Goal: Task Accomplishment & Management: Manage account settings

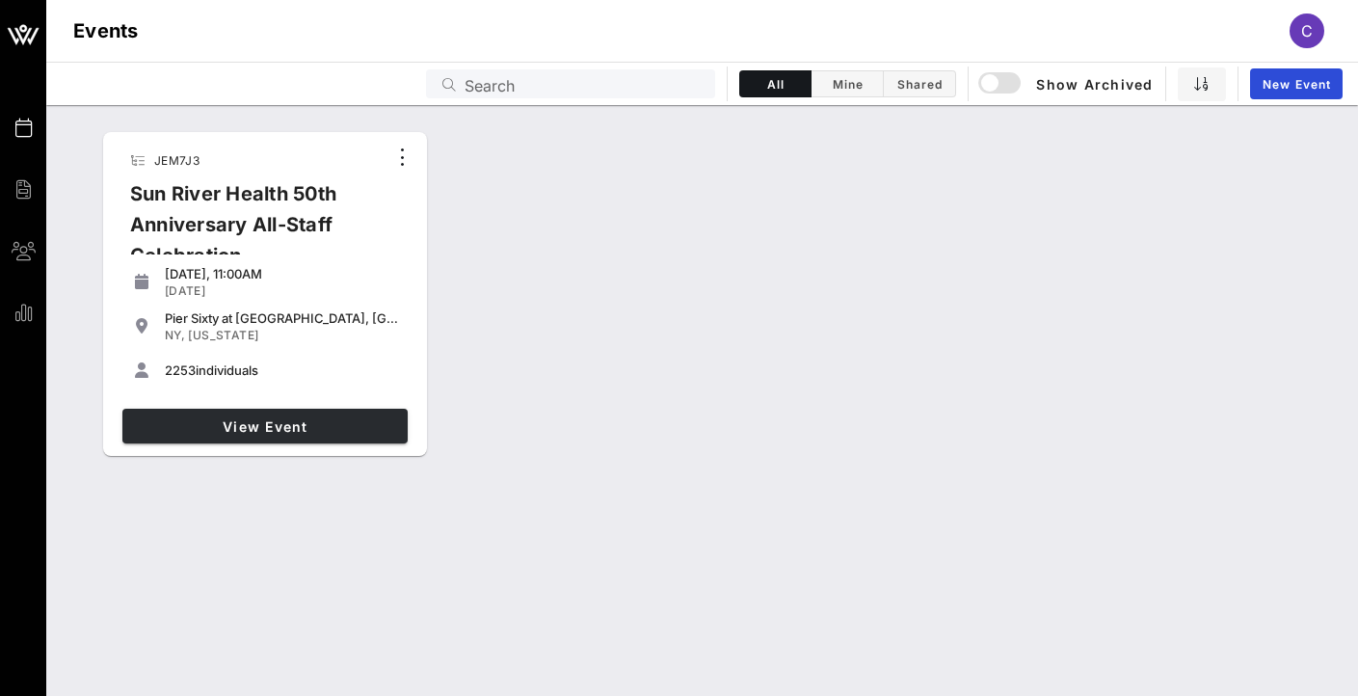
click at [241, 414] on link "View Event" at bounding box center [264, 426] width 285 height 35
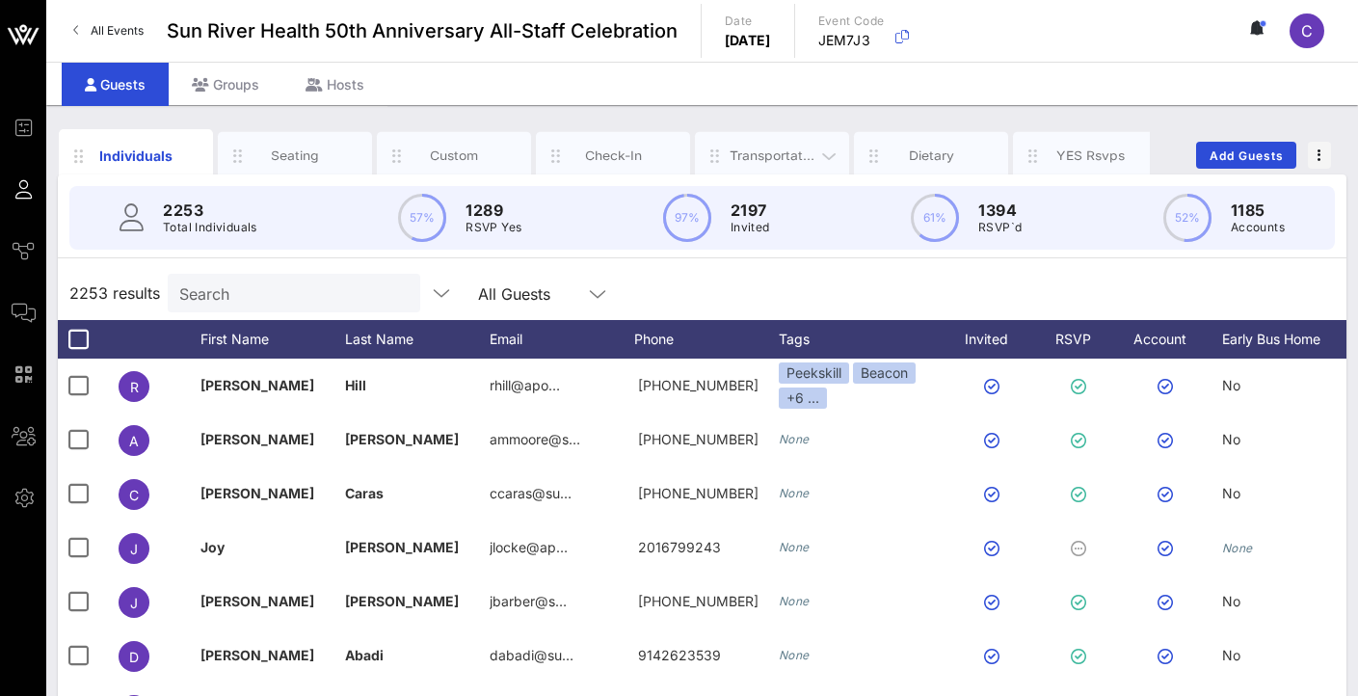
click at [762, 145] on div "Transportation" at bounding box center [772, 155] width 154 height 48
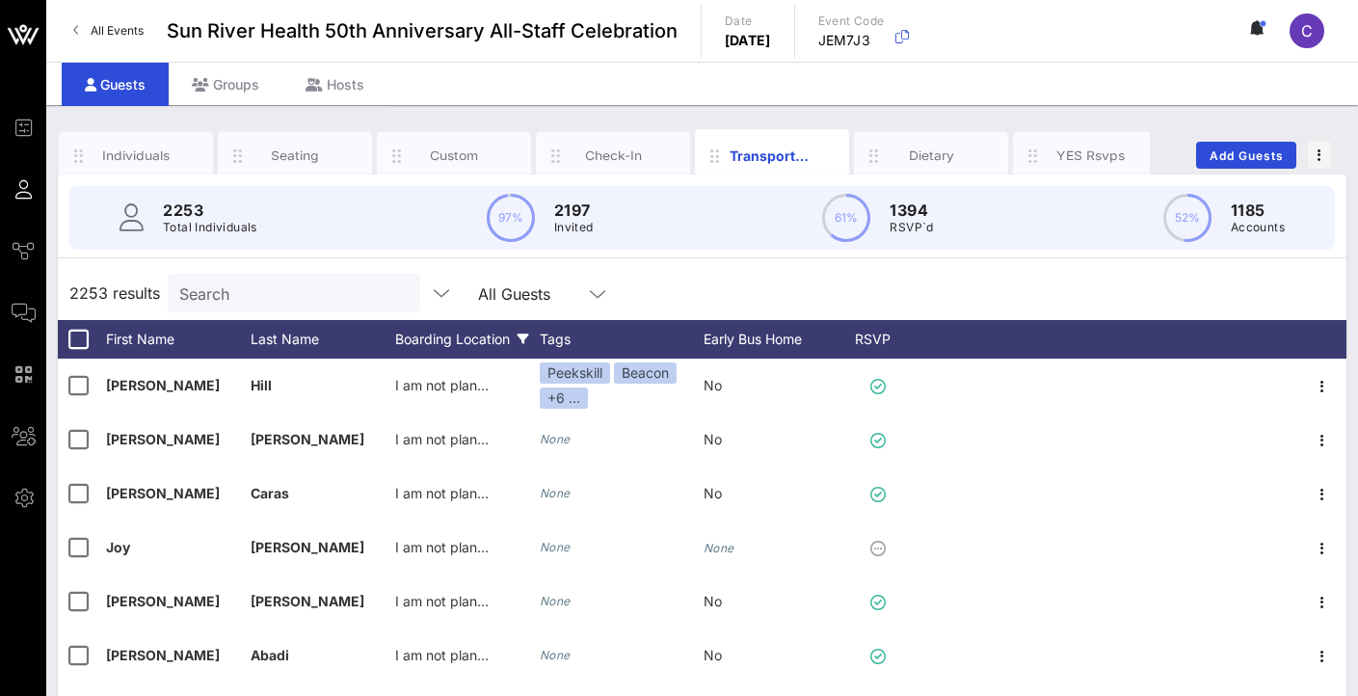
click at [455, 350] on div "Boarding Location" at bounding box center [467, 339] width 145 height 39
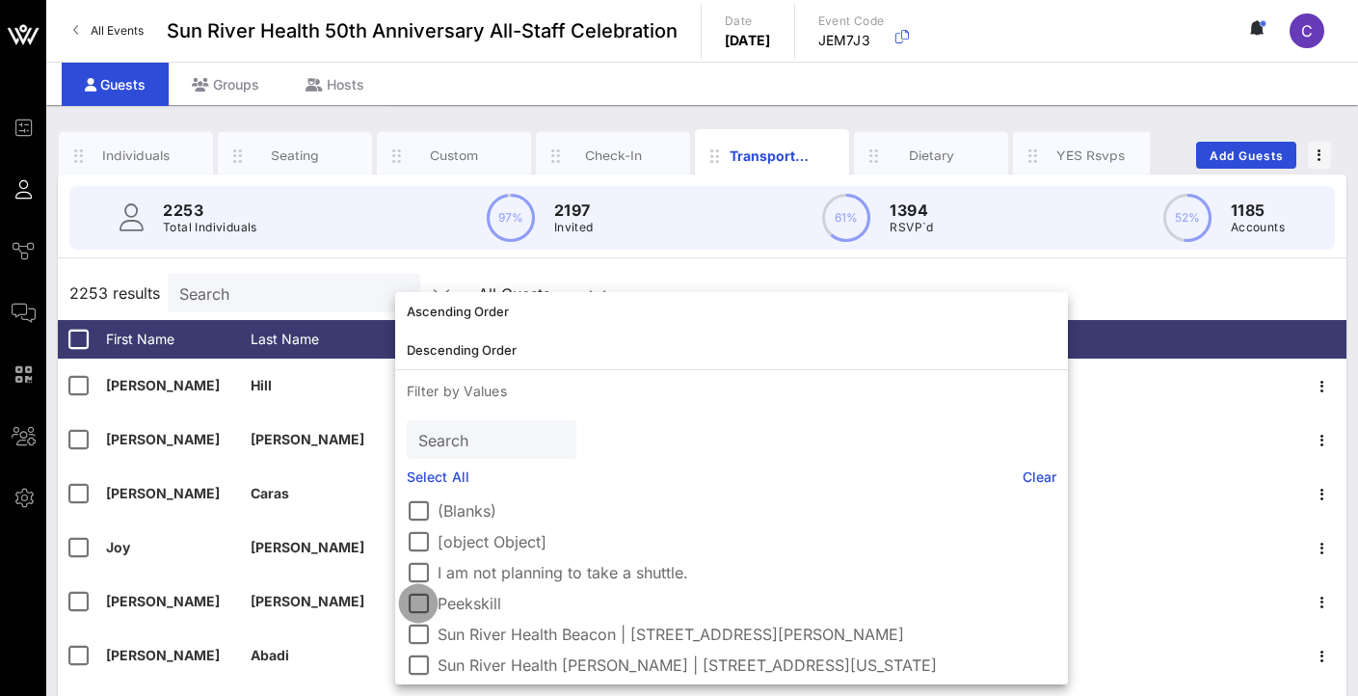
click at [425, 602] on div at bounding box center [418, 603] width 33 height 33
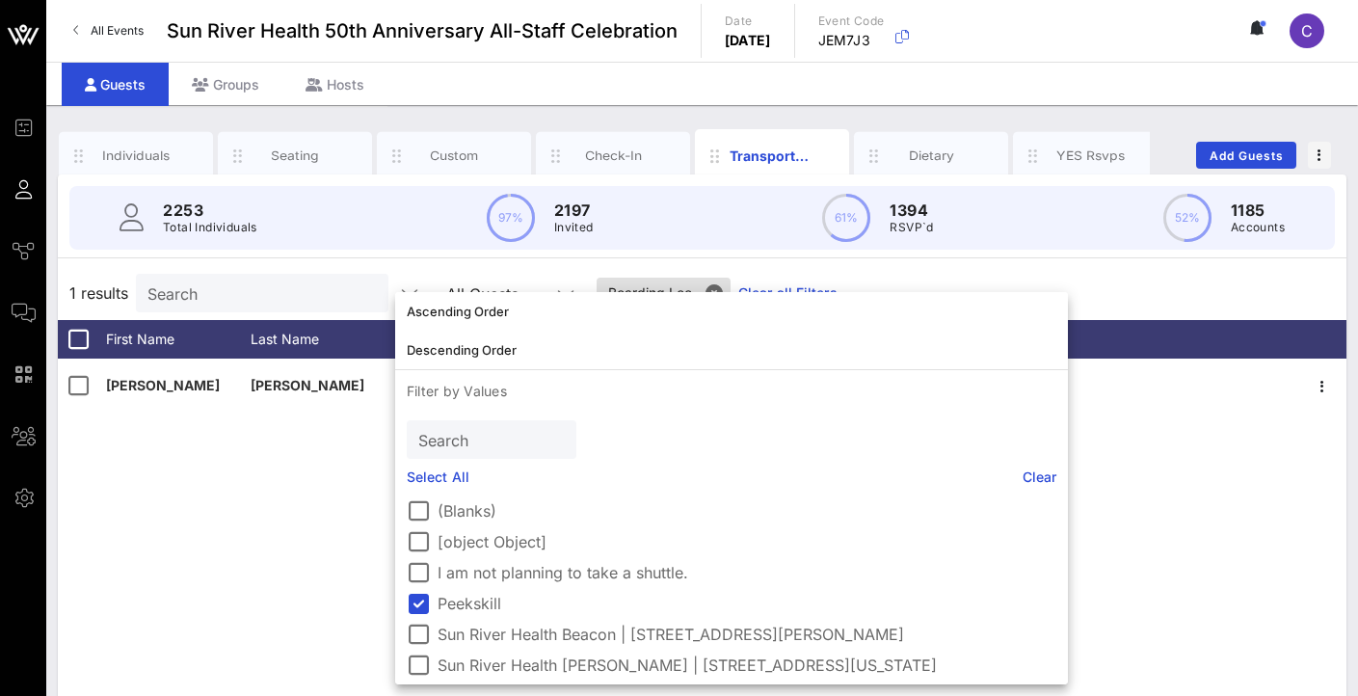
click at [995, 268] on div "1 results Search All Guests Boarding Loc.. Clear all Filters" at bounding box center [702, 293] width 1288 height 54
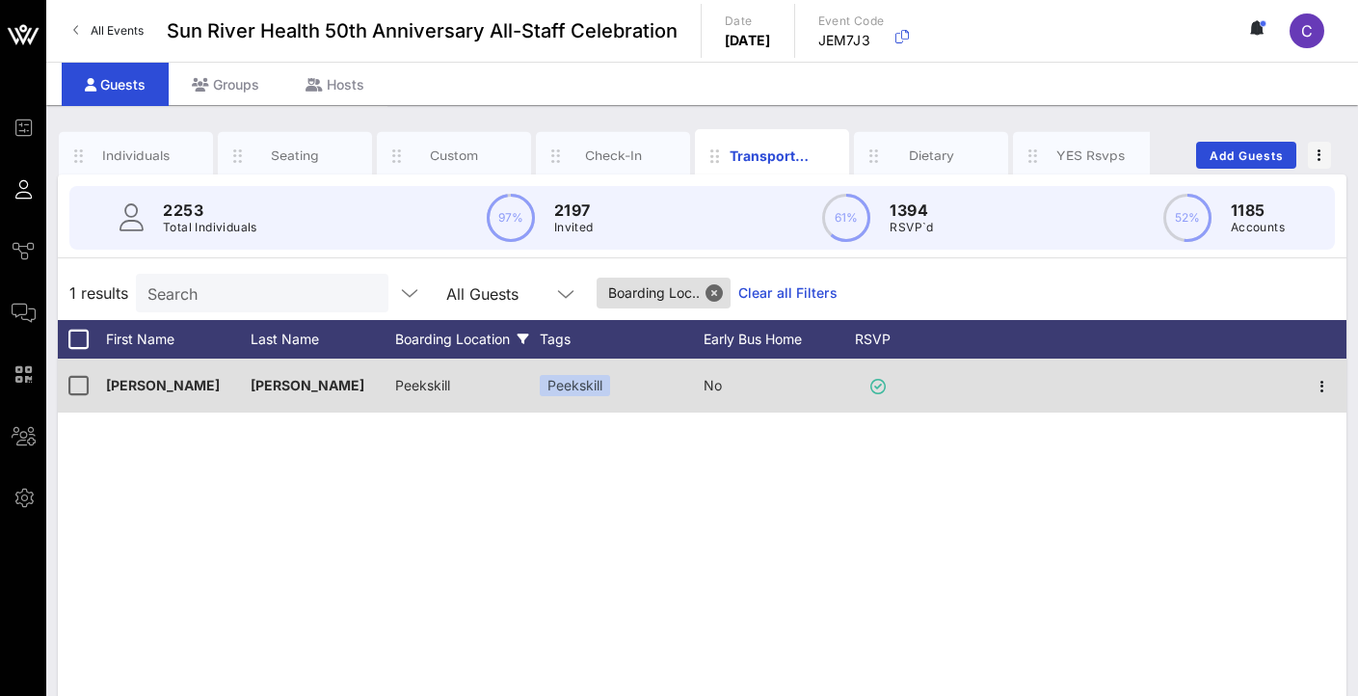
click at [434, 381] on span "Peekskill" at bounding box center [422, 385] width 55 height 16
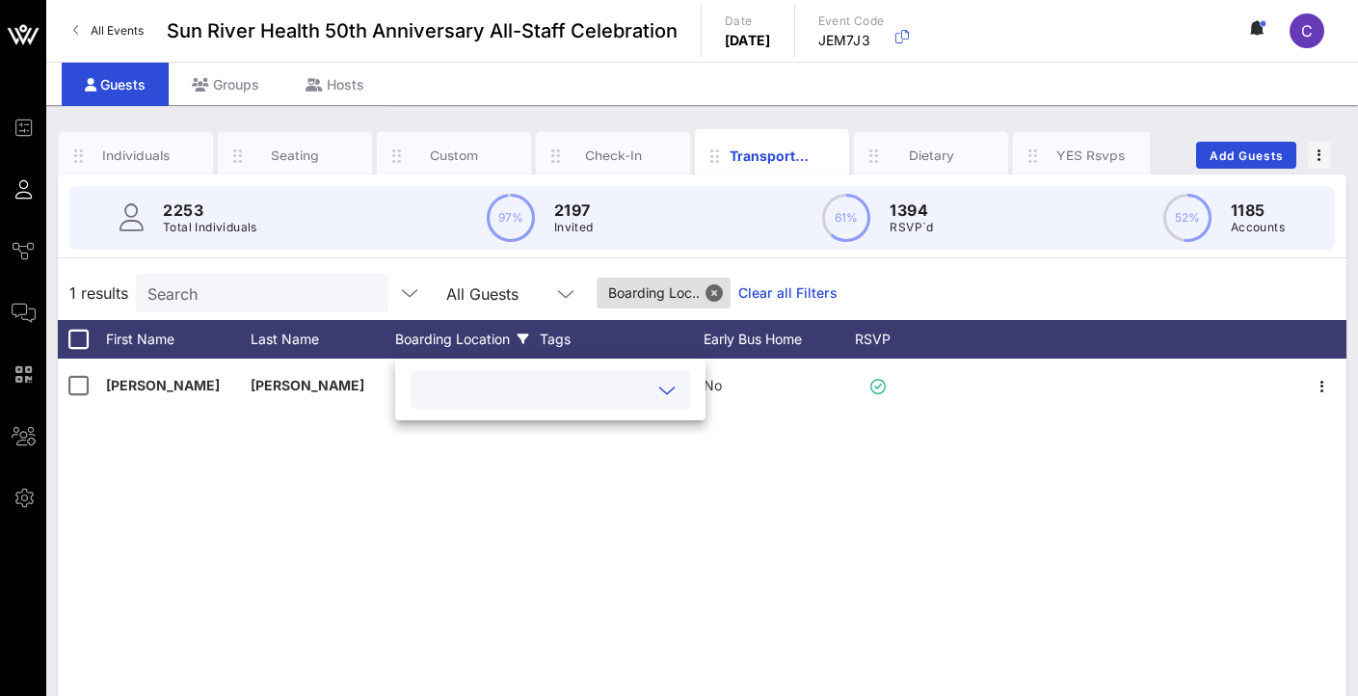
click at [668, 392] on icon at bounding box center [666, 390] width 17 height 23
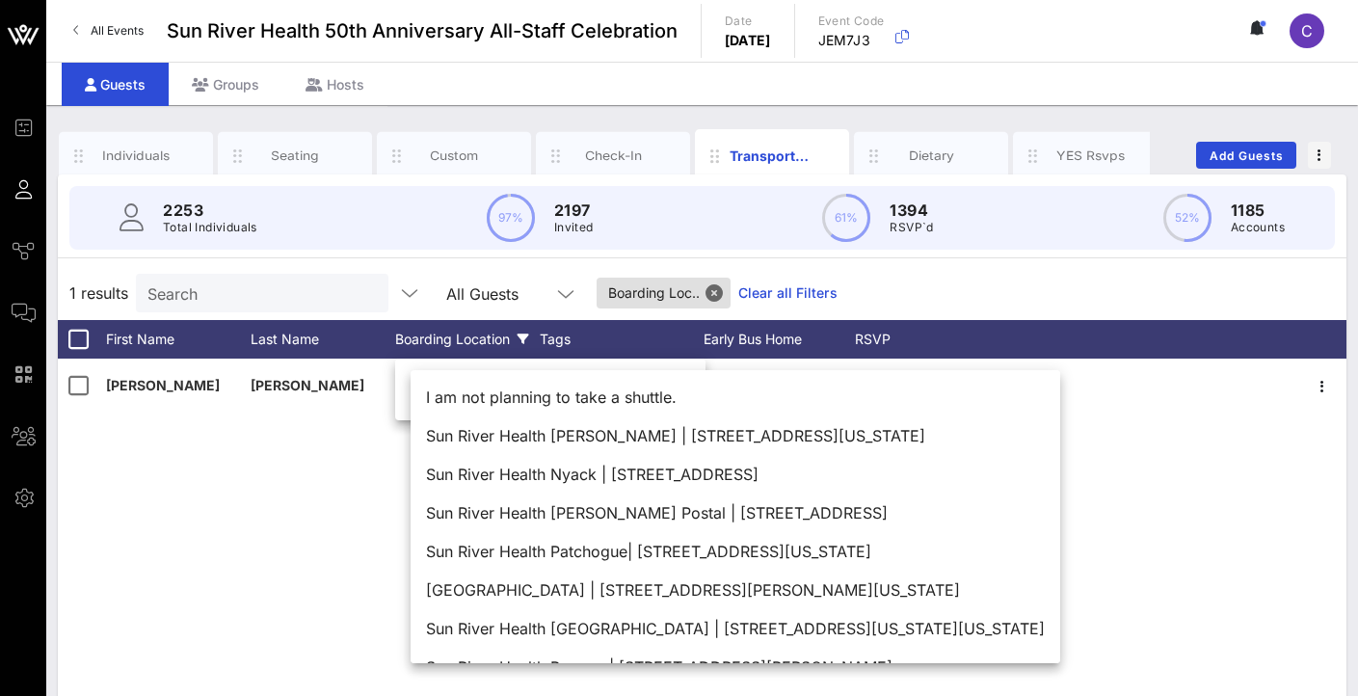
click at [1165, 464] on div "[PERSON_NAME] Peekskill Peekskill No" at bounding box center [702, 647] width 1288 height 578
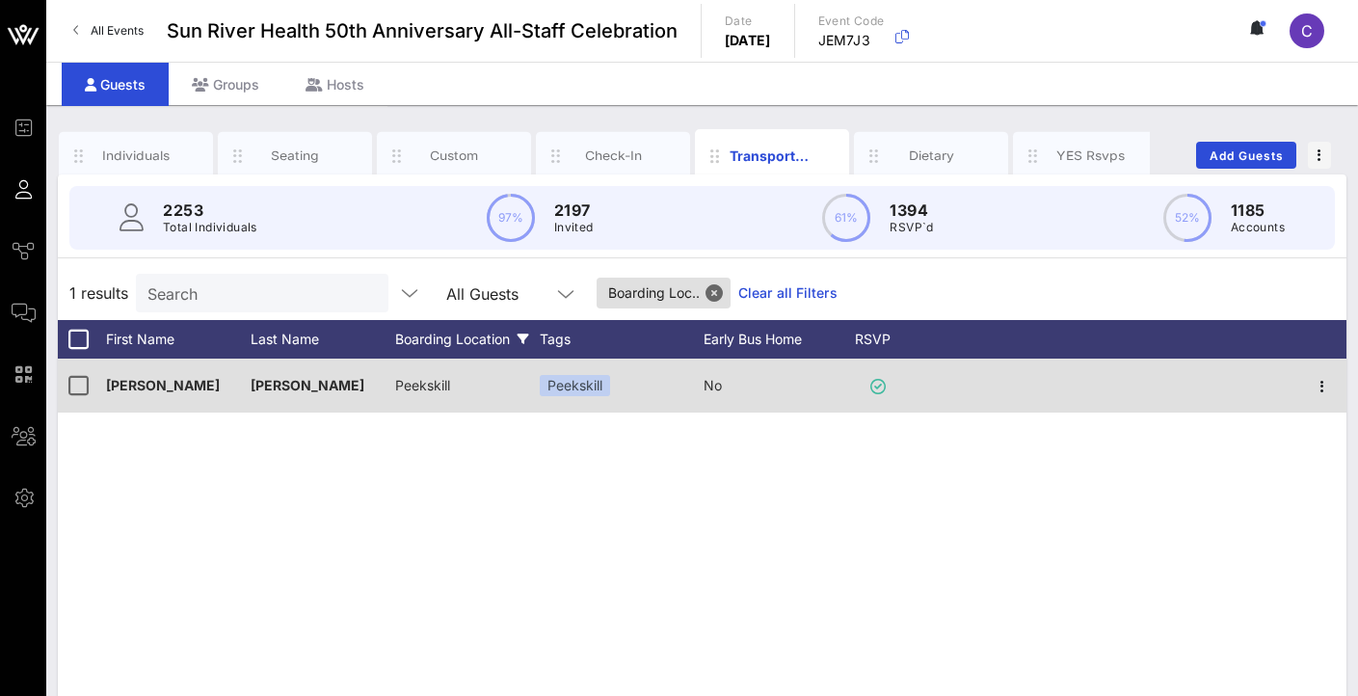
click at [437, 376] on div "Peekskill" at bounding box center [422, 385] width 55 height 54
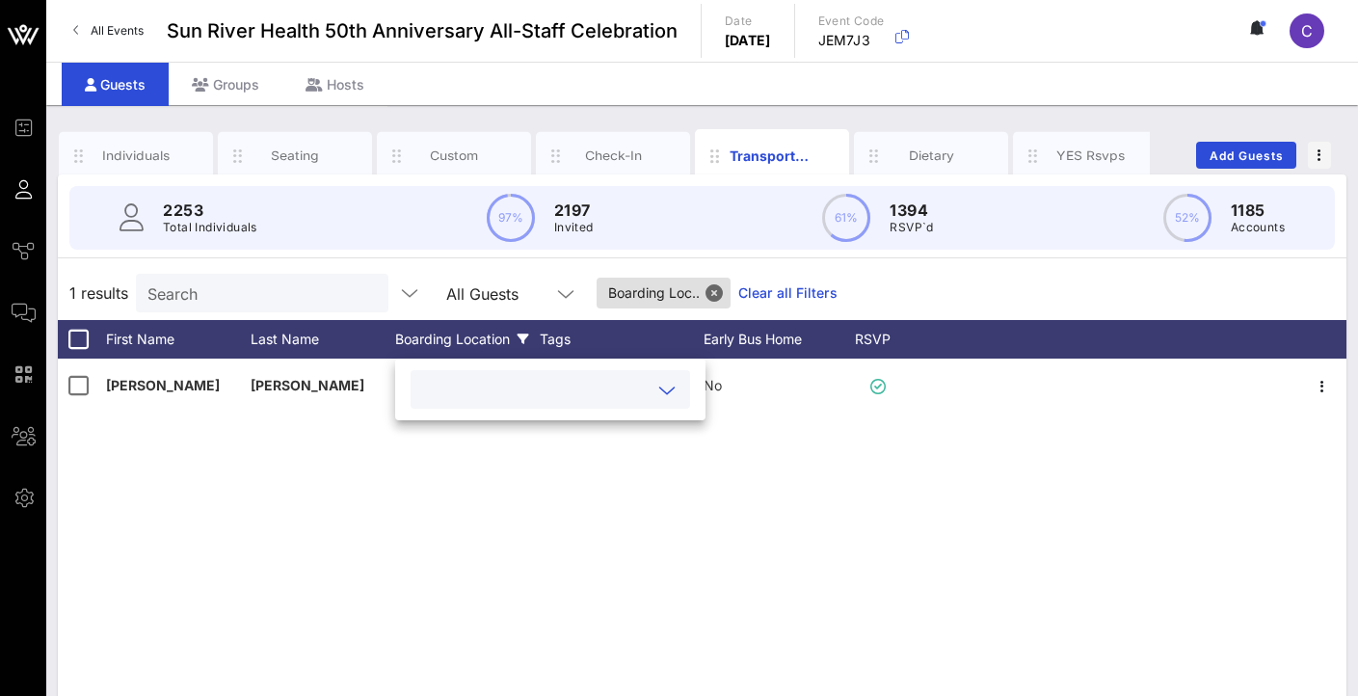
click at [662, 384] on icon at bounding box center [666, 390] width 17 height 23
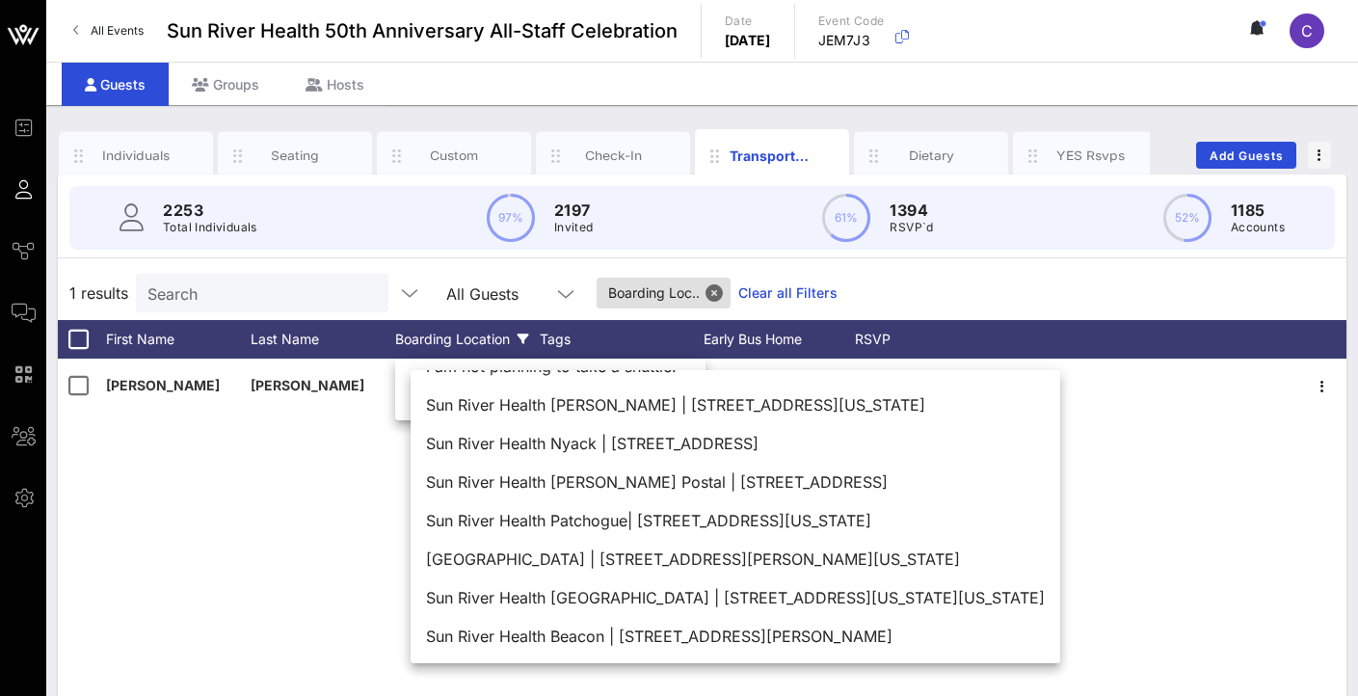
scroll to position [31, 0]
click at [833, 401] on div "Sun River Health [PERSON_NAME] | [STREET_ADDRESS][US_STATE]" at bounding box center [735, 404] width 649 height 39
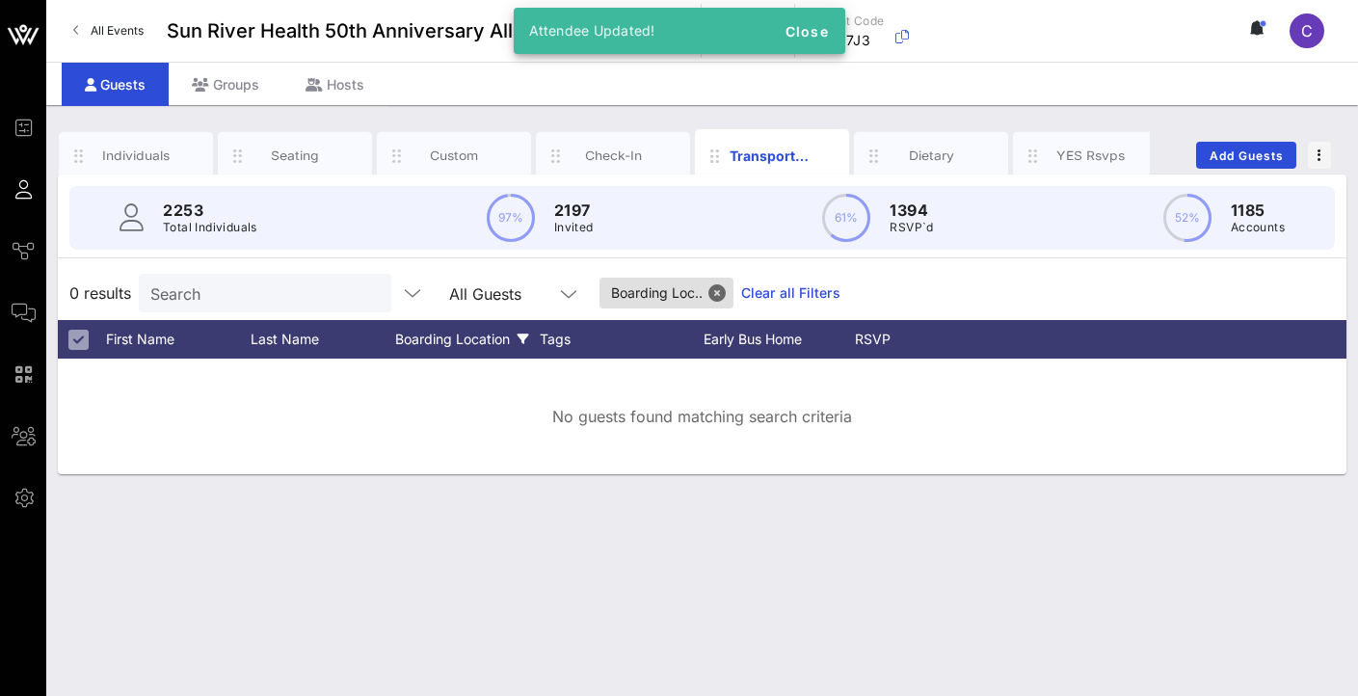
click at [486, 331] on div "Boarding Location" at bounding box center [467, 339] width 145 height 39
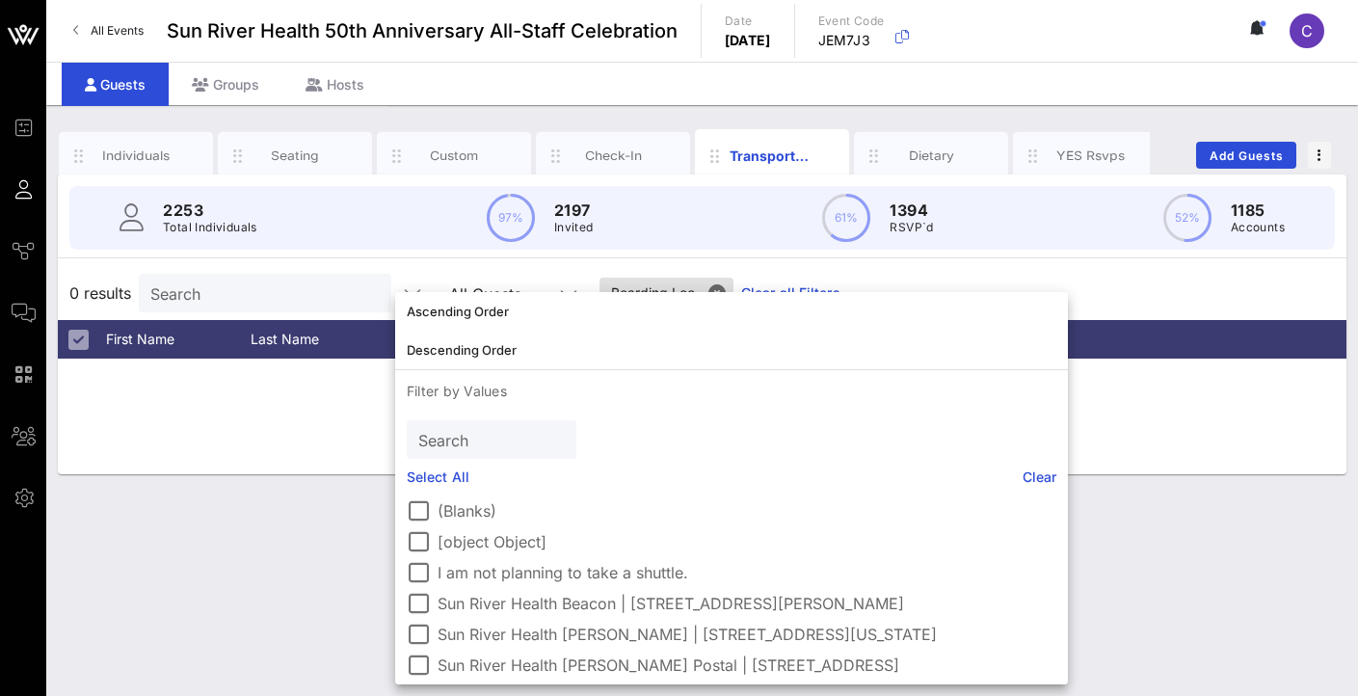
drag, startPoint x: 1202, startPoint y: 502, endPoint x: 589, endPoint y: 428, distance: 617.3
click at [1202, 502] on div "Individuals Seating Custom Check-In Transportation Dietary YES Rsvps Add Guests…" at bounding box center [701, 400] width 1311 height 591
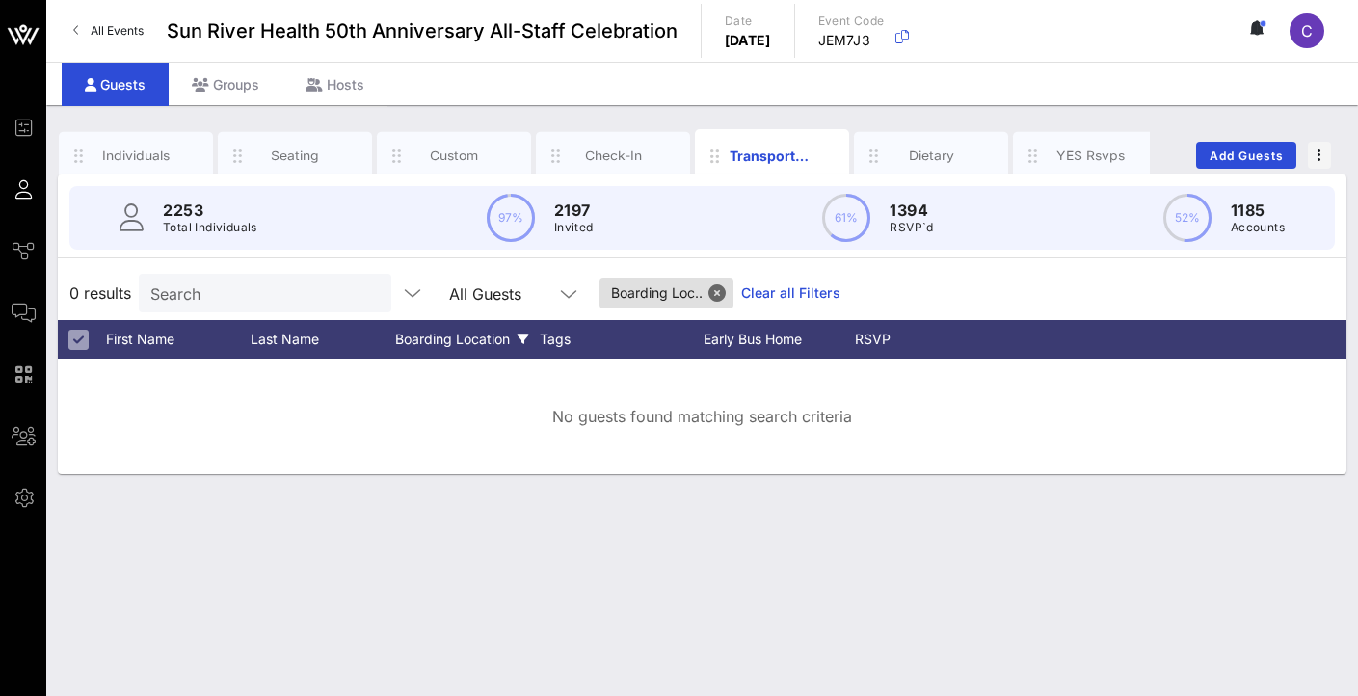
click at [458, 336] on div "Boarding Location" at bounding box center [467, 339] width 145 height 39
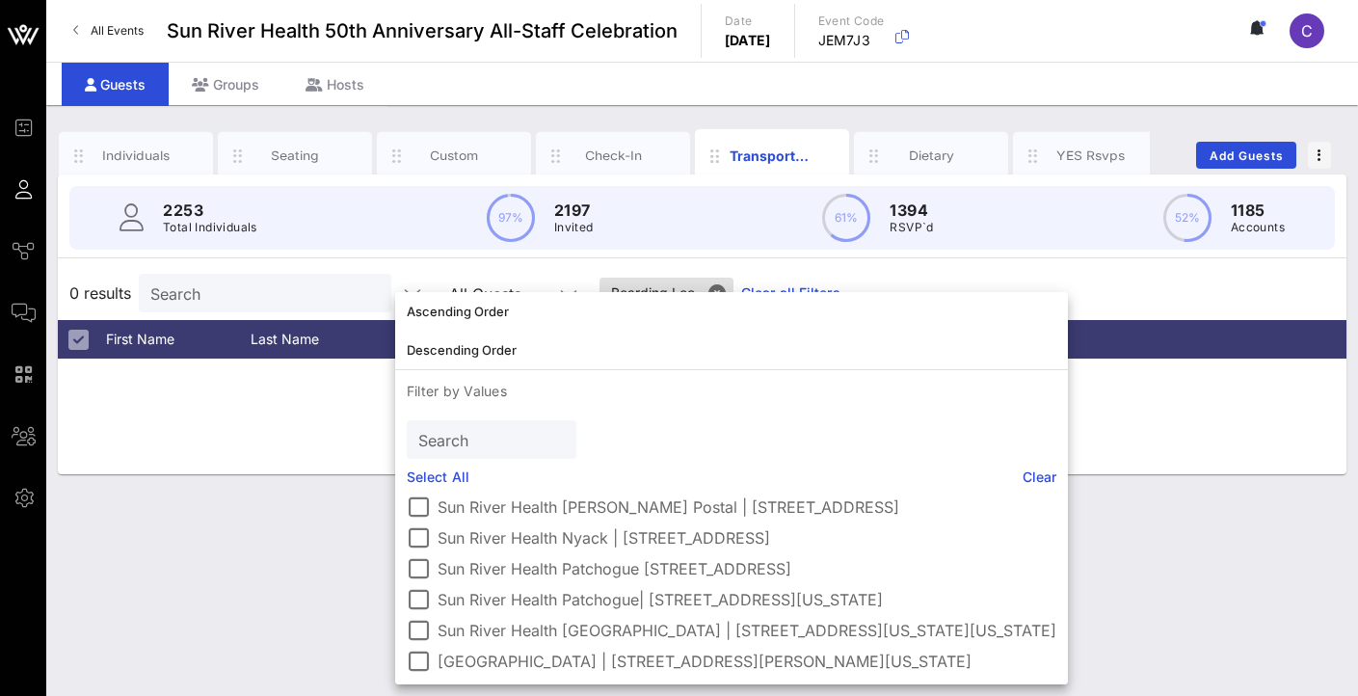
scroll to position [0, 0]
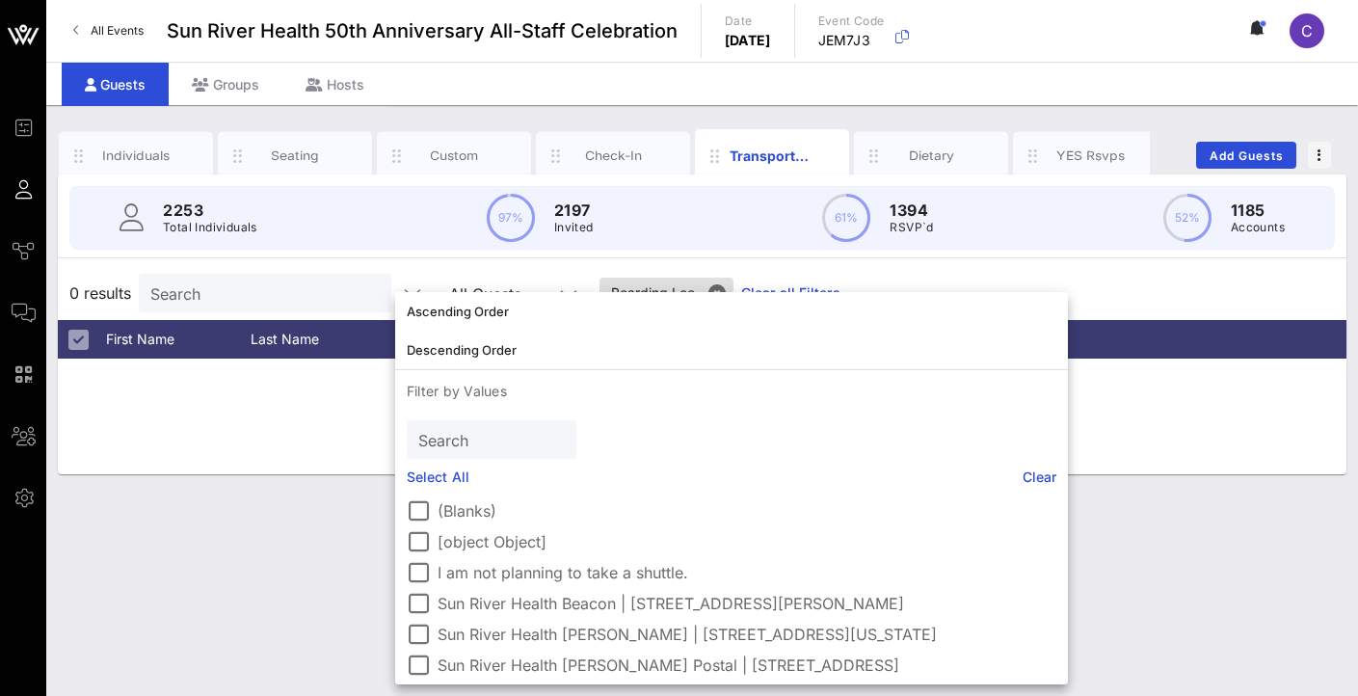
click at [1147, 416] on div "No guests found matching search criteria" at bounding box center [702, 416] width 1288 height 116
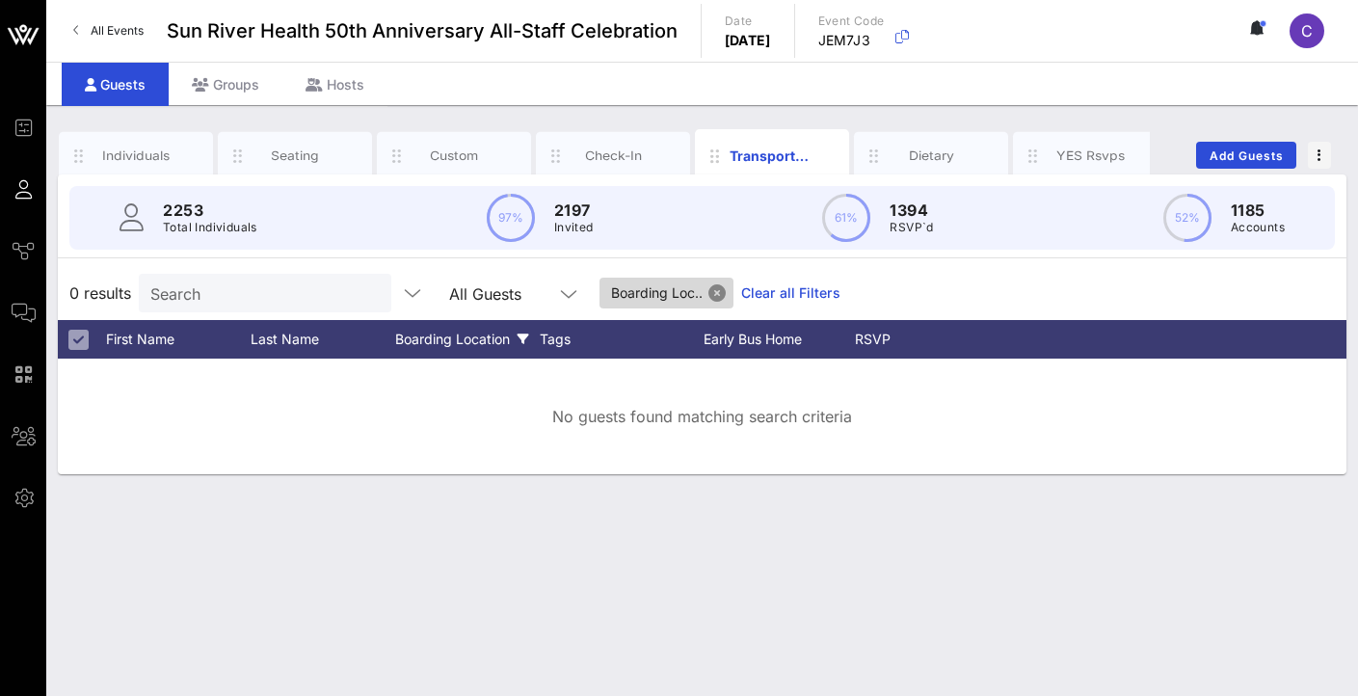
click at [721, 286] on button "Close" at bounding box center [716, 292] width 17 height 17
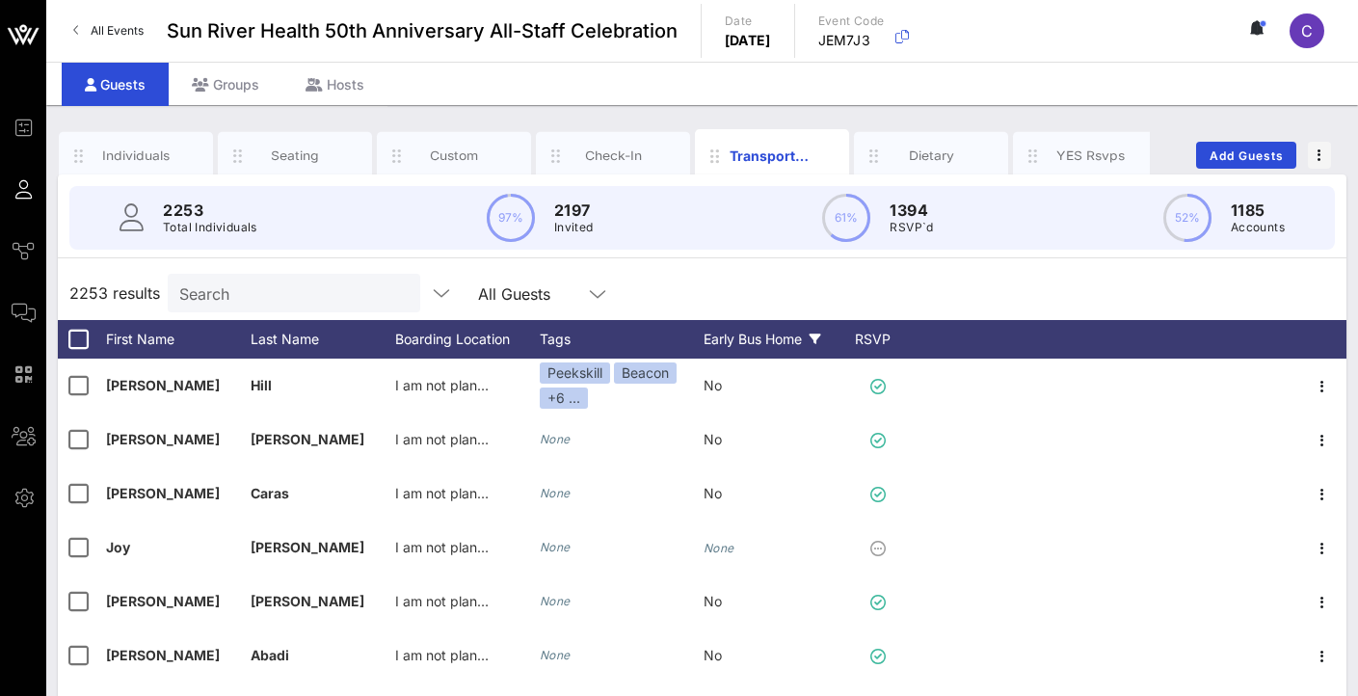
click at [774, 341] on div "Early Bus Home" at bounding box center [775, 339] width 145 height 39
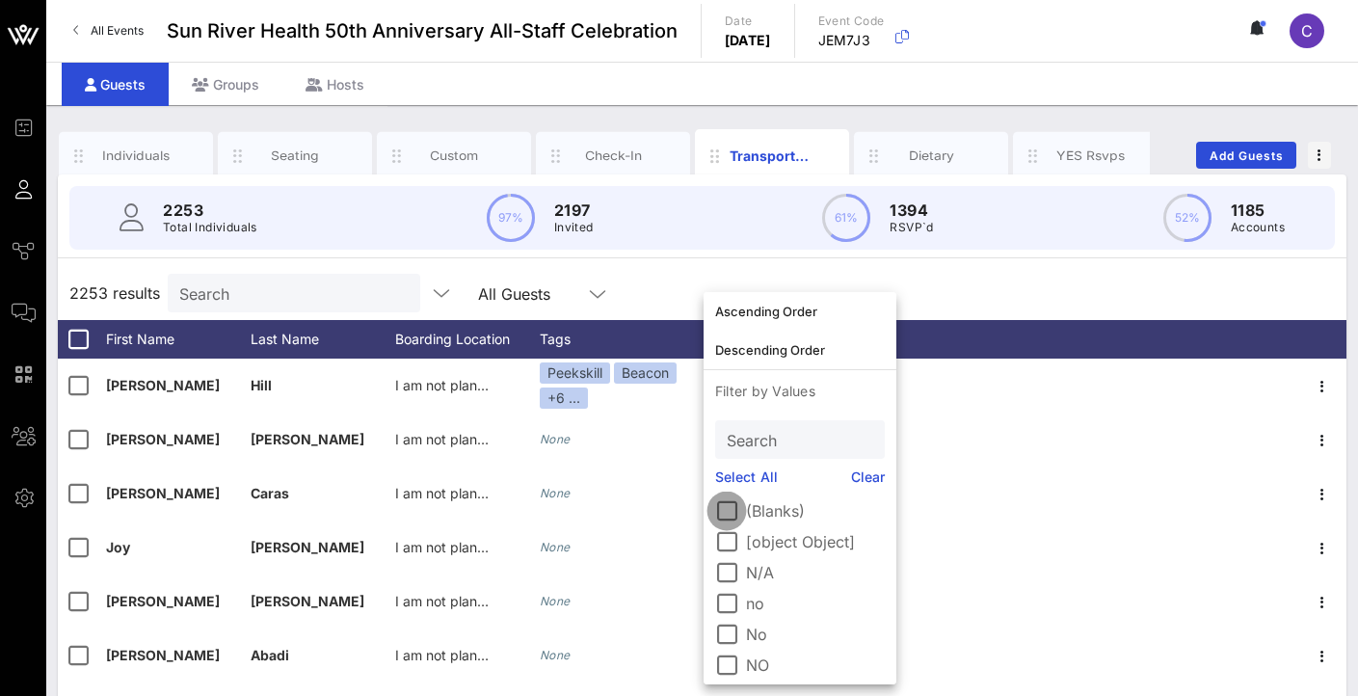
click at [725, 513] on div at bounding box center [726, 510] width 33 height 33
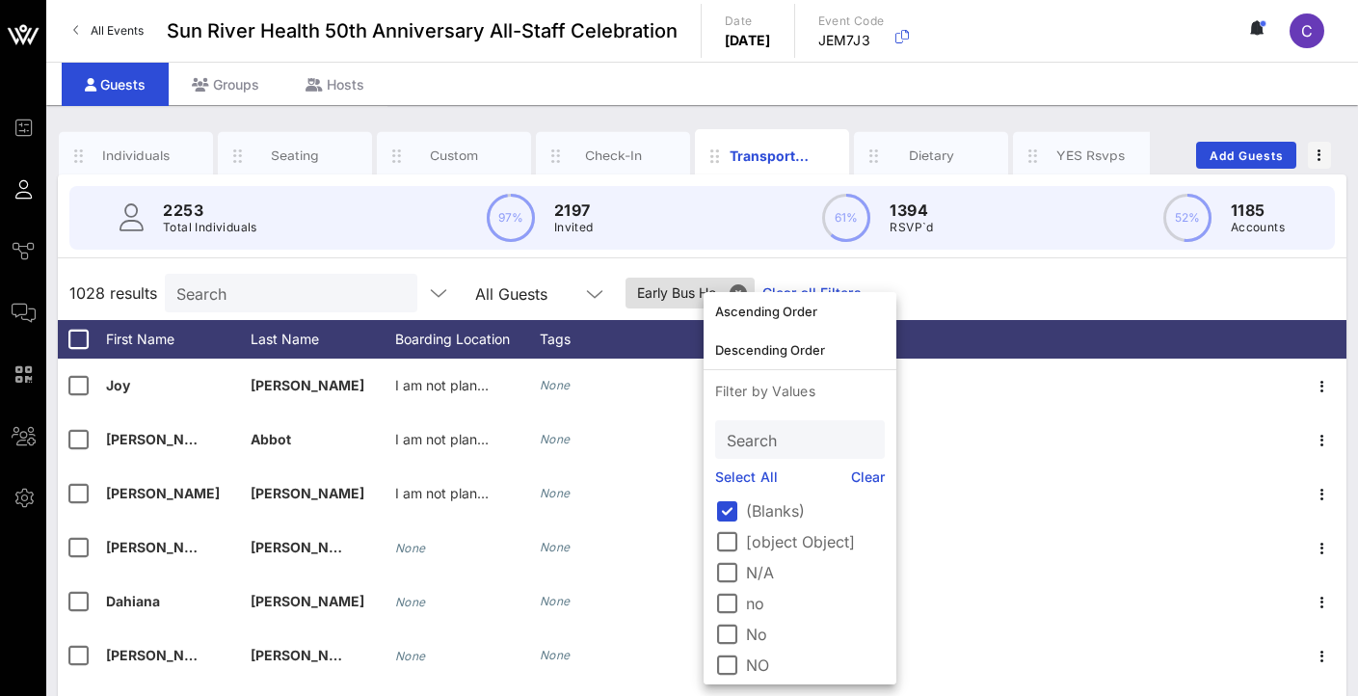
click at [1089, 291] on div "1028 results Search All Guests Early Bus Ho.. Clear all Filters" at bounding box center [702, 293] width 1288 height 54
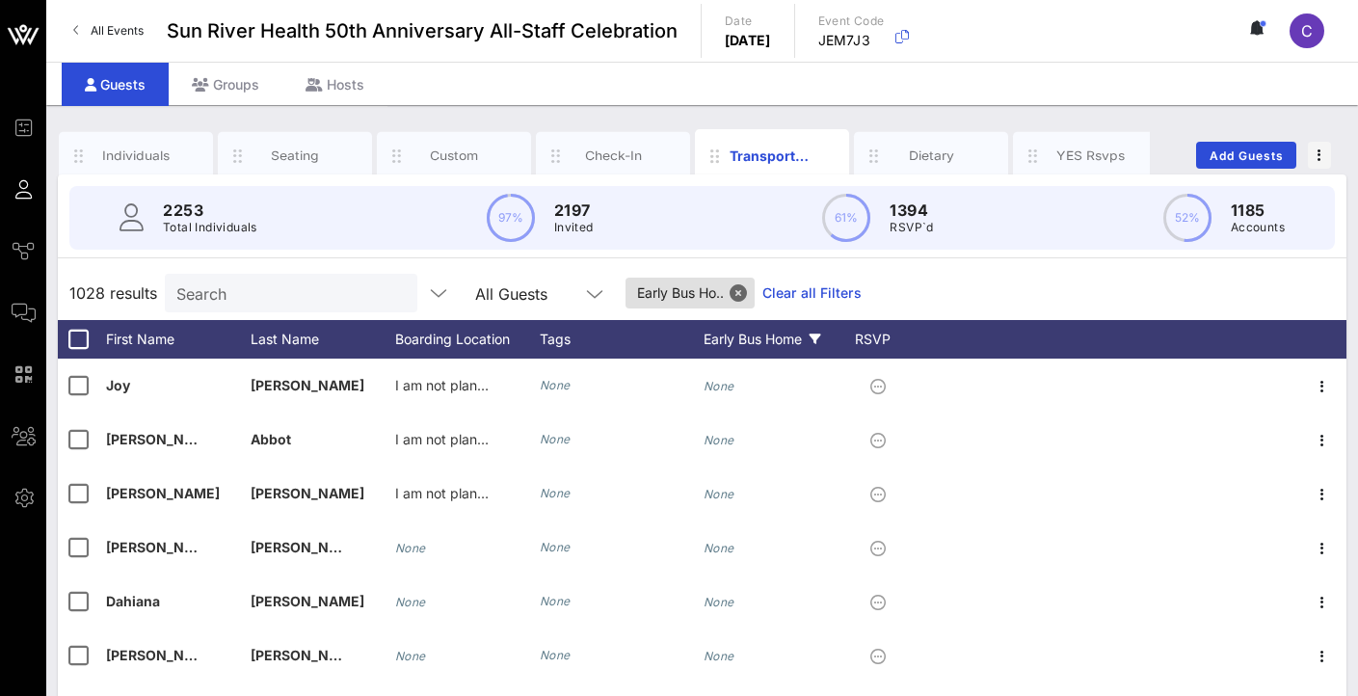
click at [774, 338] on div "Early Bus Home" at bounding box center [775, 339] width 145 height 39
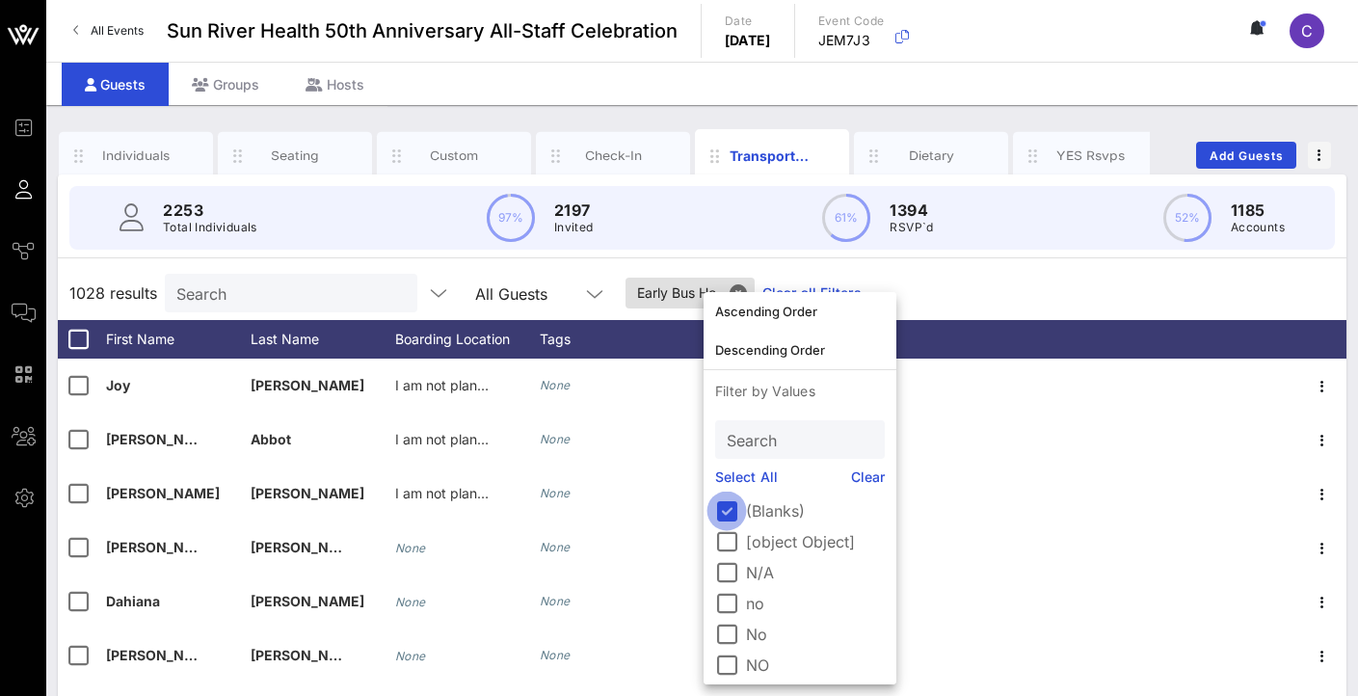
click at [721, 514] on div at bounding box center [726, 510] width 33 height 33
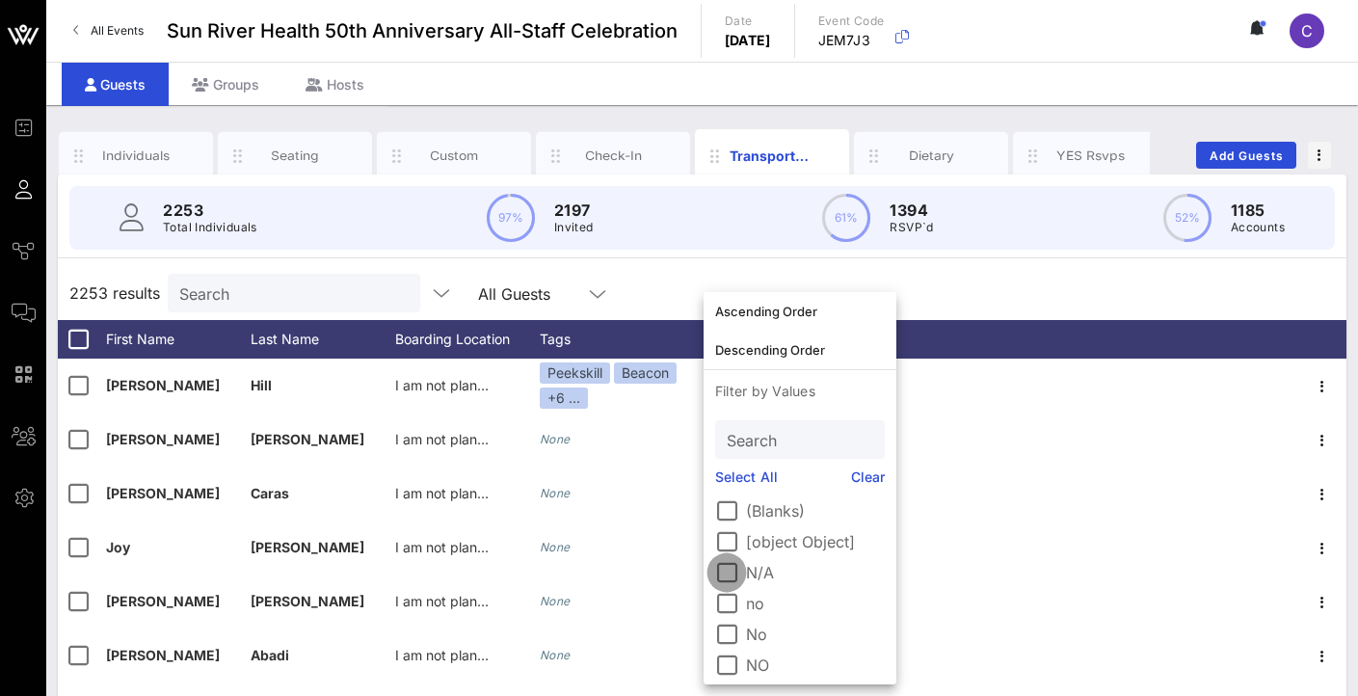
click at [725, 571] on div at bounding box center [726, 572] width 33 height 33
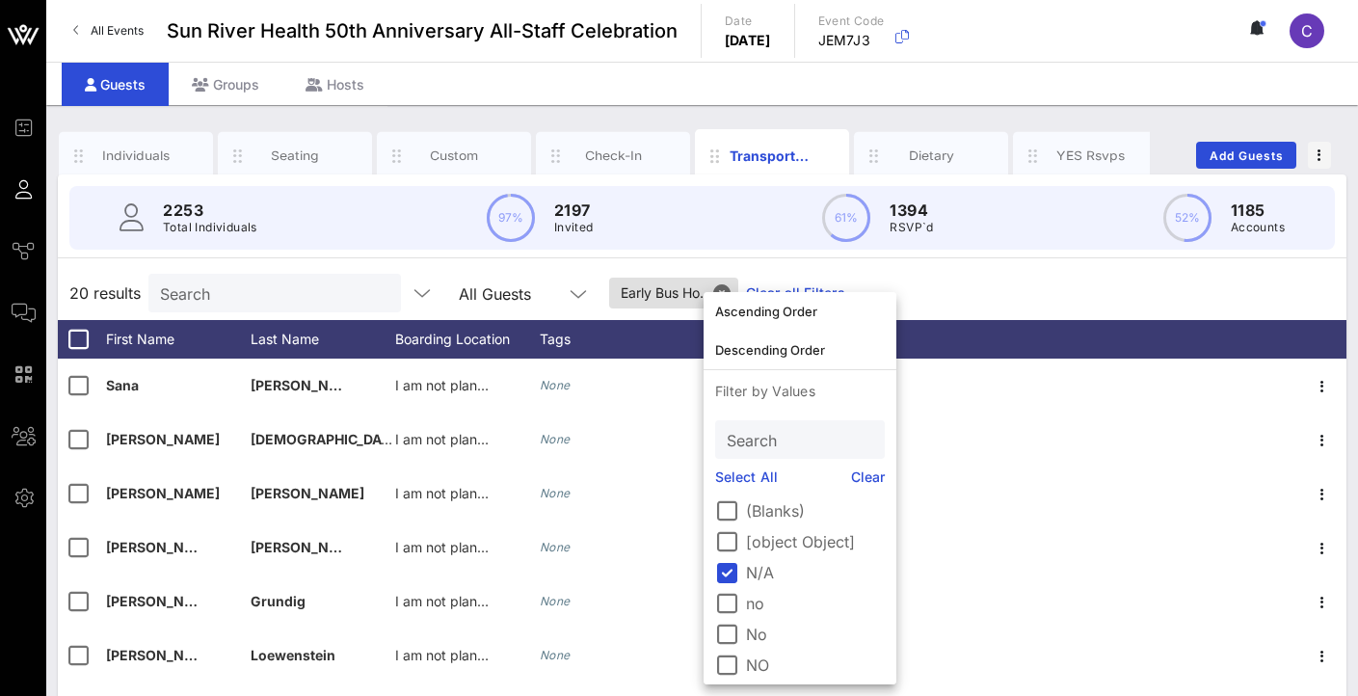
click at [983, 295] on div "20 results Search All Guests Early Bus Ho.. Clear all Filters" at bounding box center [702, 293] width 1288 height 54
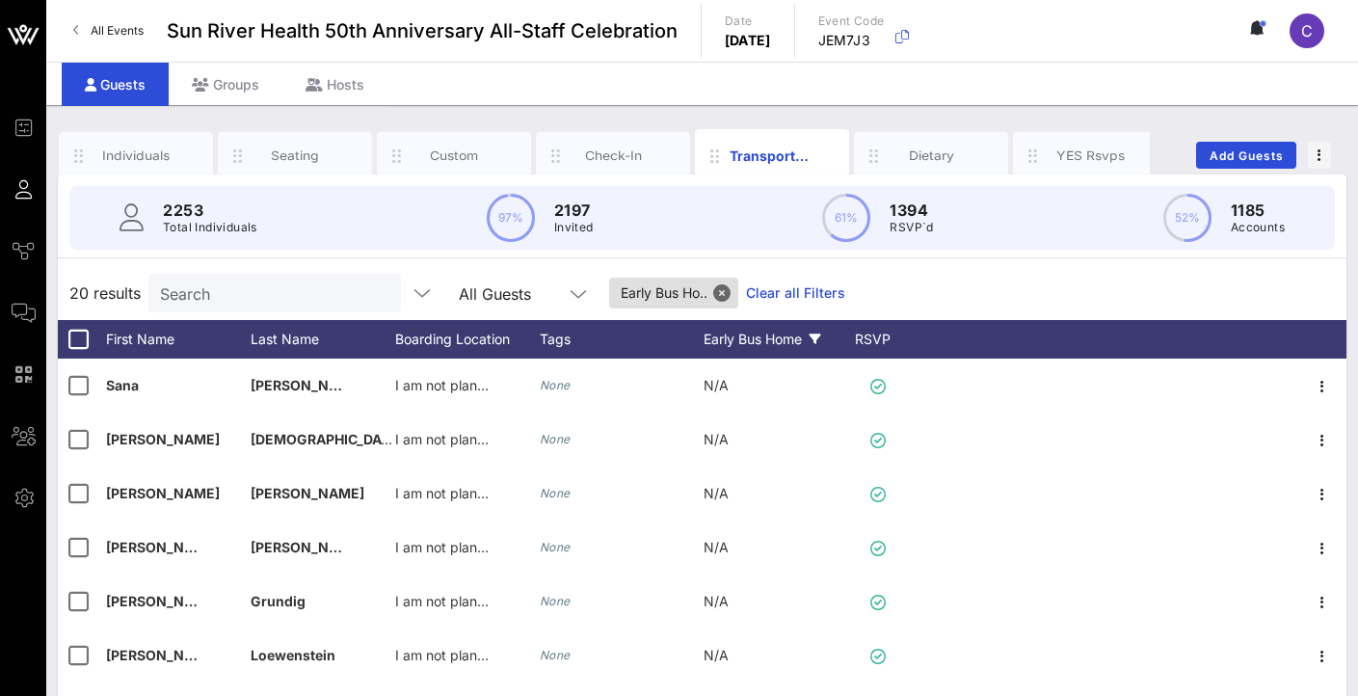
click at [790, 347] on div "Early Bus Home" at bounding box center [775, 339] width 145 height 39
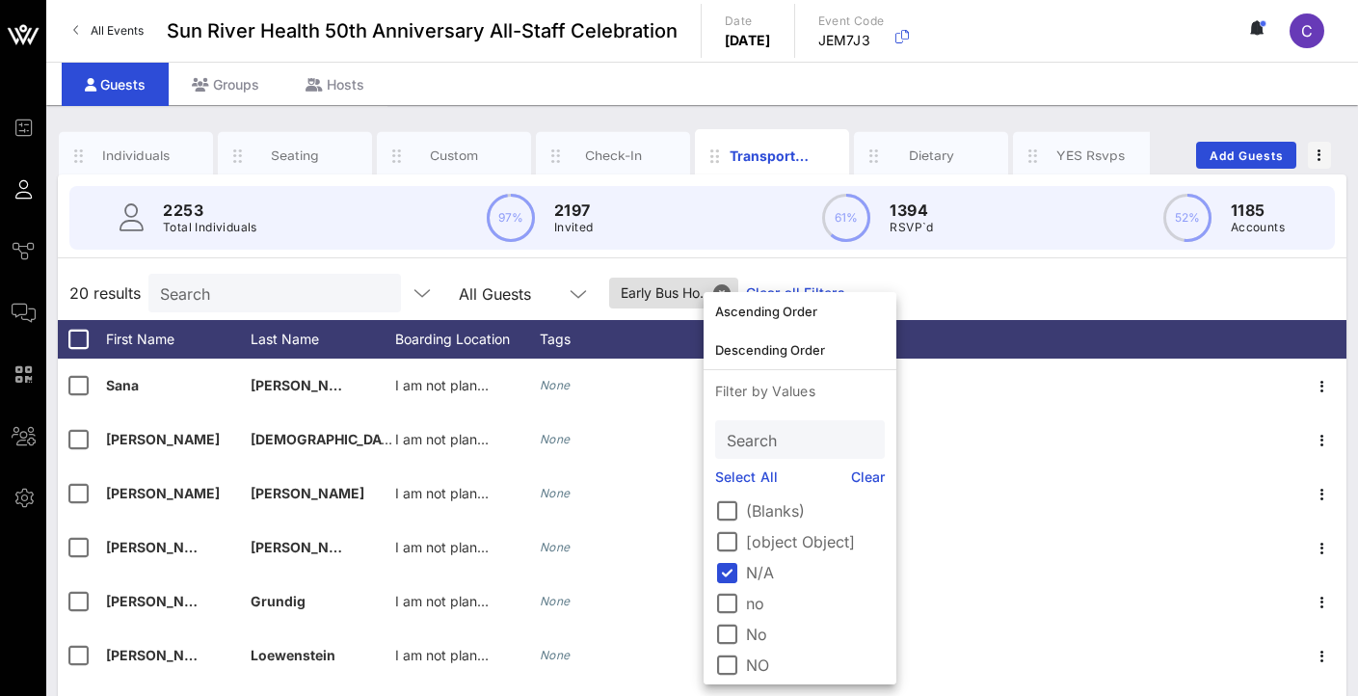
click at [964, 298] on div "20 results Search All Guests Early Bus Ho.. Clear all Filters" at bounding box center [702, 293] width 1288 height 54
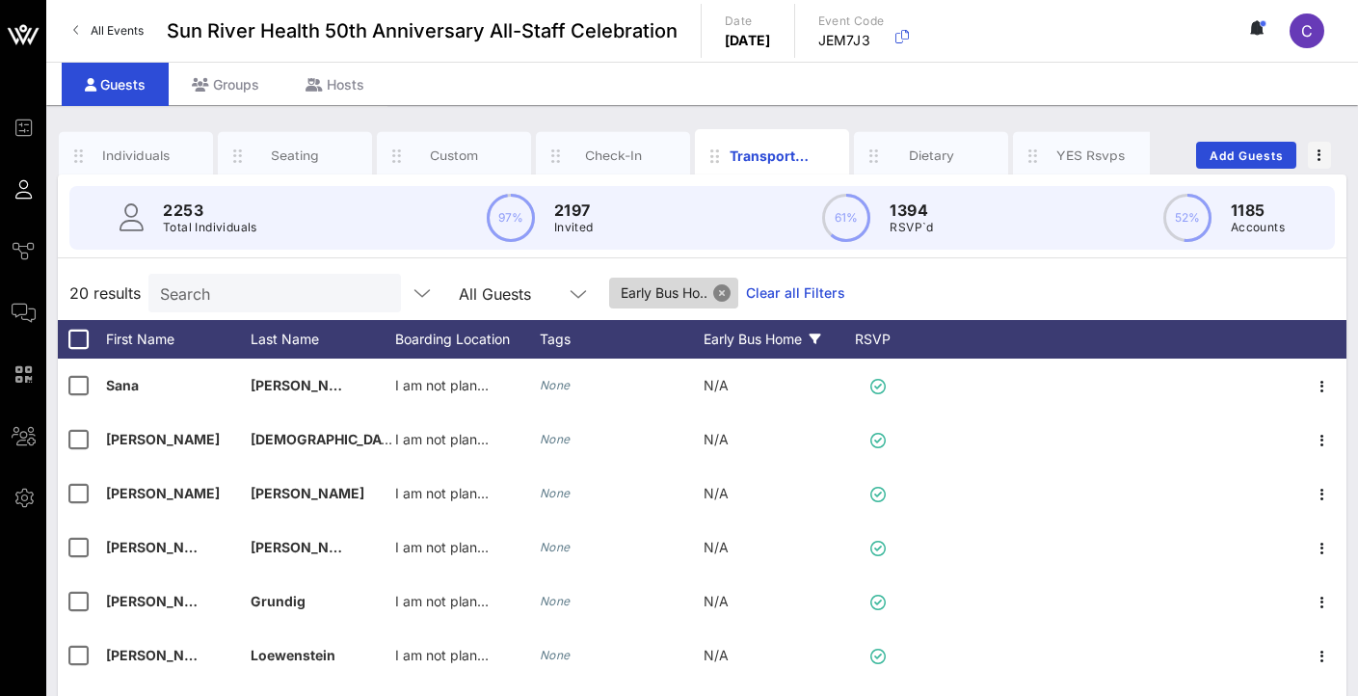
click at [723, 287] on button "Close" at bounding box center [721, 292] width 17 height 17
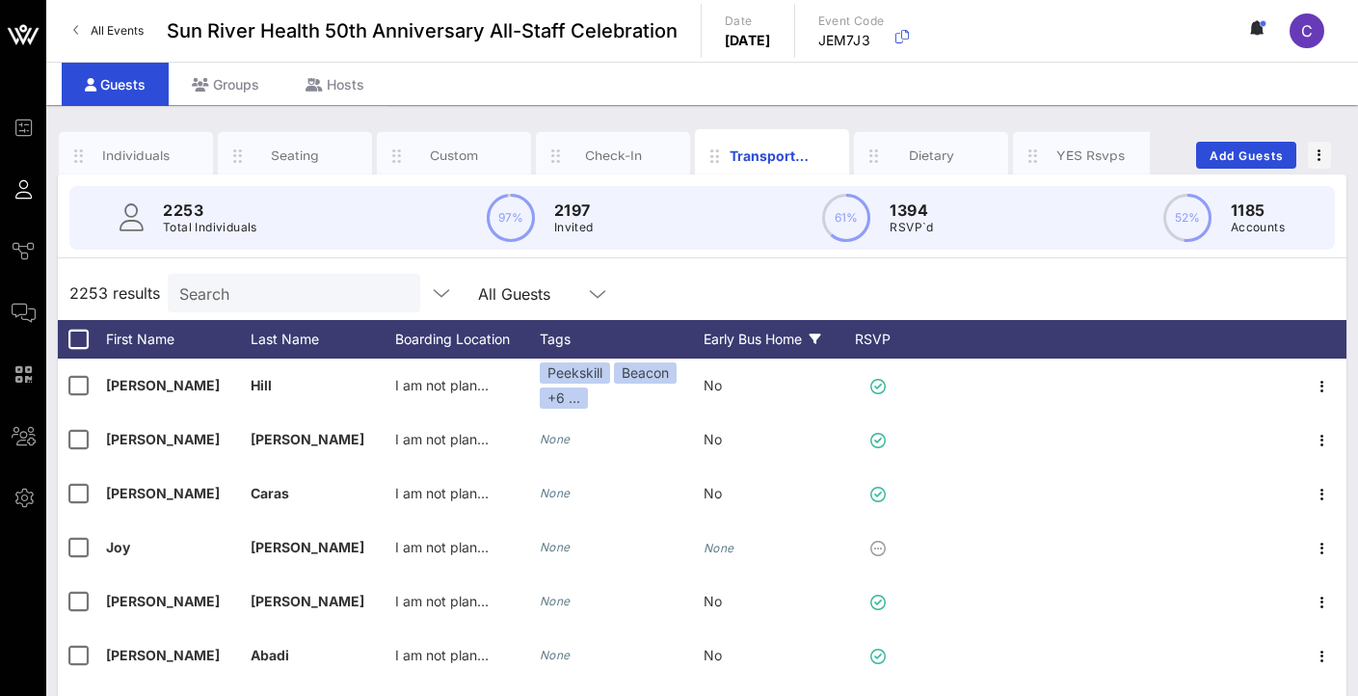
click at [788, 333] on div "Early Bus Home" at bounding box center [775, 339] width 145 height 39
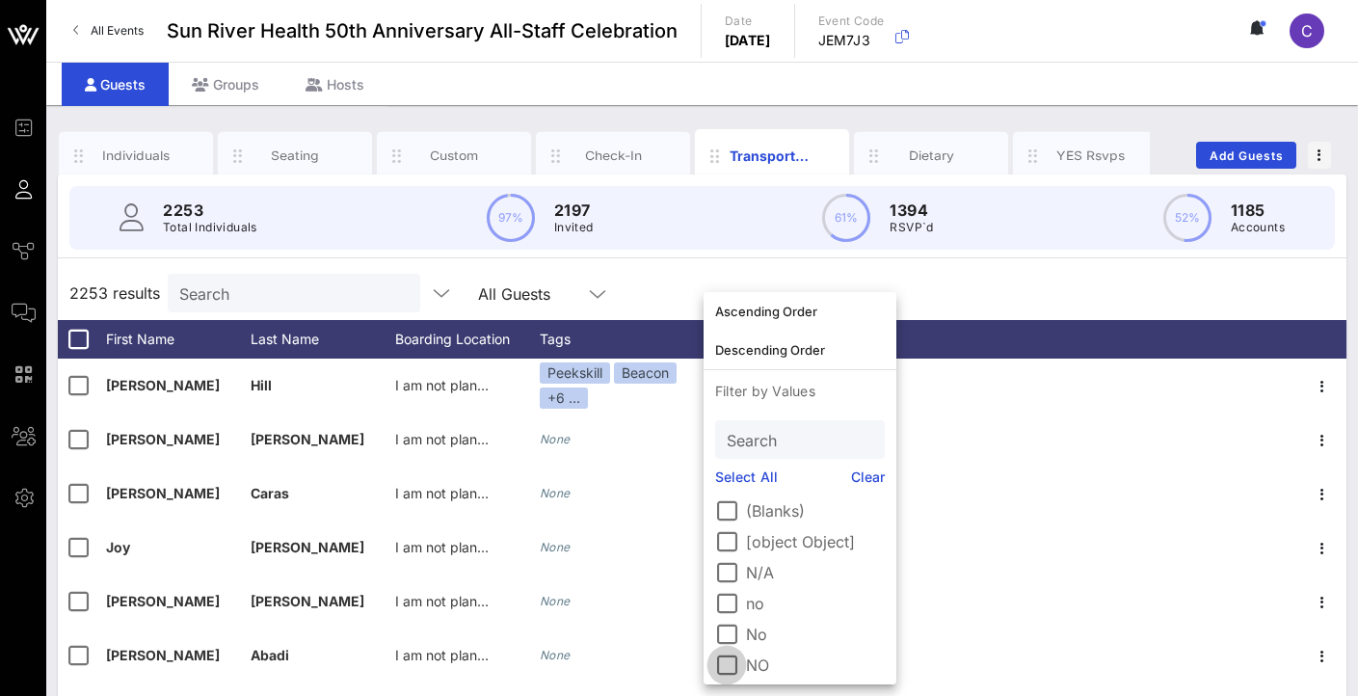
click at [734, 672] on div at bounding box center [726, 665] width 33 height 33
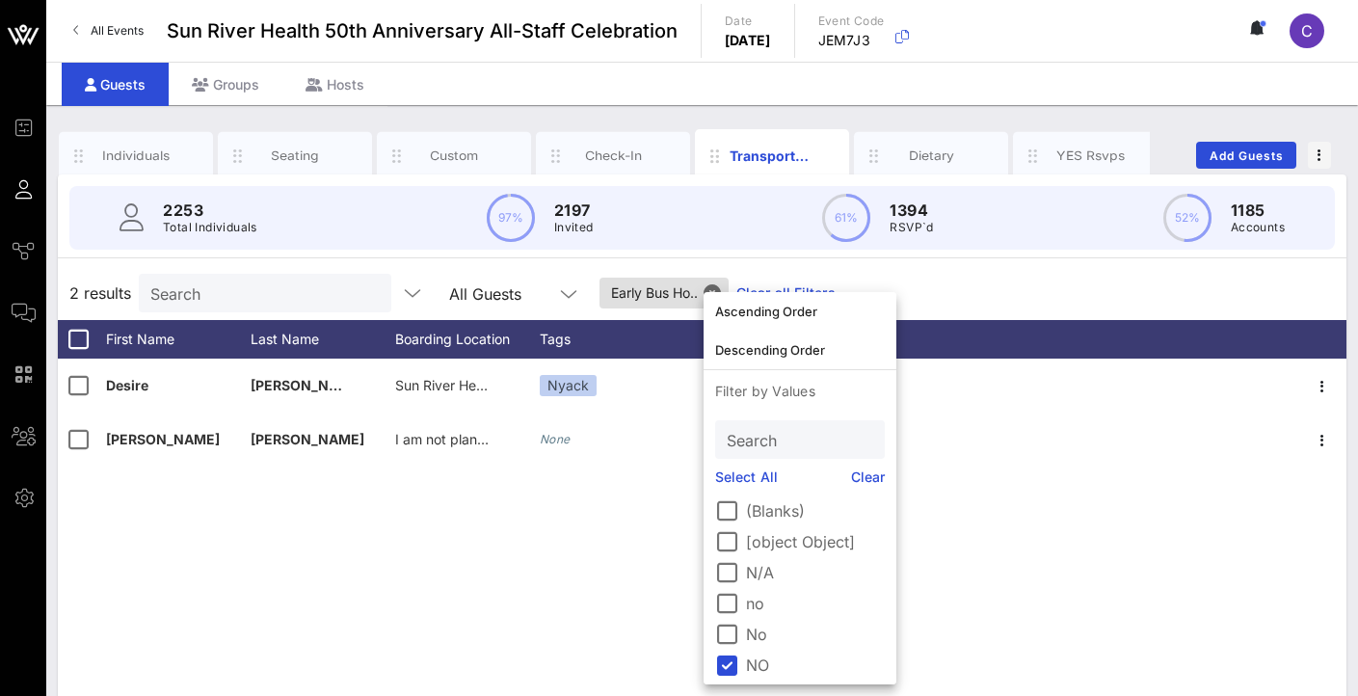
click at [407, 543] on div "Desire [PERSON_NAME] [PERSON_NAME] Sun River Health Nyack | [STREET_ADDRESS][GE…" at bounding box center [702, 647] width 1288 height 578
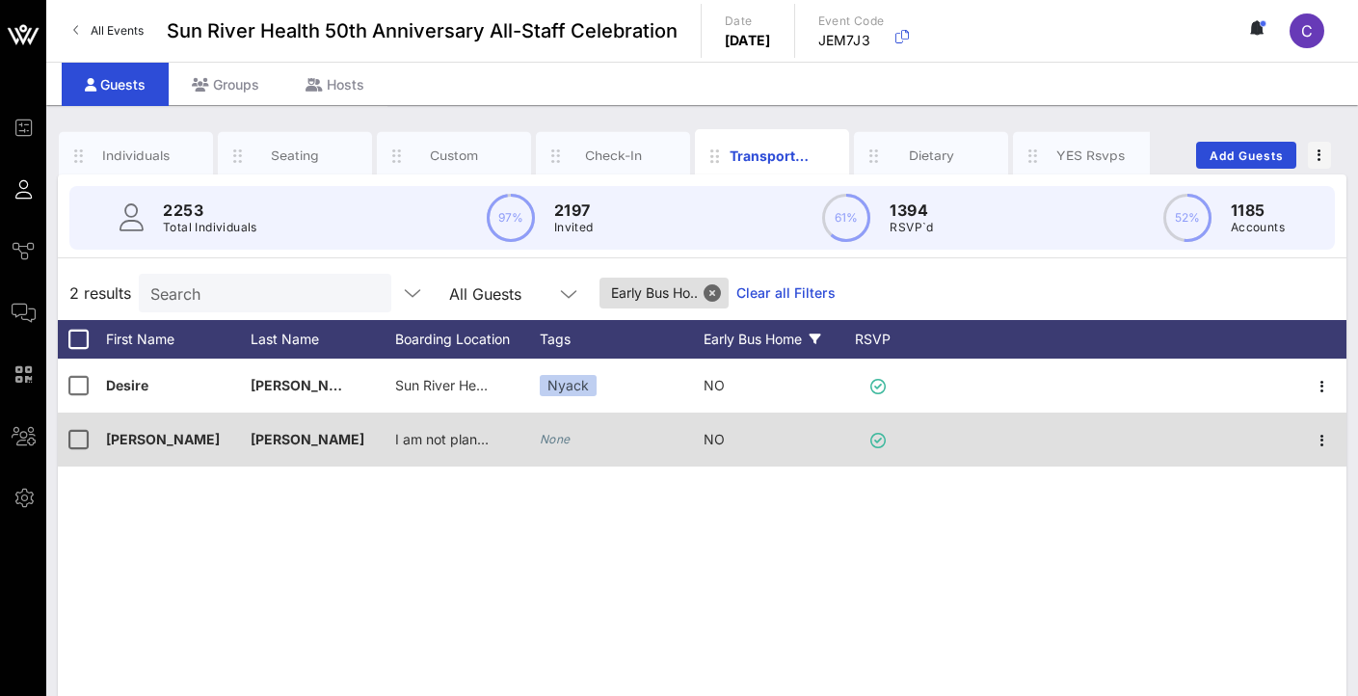
click at [722, 436] on span "NO" at bounding box center [713, 439] width 21 height 16
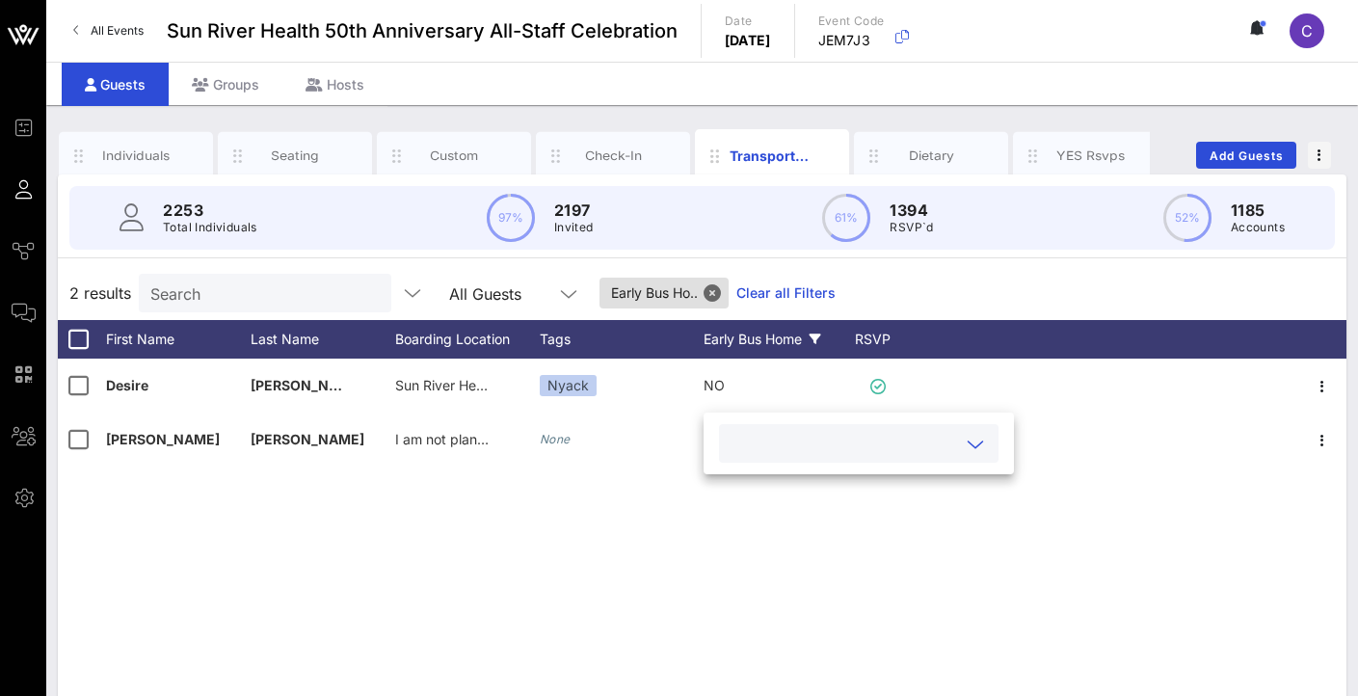
click at [913, 444] on input "text" at bounding box center [842, 443] width 225 height 25
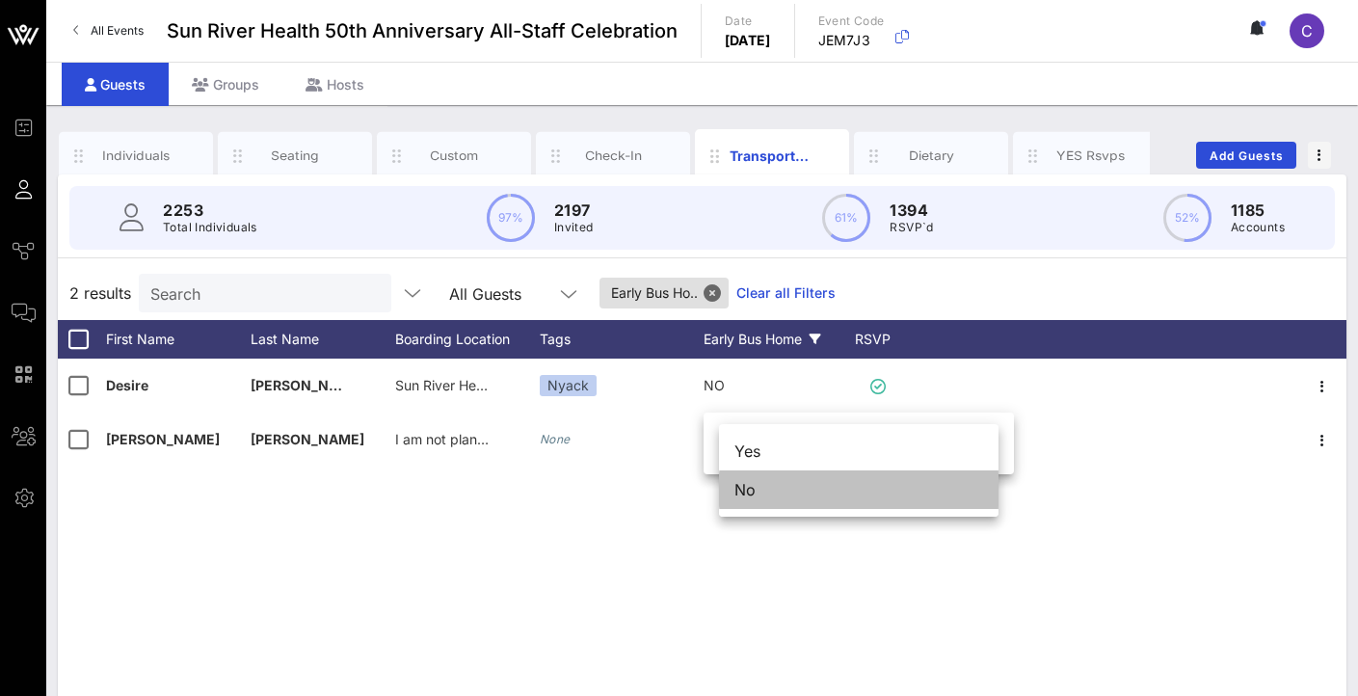
click at [902, 504] on div "No" at bounding box center [858, 489] width 279 height 39
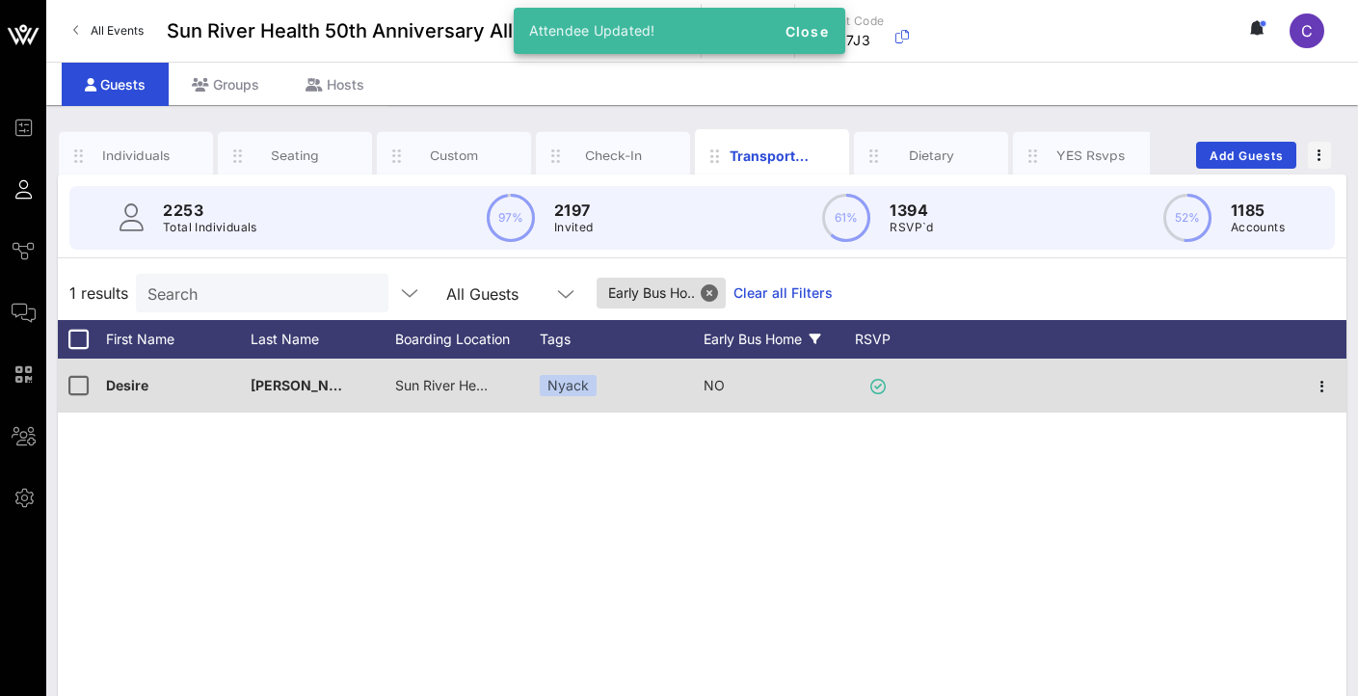
click at [714, 389] on span "NO" at bounding box center [713, 385] width 21 height 16
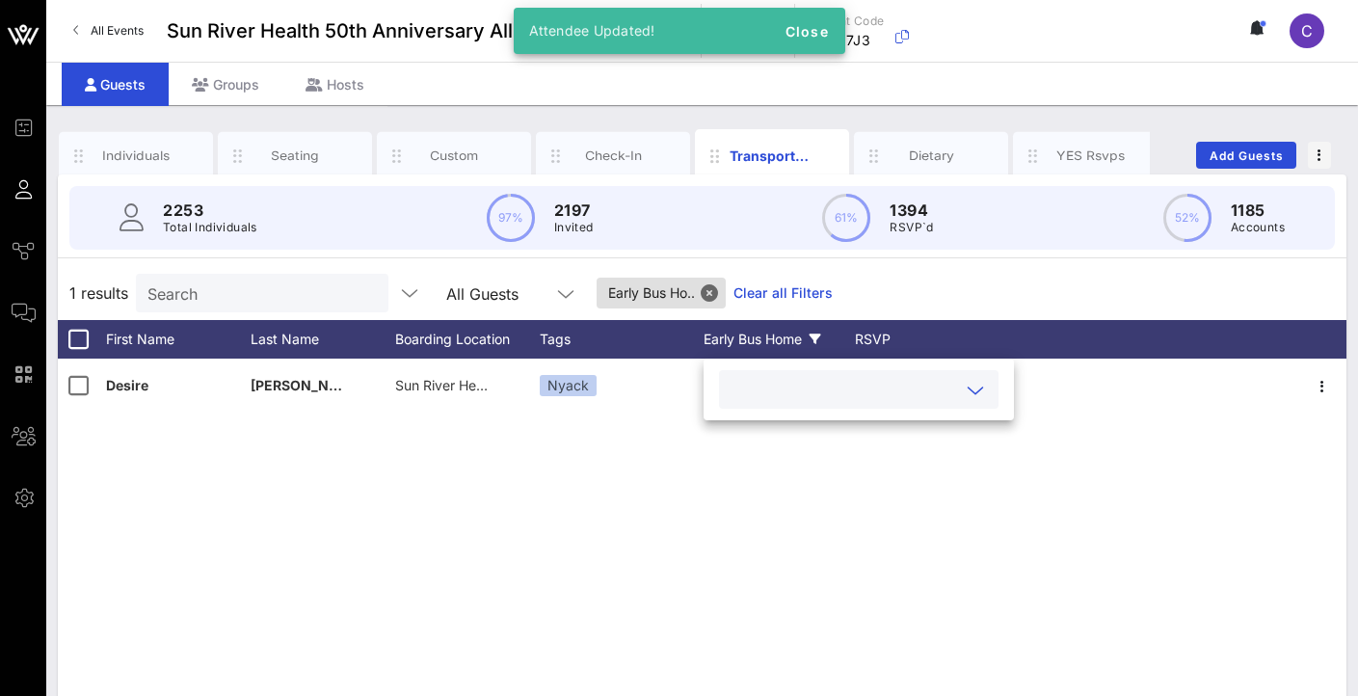
click at [841, 395] on input "text" at bounding box center [842, 389] width 225 height 25
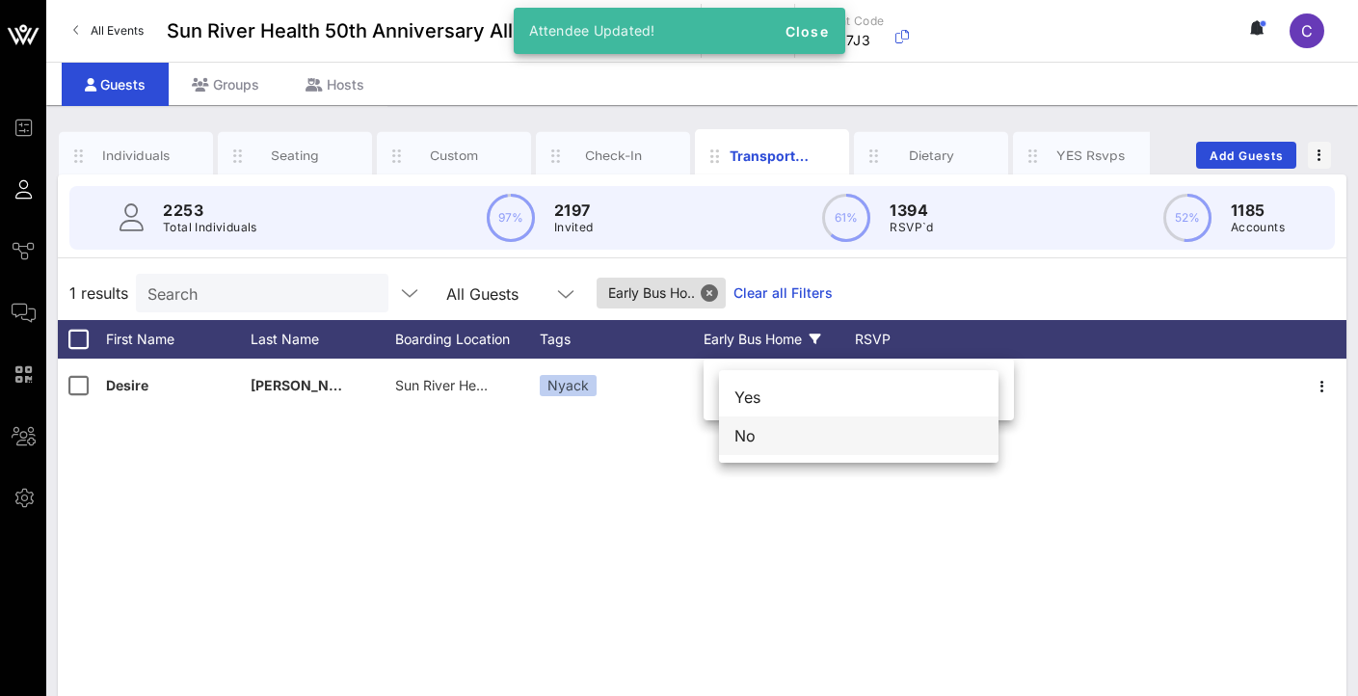
click at [842, 444] on div "No" at bounding box center [858, 435] width 279 height 39
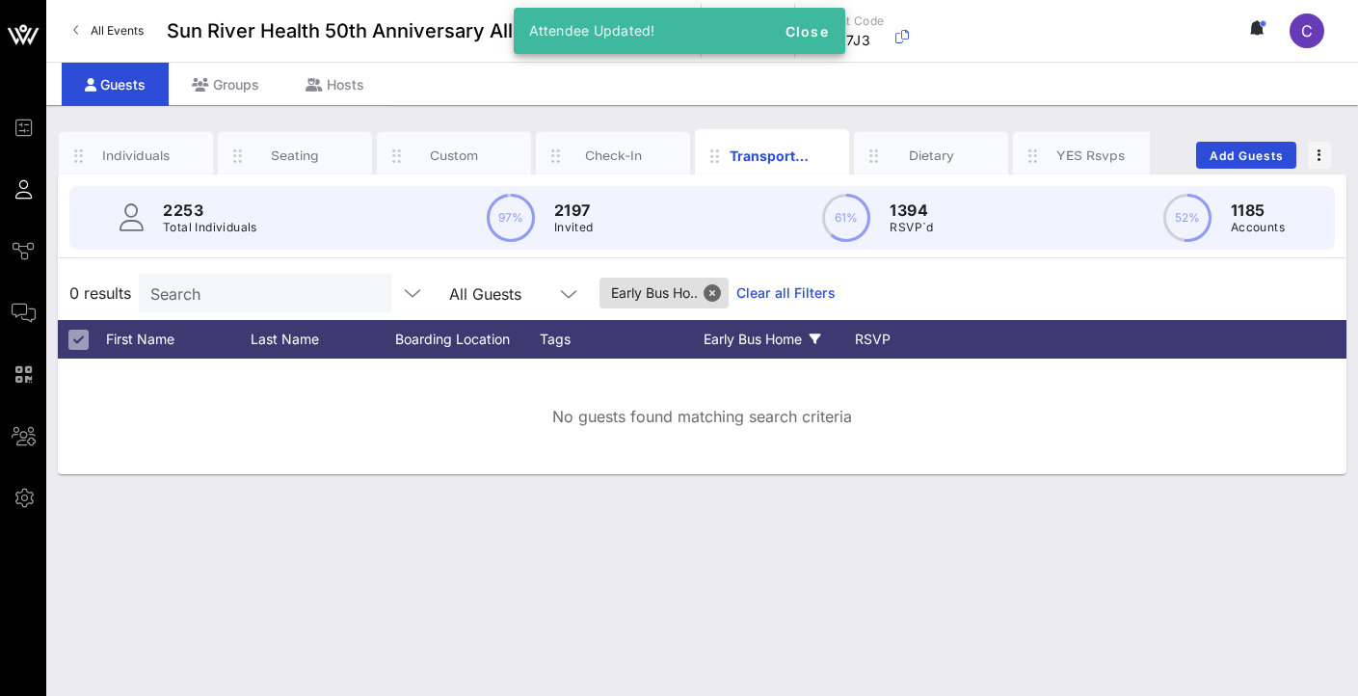
click at [764, 337] on div "Early Bus Home" at bounding box center [775, 339] width 145 height 39
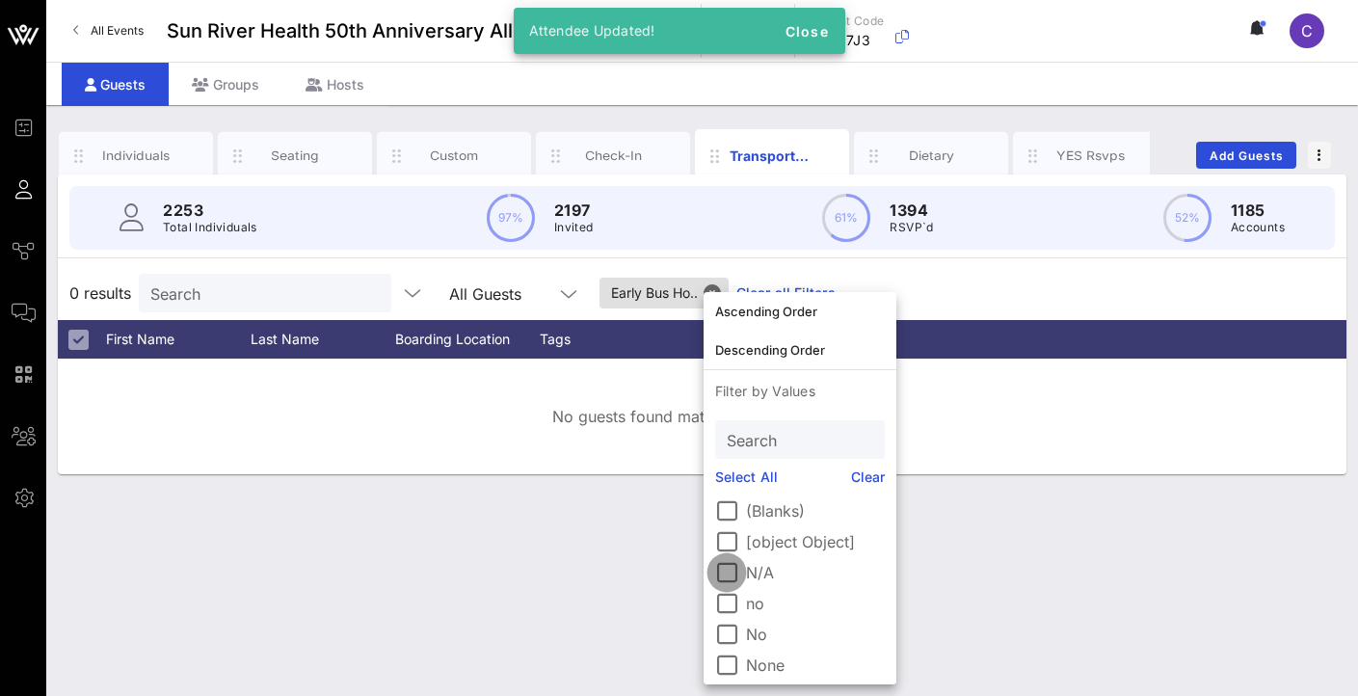
click at [726, 562] on div at bounding box center [726, 572] width 33 height 33
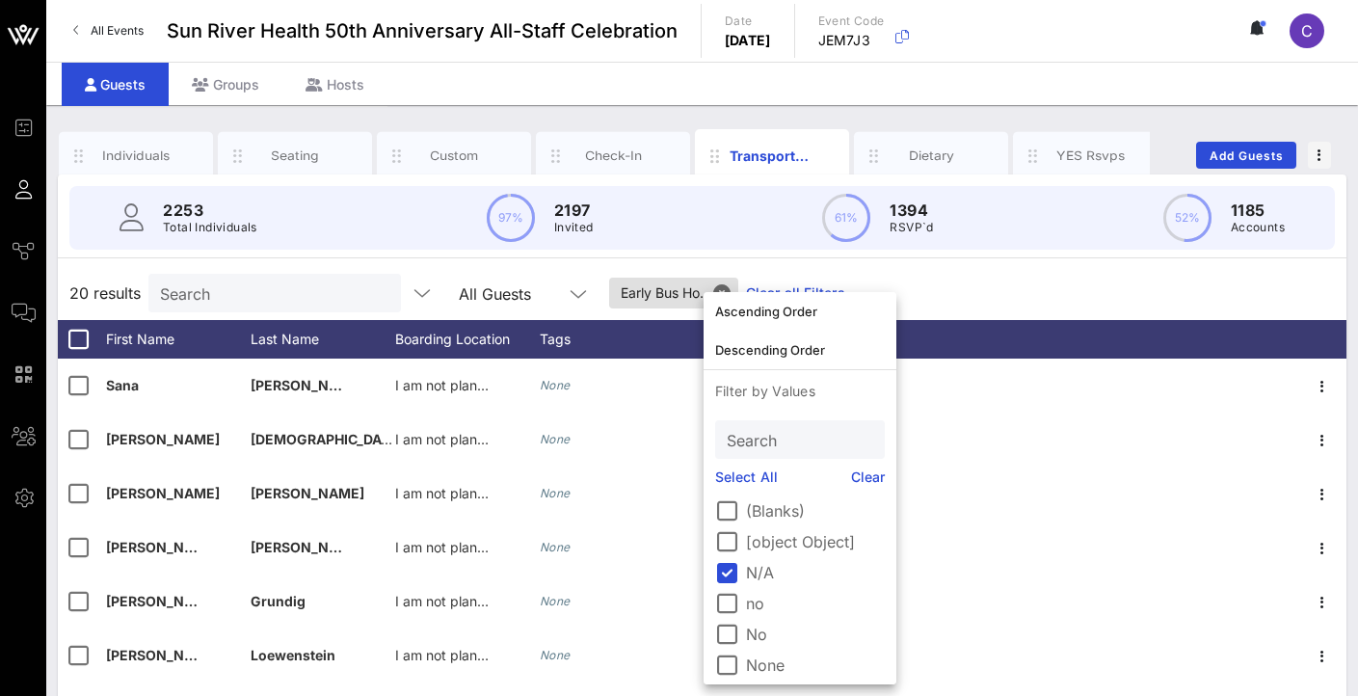
click at [996, 267] on div "20 results Search All Guests Early Bus Ho.. Clear all Filters" at bounding box center [702, 293] width 1288 height 54
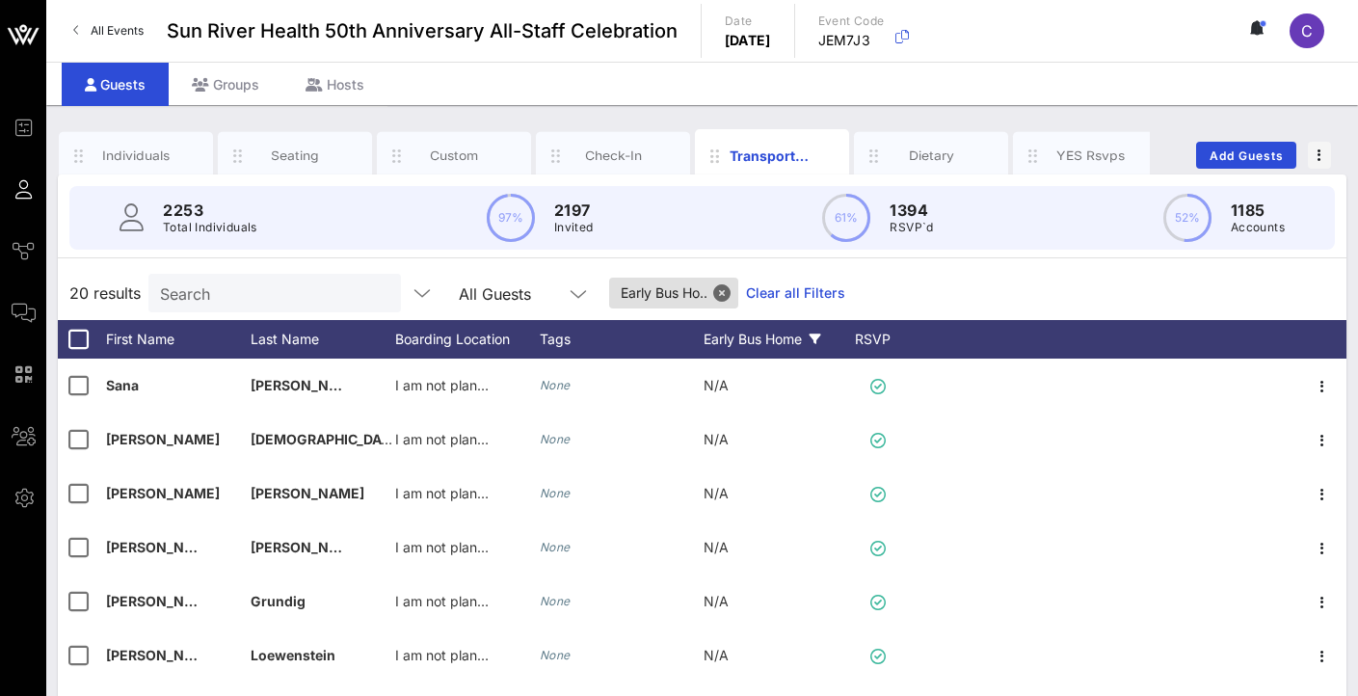
click at [815, 338] on icon at bounding box center [815, 339] width 12 height 12
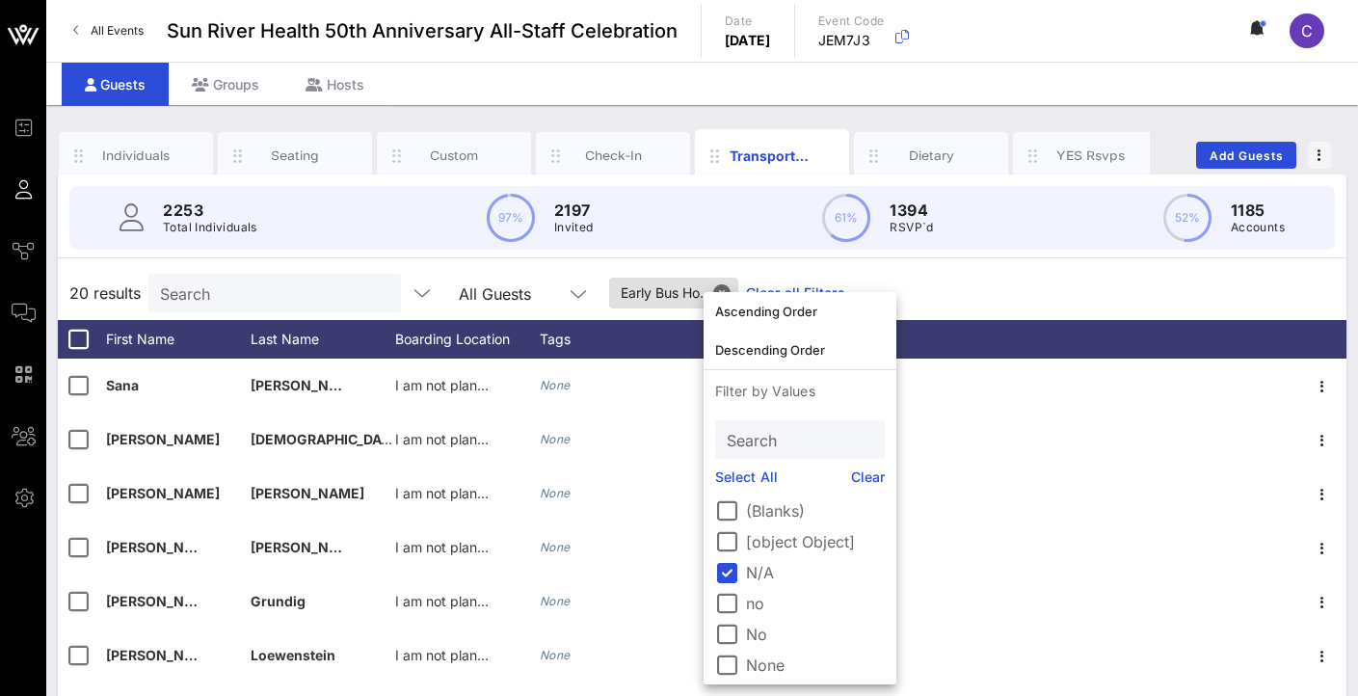
click at [968, 289] on div "20 results Search All Guests Early Bus Ho.. Clear all Filters" at bounding box center [702, 293] width 1288 height 54
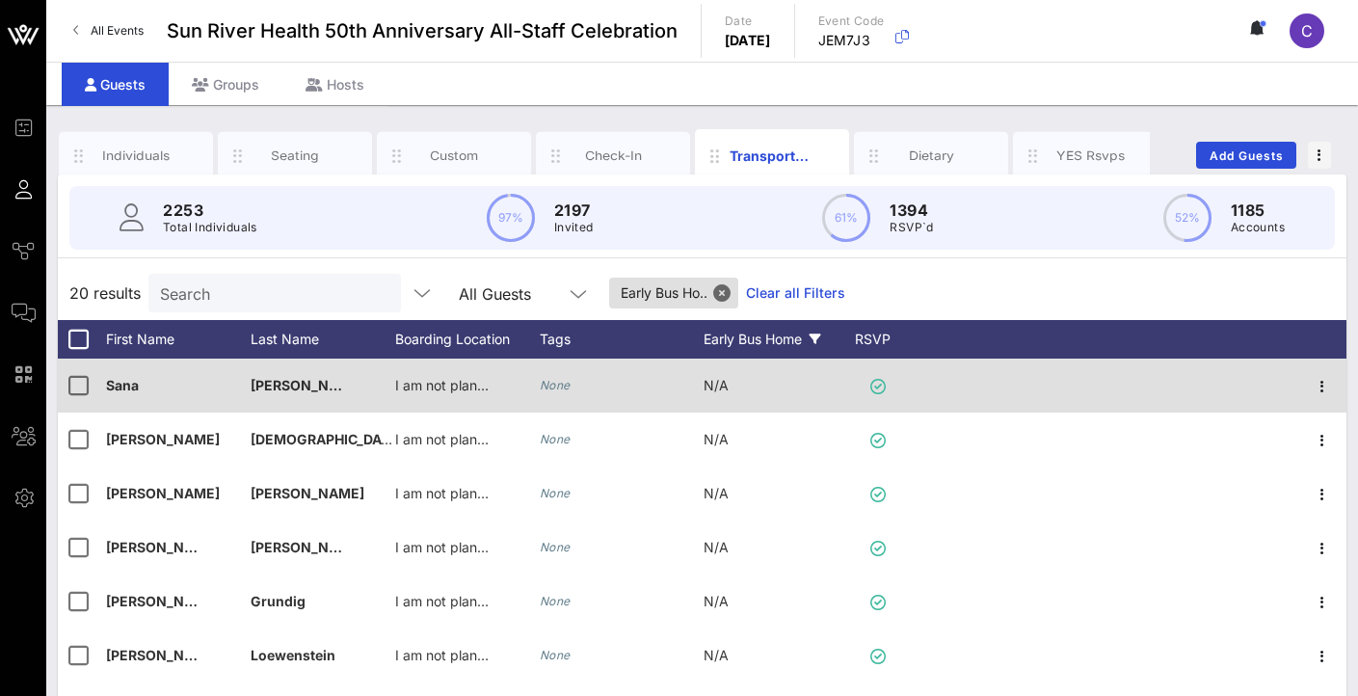
click at [708, 398] on div "N/A" at bounding box center [715, 385] width 25 height 54
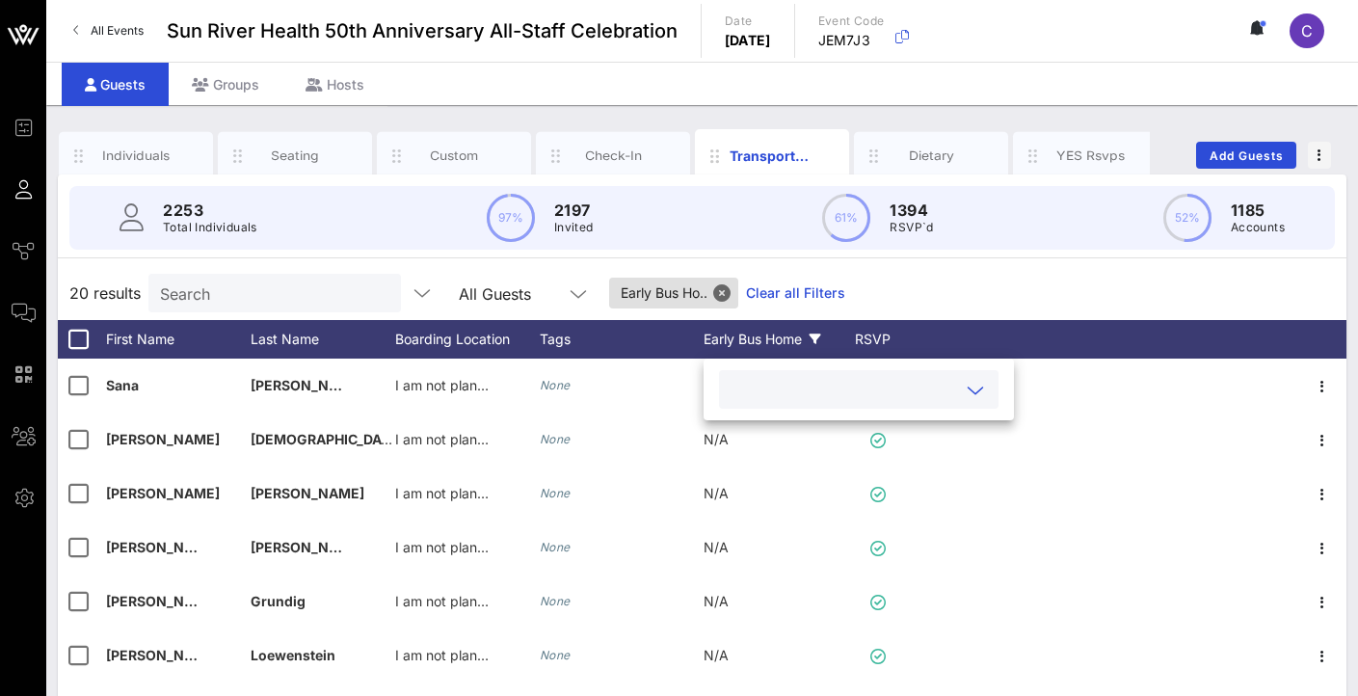
click at [766, 400] on input "text" at bounding box center [842, 389] width 225 height 25
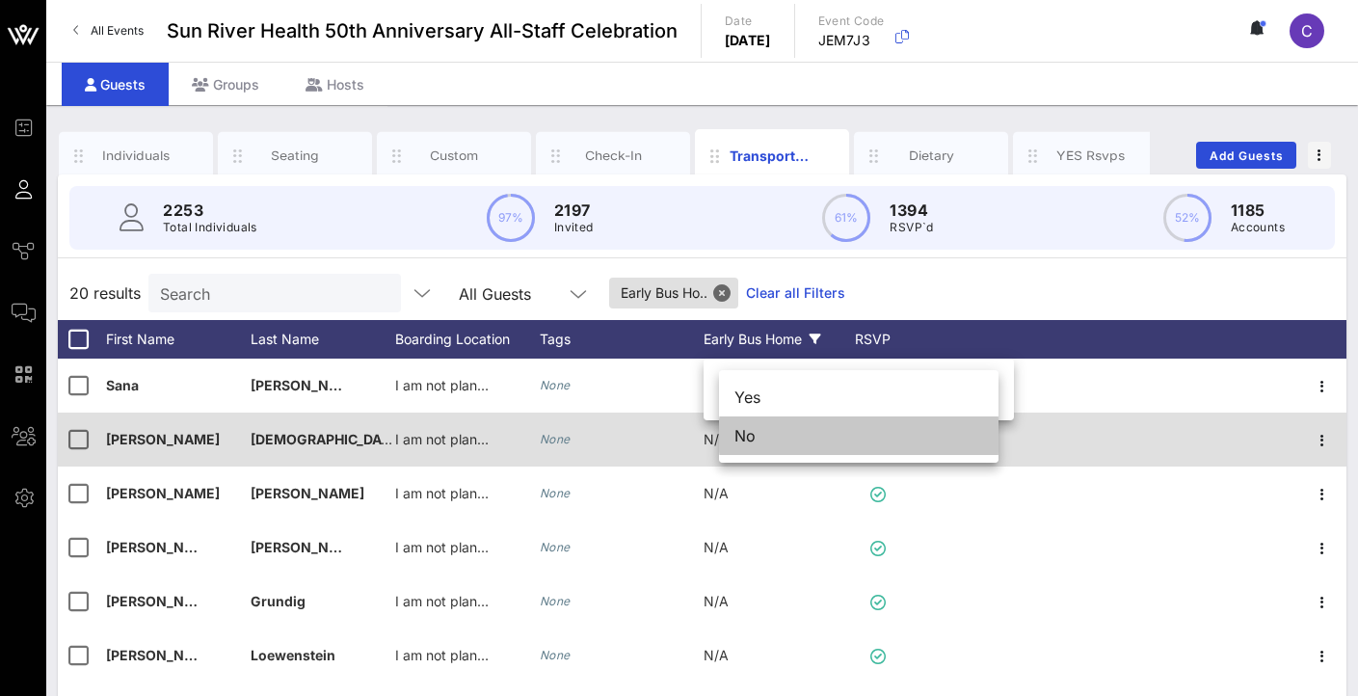
click at [771, 439] on div "No" at bounding box center [858, 435] width 279 height 39
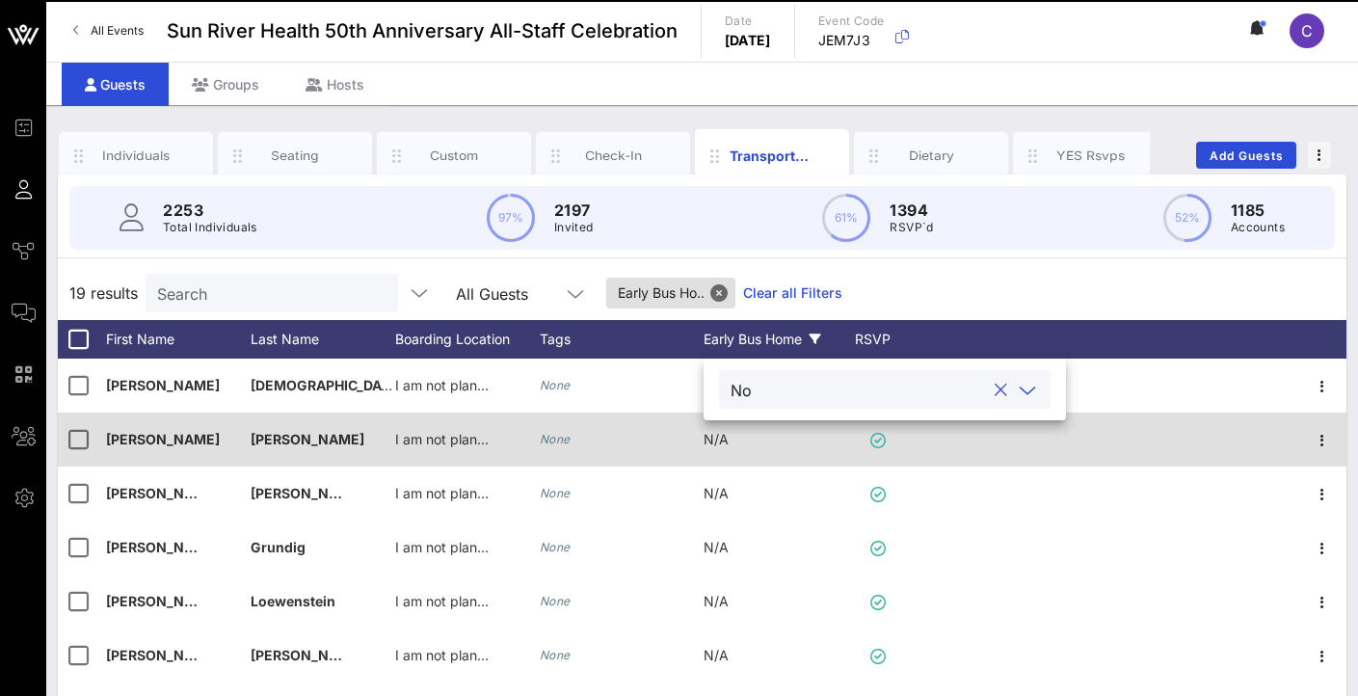
click at [708, 439] on span "N/A" at bounding box center [715, 439] width 25 height 16
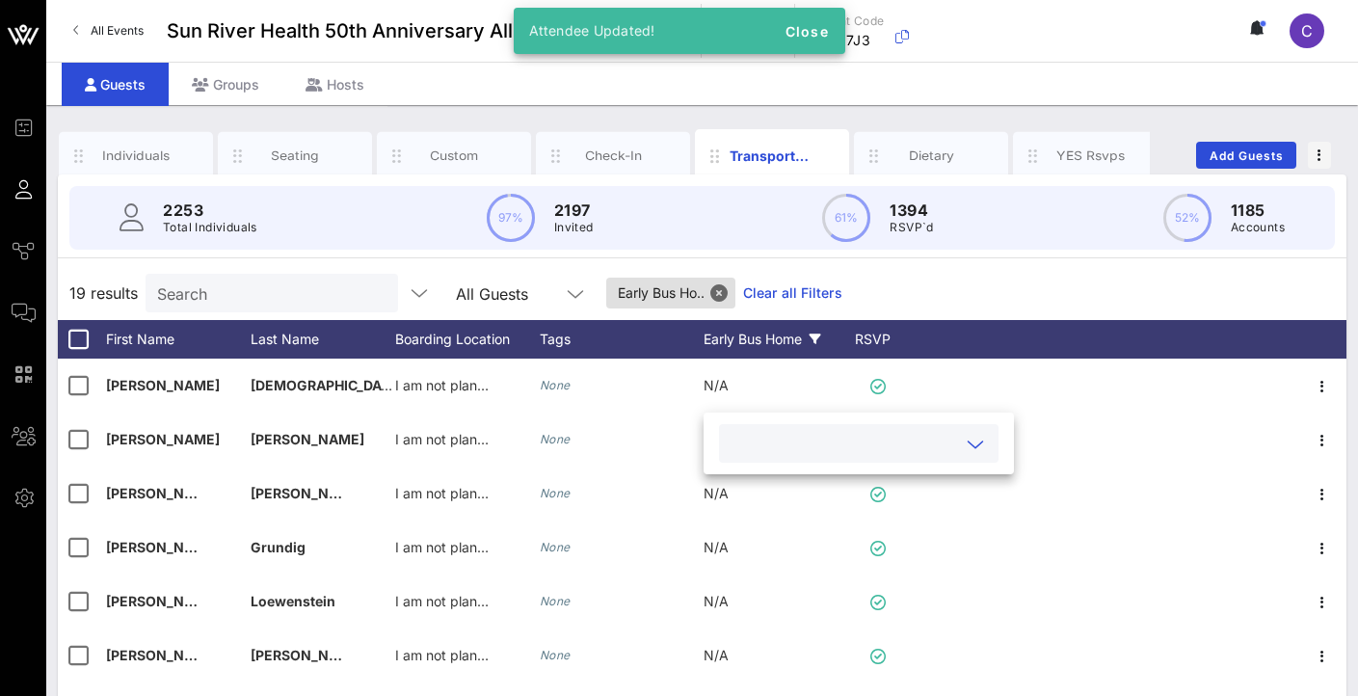
click at [770, 447] on input "text" at bounding box center [842, 443] width 225 height 25
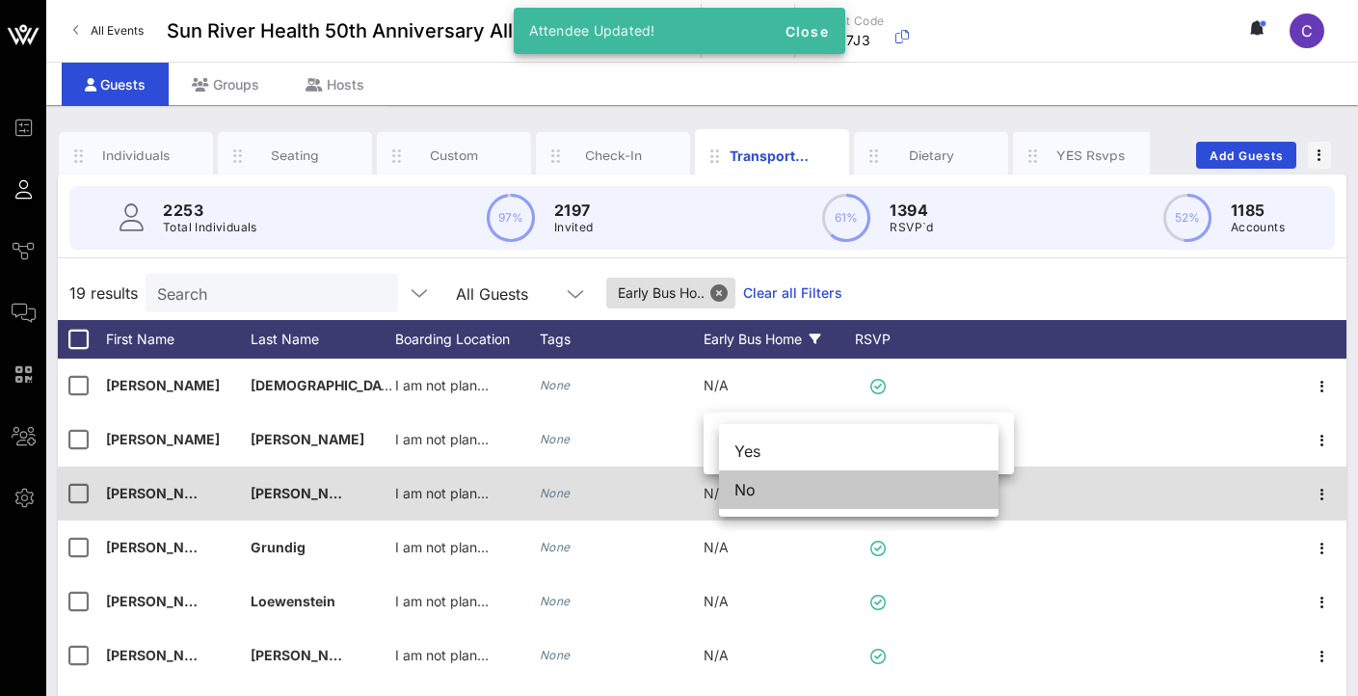
click at [758, 489] on div "No" at bounding box center [858, 489] width 279 height 39
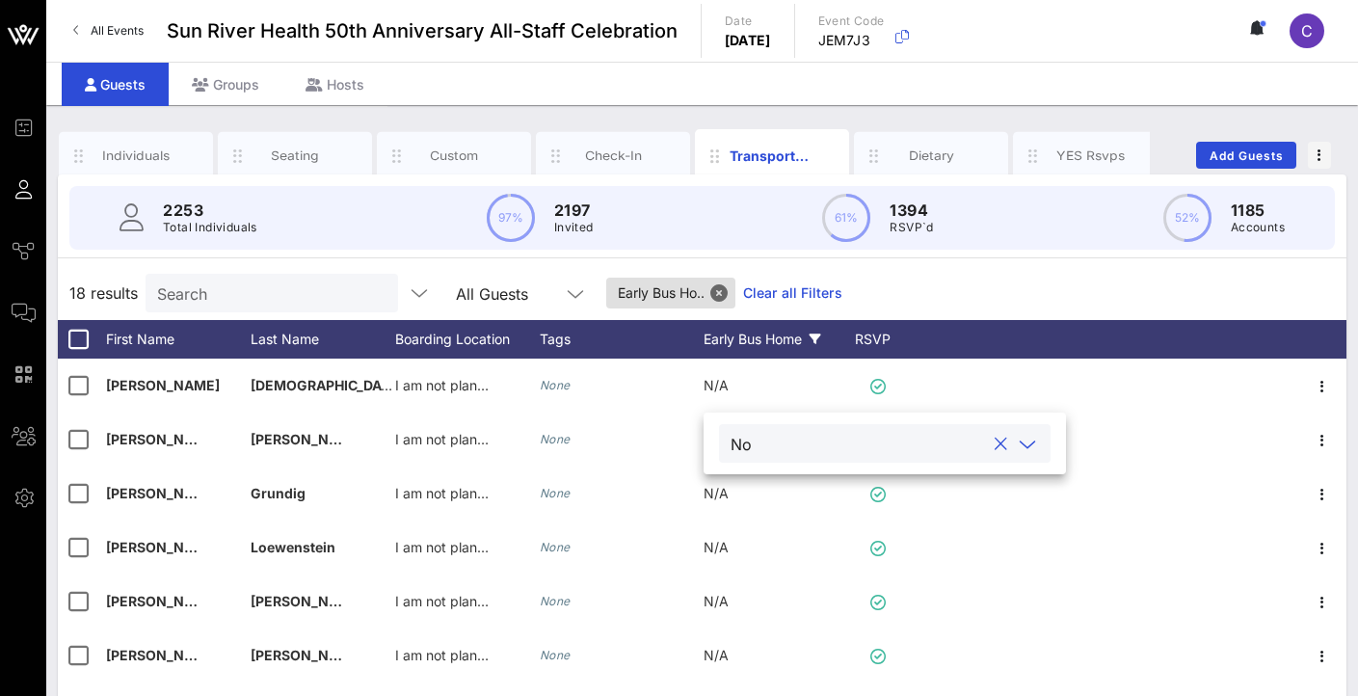
click at [1030, 440] on icon at bounding box center [1027, 444] width 17 height 23
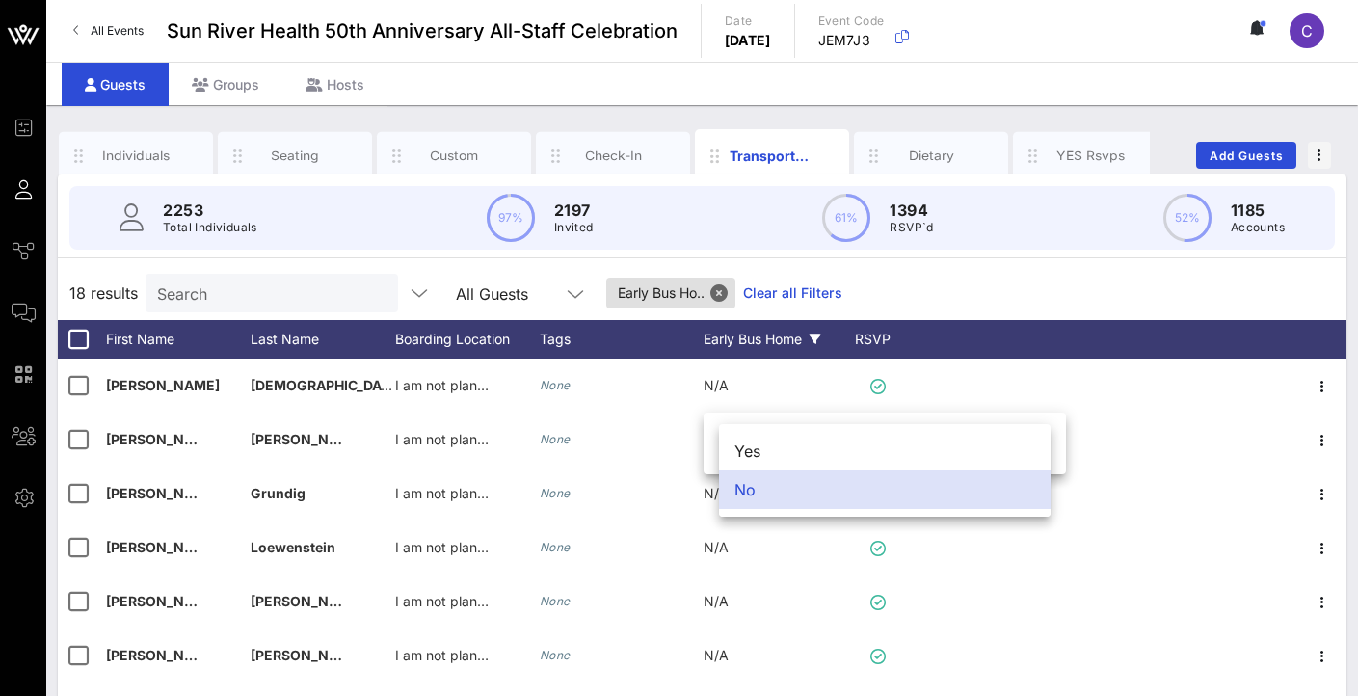
click at [801, 484] on div "No" at bounding box center [884, 489] width 331 height 39
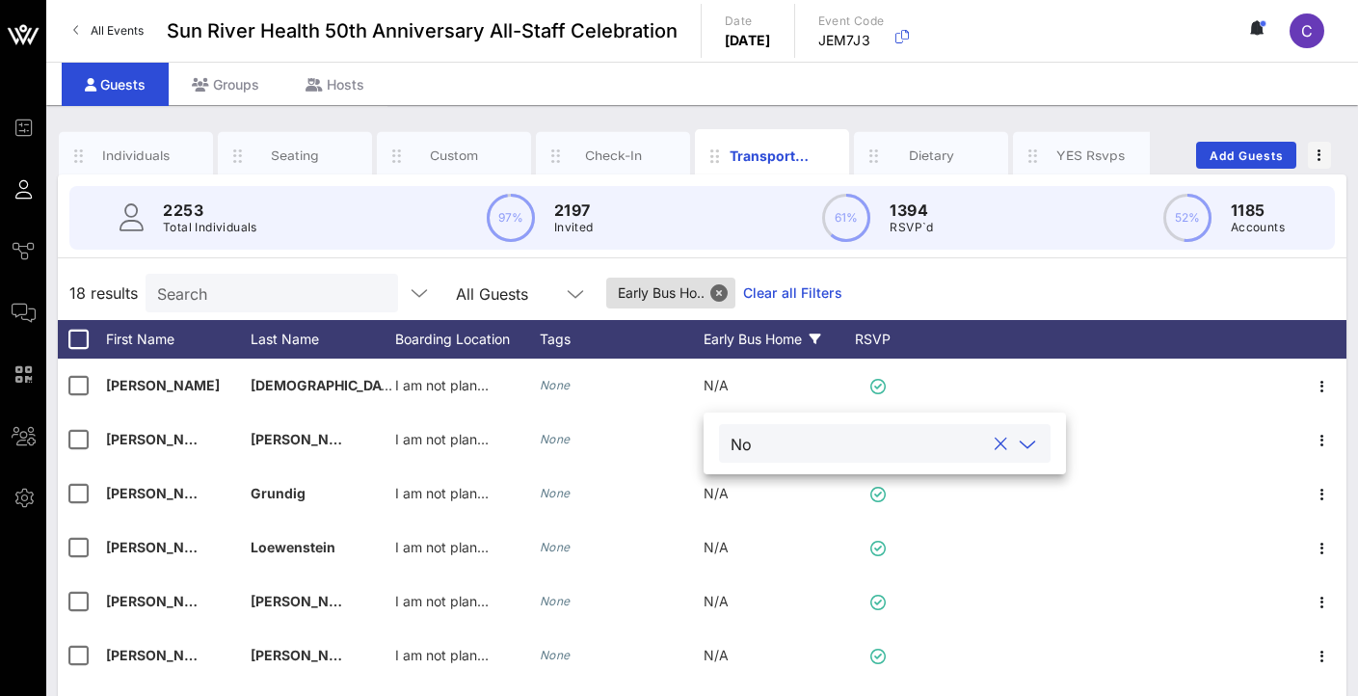
drag, startPoint x: 1035, startPoint y: 437, endPoint x: 1022, endPoint y: 437, distance: 12.5
click at [1035, 437] on icon at bounding box center [1027, 444] width 17 height 23
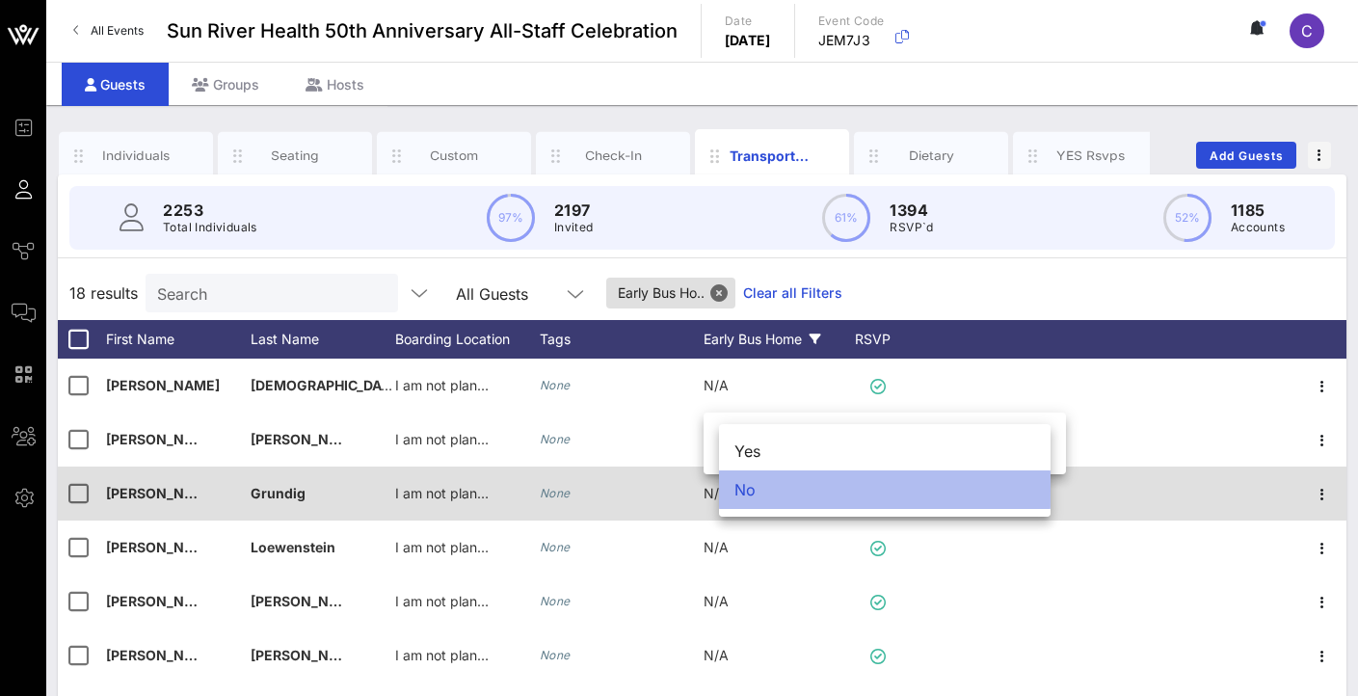
click at [826, 486] on div "No" at bounding box center [884, 489] width 331 height 39
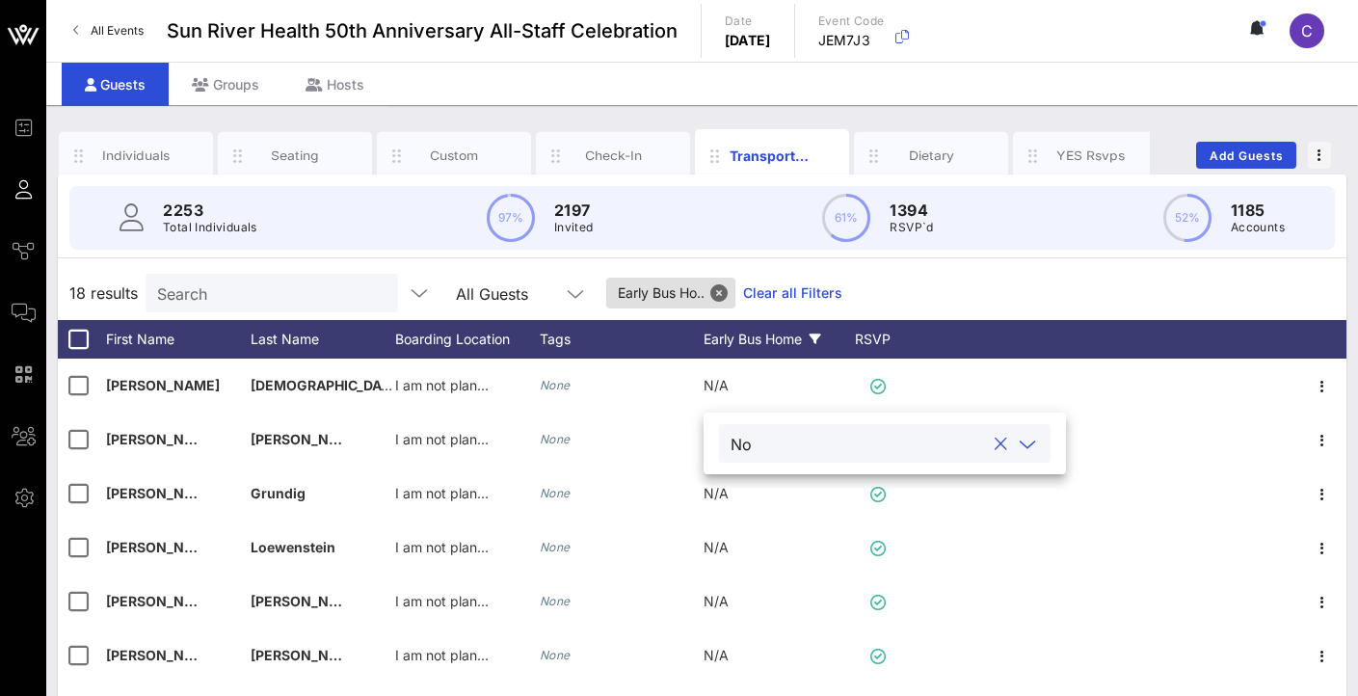
click at [1107, 283] on div "18 results Search All Guests Early Bus Ho.. Clear all Filters" at bounding box center [702, 293] width 1288 height 54
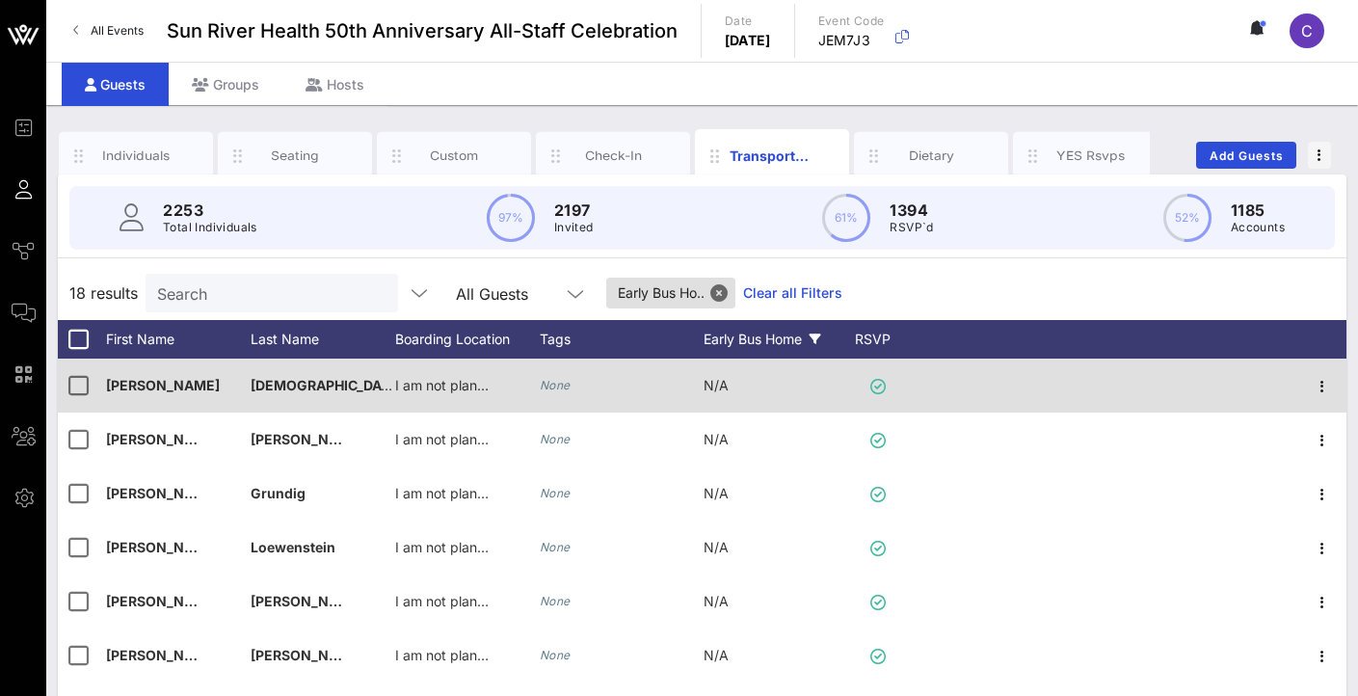
click at [739, 376] on div "N/A" at bounding box center [775, 396] width 145 height 76
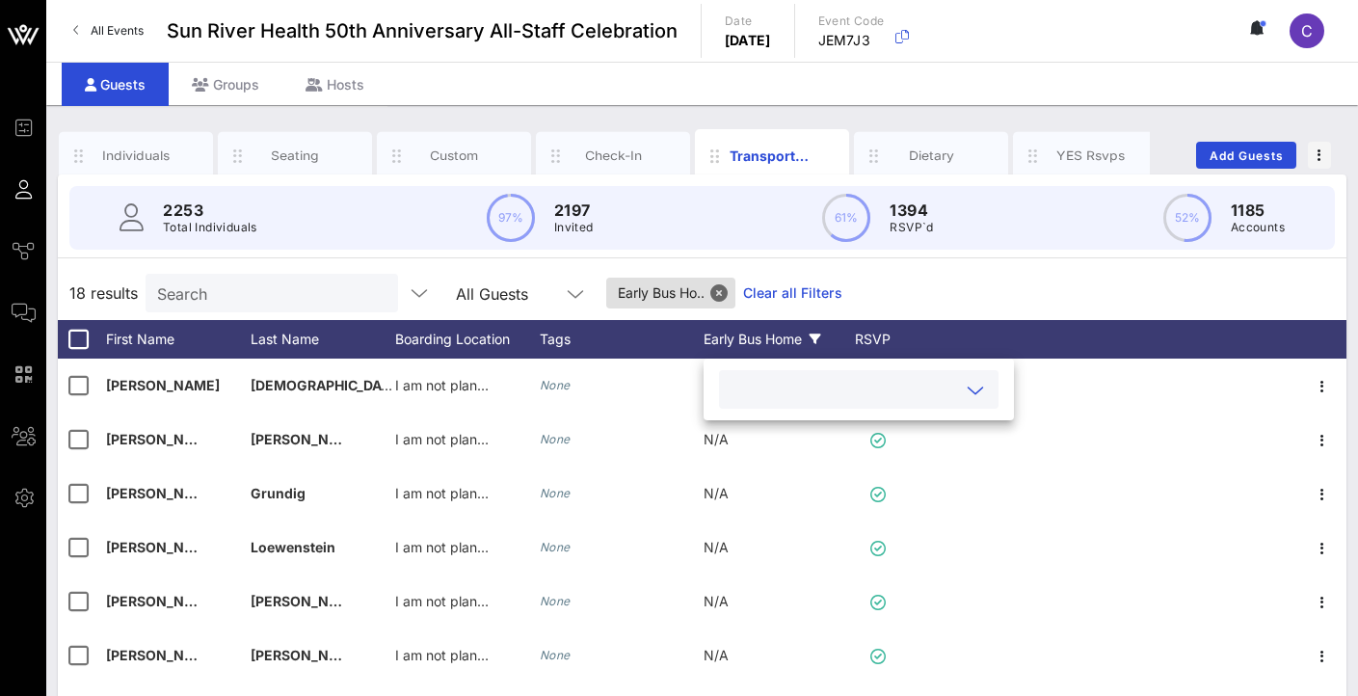
click at [874, 388] on input "text" at bounding box center [842, 389] width 225 height 25
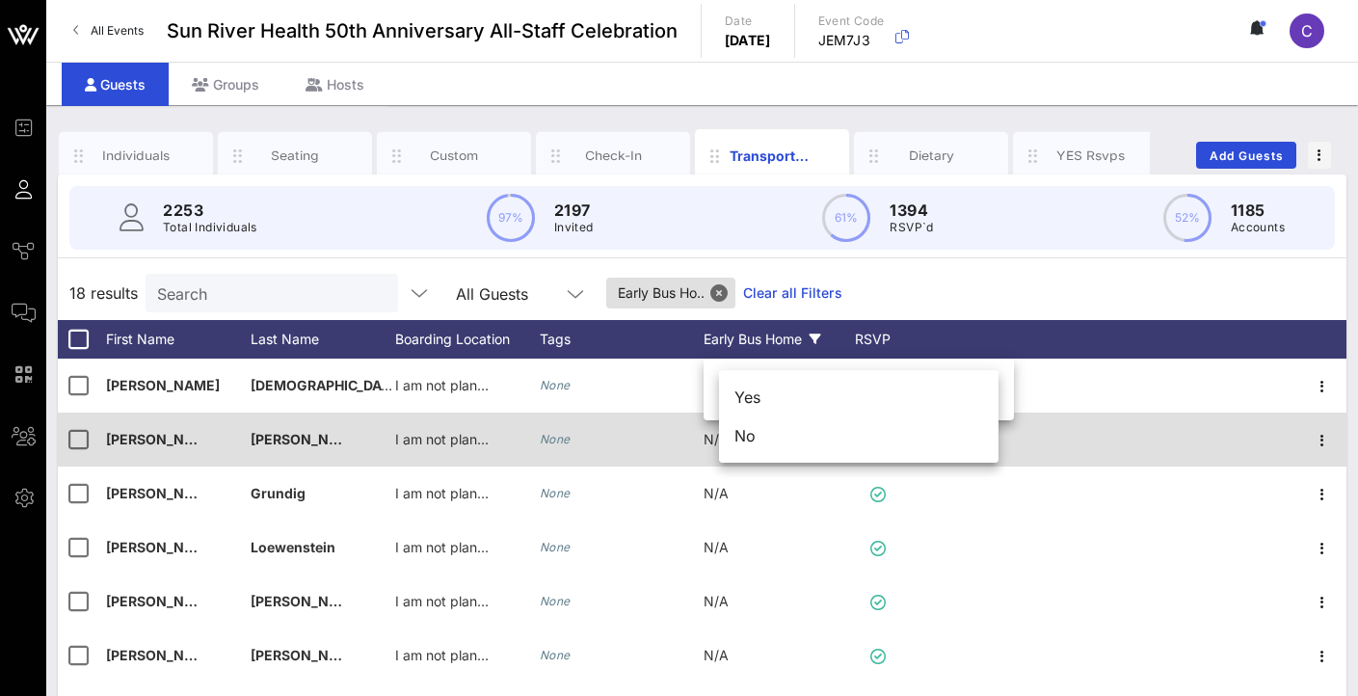
click at [819, 453] on div "No" at bounding box center [858, 435] width 279 height 39
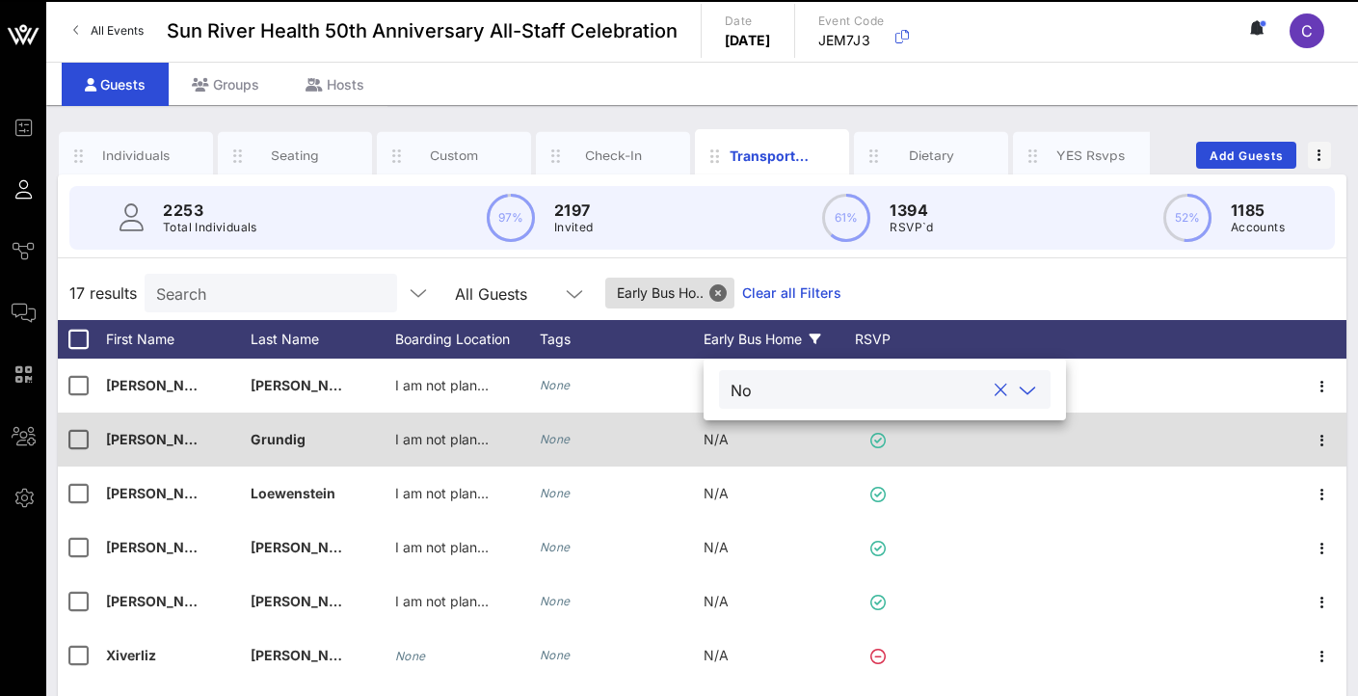
click at [731, 445] on div "N/A" at bounding box center [775, 450] width 145 height 76
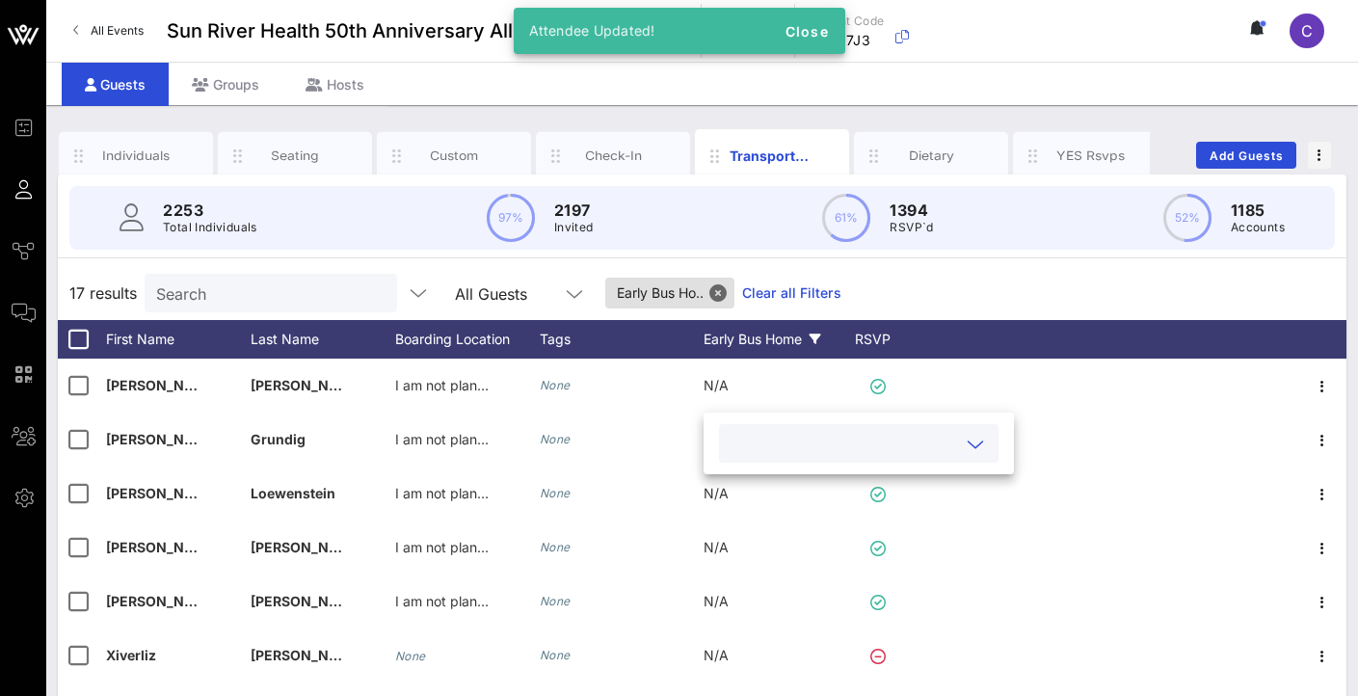
click at [828, 455] on input "text" at bounding box center [842, 443] width 225 height 25
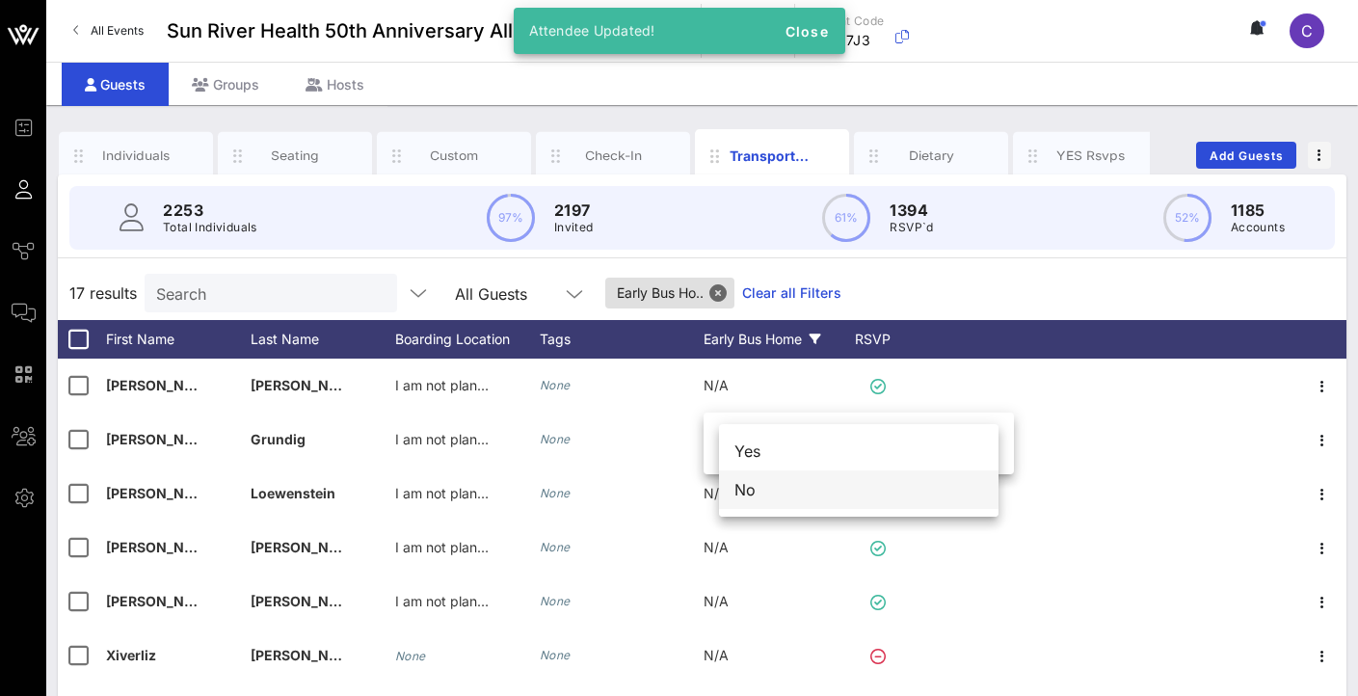
click at [807, 489] on div "No" at bounding box center [858, 489] width 279 height 39
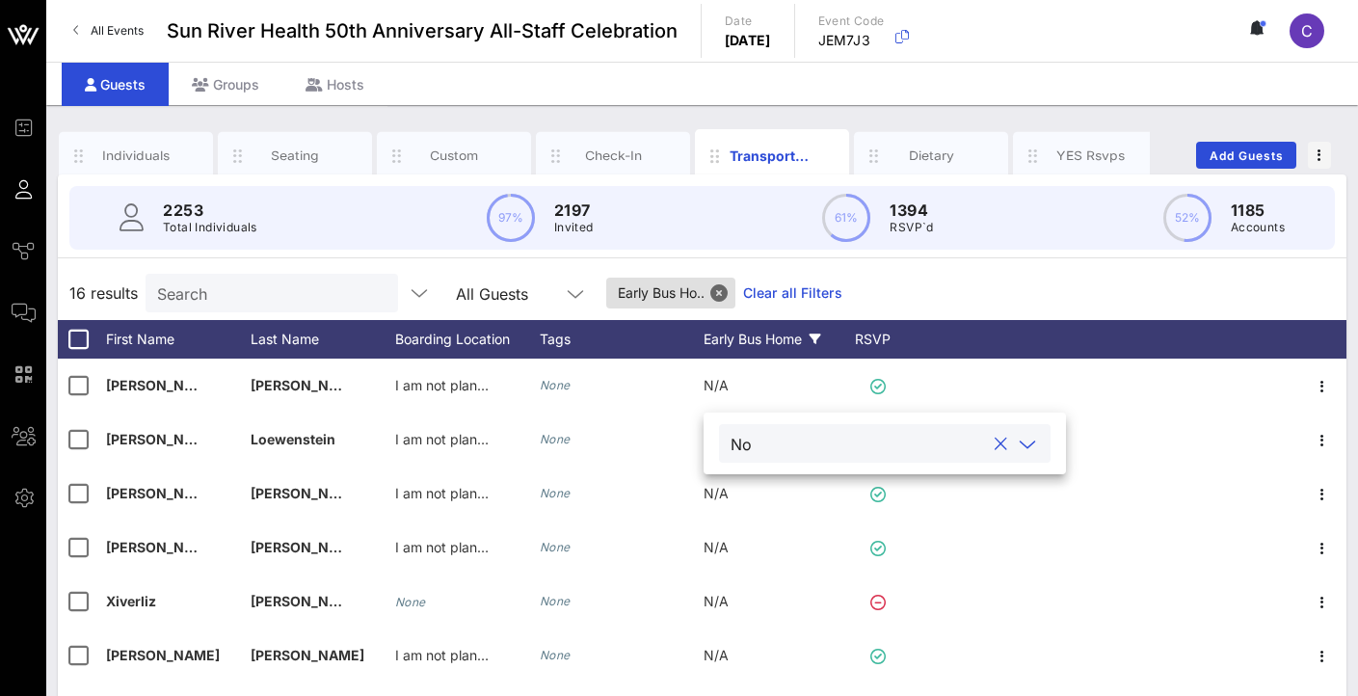
drag, startPoint x: 715, startPoint y: 388, endPoint x: 723, endPoint y: 414, distance: 27.1
click at [715, 388] on span "N/A" at bounding box center [715, 385] width 25 height 16
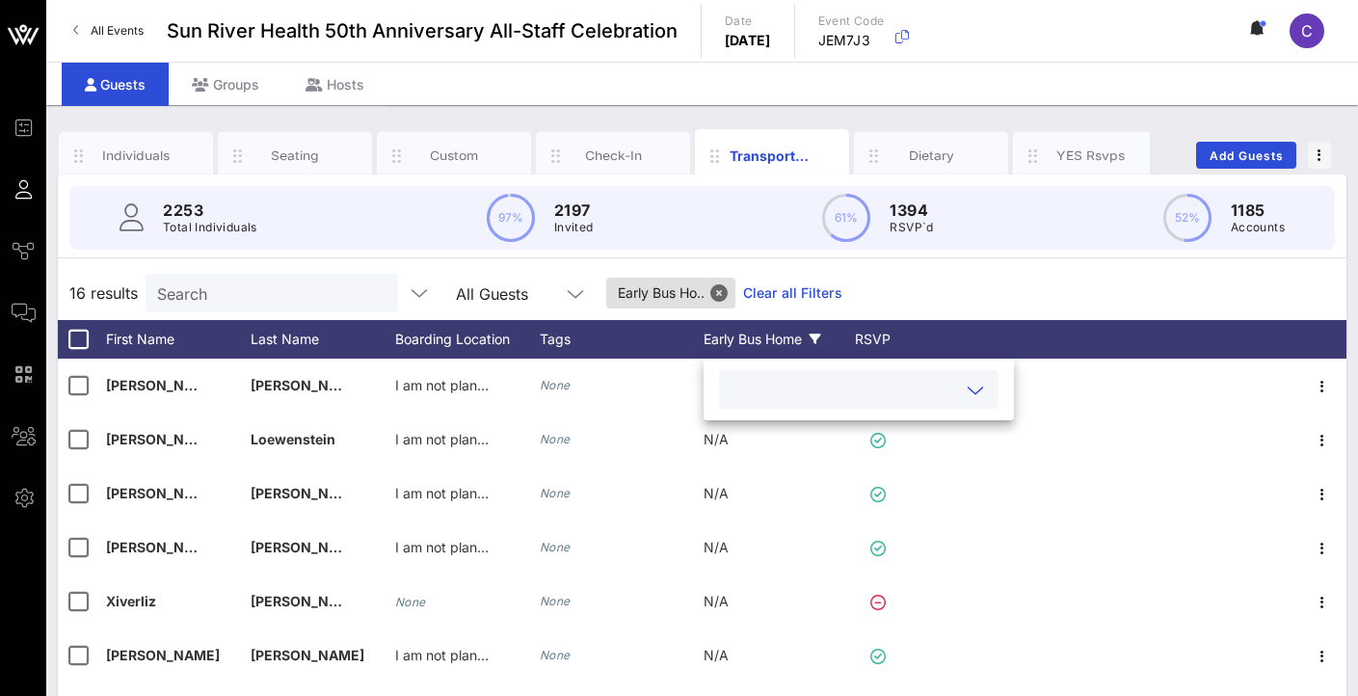
click at [931, 374] on div at bounding box center [858, 389] width 256 height 39
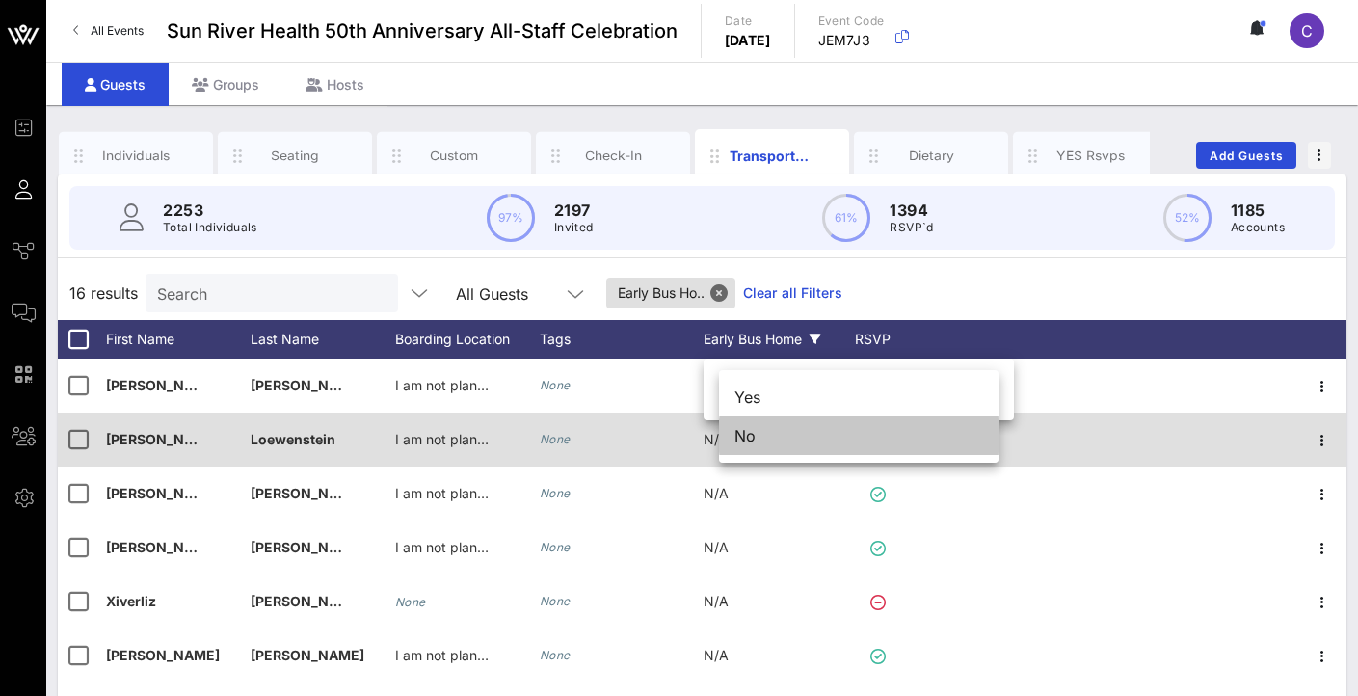
click at [830, 432] on div "No" at bounding box center [858, 435] width 279 height 39
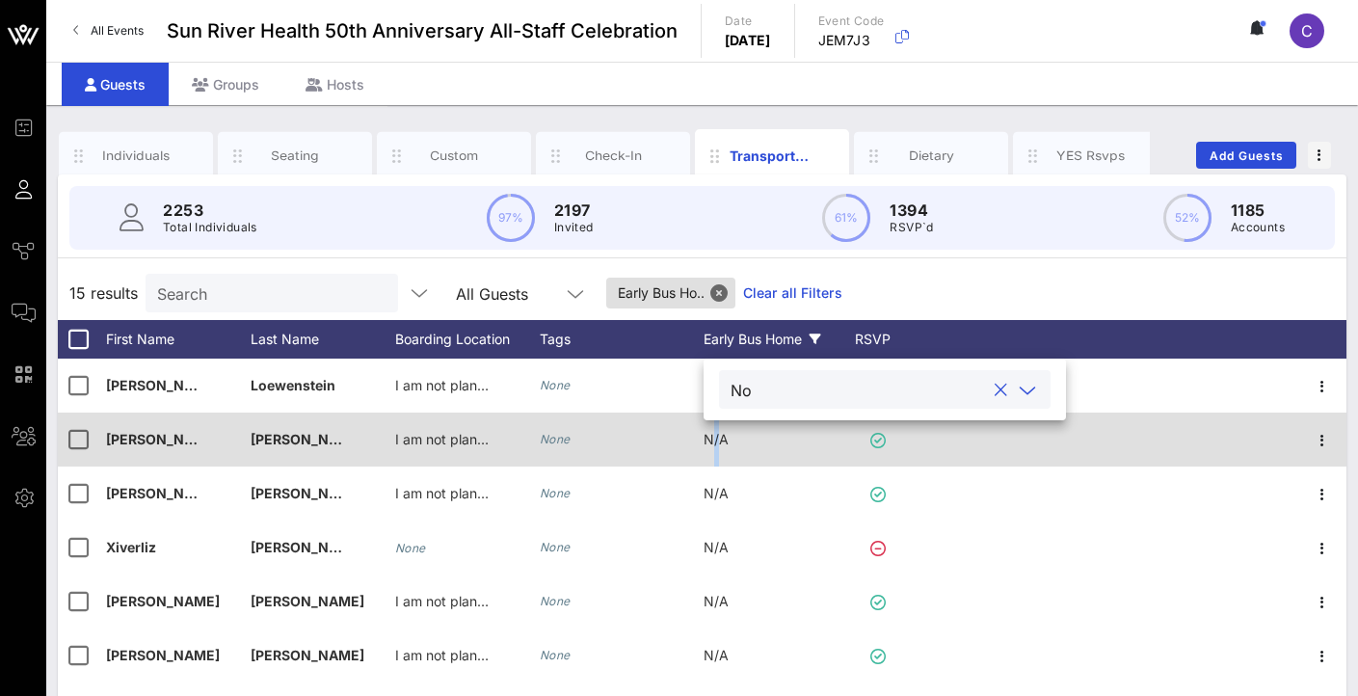
click at [715, 437] on span "N/A" at bounding box center [715, 439] width 25 height 16
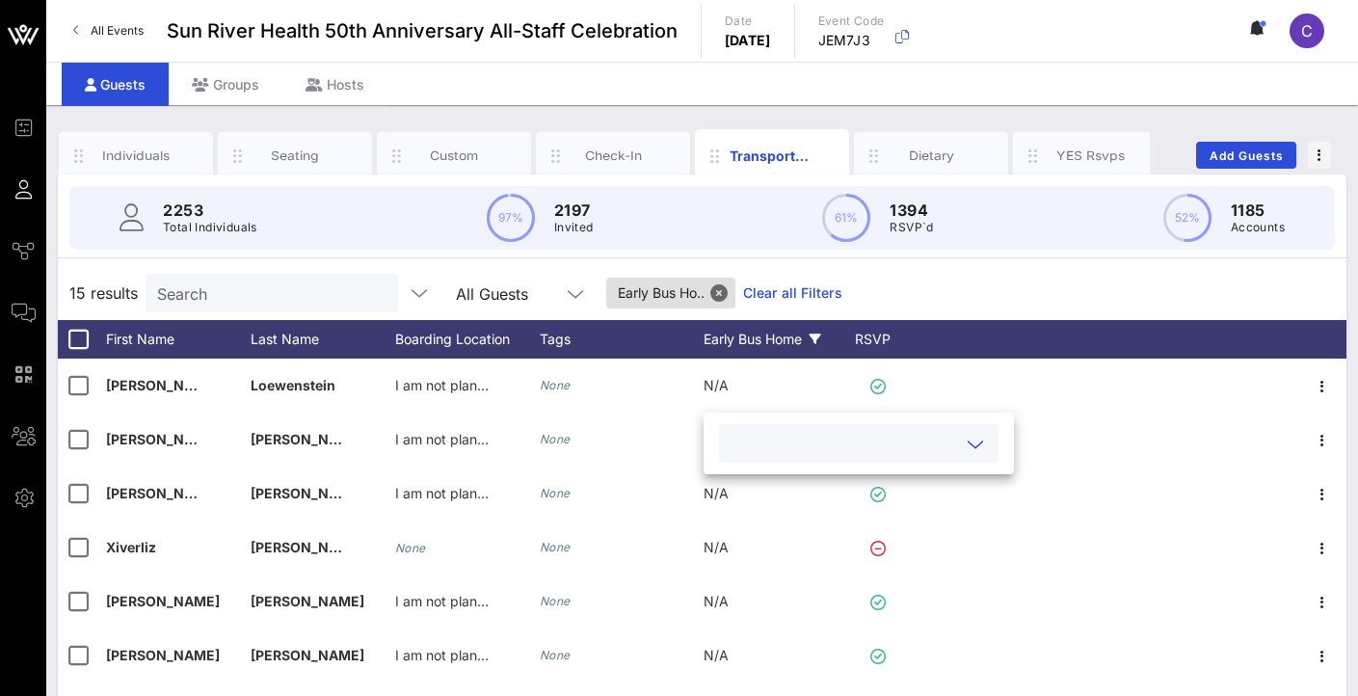
click at [735, 447] on input "text" at bounding box center [842, 443] width 225 height 25
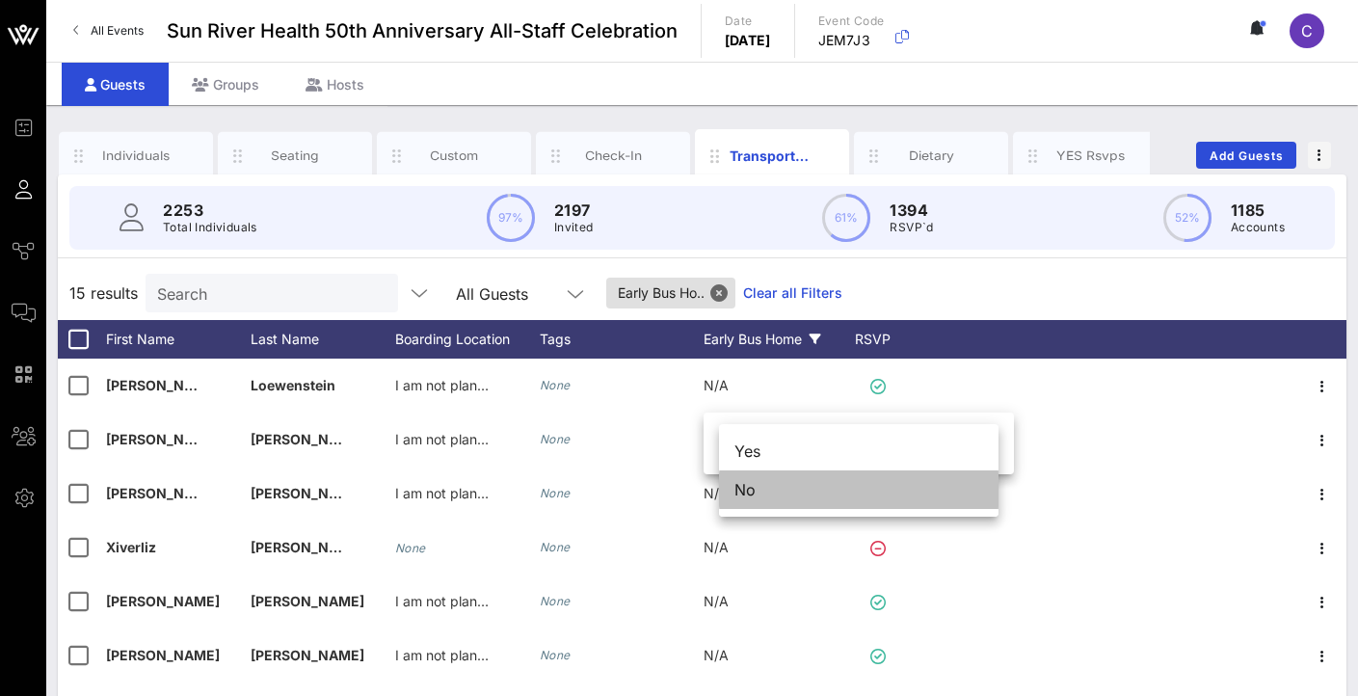
click at [742, 501] on div "No" at bounding box center [858, 489] width 279 height 39
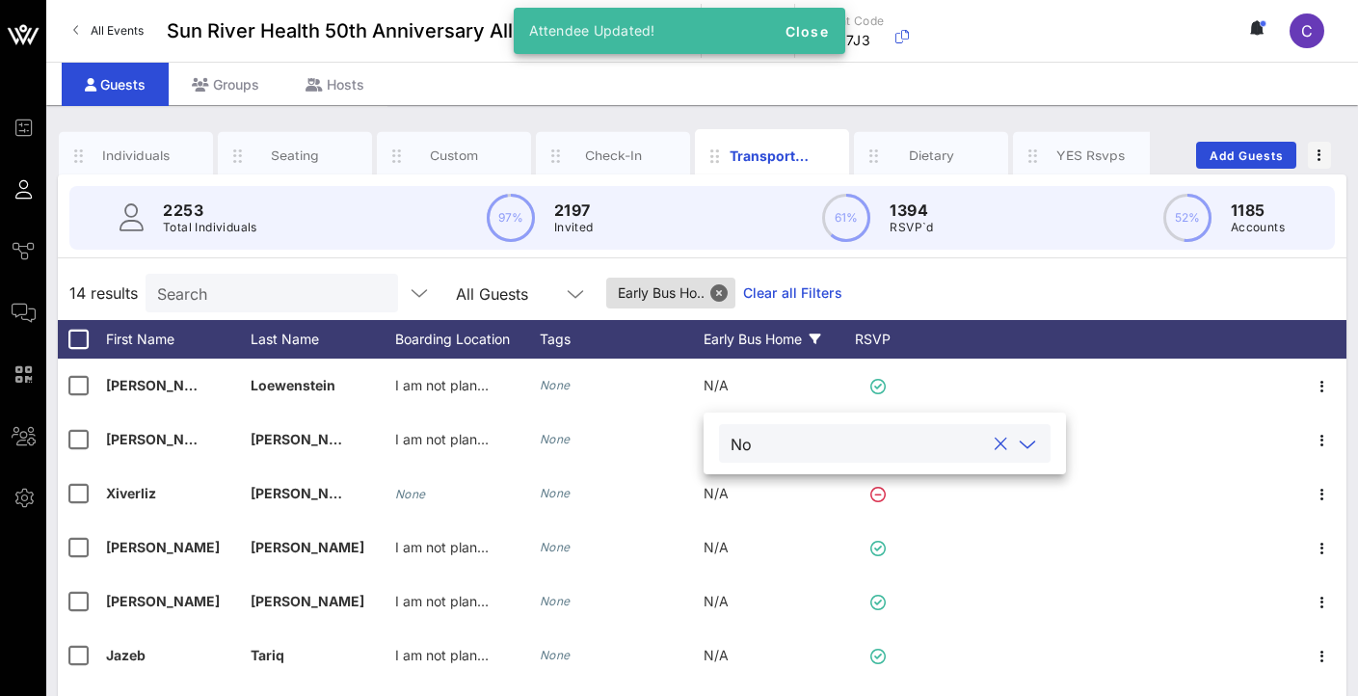
click at [721, 376] on div "N/A" at bounding box center [715, 385] width 25 height 54
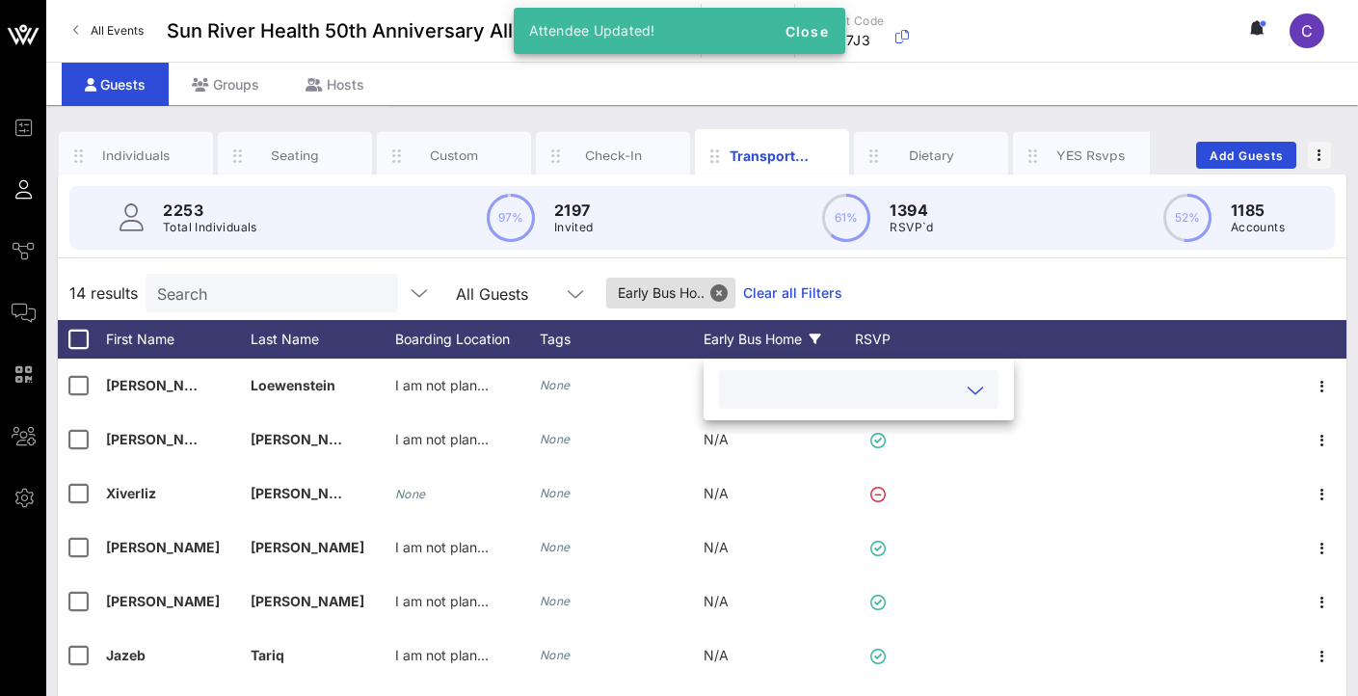
click at [832, 404] on div at bounding box center [858, 389] width 256 height 39
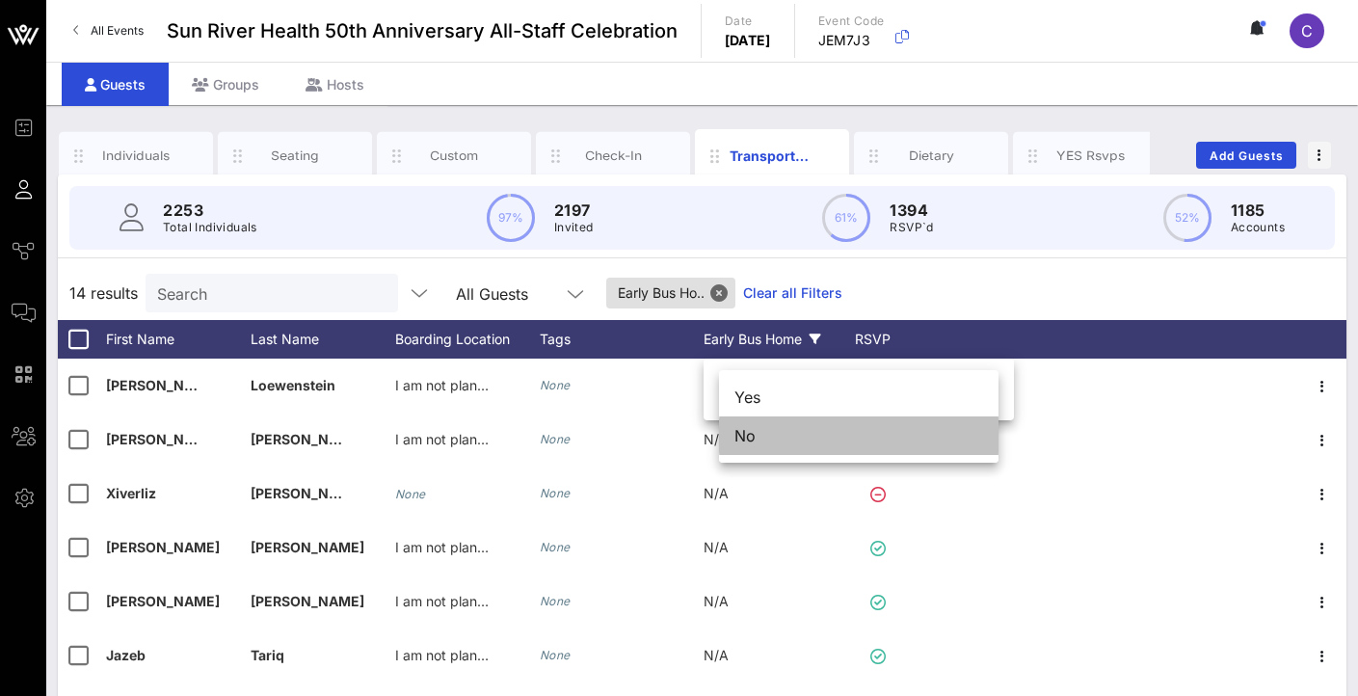
click at [835, 445] on div "No" at bounding box center [858, 435] width 279 height 39
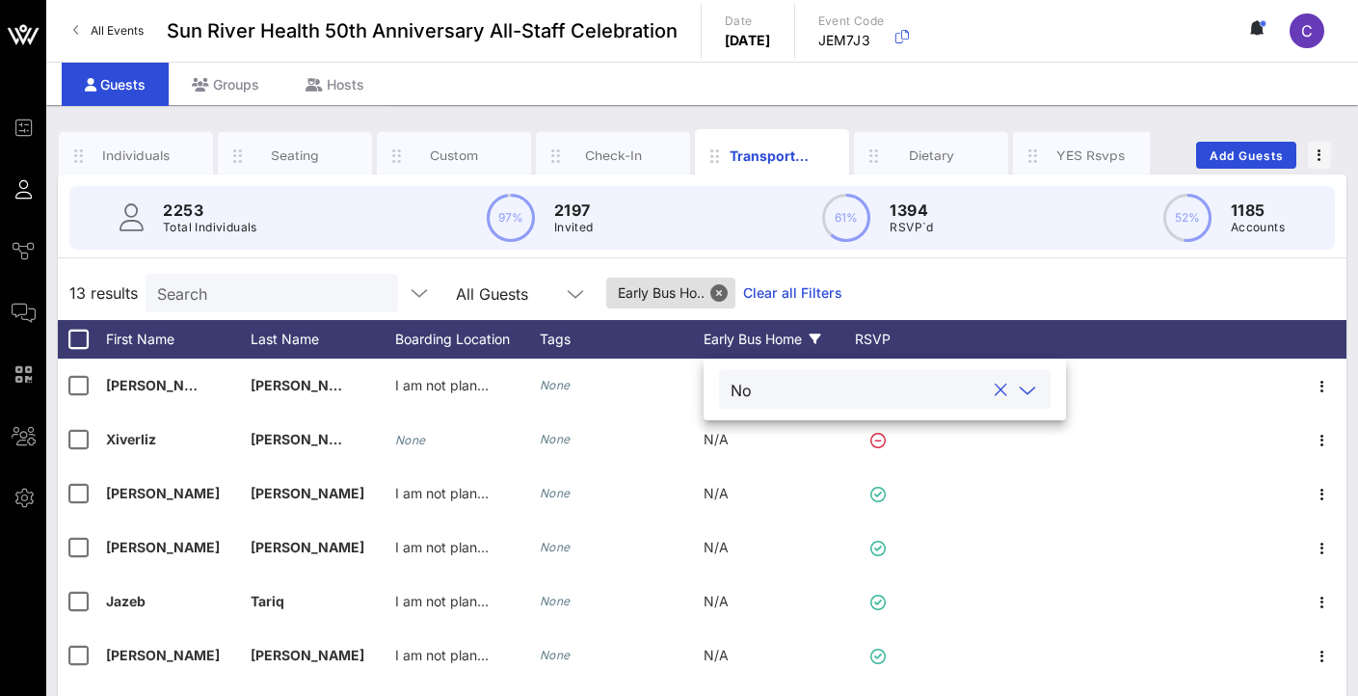
click at [756, 384] on div "No" at bounding box center [857, 389] width 254 height 25
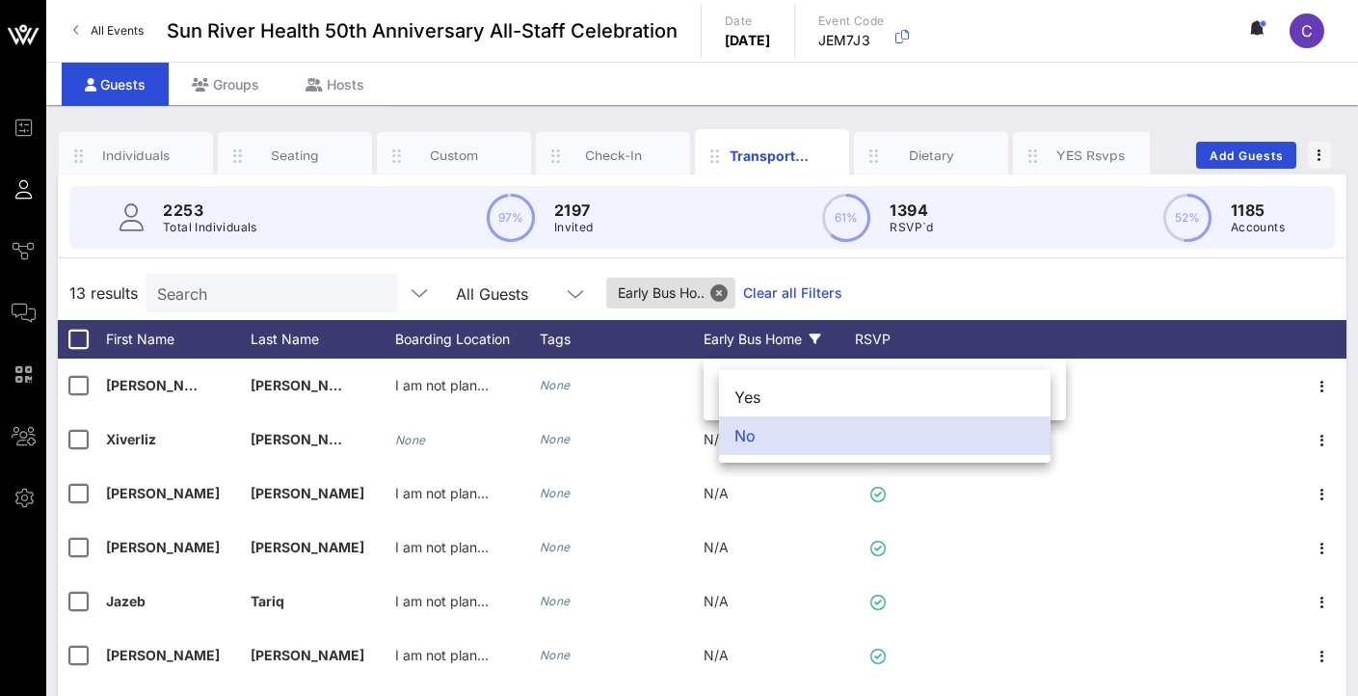
click at [938, 297] on div "13 results Search All Guests Early Bus Ho.. Clear all Filters" at bounding box center [702, 293] width 1288 height 54
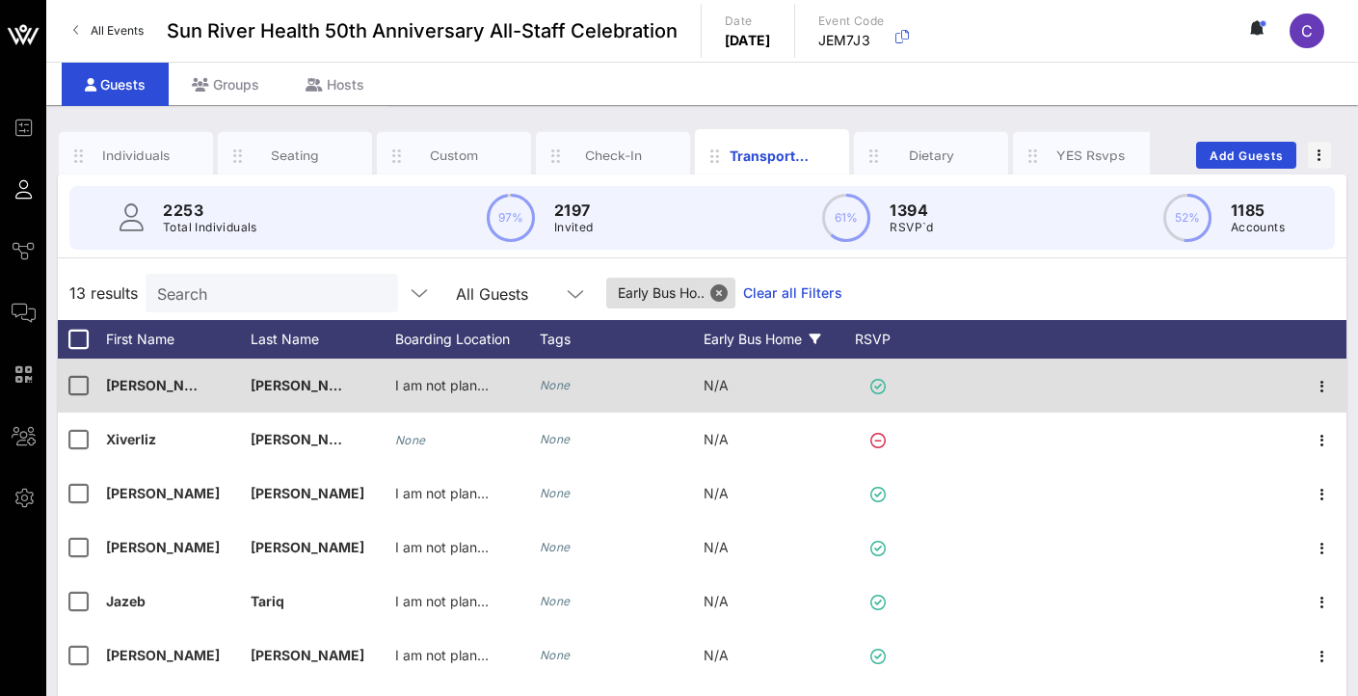
click at [714, 387] on span "N/A" at bounding box center [715, 385] width 25 height 16
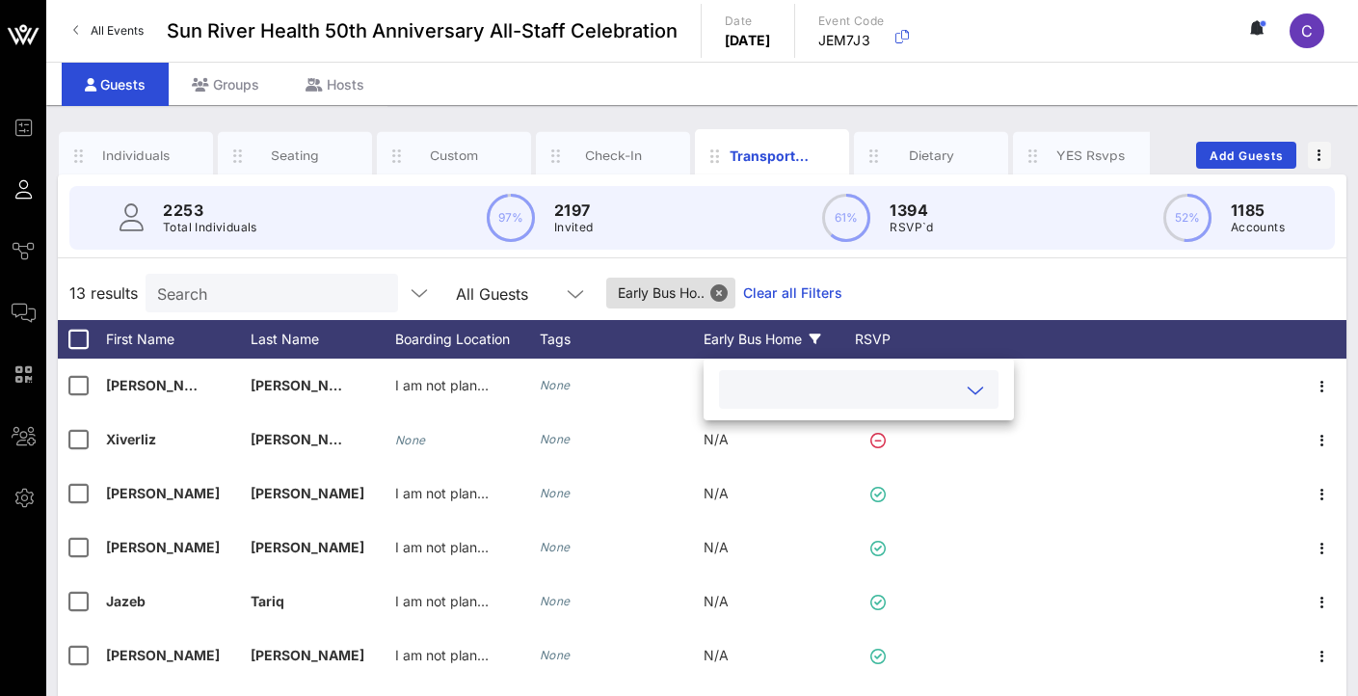
click at [730, 392] on input "text" at bounding box center [842, 389] width 225 height 25
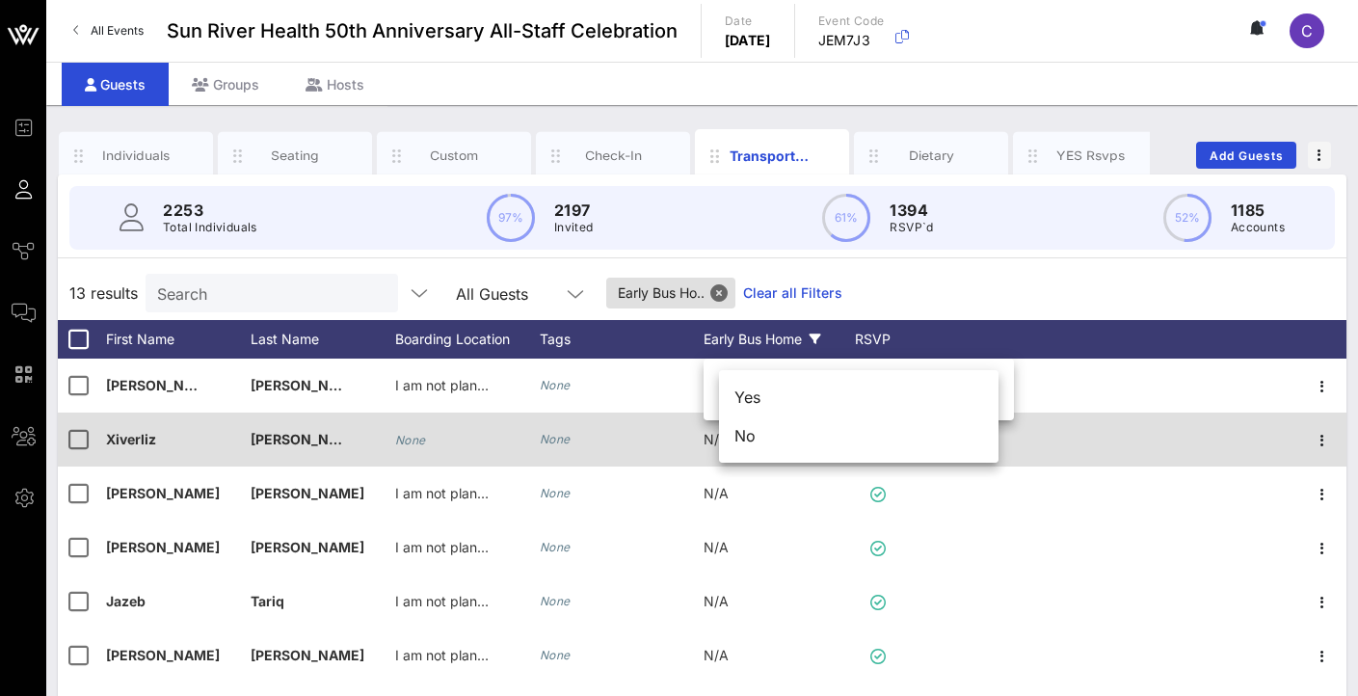
click at [749, 450] on div "No" at bounding box center [858, 435] width 279 height 39
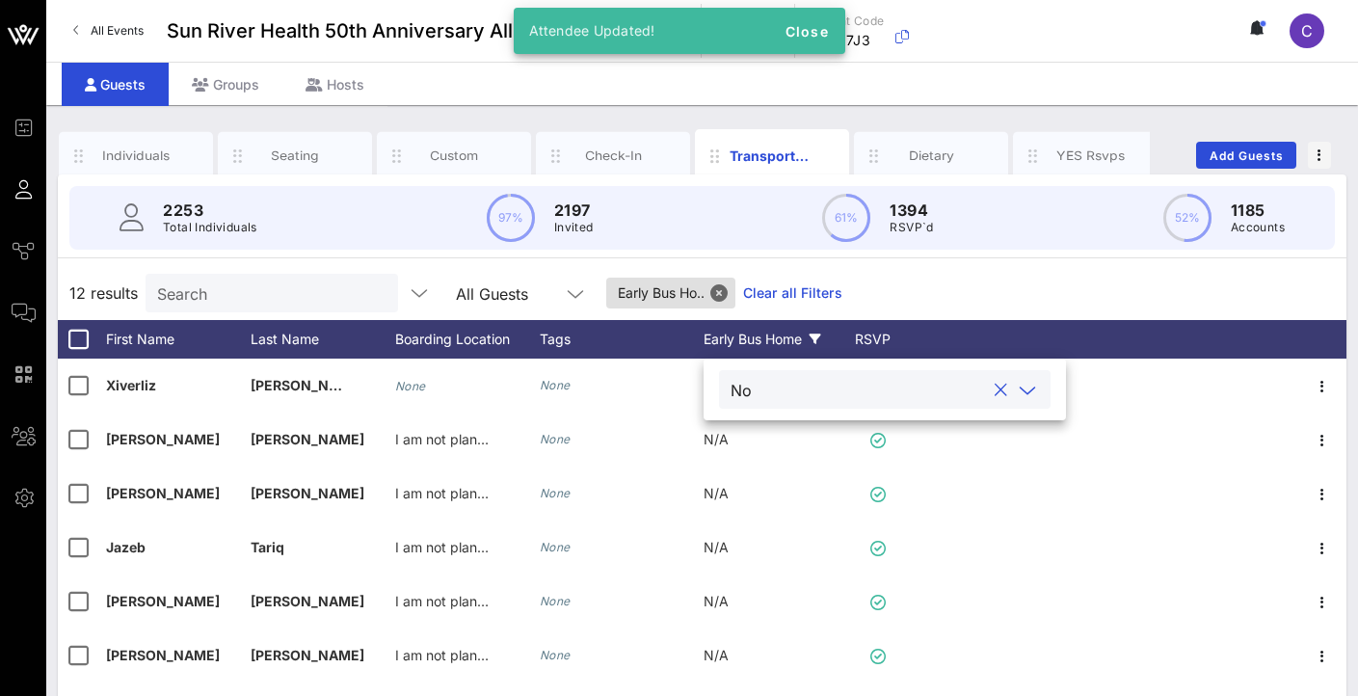
click at [1019, 384] on icon at bounding box center [1027, 390] width 17 height 23
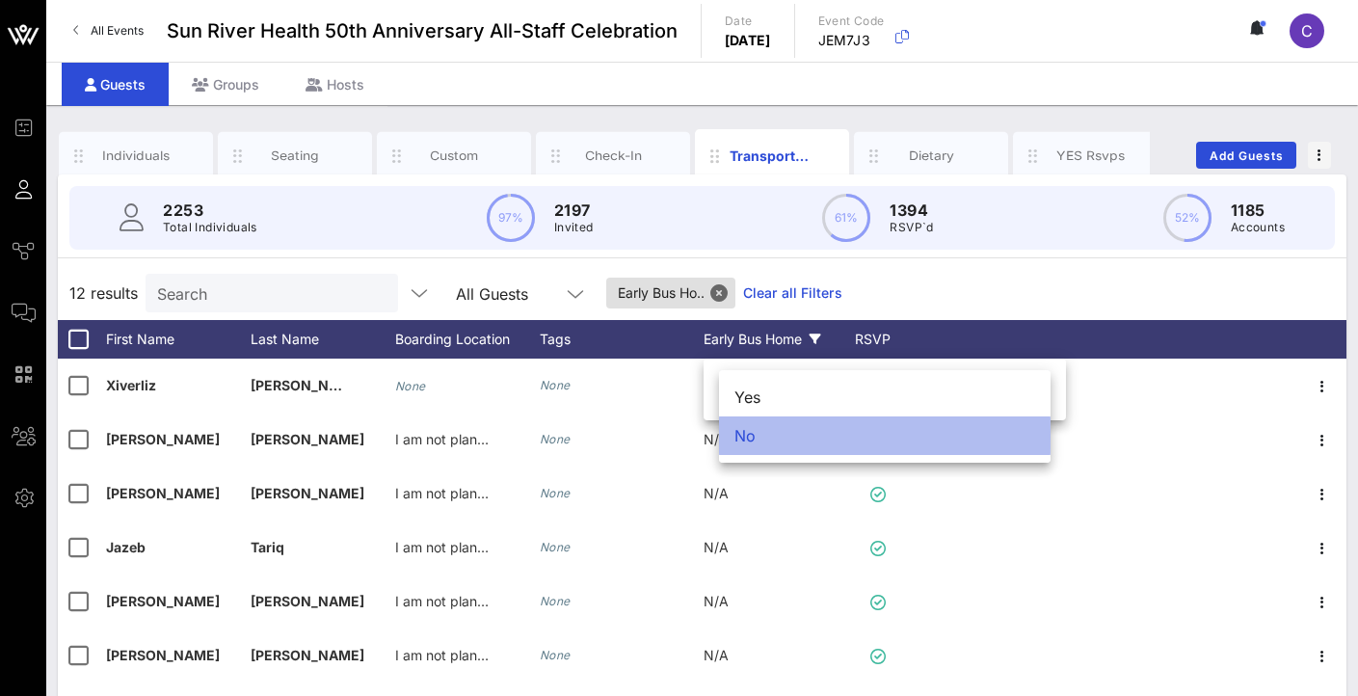
click at [895, 428] on div "No" at bounding box center [884, 435] width 331 height 39
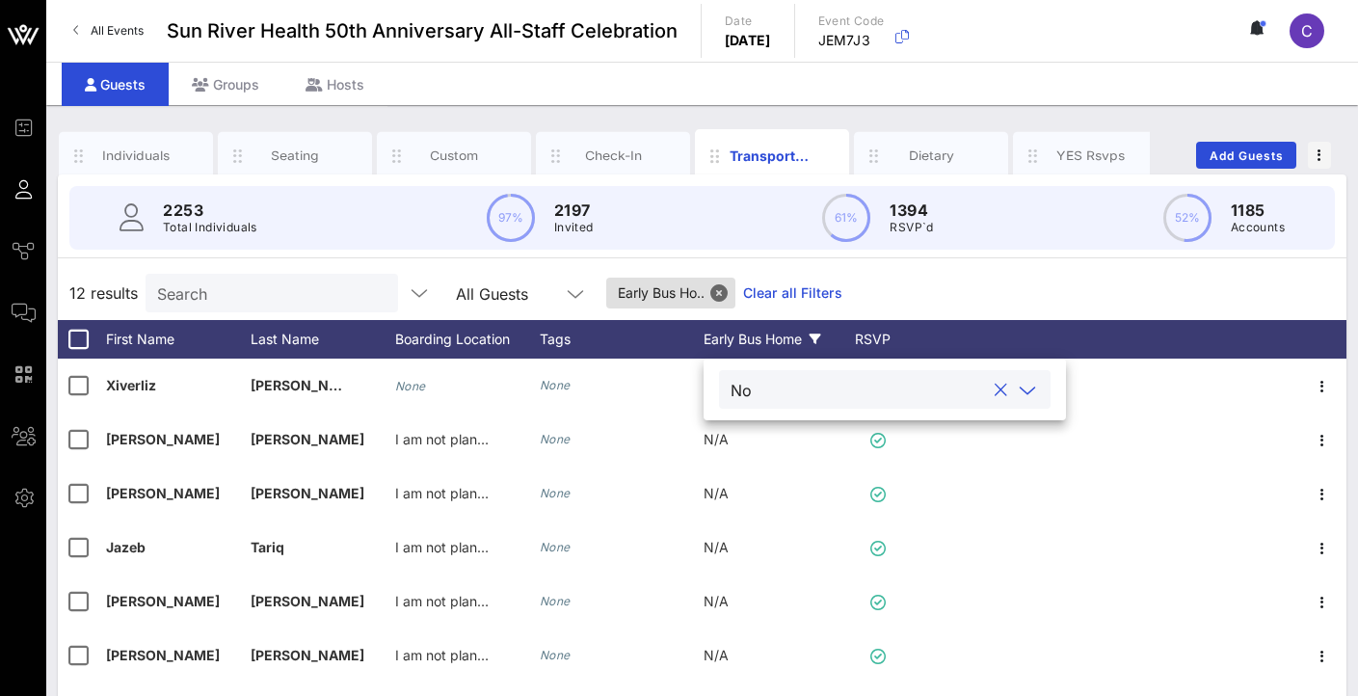
click at [924, 294] on div "12 results Search All Guests Early Bus Ho.. Clear all Filters" at bounding box center [702, 293] width 1288 height 54
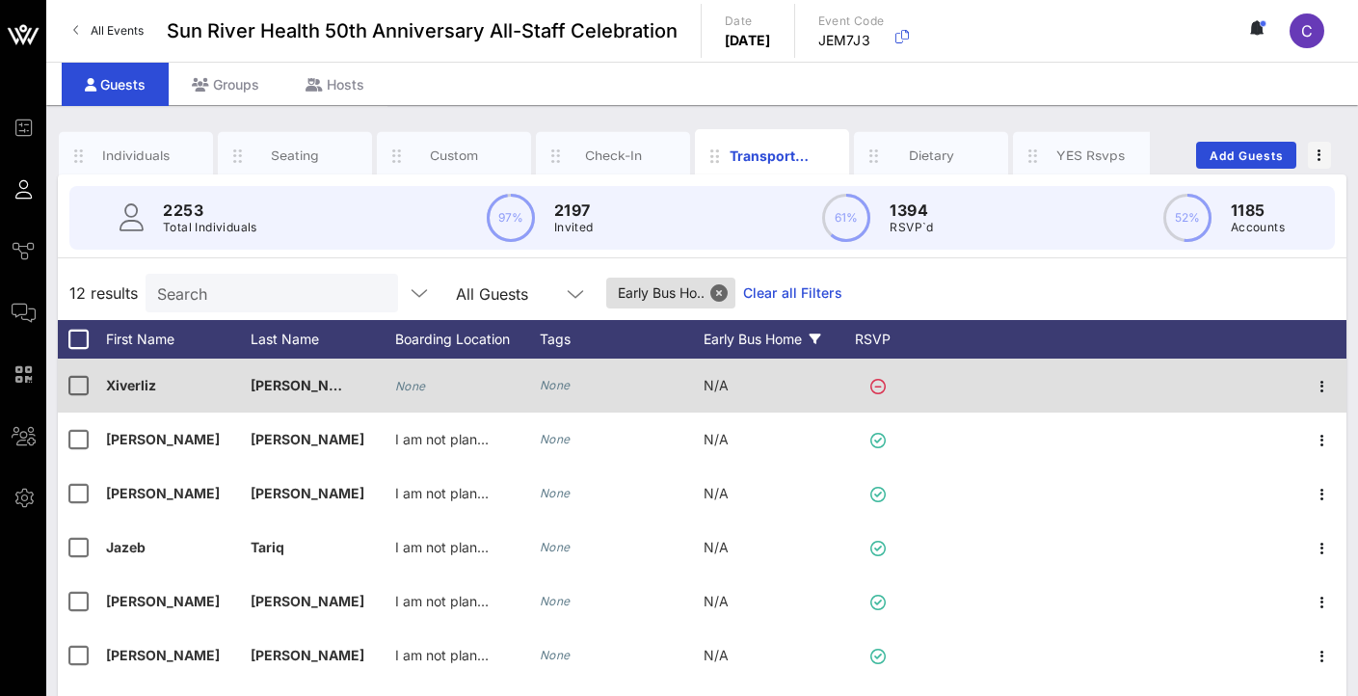
click at [723, 395] on div "N/A" at bounding box center [715, 385] width 25 height 54
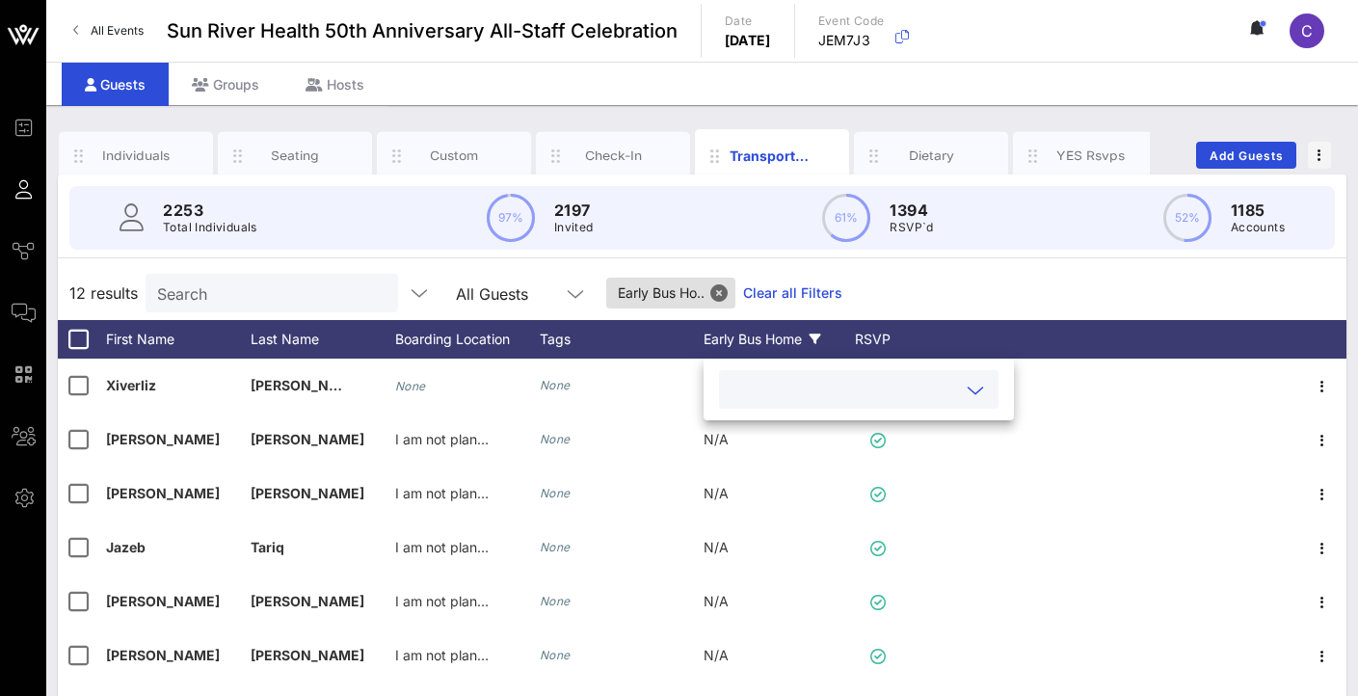
click at [761, 394] on input "text" at bounding box center [842, 389] width 225 height 25
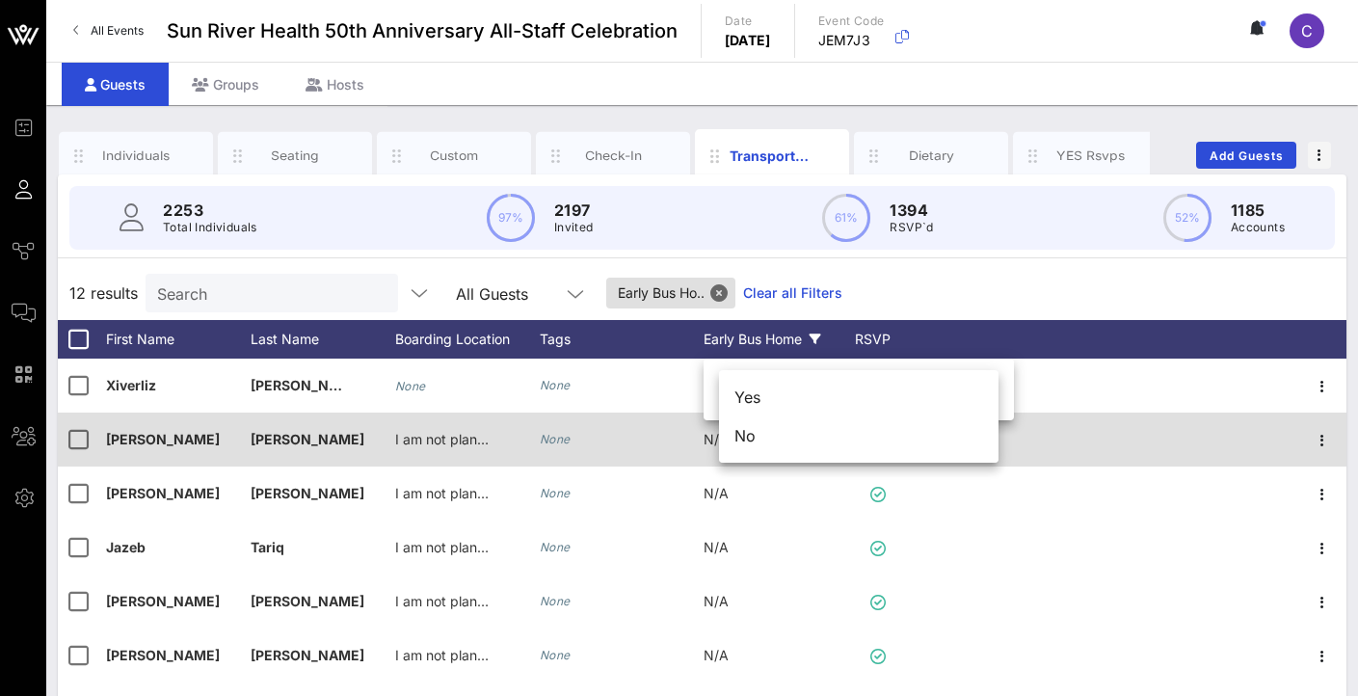
click at [792, 437] on div "No" at bounding box center [858, 435] width 279 height 39
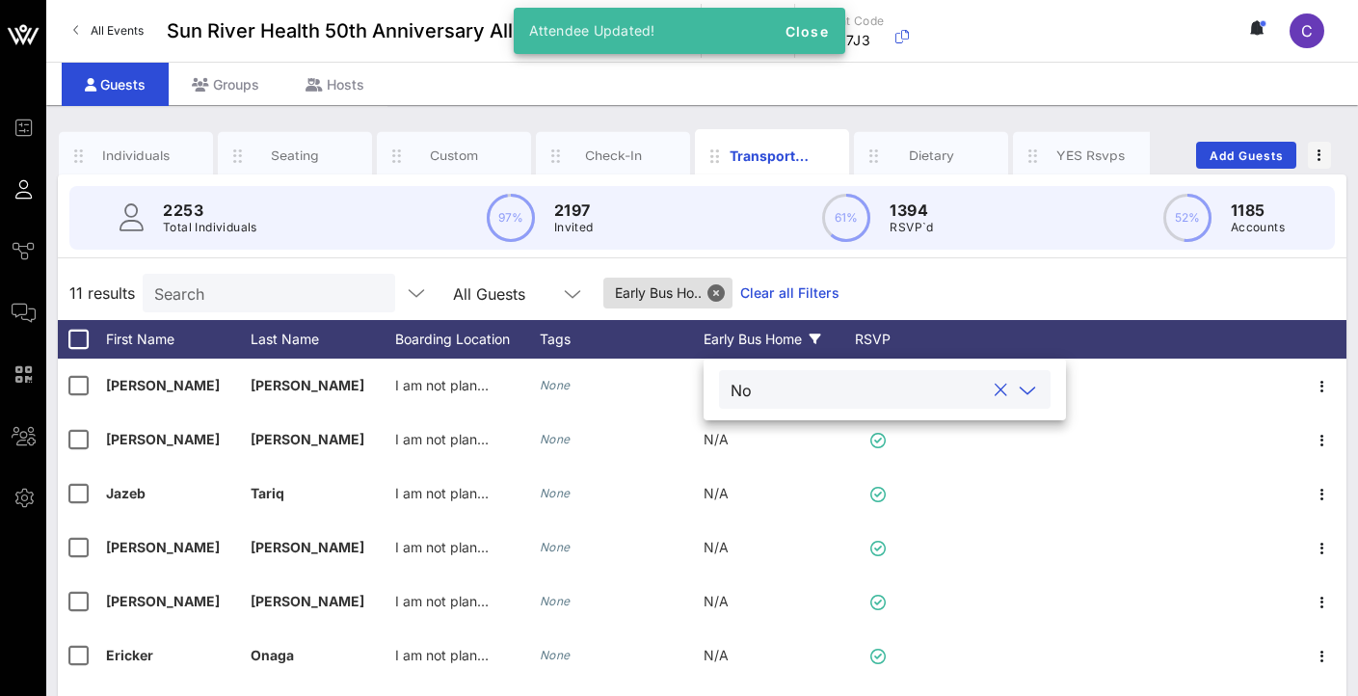
drag, startPoint x: 943, startPoint y: 280, endPoint x: 919, endPoint y: 250, distance: 39.1
click at [943, 280] on div "11 results Search All Guests Early Bus Ho.. Clear all Filters" at bounding box center [702, 293] width 1288 height 54
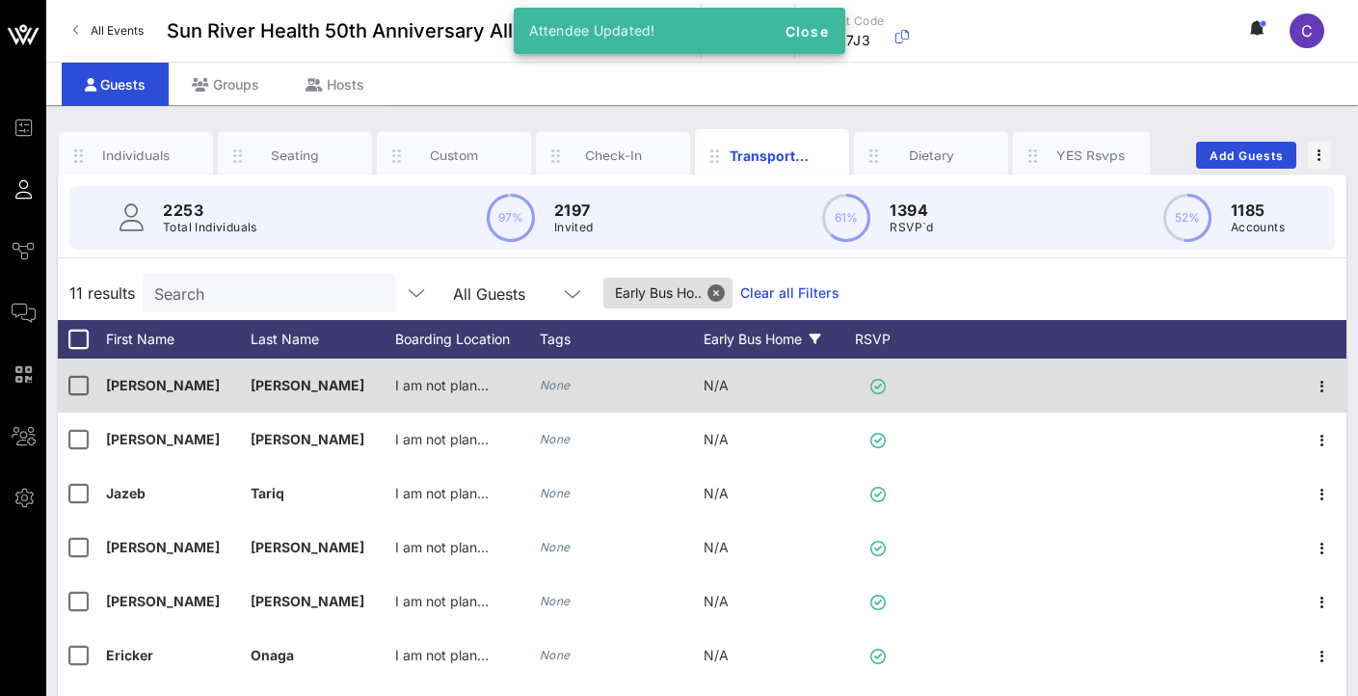
click at [716, 400] on div "N/A" at bounding box center [715, 385] width 25 height 54
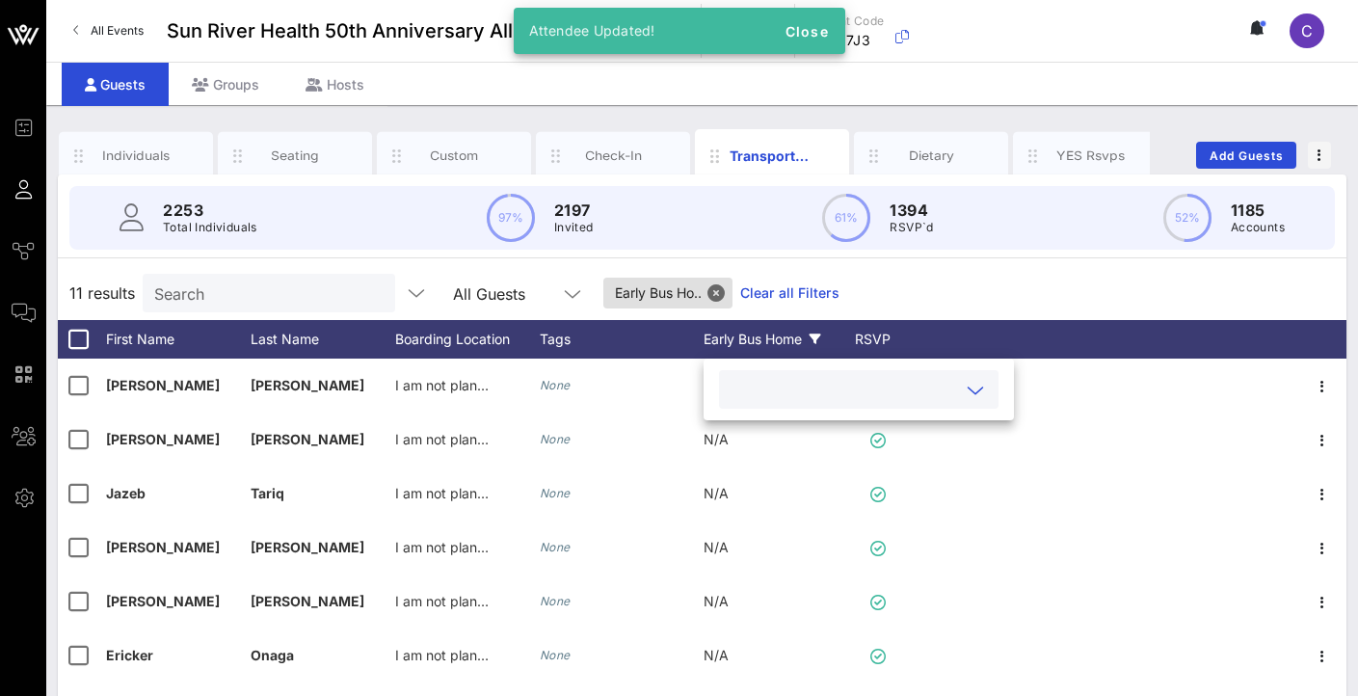
click at [750, 399] on input "text" at bounding box center [842, 389] width 225 height 25
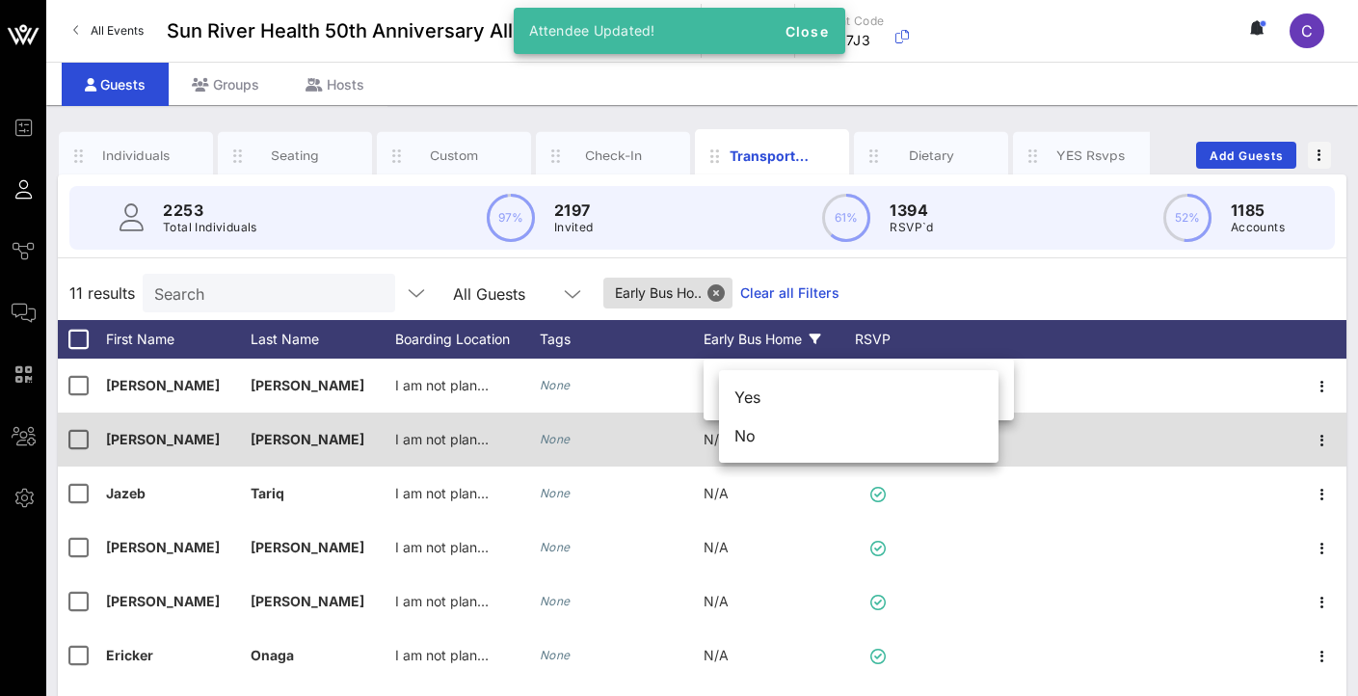
click at [763, 445] on div "No" at bounding box center [858, 435] width 279 height 39
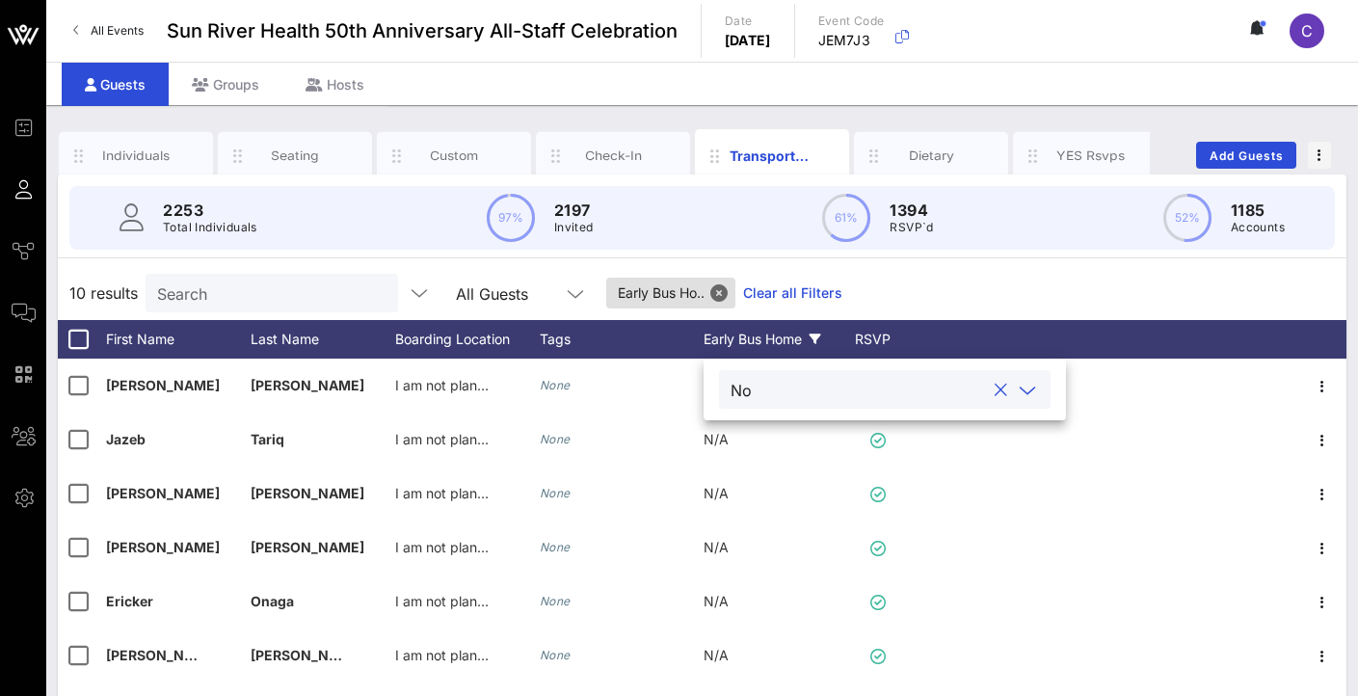
click at [1026, 391] on icon at bounding box center [1027, 390] width 17 height 23
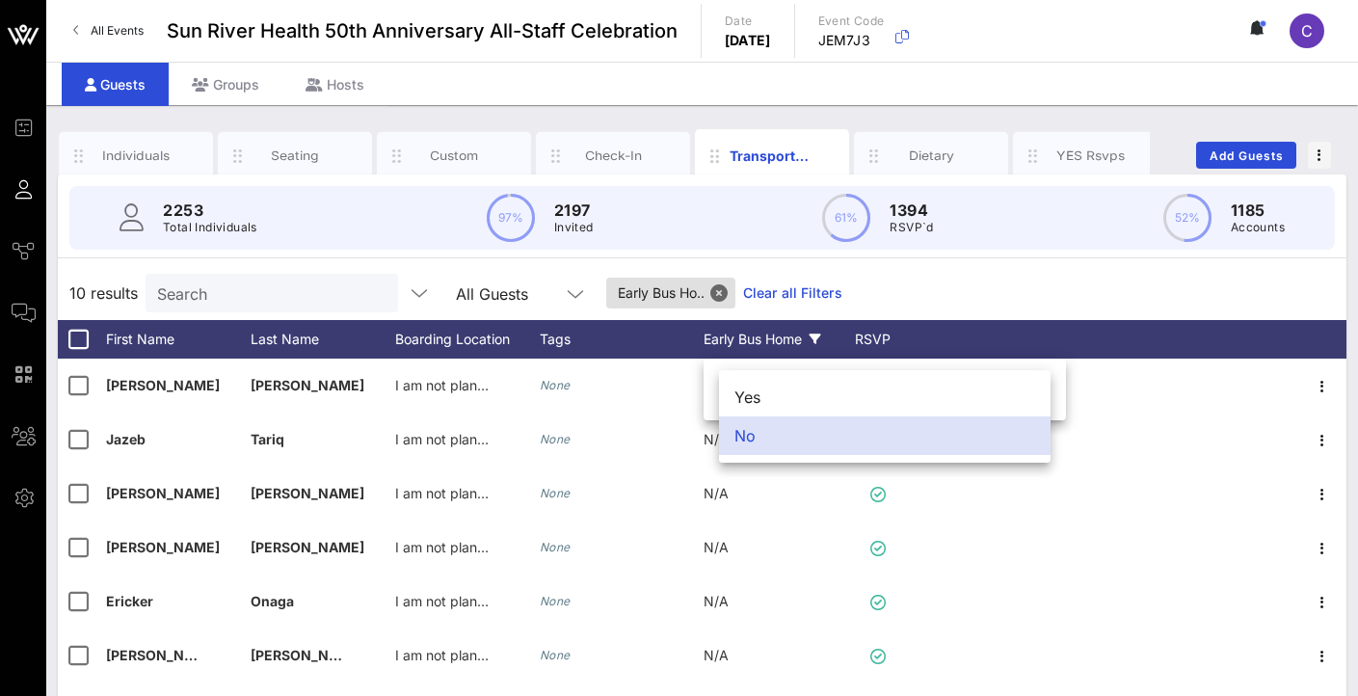
drag, startPoint x: 980, startPoint y: 309, endPoint x: 966, endPoint y: 304, distance: 15.6
click at [980, 308] on div "10 results Search All Guests Early Bus Ho.. Clear all Filters" at bounding box center [702, 293] width 1288 height 54
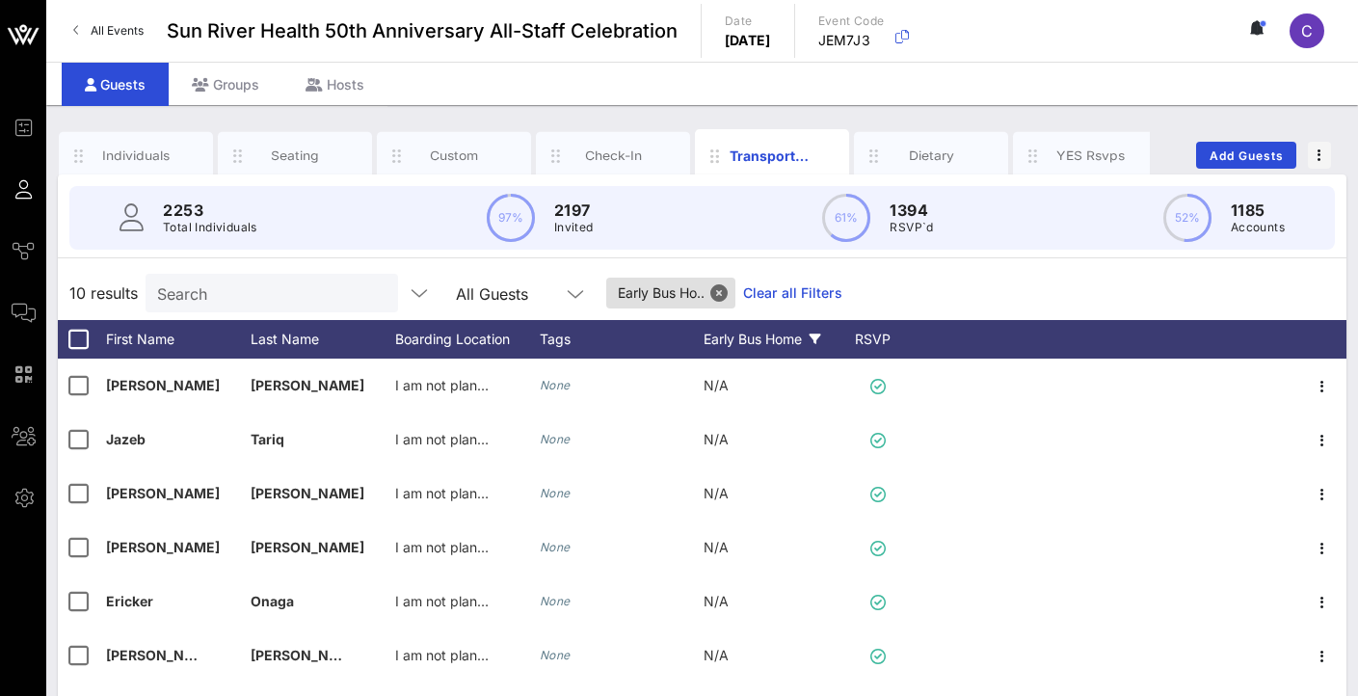
click at [743, 384] on div "N/A" at bounding box center [775, 396] width 145 height 76
click at [749, 398] on input "text" at bounding box center [842, 389] width 225 height 25
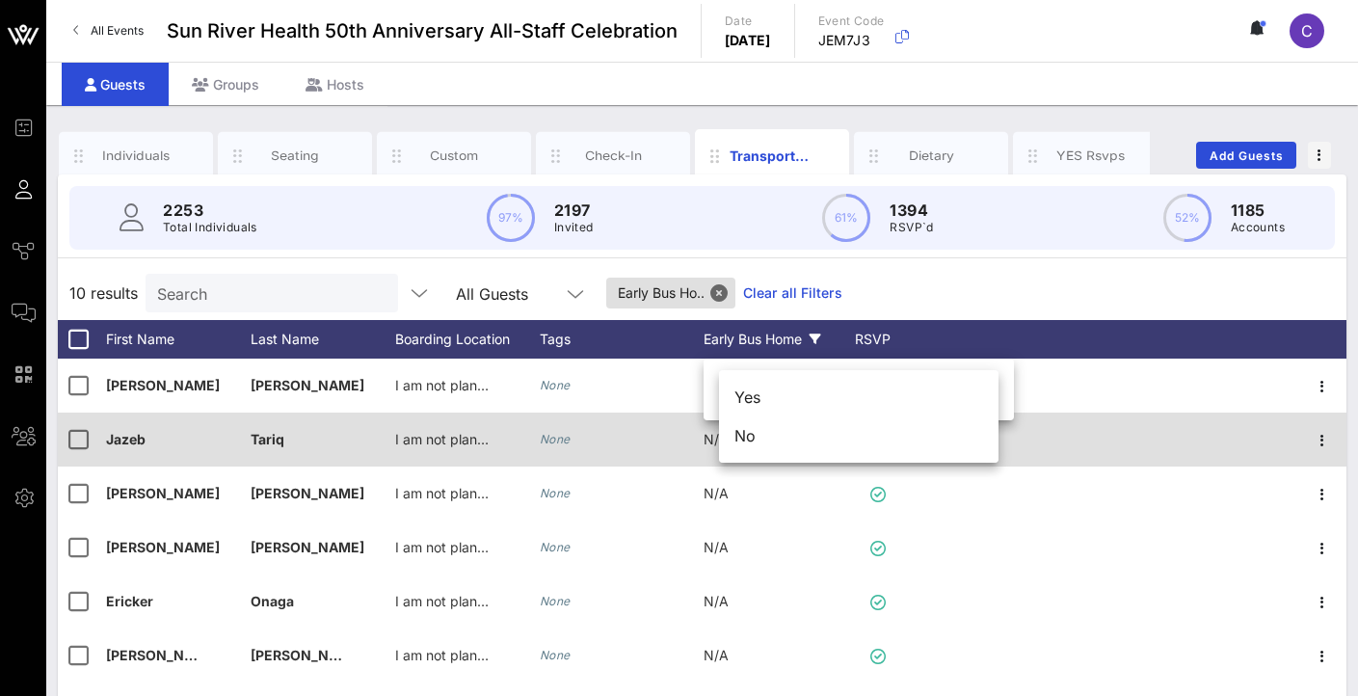
click at [765, 442] on div "No" at bounding box center [858, 435] width 279 height 39
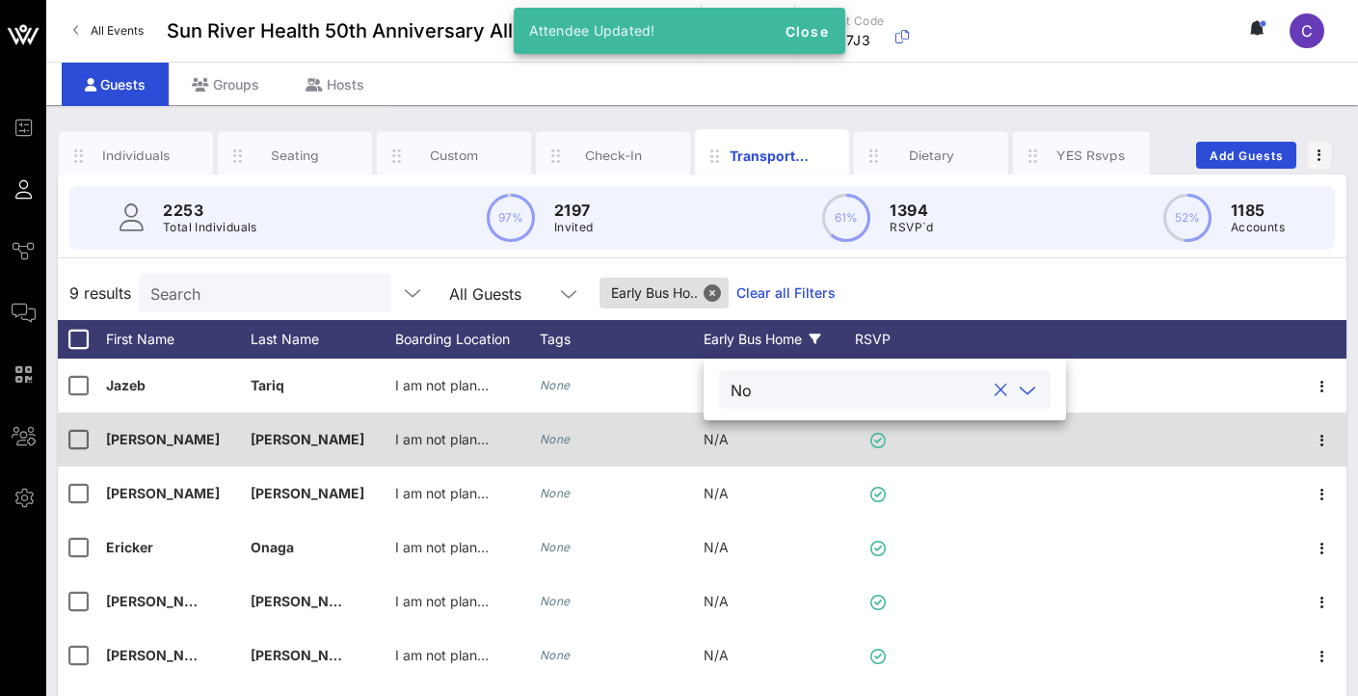
click at [729, 437] on div "N/A" at bounding box center [775, 450] width 145 height 76
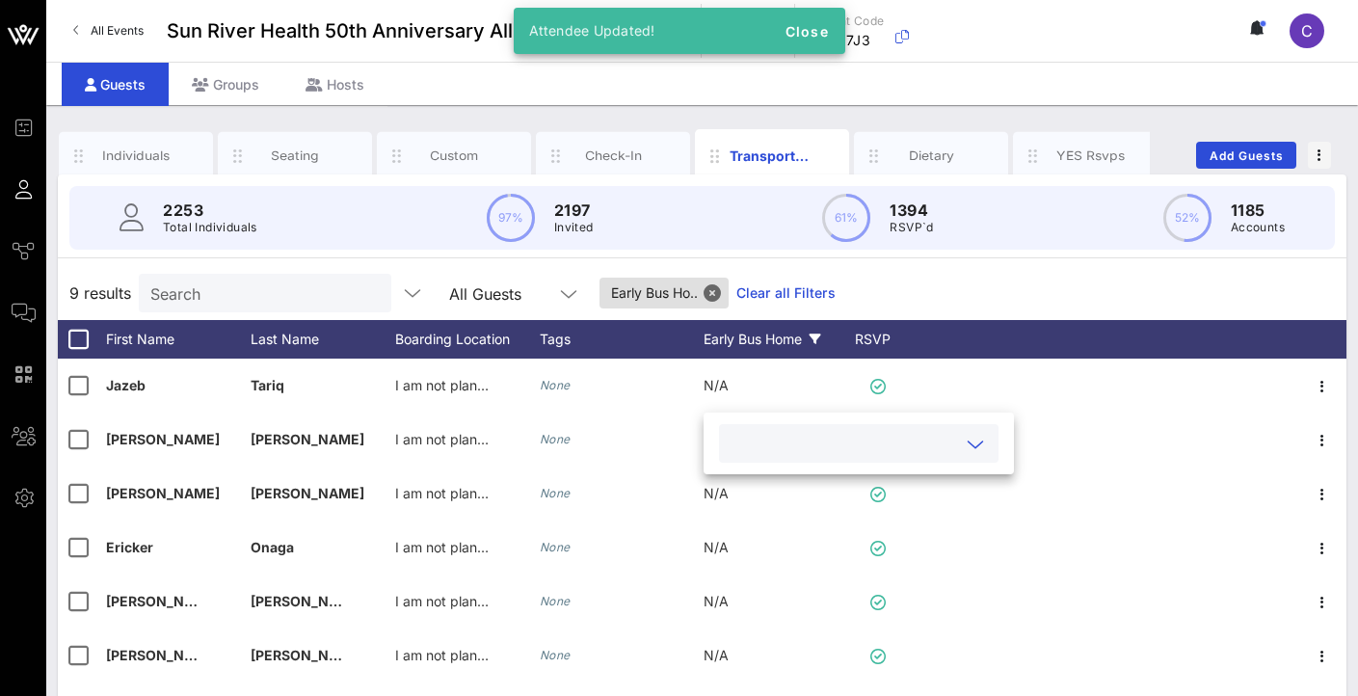
click at [823, 455] on input "text" at bounding box center [842, 443] width 225 height 25
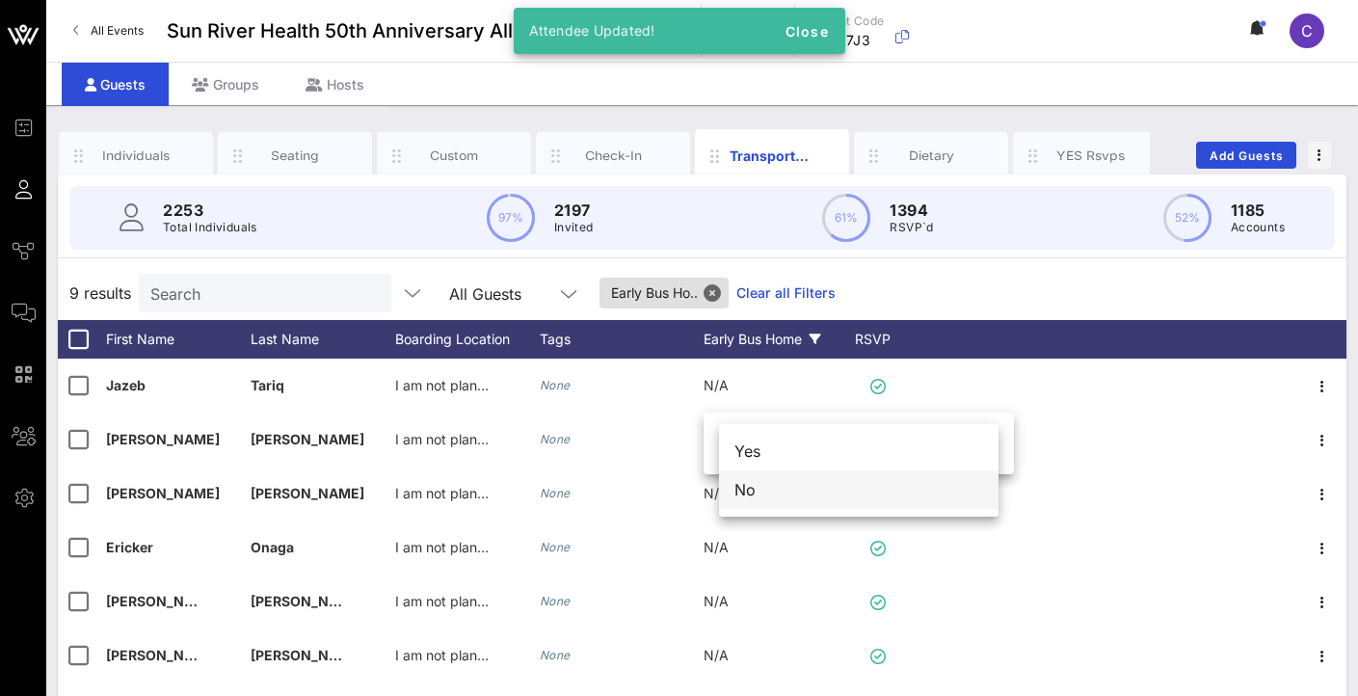
click at [815, 488] on div "No" at bounding box center [858, 489] width 279 height 39
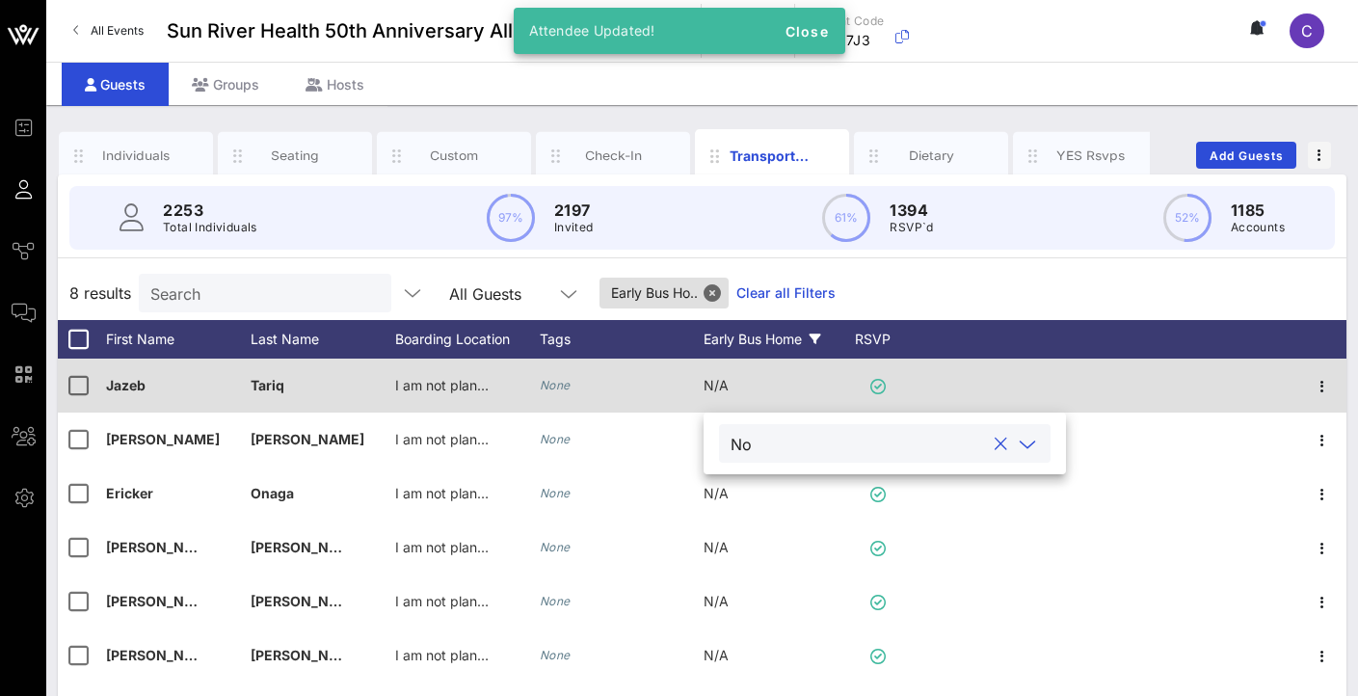
click at [724, 384] on span "N/A" at bounding box center [715, 385] width 25 height 16
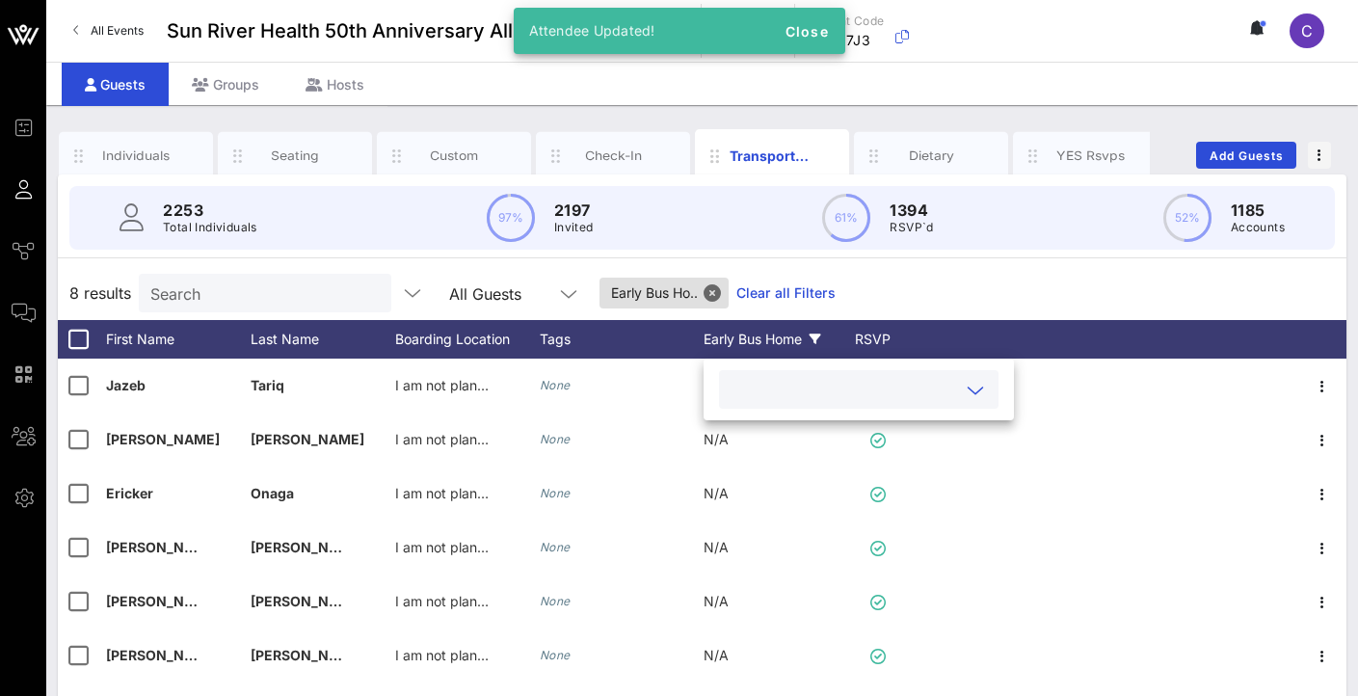
click at [755, 400] on input "text" at bounding box center [842, 389] width 225 height 25
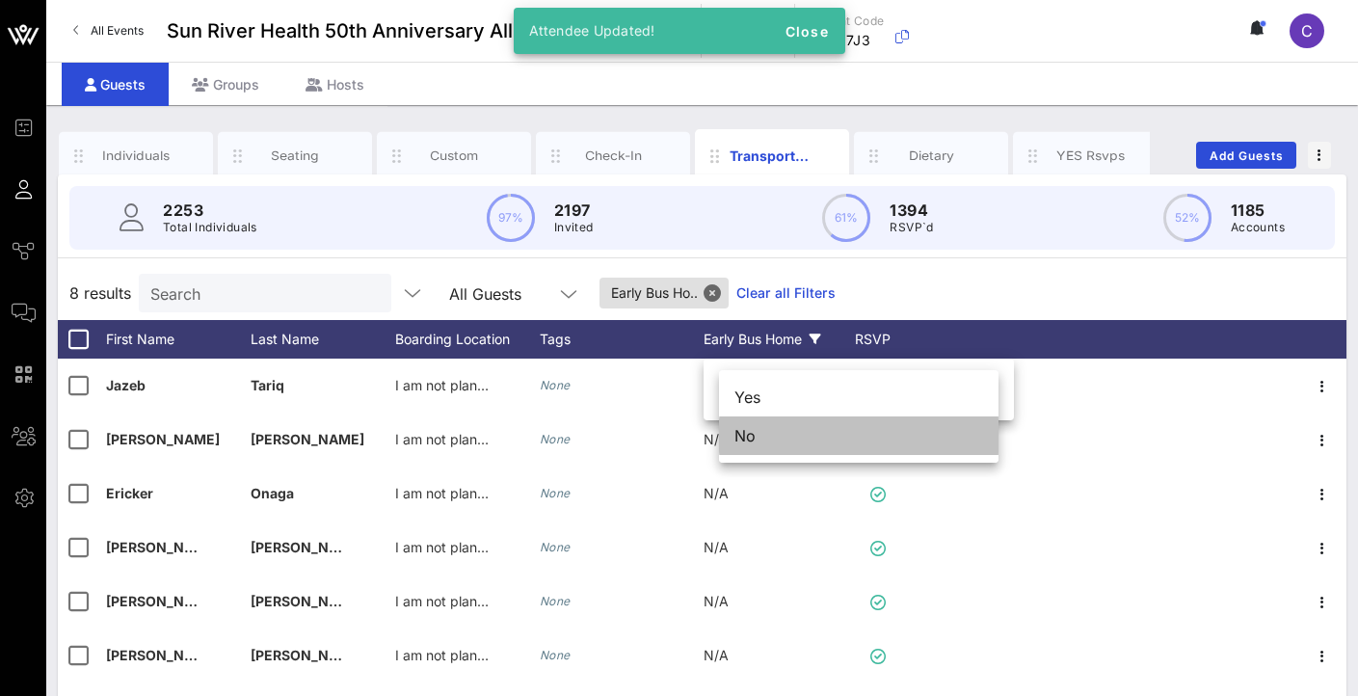
click at [763, 441] on div "No" at bounding box center [858, 435] width 279 height 39
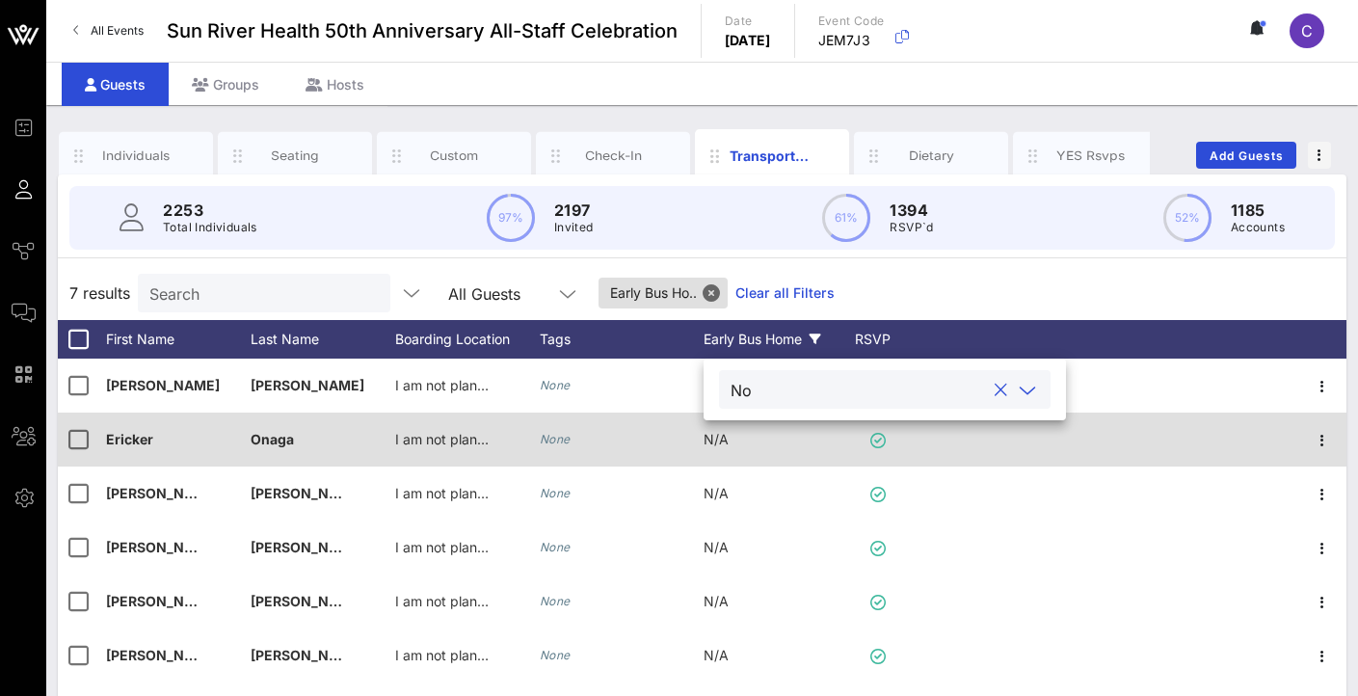
click at [714, 433] on span "N/A" at bounding box center [715, 439] width 25 height 16
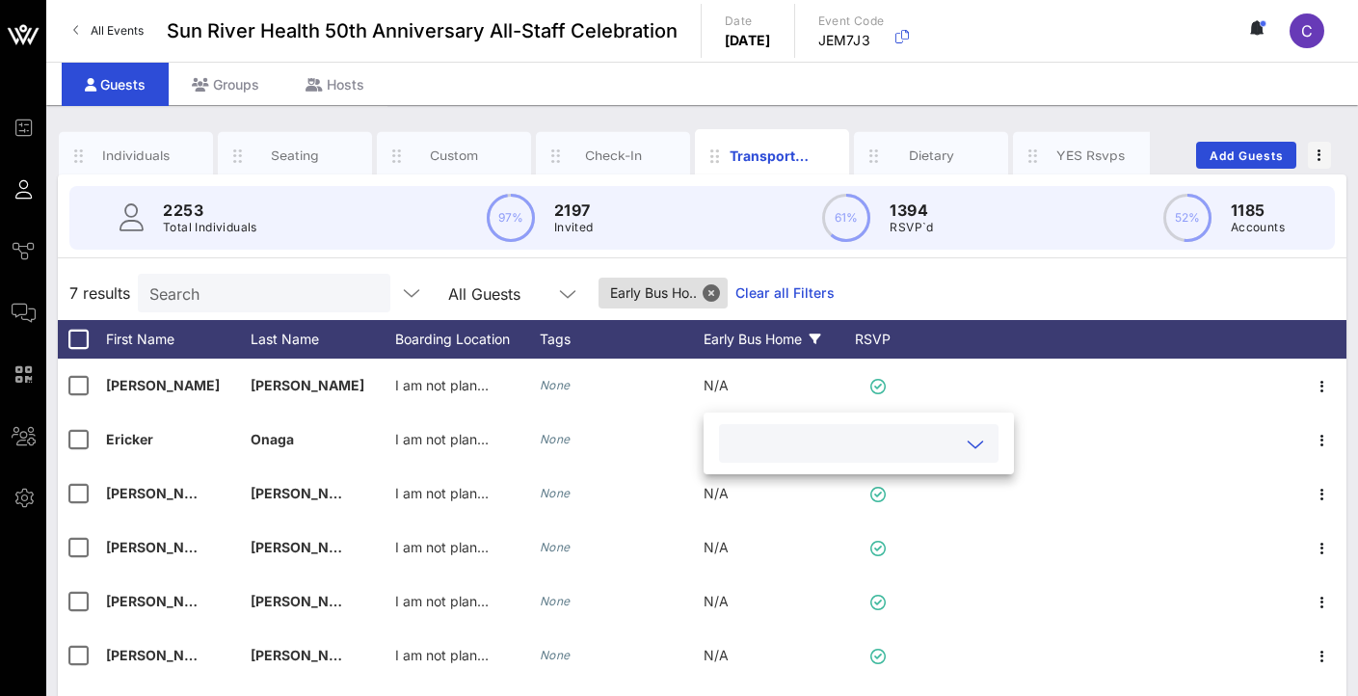
click at [734, 442] on input "text" at bounding box center [842, 443] width 225 height 25
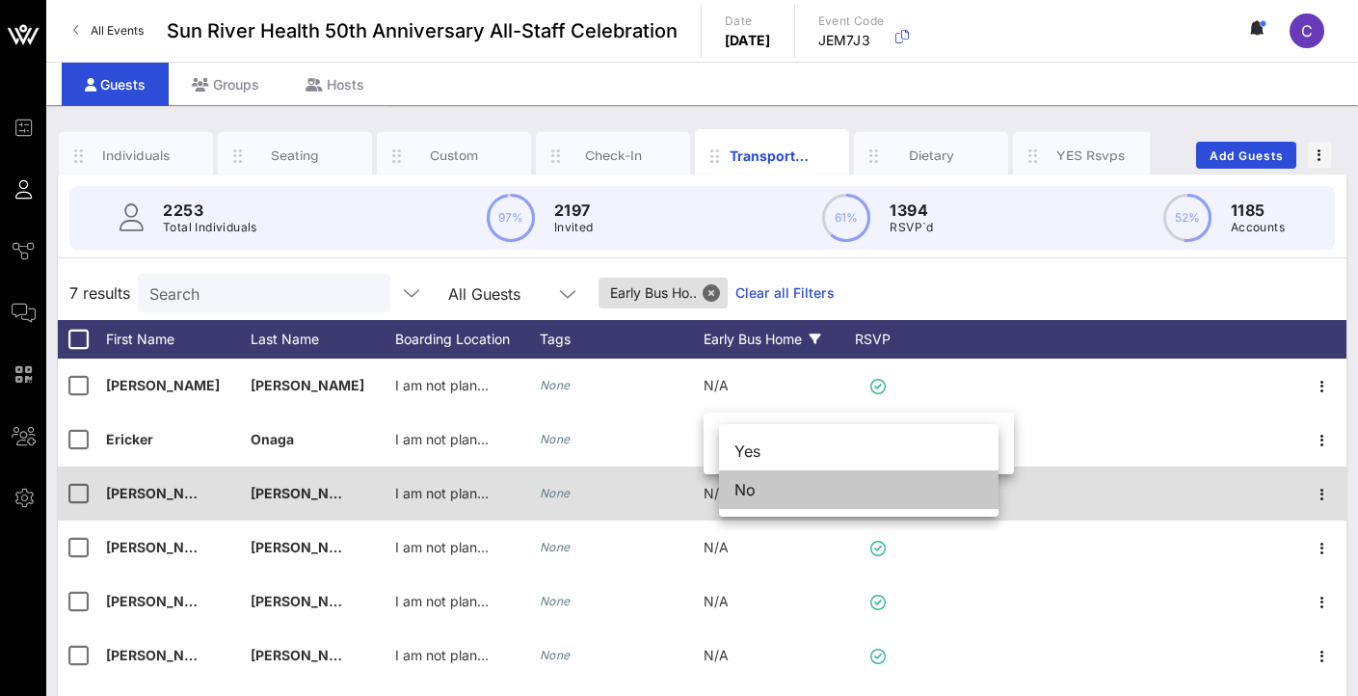
click at [752, 479] on div "No" at bounding box center [858, 489] width 279 height 39
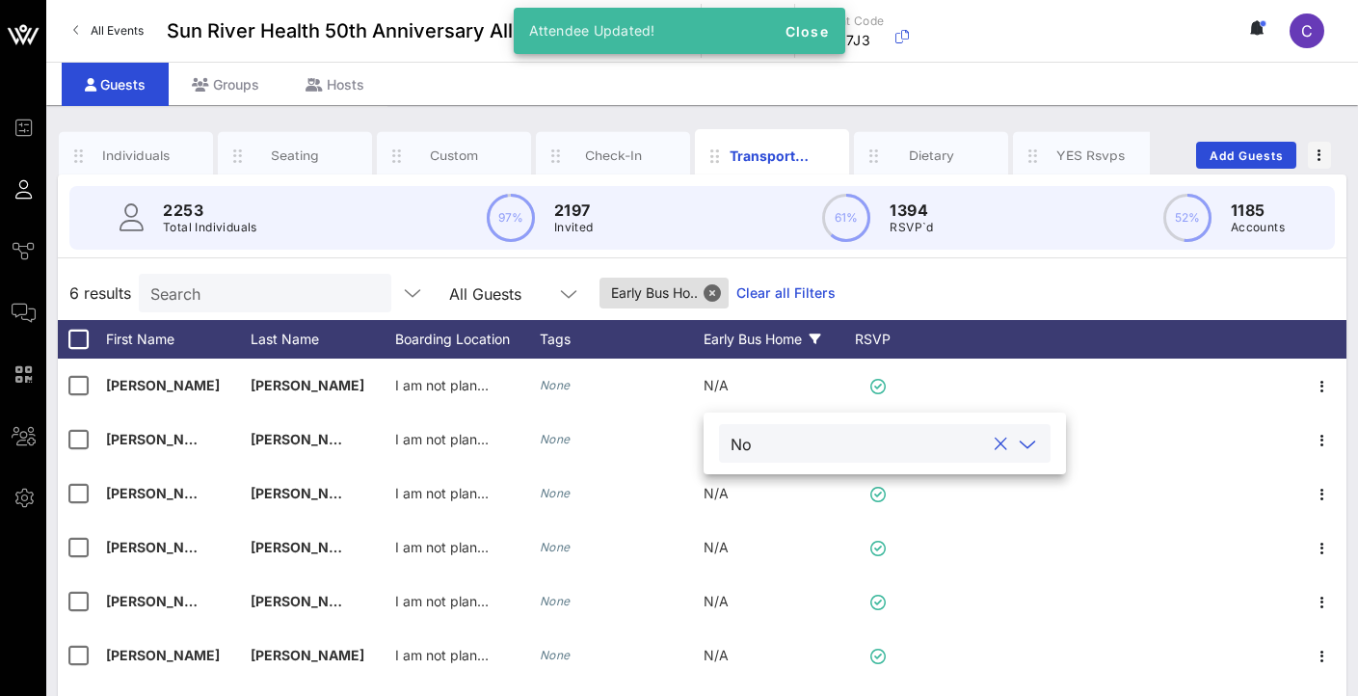
click at [1027, 447] on icon at bounding box center [1027, 444] width 17 height 23
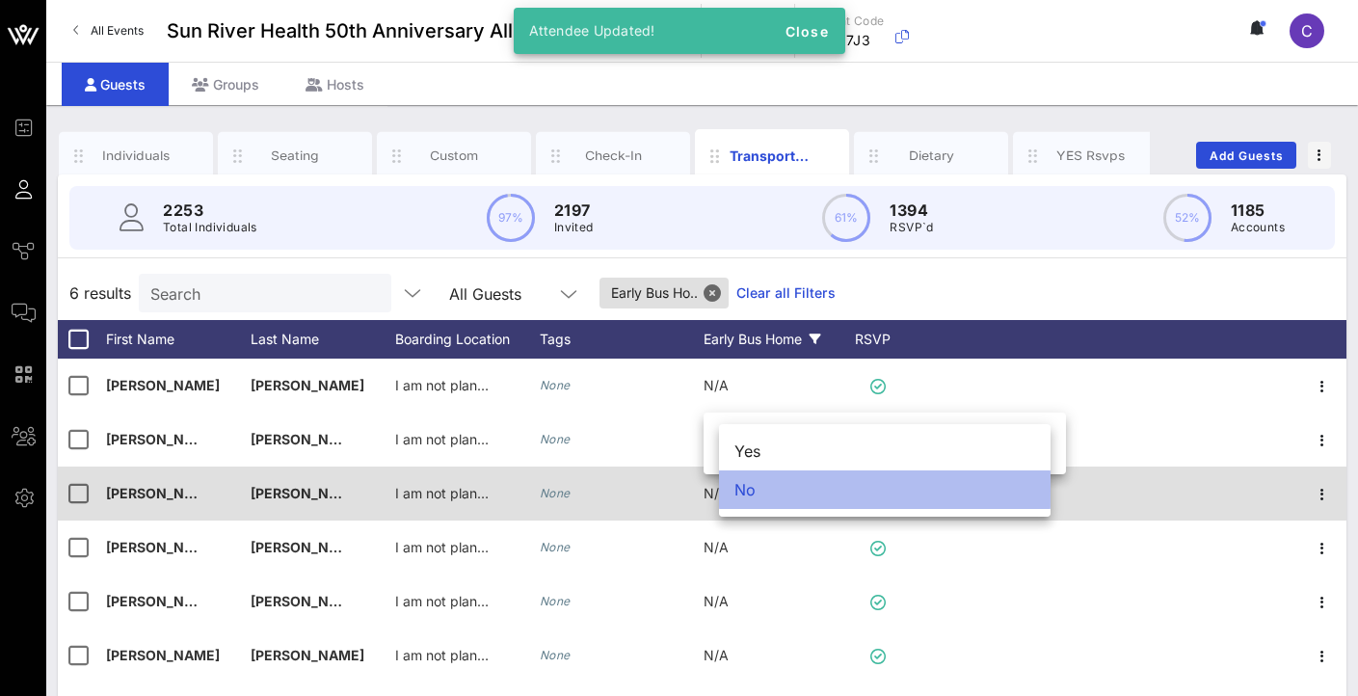
click at [844, 493] on div "No" at bounding box center [884, 489] width 331 height 39
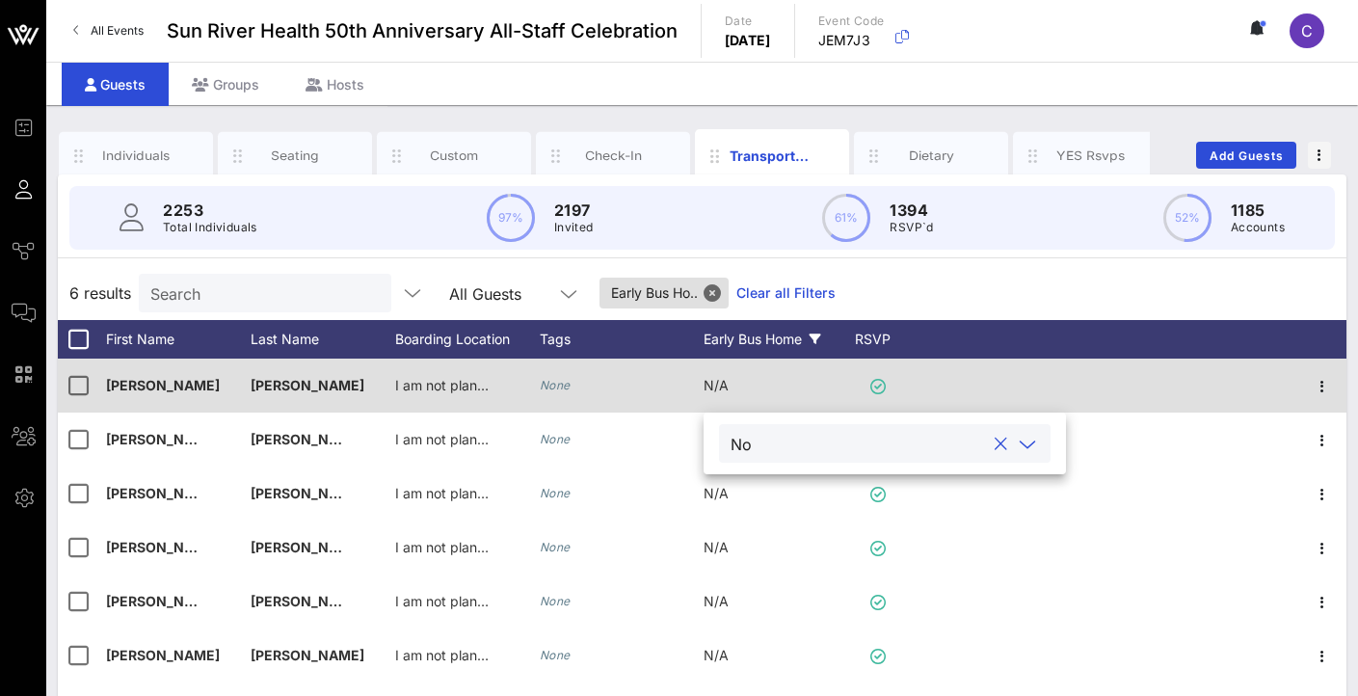
click at [712, 396] on div "N/A" at bounding box center [715, 385] width 25 height 54
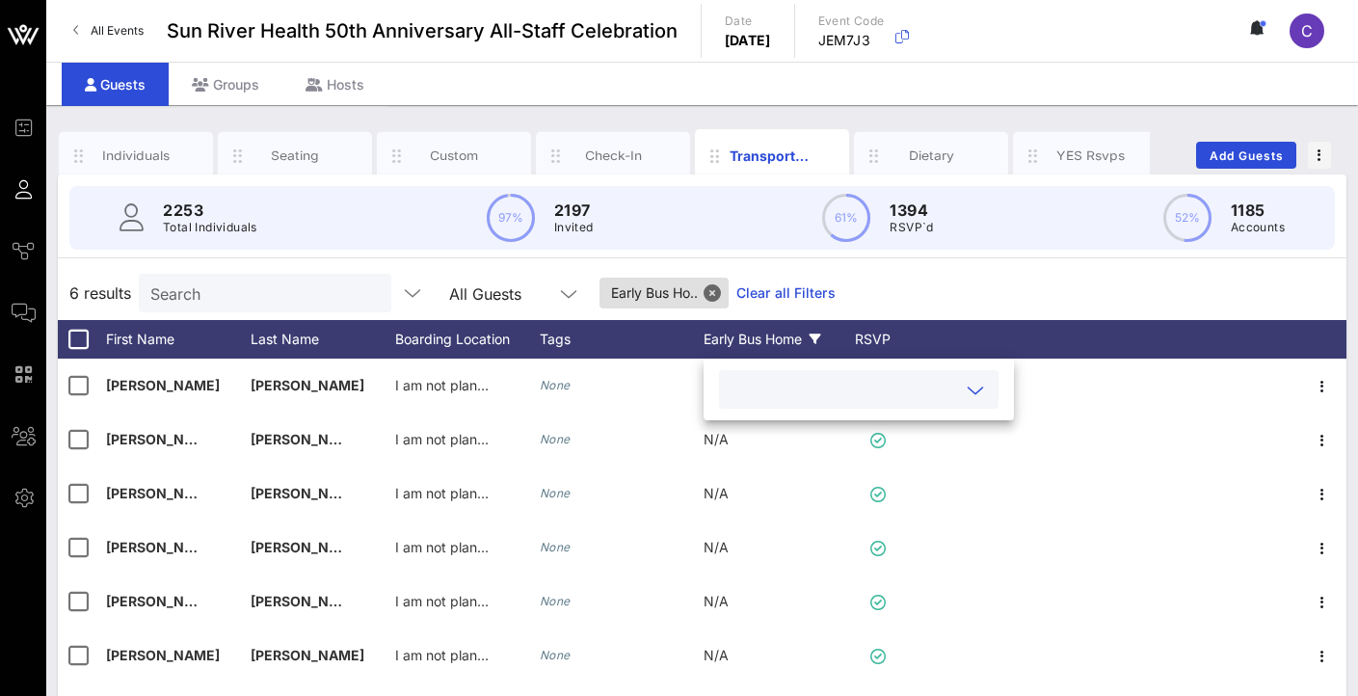
click at [730, 402] on div at bounding box center [858, 389] width 256 height 39
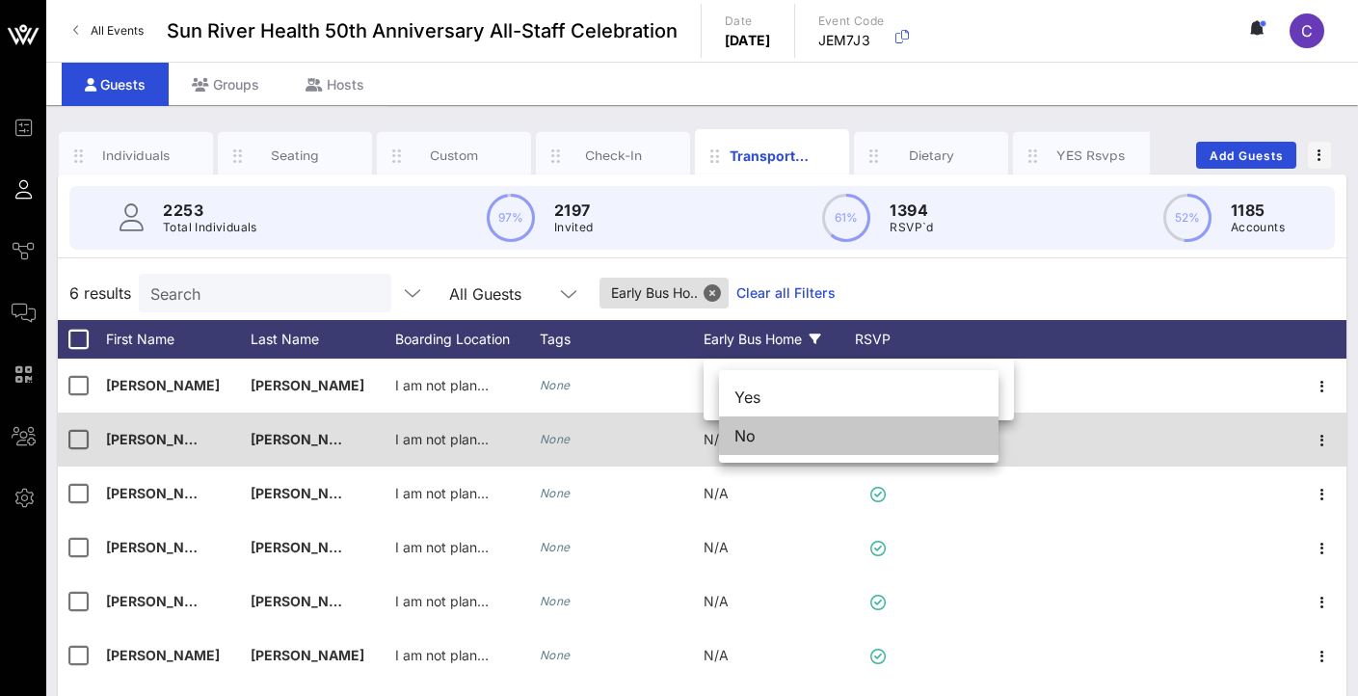
click at [746, 433] on div "No" at bounding box center [858, 435] width 279 height 39
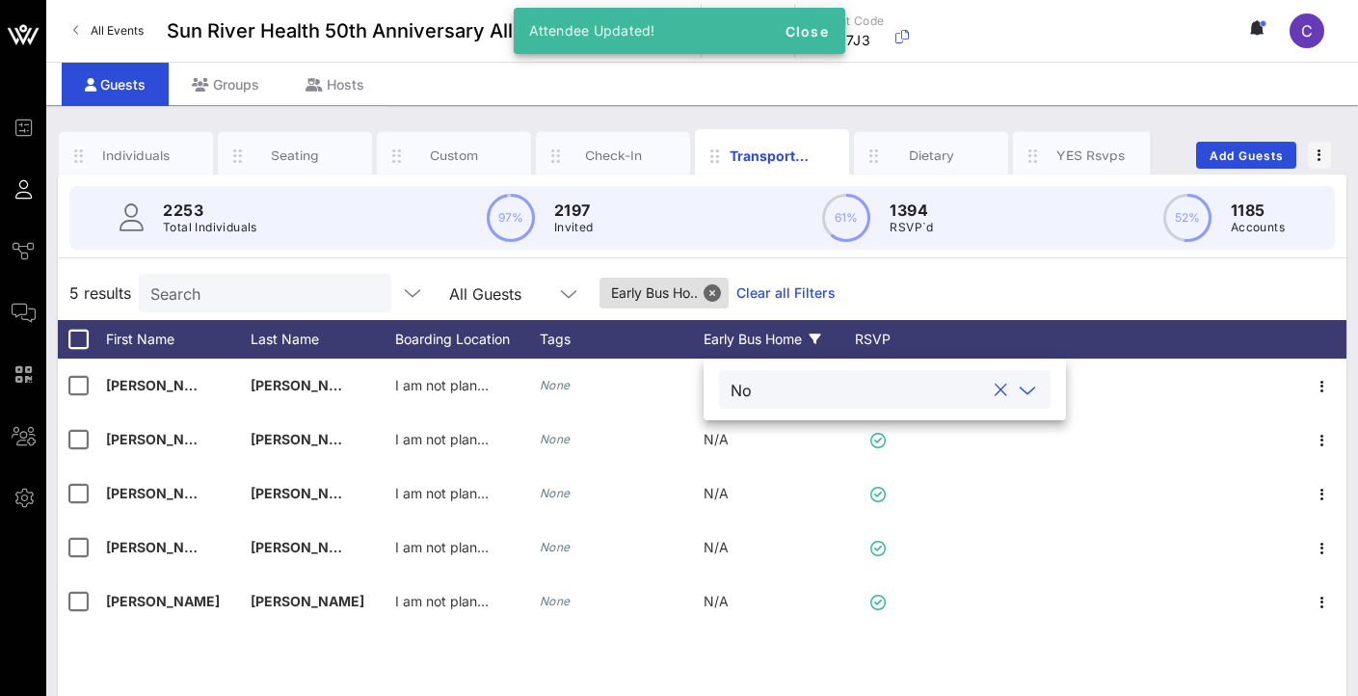
click at [971, 296] on div "5 results Search All Guests Early Bus Ho.. Clear all Filters" at bounding box center [702, 293] width 1288 height 54
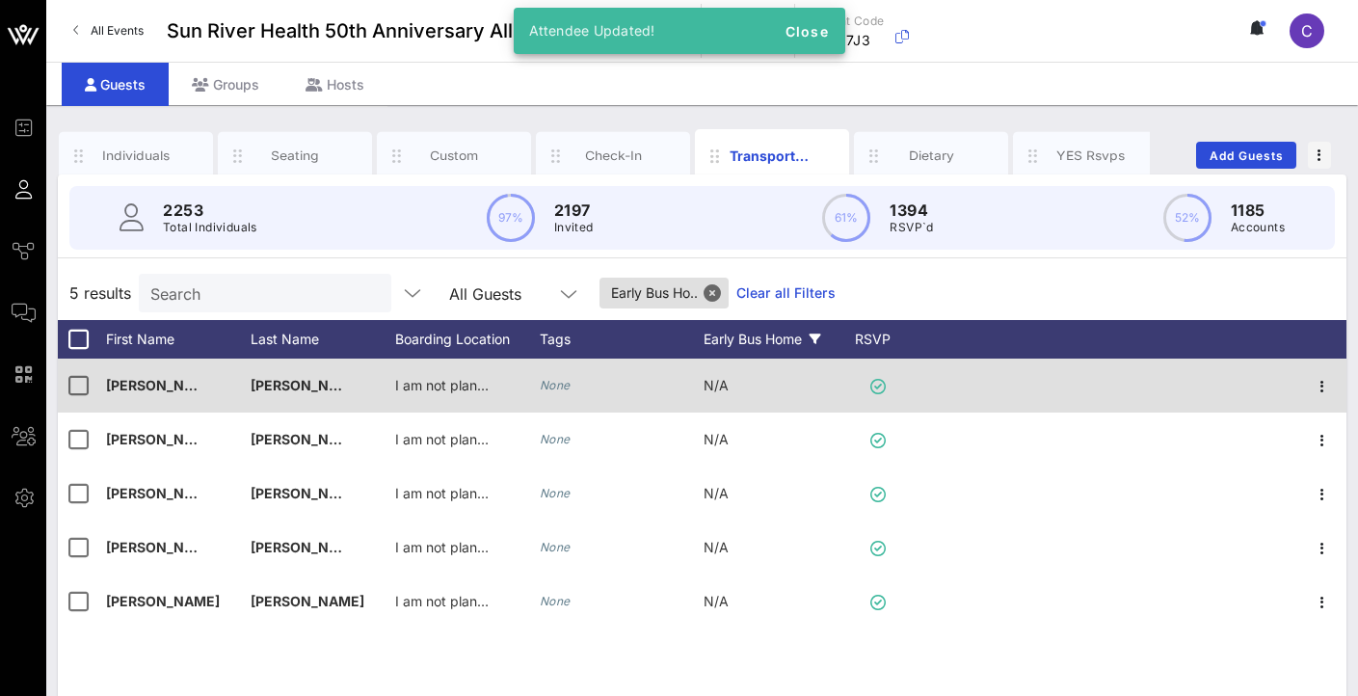
click at [752, 376] on div "N/A" at bounding box center [775, 396] width 145 height 76
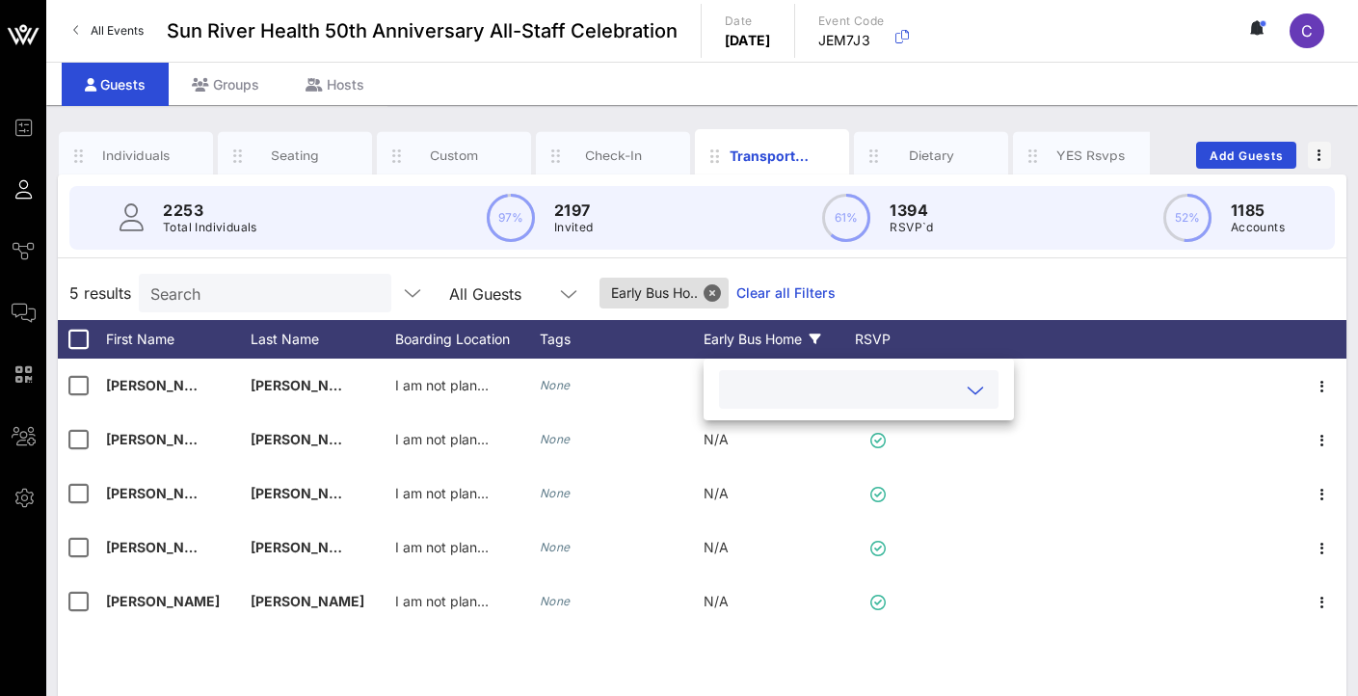
click at [764, 384] on input "text" at bounding box center [842, 389] width 225 height 25
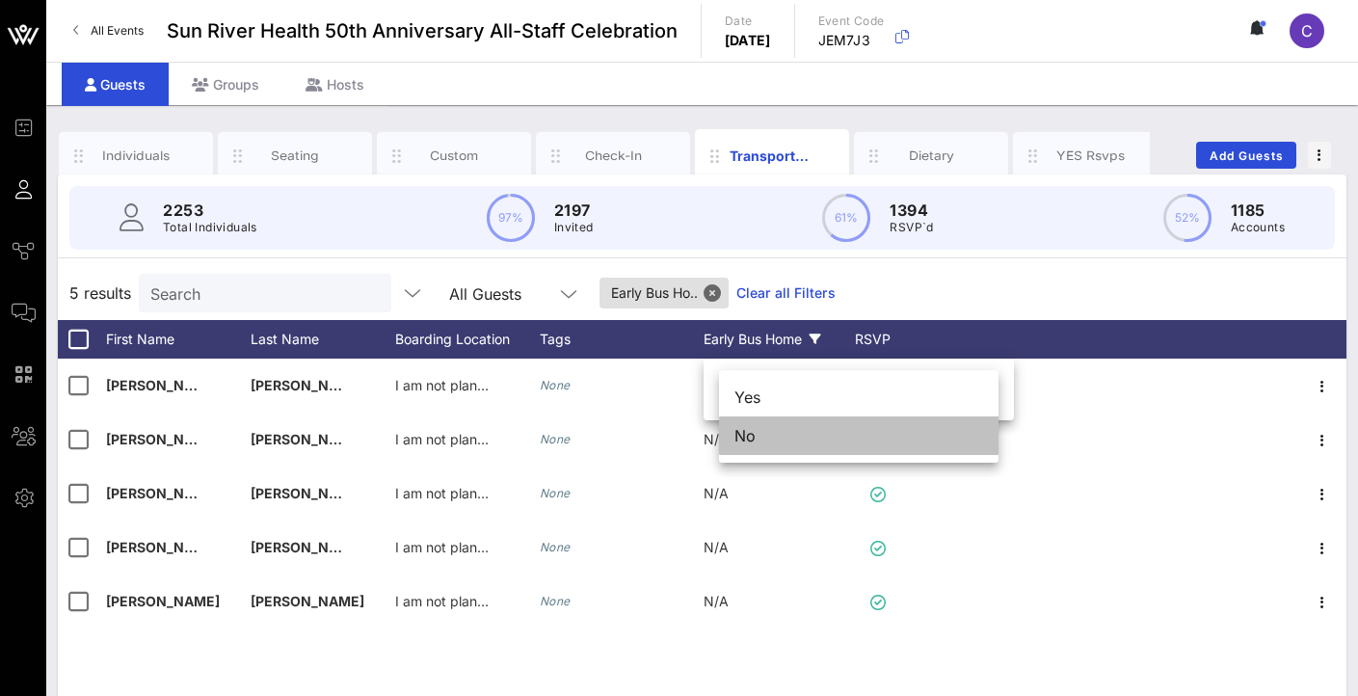
click at [805, 426] on div "No" at bounding box center [858, 435] width 279 height 39
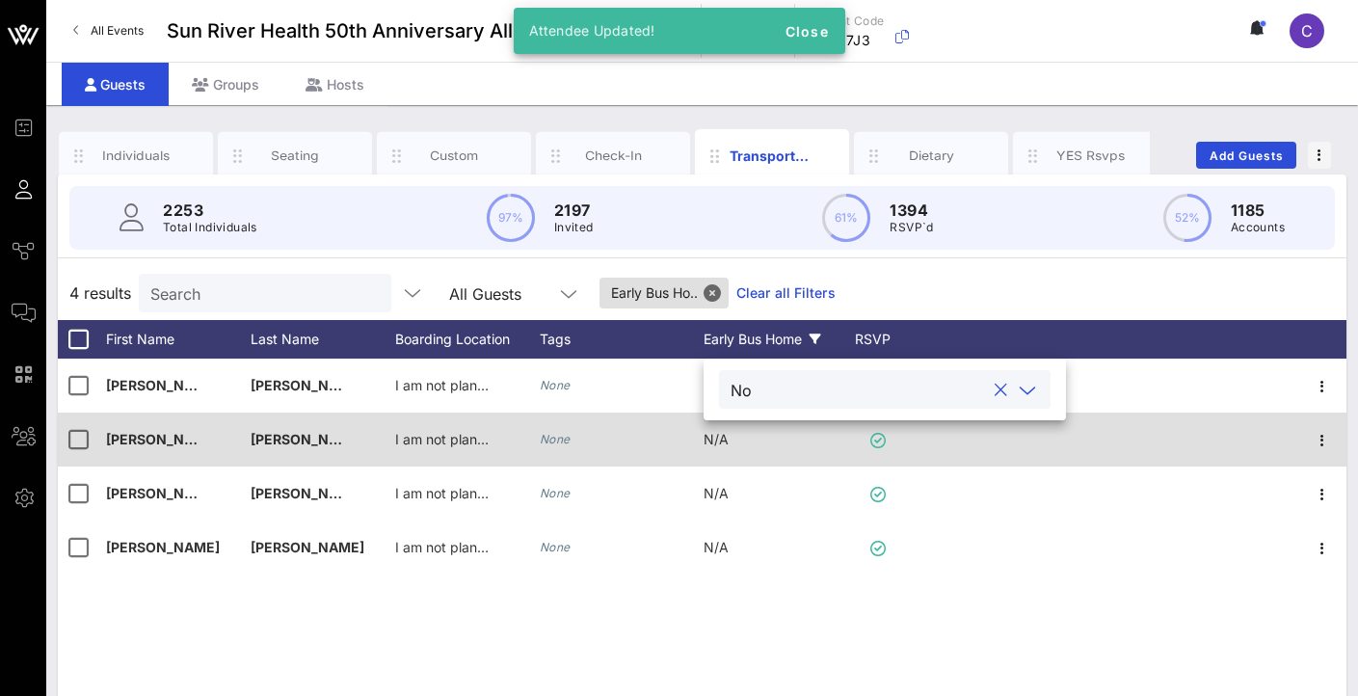
click at [723, 450] on div "N/A" at bounding box center [715, 439] width 25 height 54
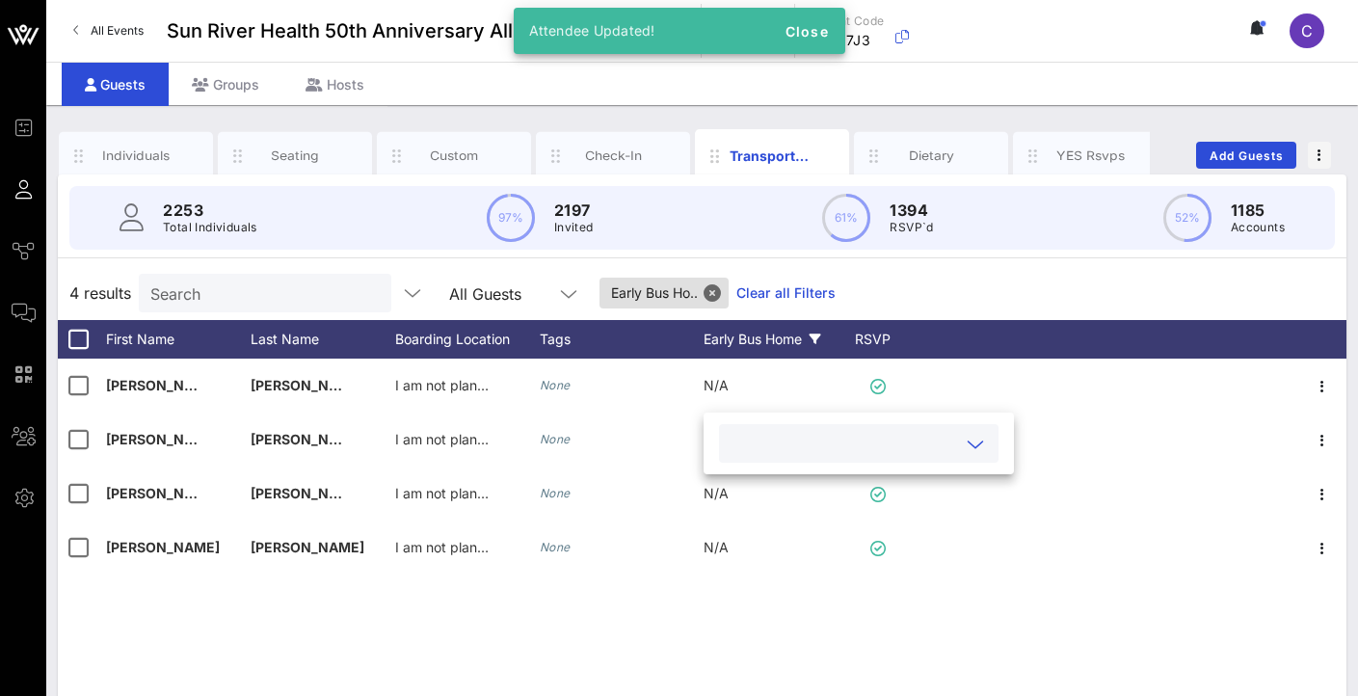
click at [753, 436] on input "text" at bounding box center [842, 443] width 225 height 25
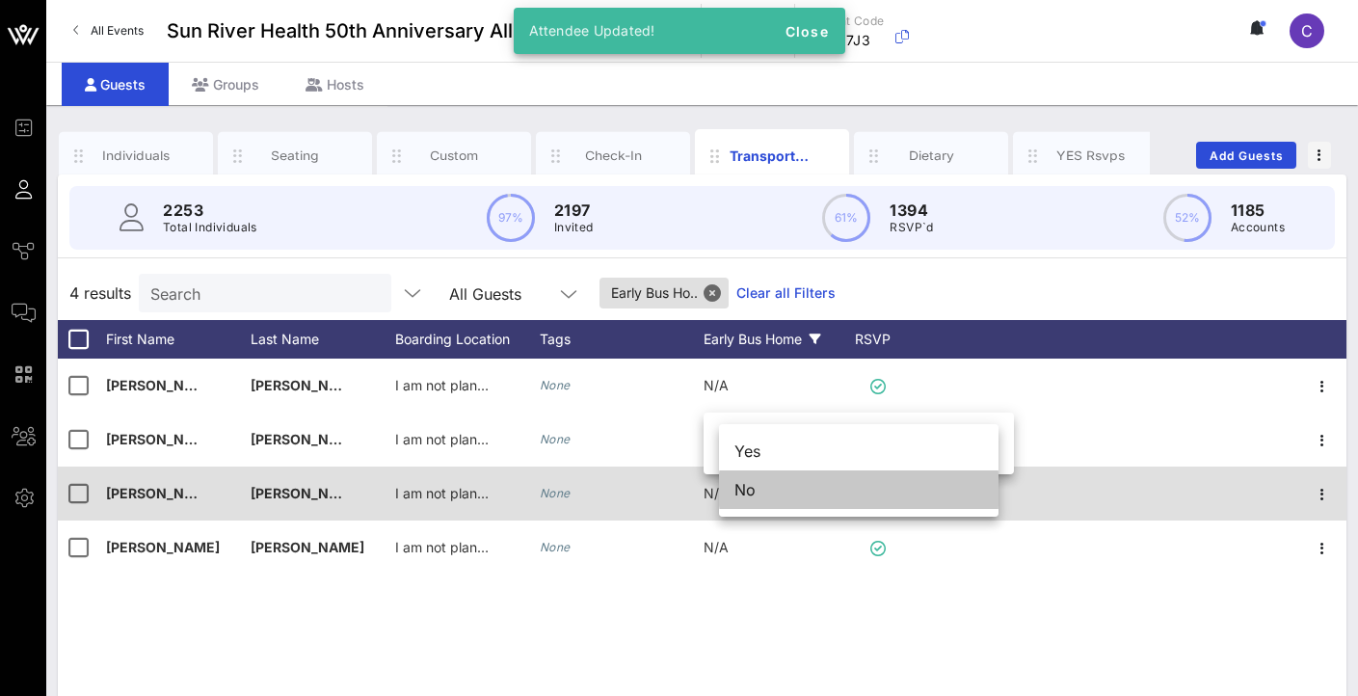
click at [774, 476] on div "No" at bounding box center [858, 489] width 279 height 39
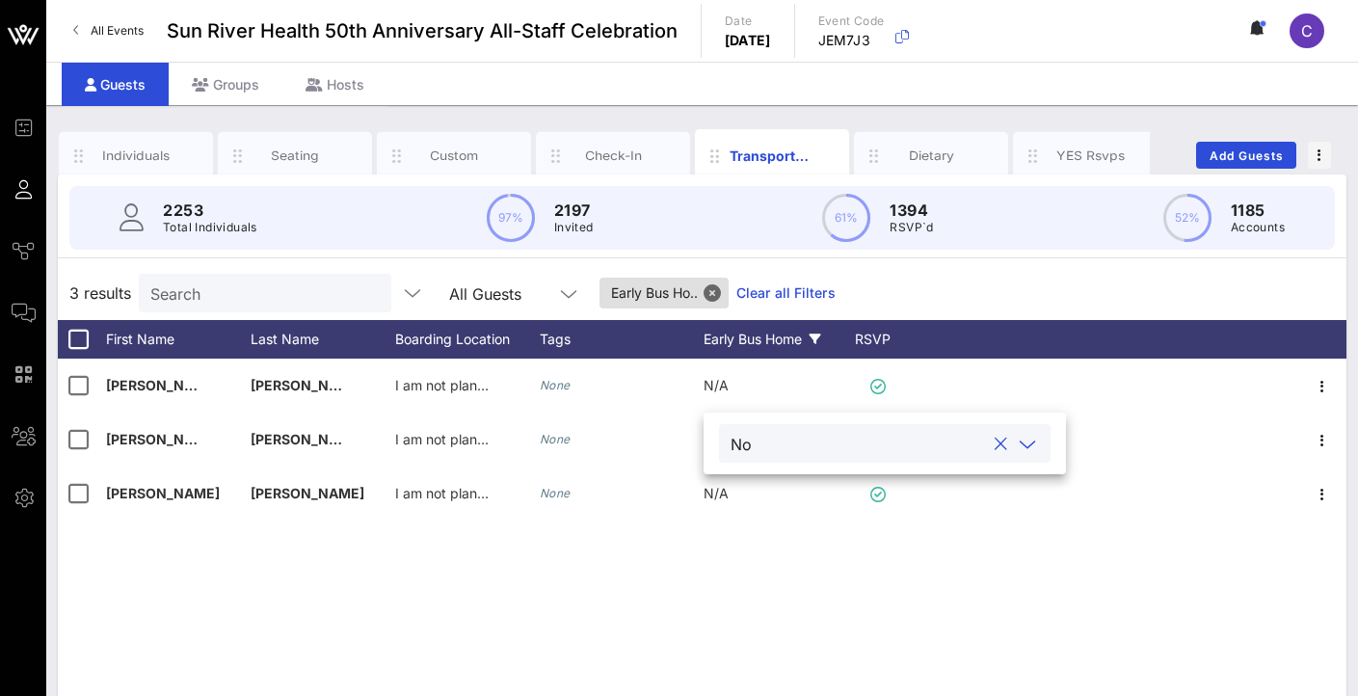
click at [773, 438] on input "text" at bounding box center [871, 443] width 225 height 25
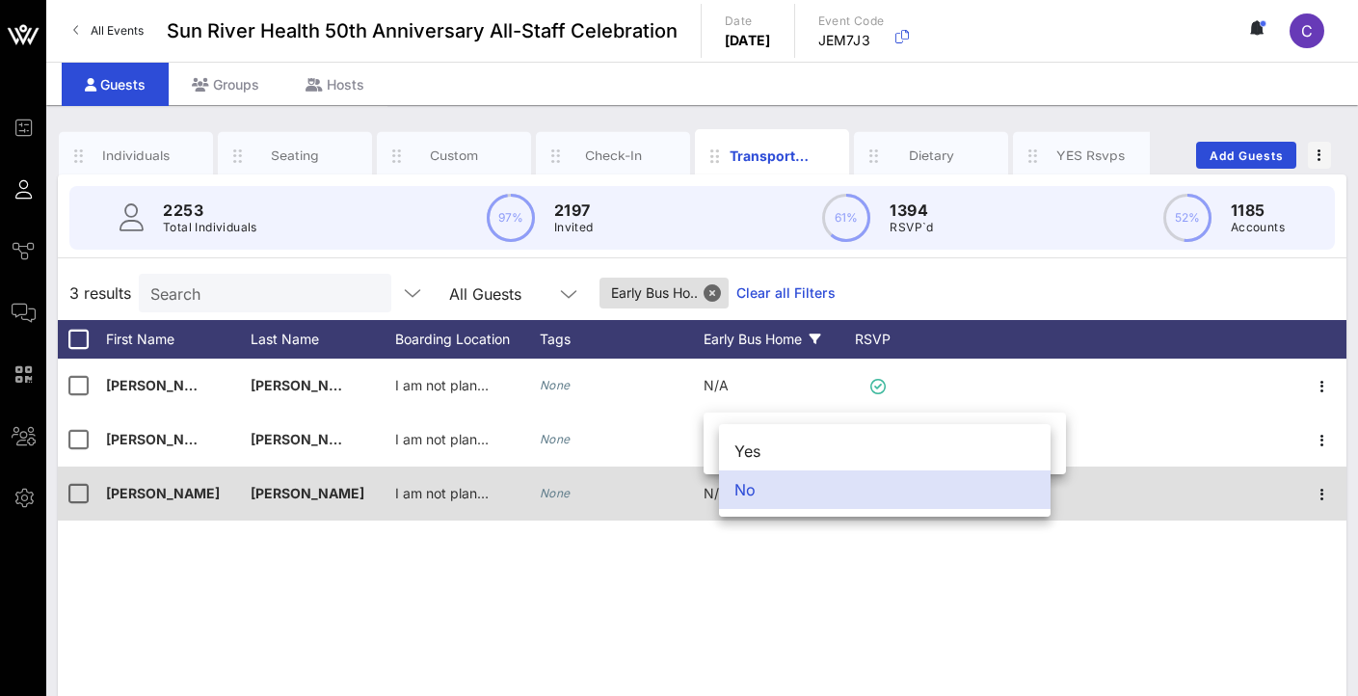
click at [814, 481] on div "No" at bounding box center [884, 489] width 331 height 39
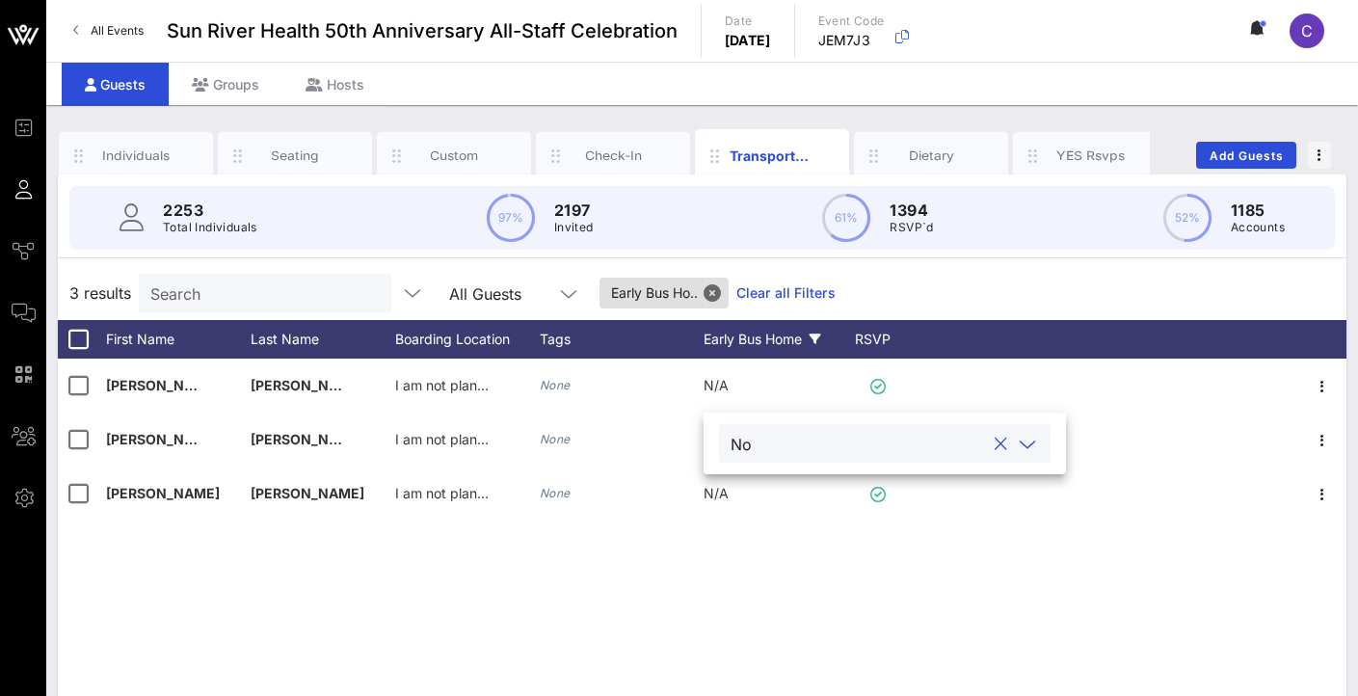
click at [750, 386] on div "N/A" at bounding box center [775, 396] width 145 height 76
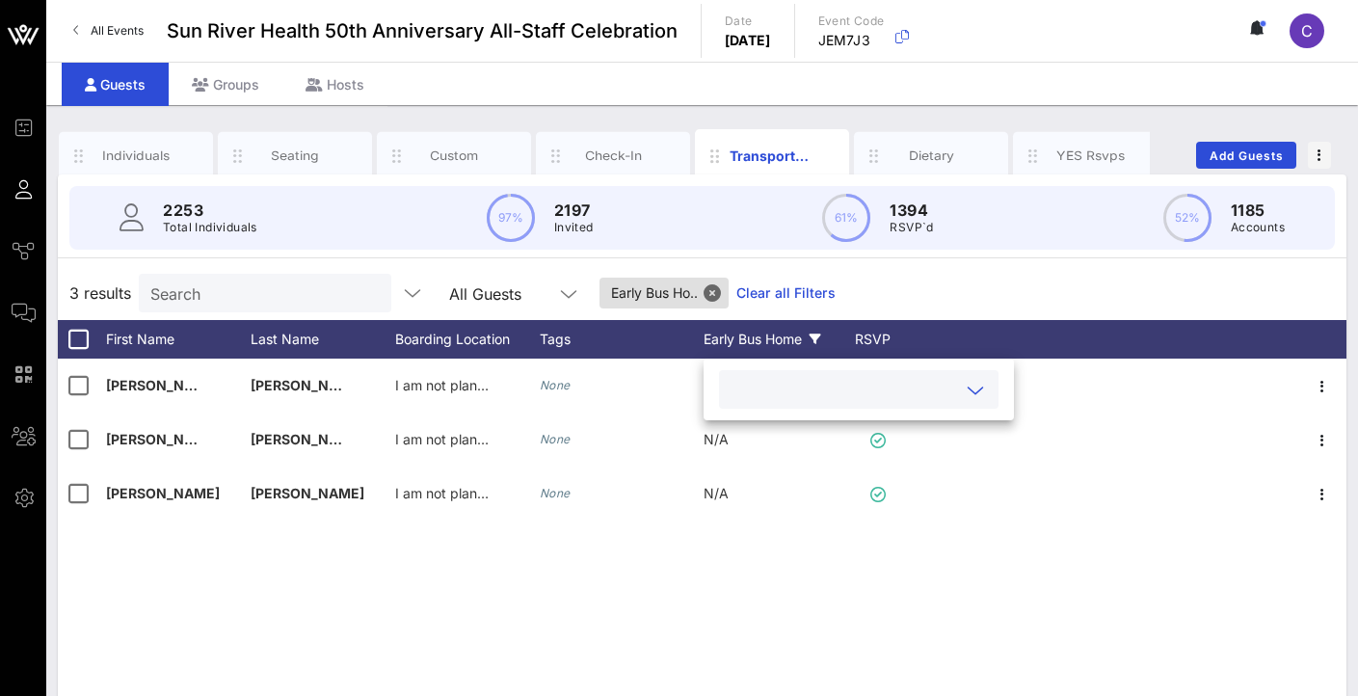
click at [796, 399] on input "text" at bounding box center [842, 389] width 225 height 25
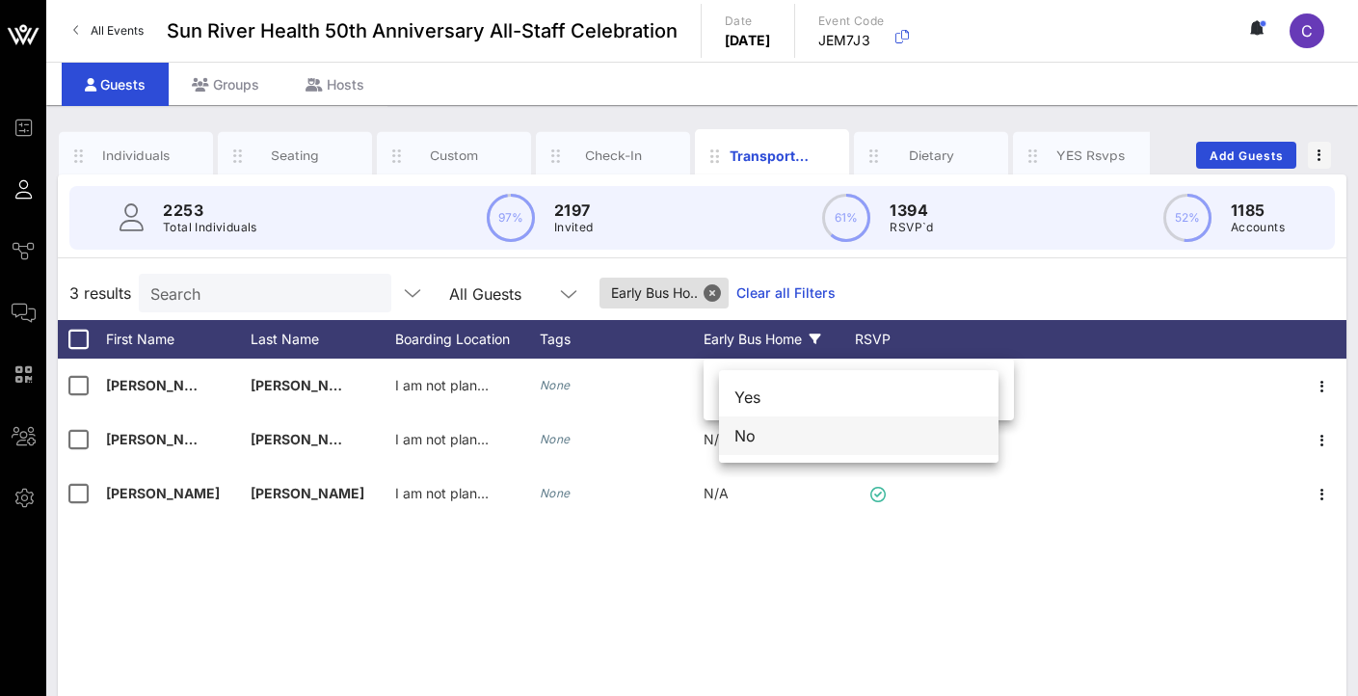
click at [811, 441] on div "No" at bounding box center [858, 435] width 279 height 39
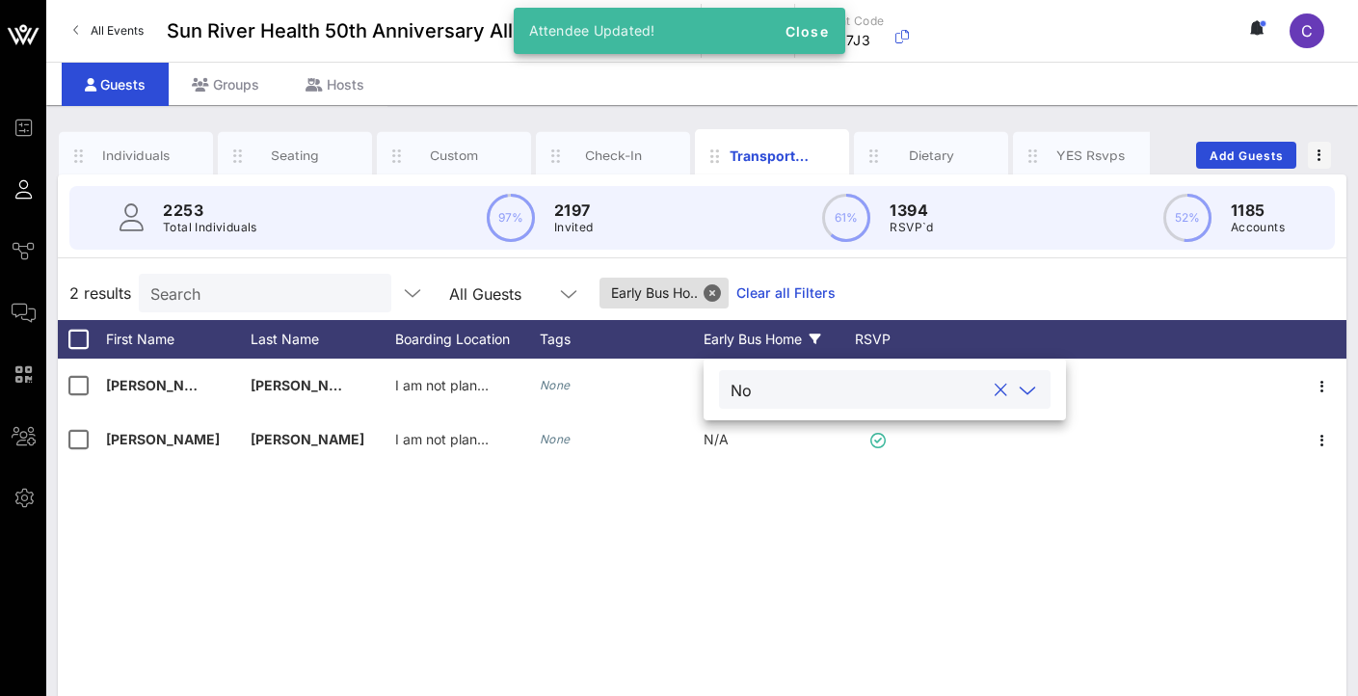
click at [717, 477] on div "[PERSON_NAME] I am not planning to take a shuttle. None N/A [PERSON_NAME] I am …" at bounding box center [702, 647] width 1288 height 578
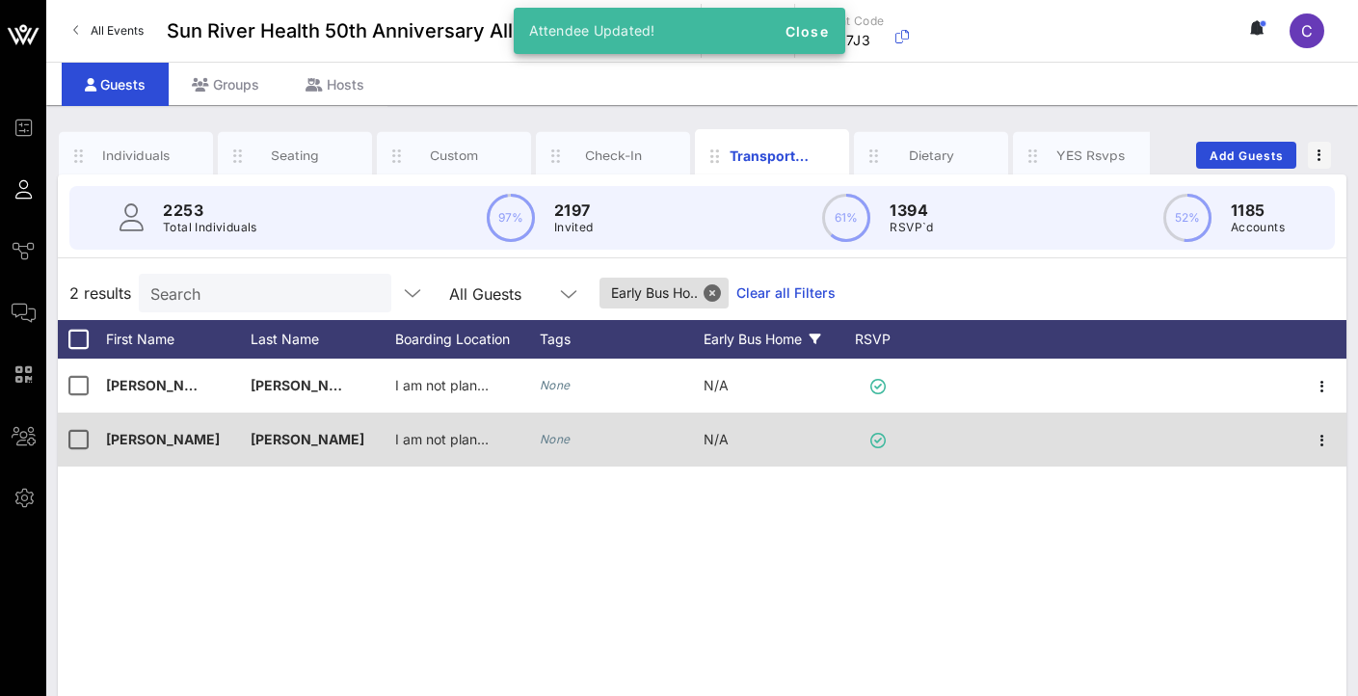
click at [715, 440] on span "N/A" at bounding box center [715, 439] width 25 height 16
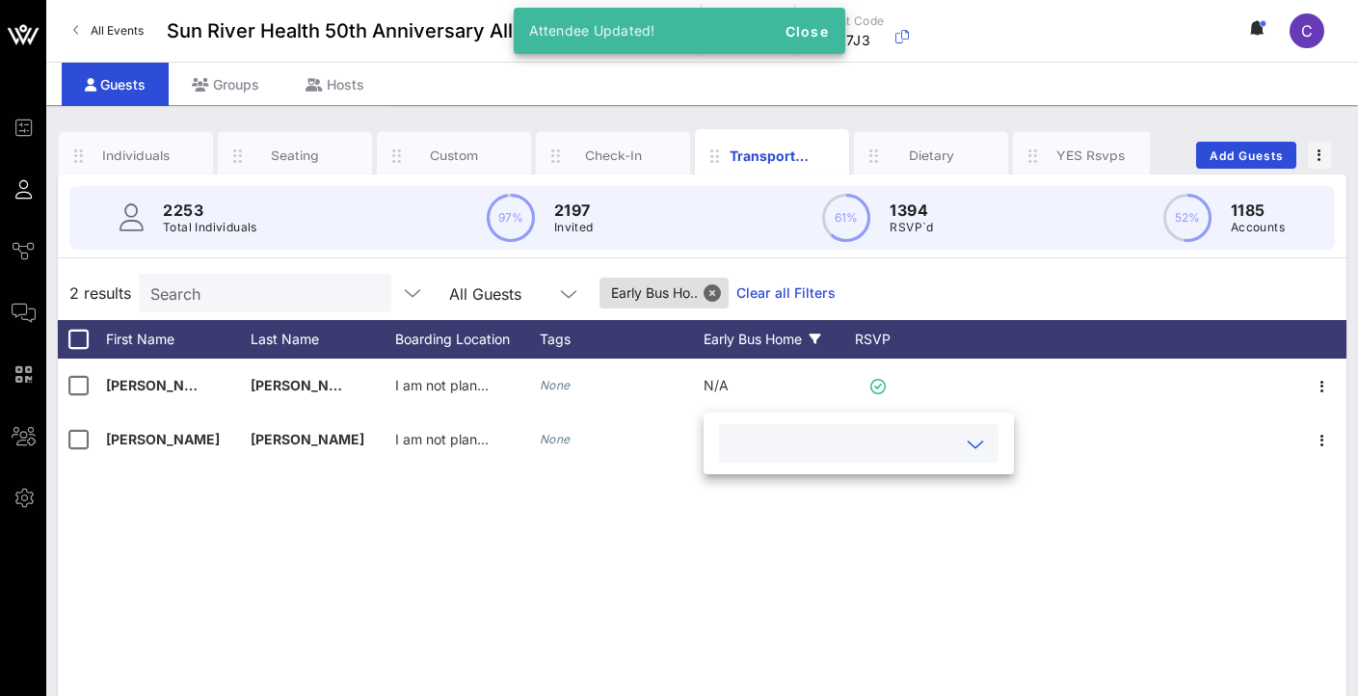
click at [808, 462] on div at bounding box center [858, 443] width 279 height 62
click at [806, 452] on input "text" at bounding box center [842, 443] width 225 height 25
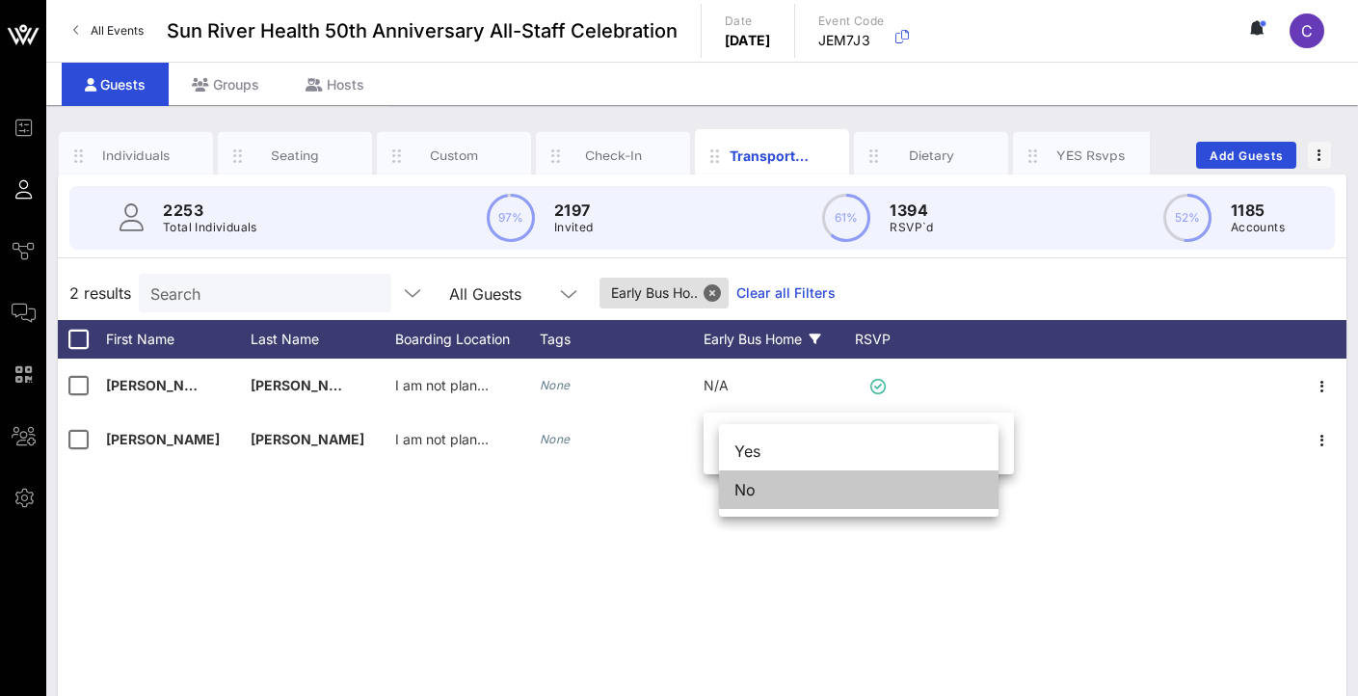
click at [801, 484] on div "No" at bounding box center [858, 489] width 279 height 39
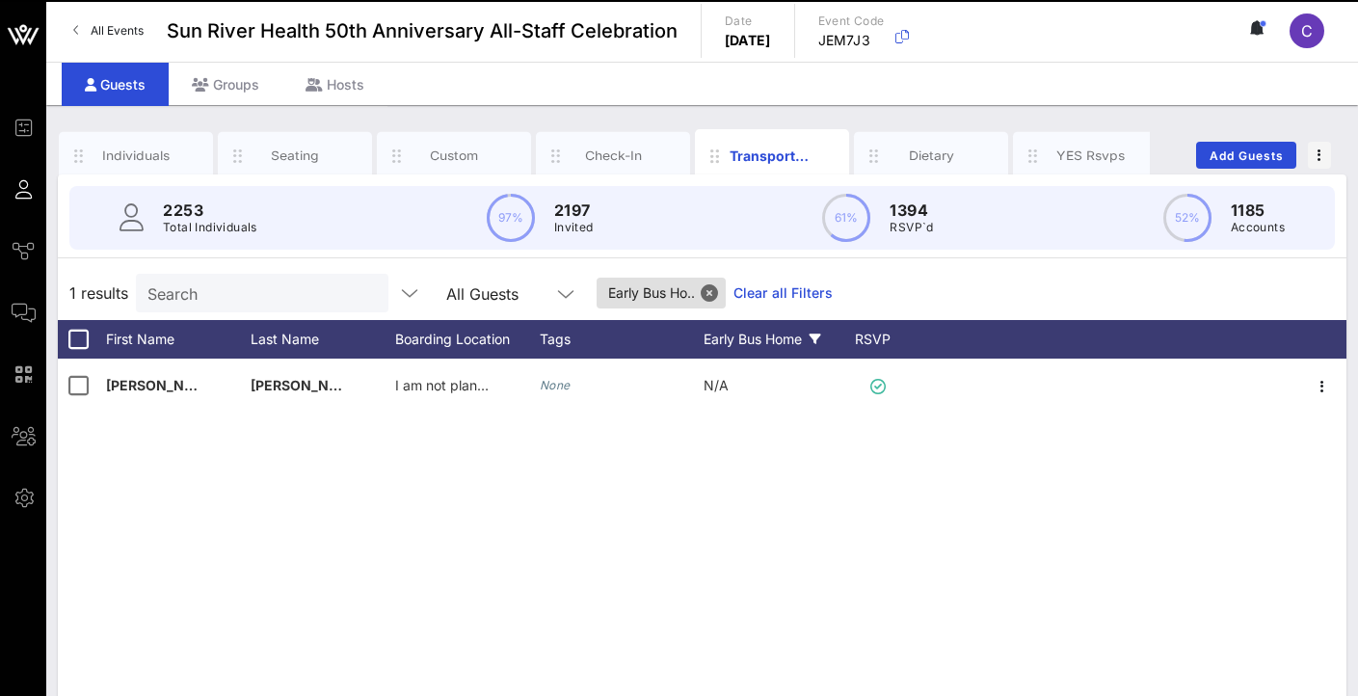
click at [755, 444] on div "[PERSON_NAME] I am not planning to take a shuttle. None N/A" at bounding box center [702, 647] width 1288 height 578
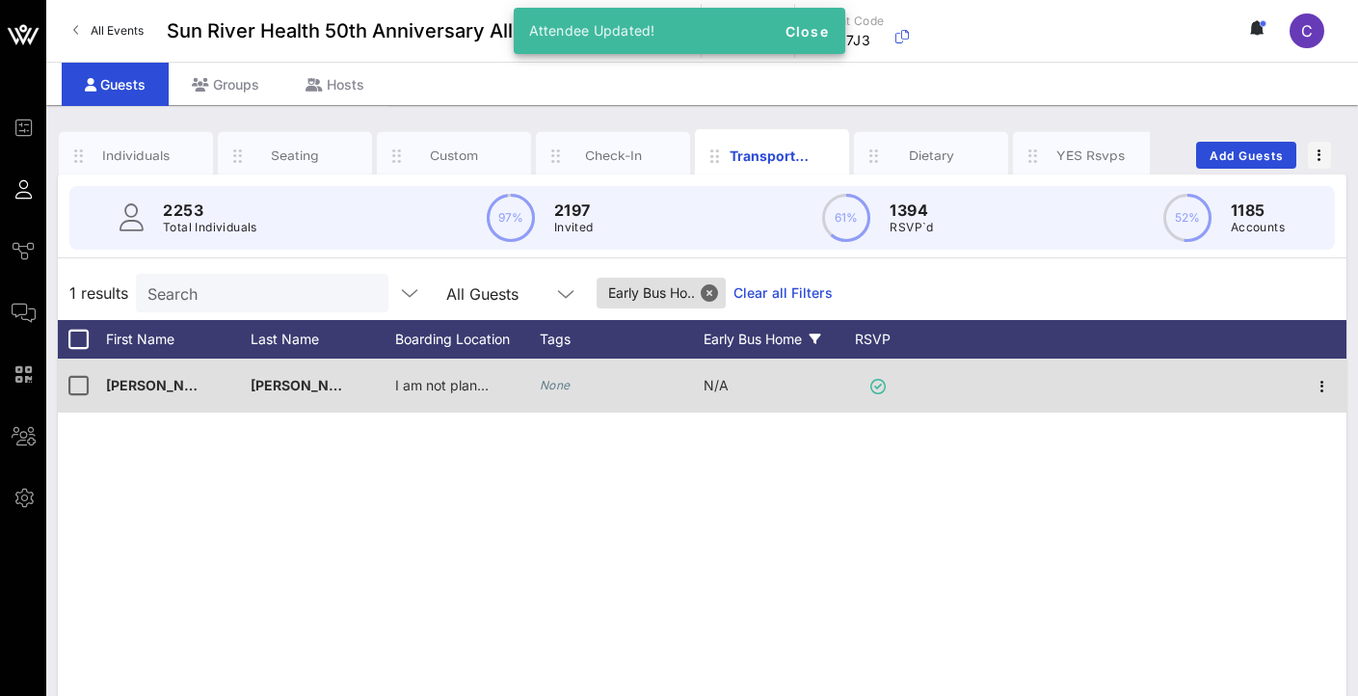
click at [712, 377] on div "N/A" at bounding box center [715, 385] width 25 height 54
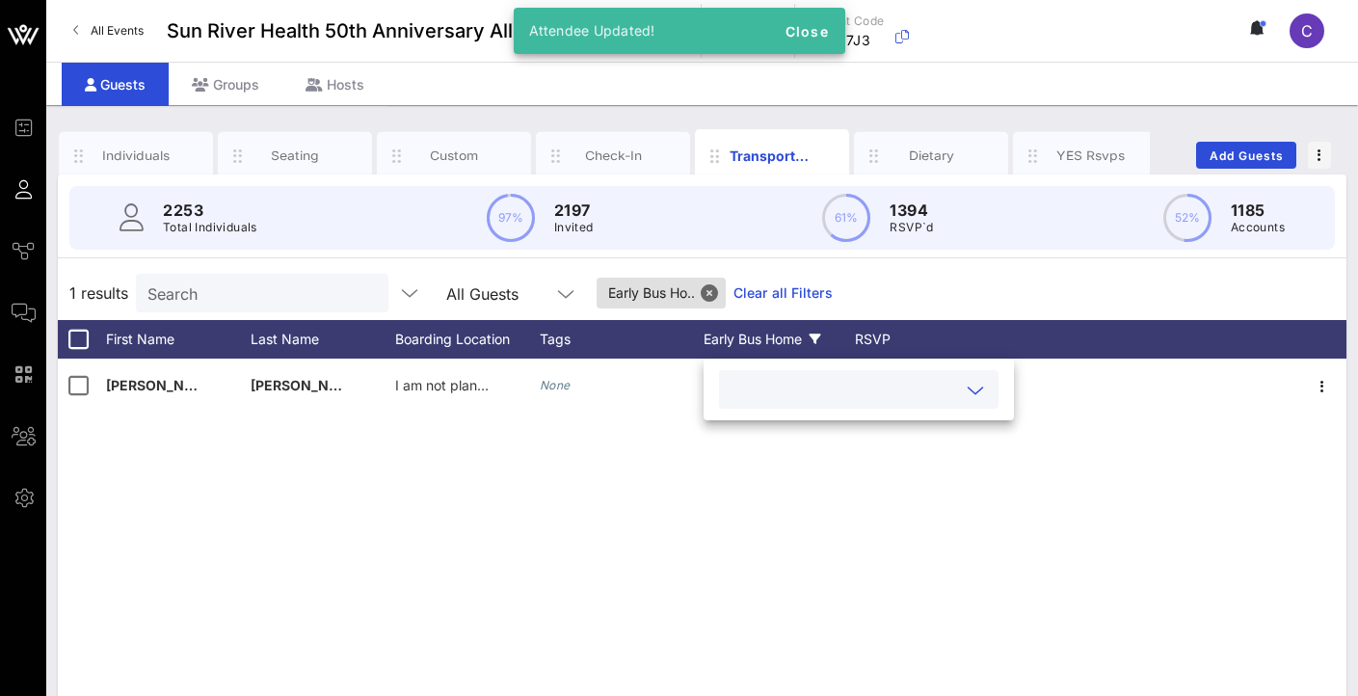
click at [742, 397] on input "text" at bounding box center [842, 389] width 225 height 25
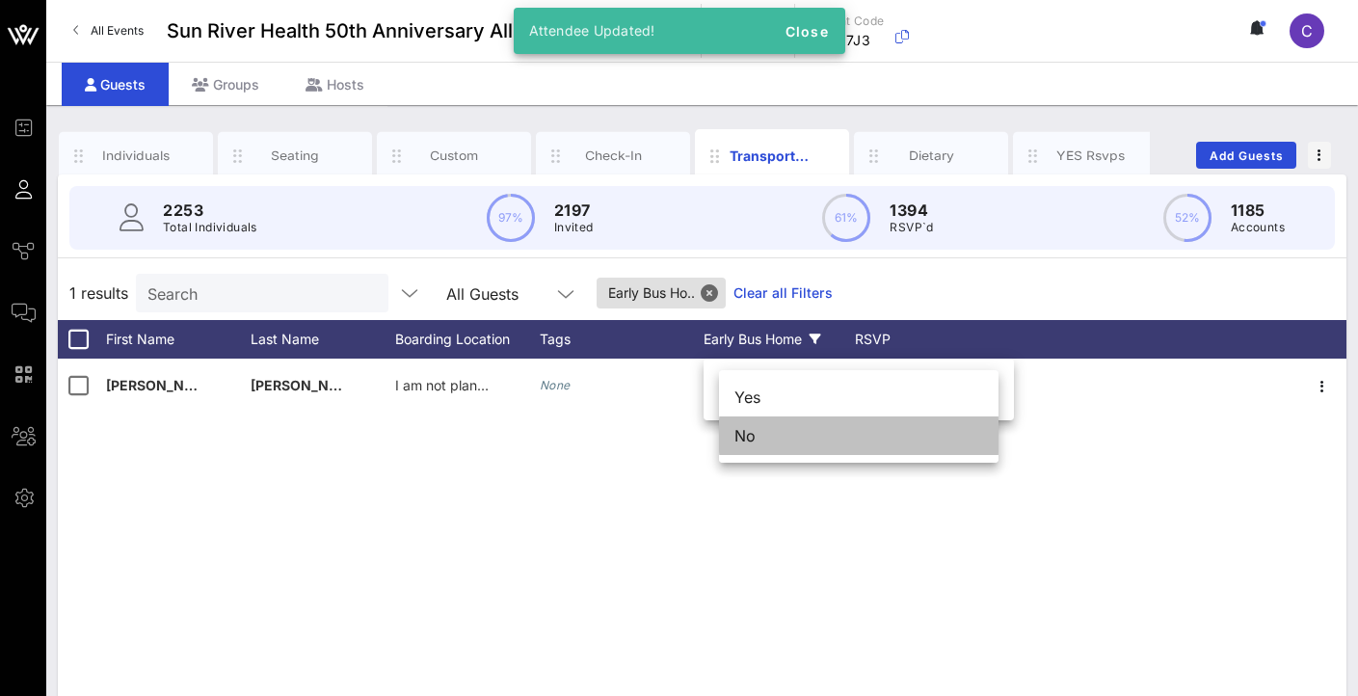
click at [761, 443] on div "No" at bounding box center [858, 435] width 279 height 39
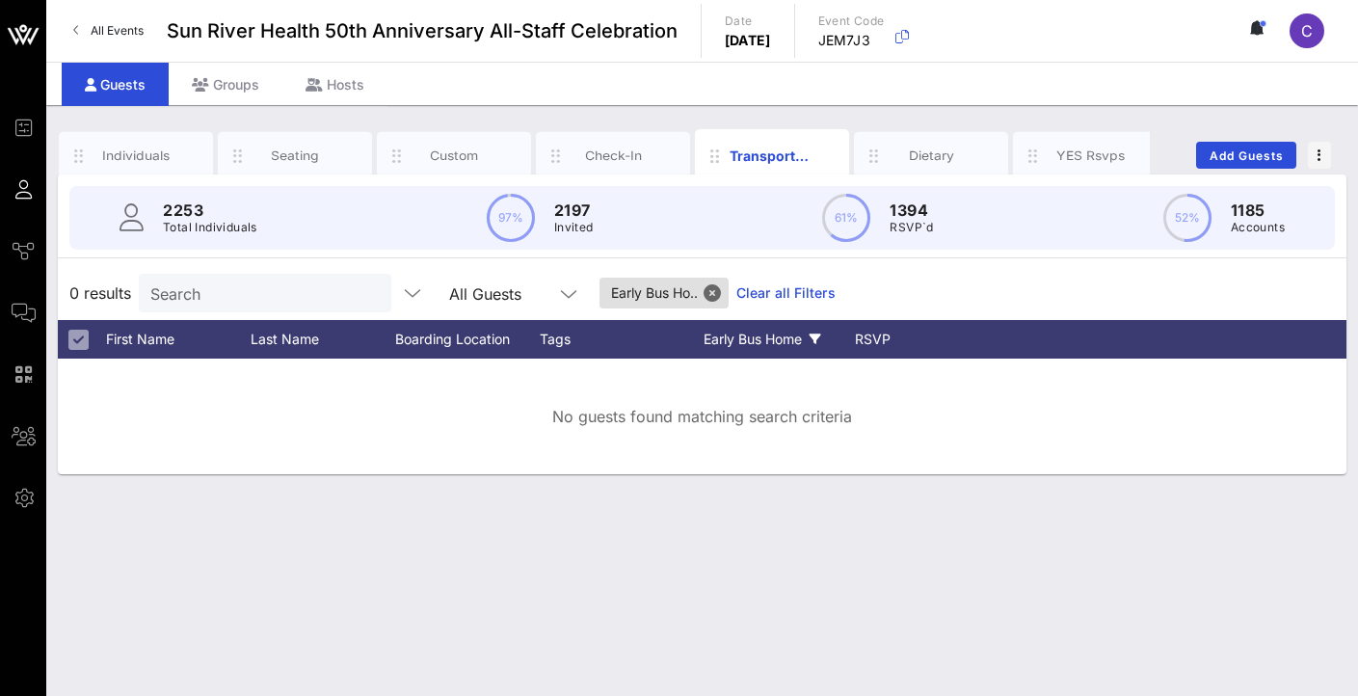
click at [929, 285] on div "0 results Search All Guests Early Bus Ho.. Clear all Filters" at bounding box center [702, 293] width 1288 height 54
click at [859, 332] on div "RSVP" at bounding box center [881, 339] width 67 height 39
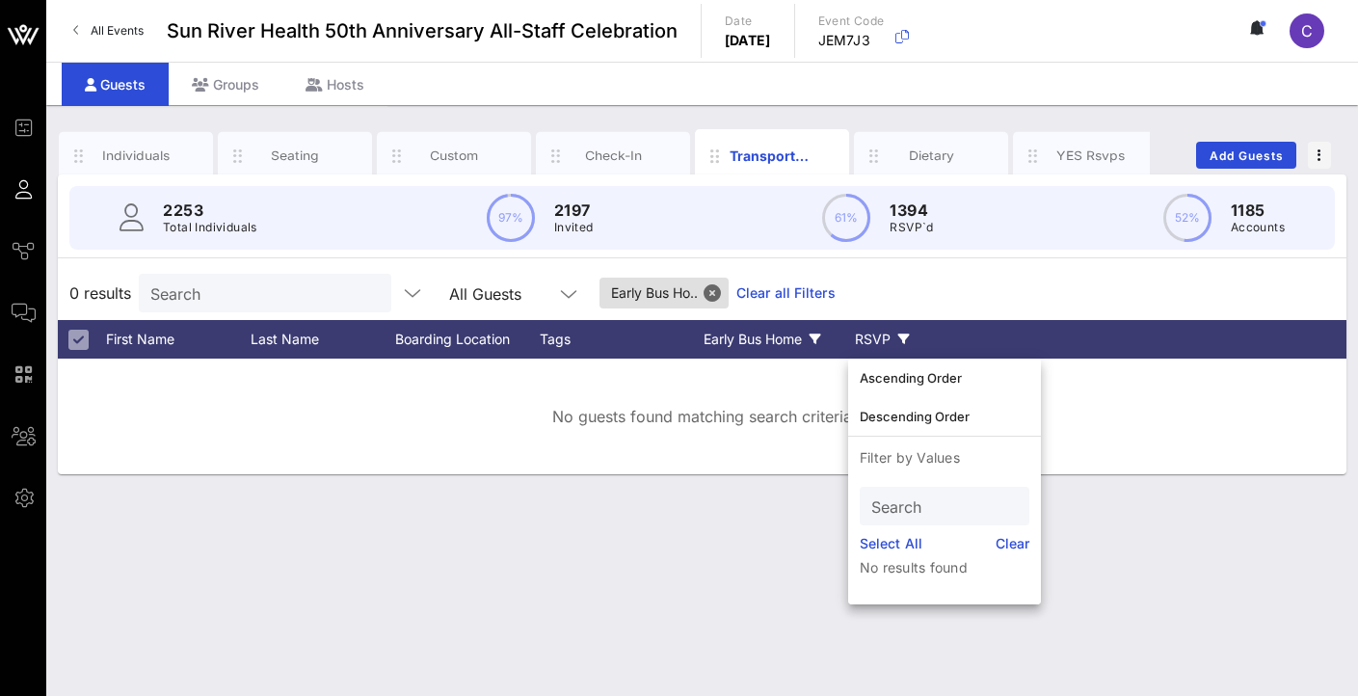
click at [859, 332] on div "RSVP" at bounding box center [881, 339] width 67 height 39
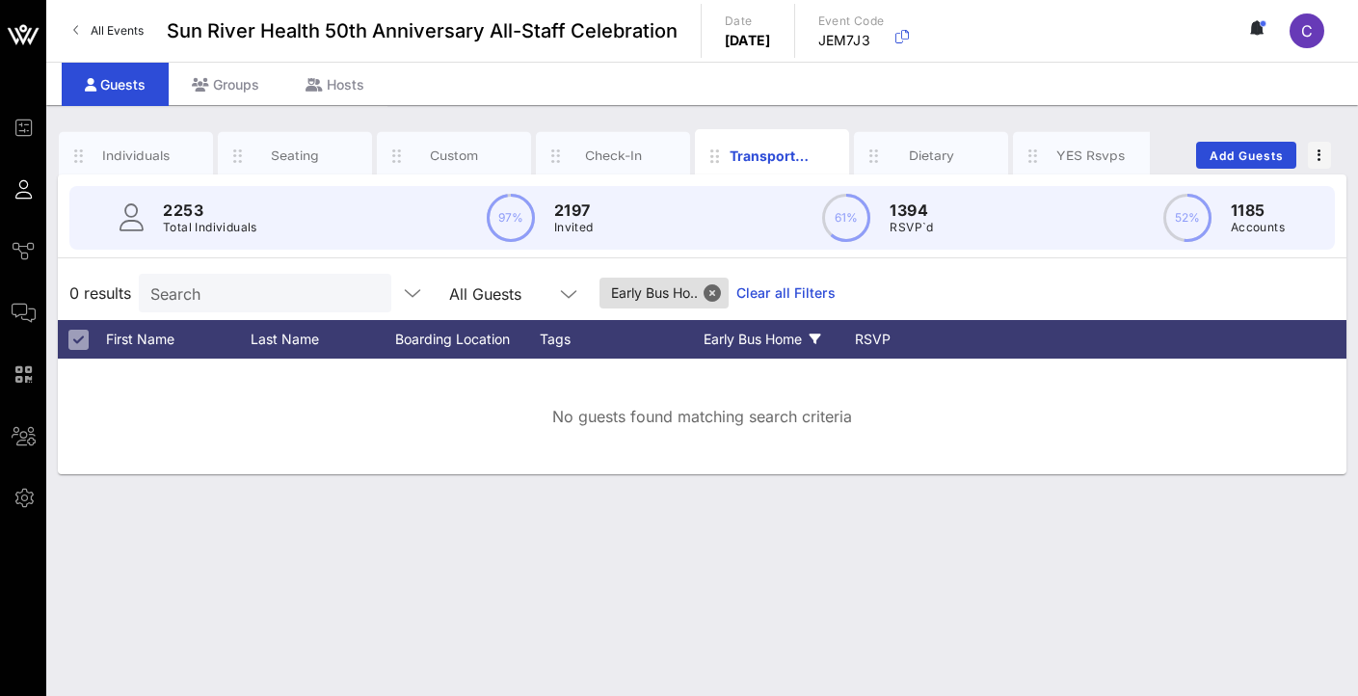
click at [925, 302] on div "0 results Search All Guests Early Bus Ho.. Clear all Filters" at bounding box center [702, 293] width 1288 height 54
click at [720, 290] on button "Close" at bounding box center [711, 292] width 17 height 17
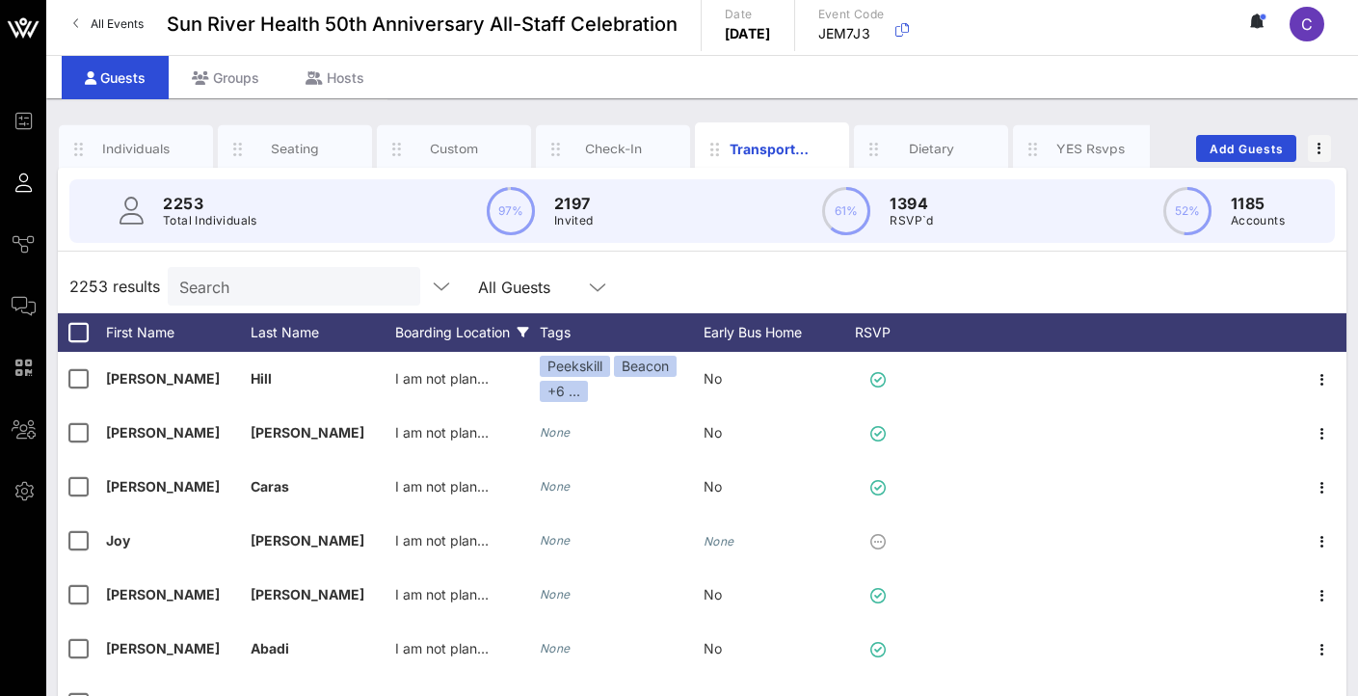
scroll to position [10, 0]
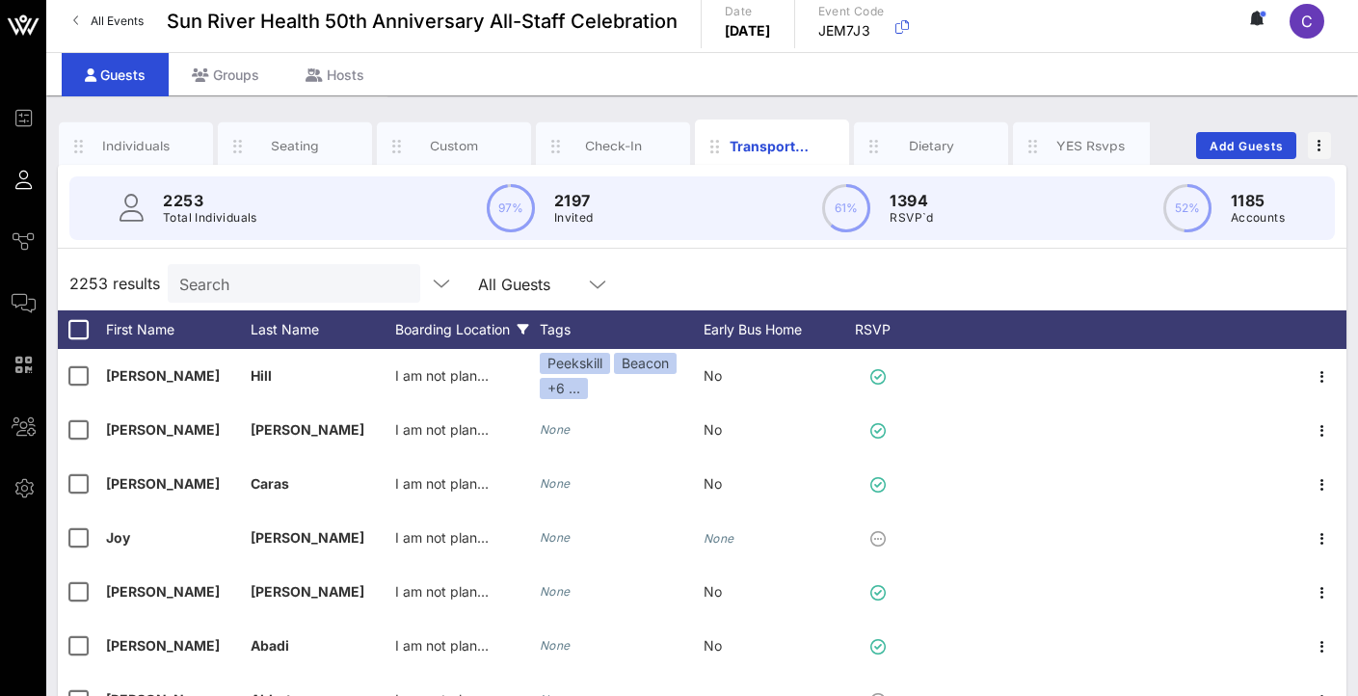
click at [433, 326] on div "Boarding Location" at bounding box center [467, 329] width 145 height 39
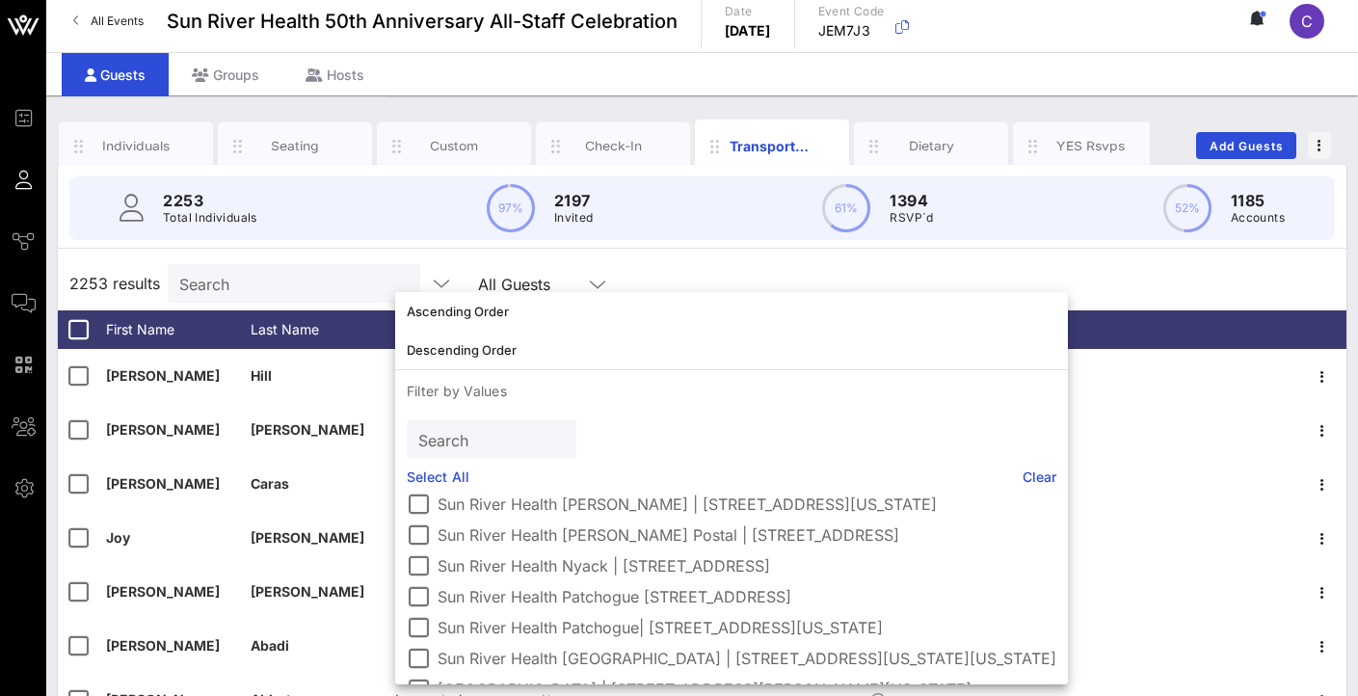
scroll to position [173, 0]
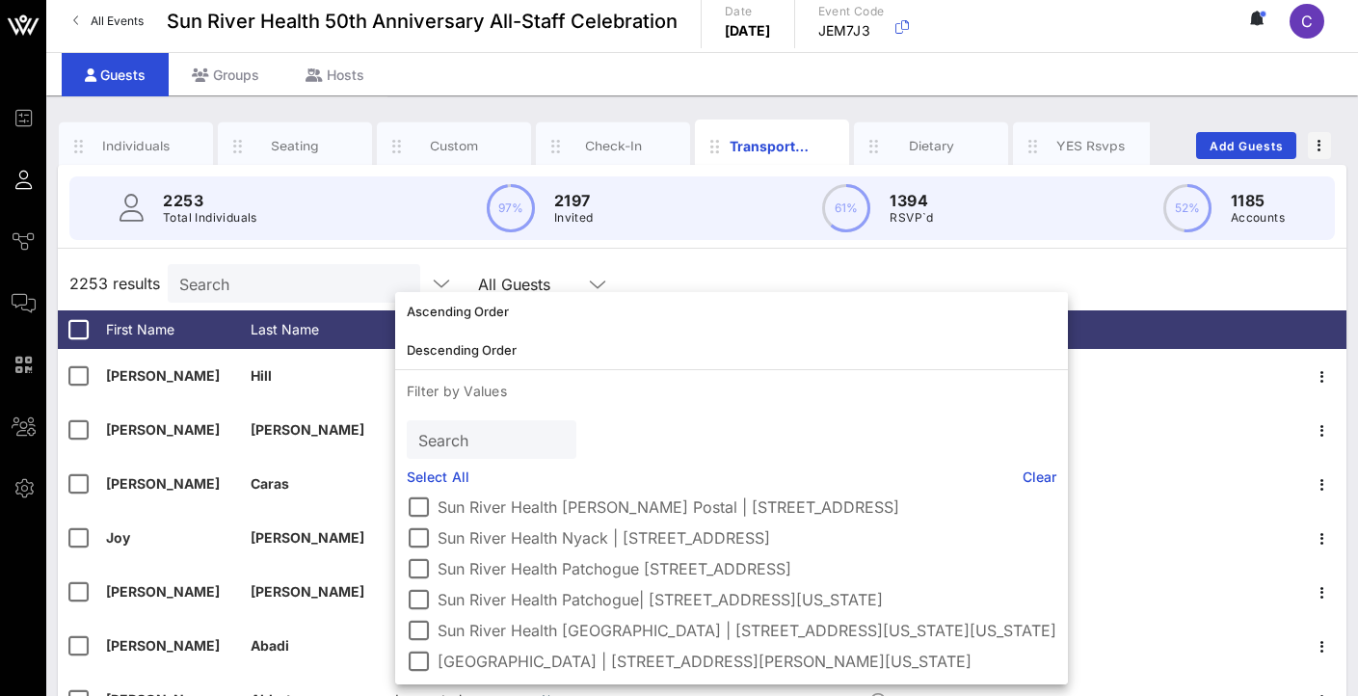
click at [1126, 264] on div "2253 results Search All Guests" at bounding box center [702, 283] width 1288 height 54
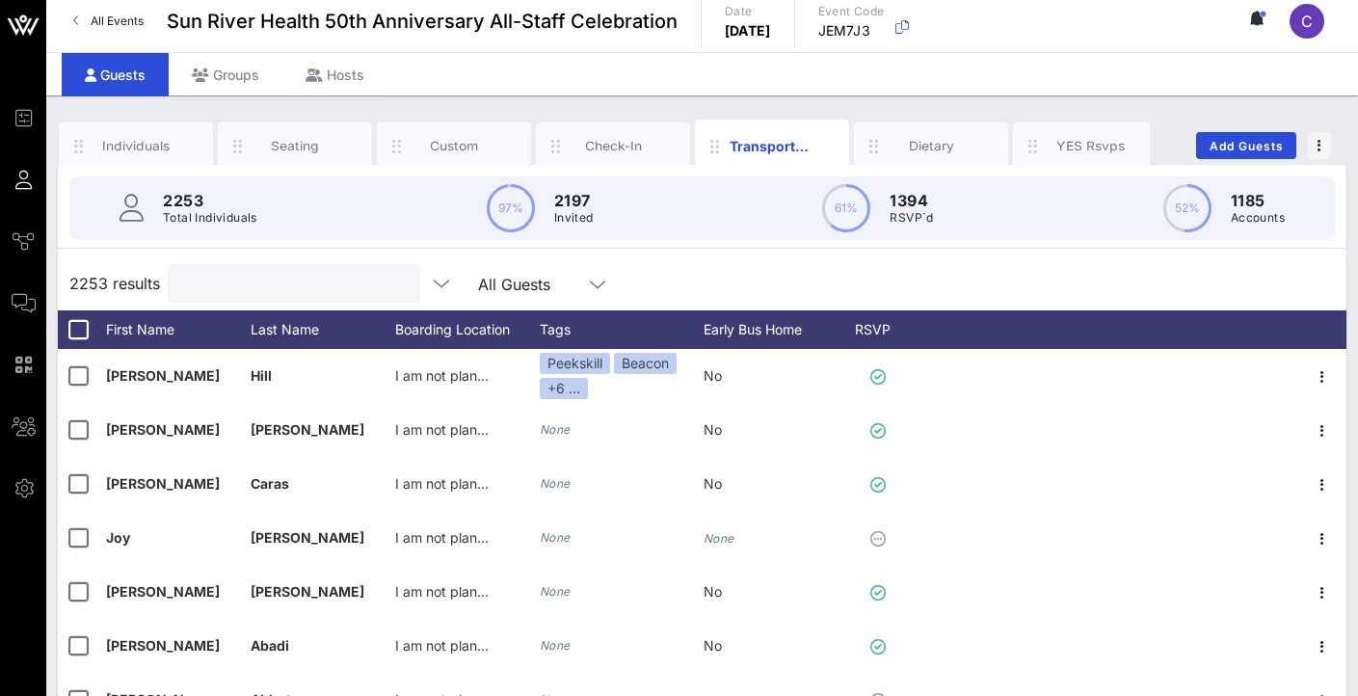
click at [236, 281] on input "text" at bounding box center [291, 283] width 225 height 25
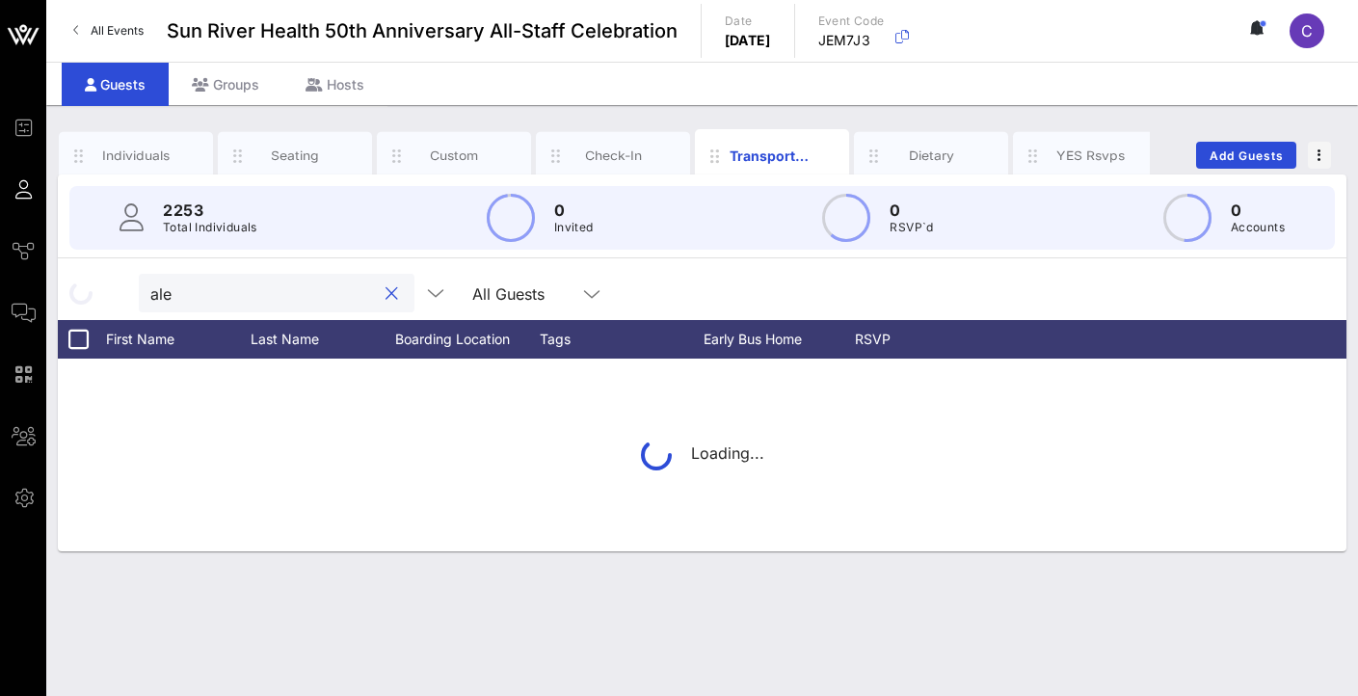
scroll to position [0, 0]
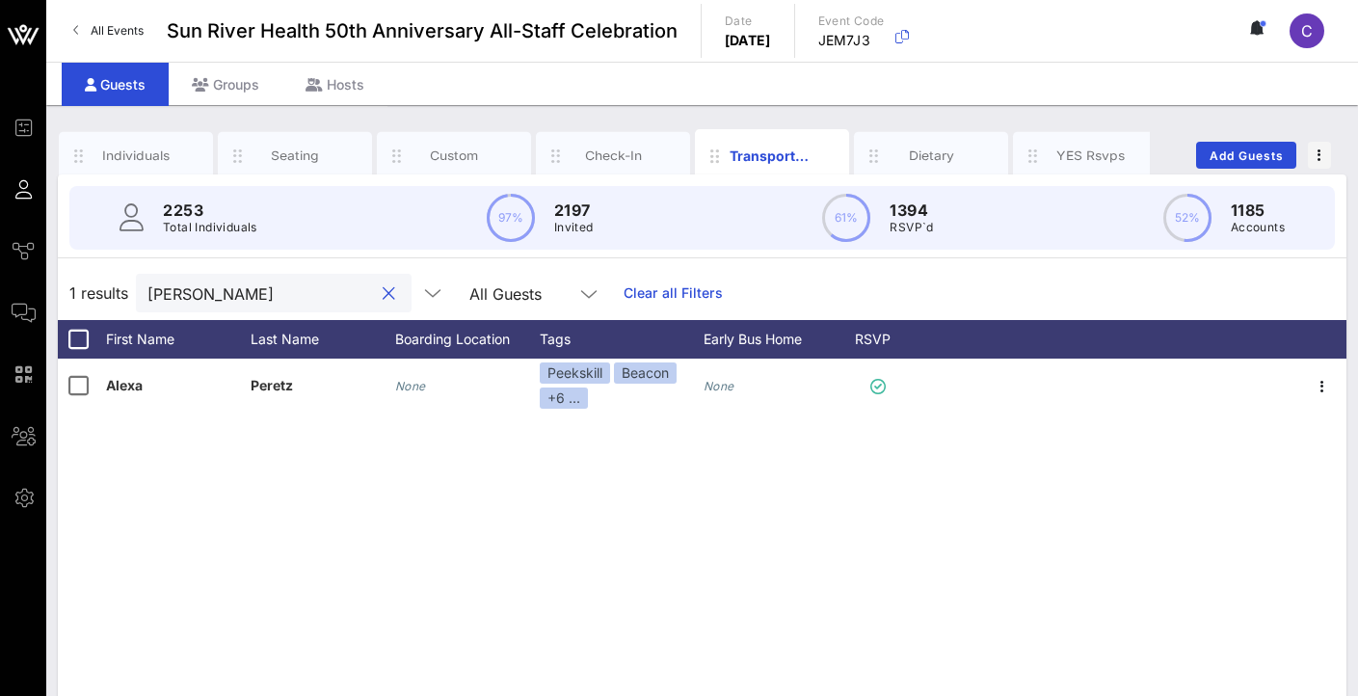
click at [238, 282] on input "[PERSON_NAME]" at bounding box center [259, 292] width 225 height 25
type input "\"
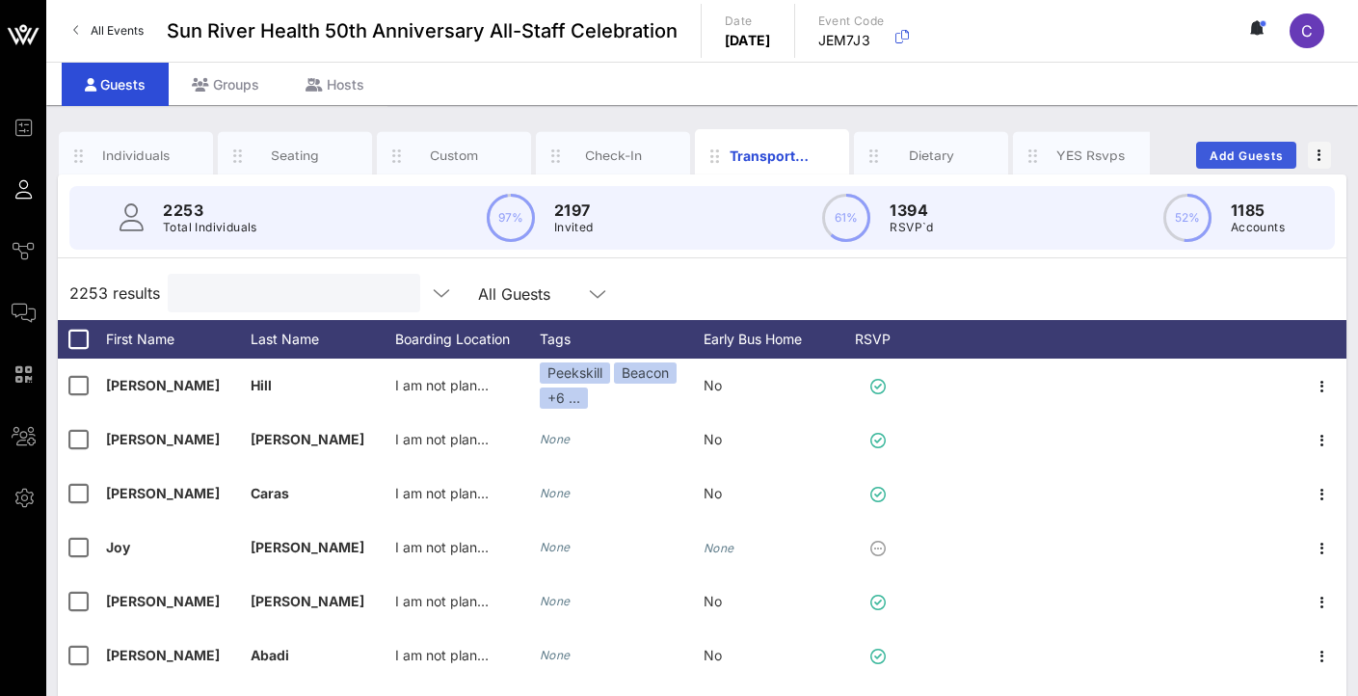
click at [1259, 160] on span "Add Guests" at bounding box center [1246, 155] width 76 height 14
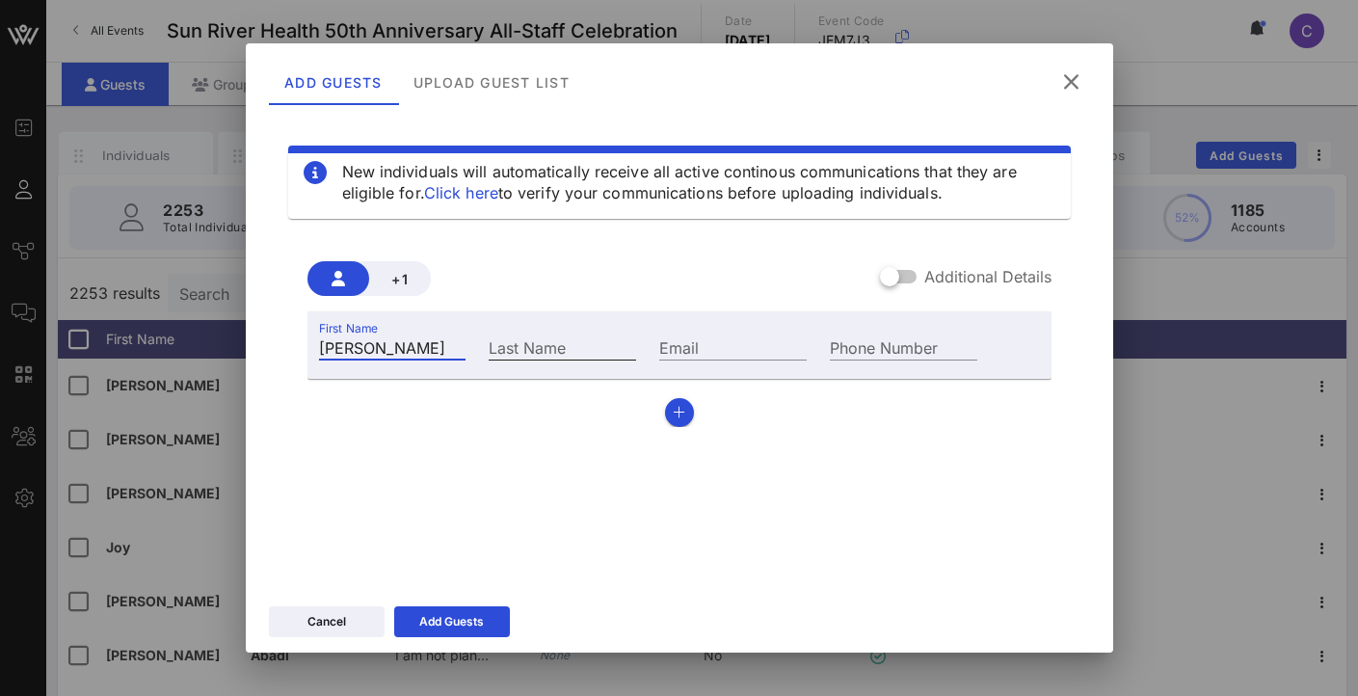
type input "[PERSON_NAME]"
type input "[PHONE_NUMBER]"
click at [873, 406] on div "First Name [PERSON_NAME] Last Name [PERSON_NAME] Email Phone Number [PHONE_NUMB…" at bounding box center [679, 369] width 744 height 116
drag, startPoint x: 426, startPoint y: 354, endPoint x: 302, endPoint y: 348, distance: 124.4
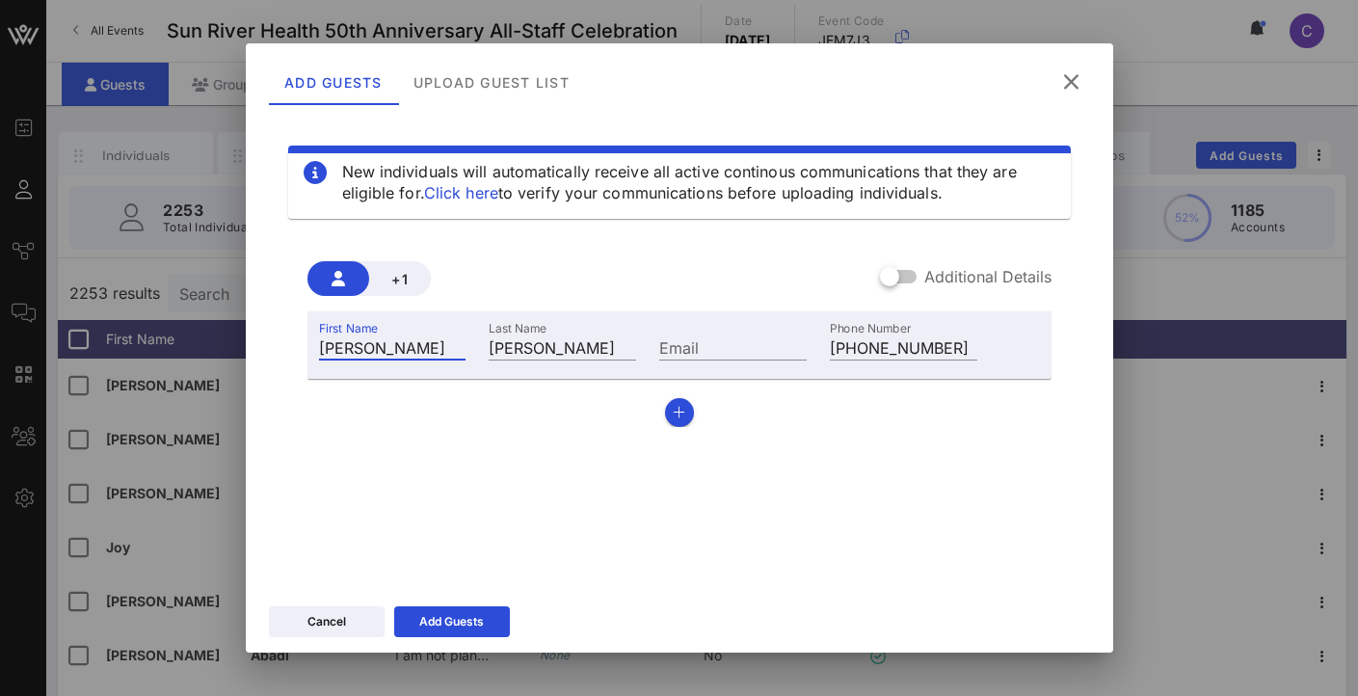
click at [302, 348] on div "+1 Additional Details First Name [PERSON_NAME] Last Name [PERSON_NAME] Email Ph…" at bounding box center [679, 336] width 782 height 212
type input "[PERSON_NAME]"
click at [561, 478] on div "New individuals will automatically receive all active continous communications …" at bounding box center [679, 346] width 821 height 463
click at [473, 626] on div "Add Guests" at bounding box center [451, 621] width 65 height 19
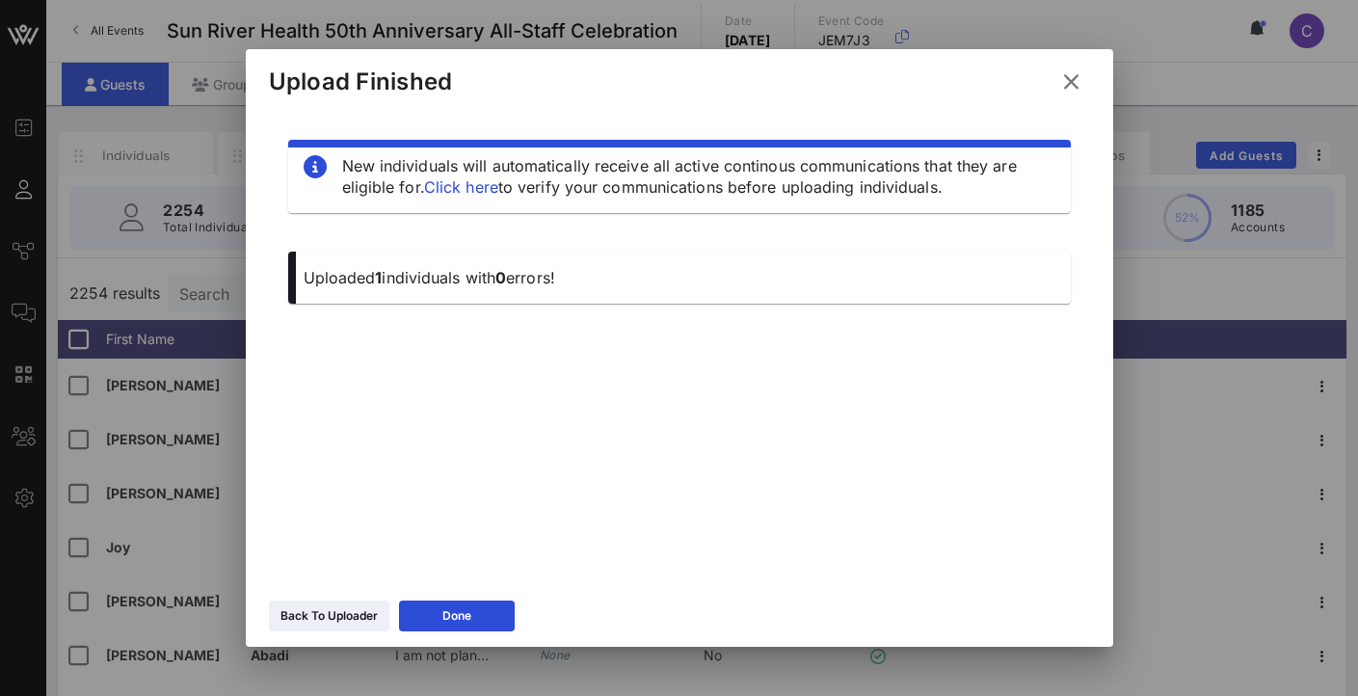
click at [506, 271] on span "0" at bounding box center [500, 277] width 11 height 19
click at [454, 612] on icon at bounding box center [455, 616] width 15 height 14
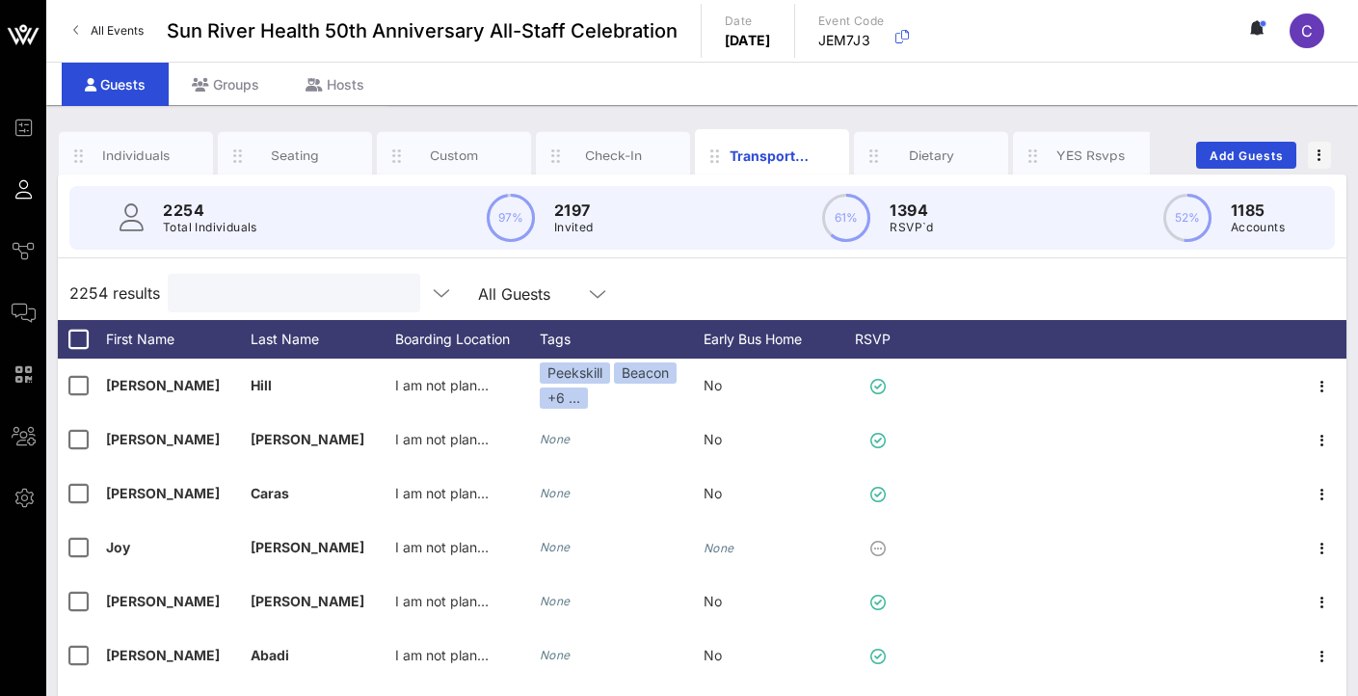
click at [238, 286] on input "text" at bounding box center [291, 292] width 225 height 25
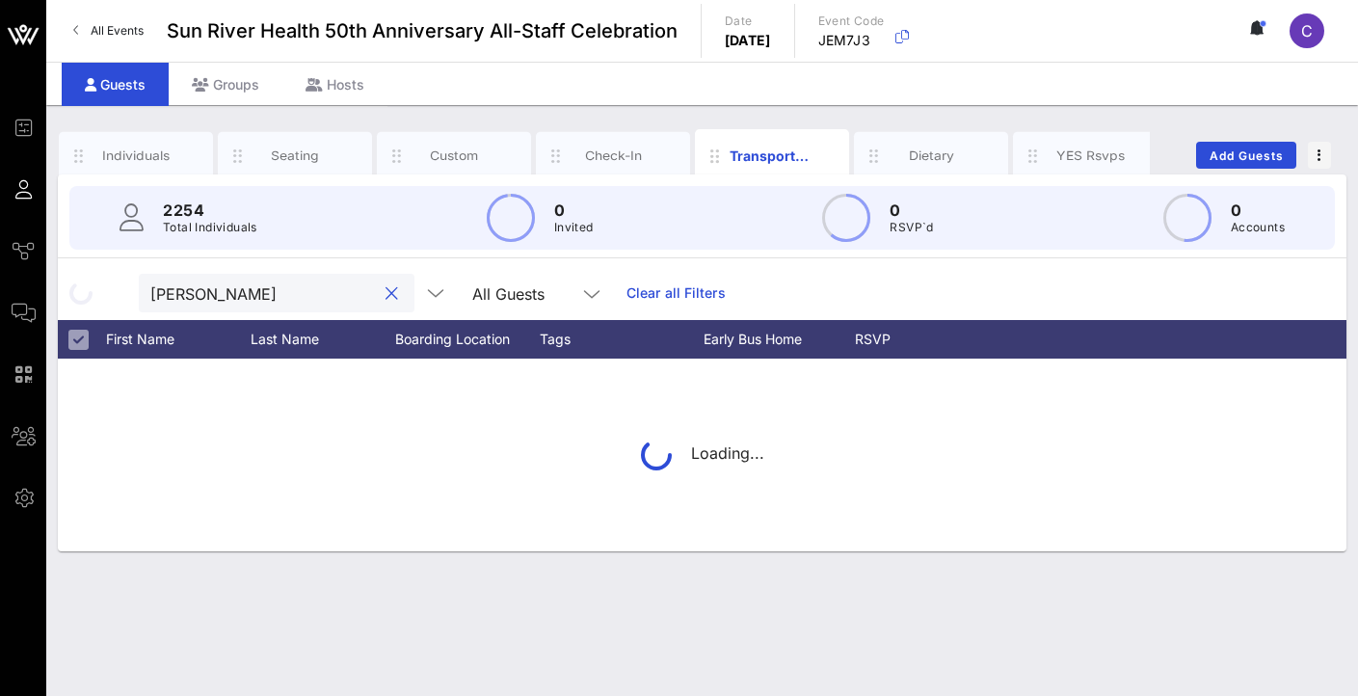
type input "[PERSON_NAME]"
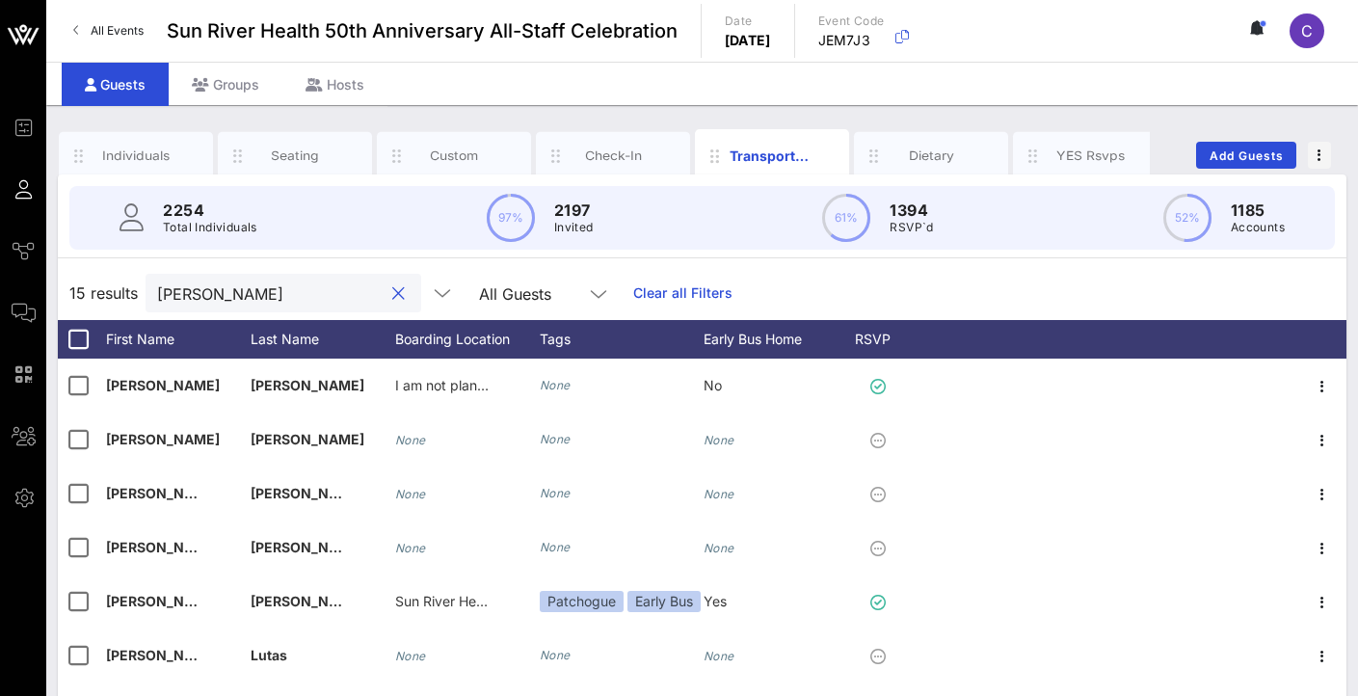
click at [225, 291] on input "[PERSON_NAME]" at bounding box center [269, 292] width 225 height 25
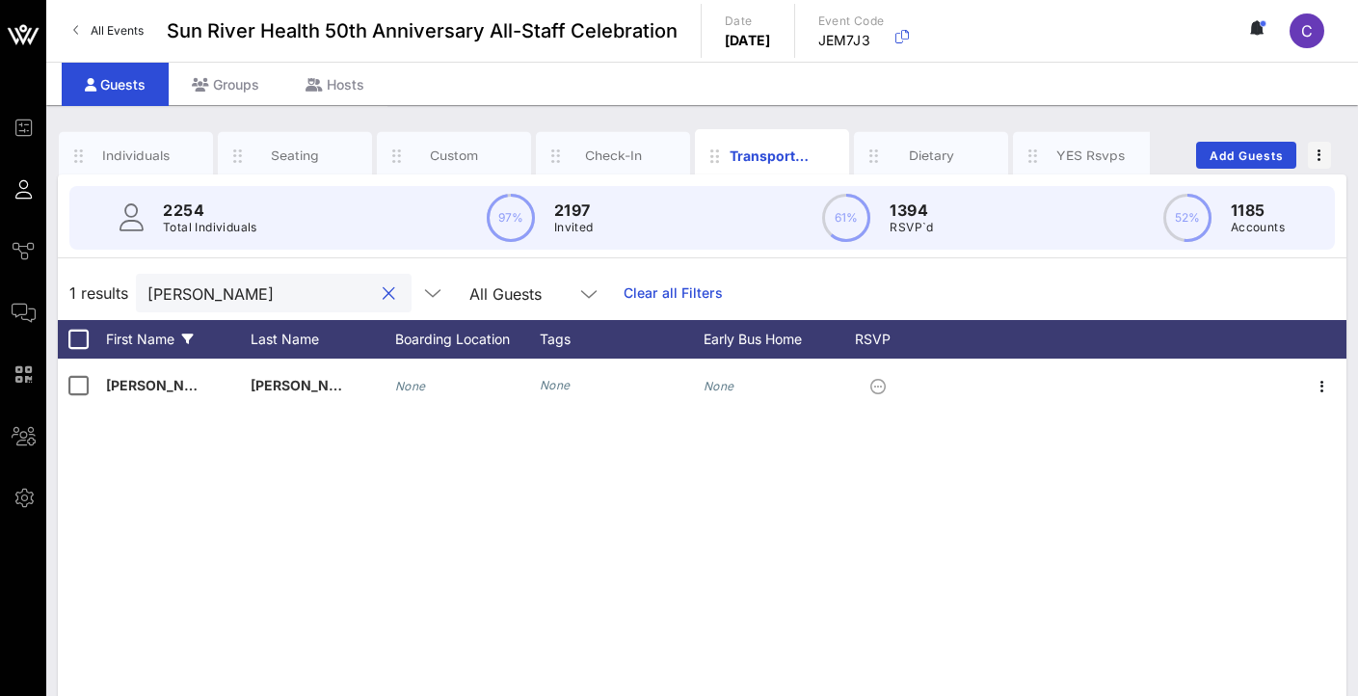
type input "[PERSON_NAME]"
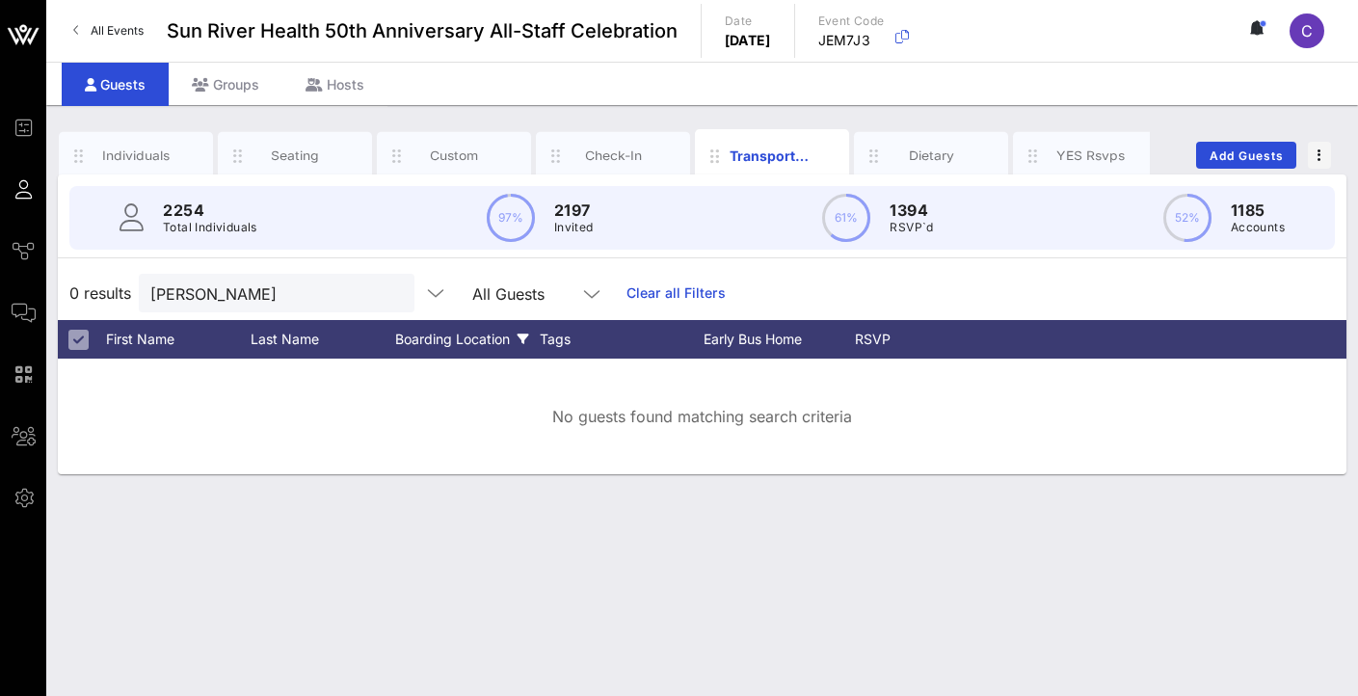
click at [416, 335] on div "Boarding Location" at bounding box center [467, 339] width 145 height 39
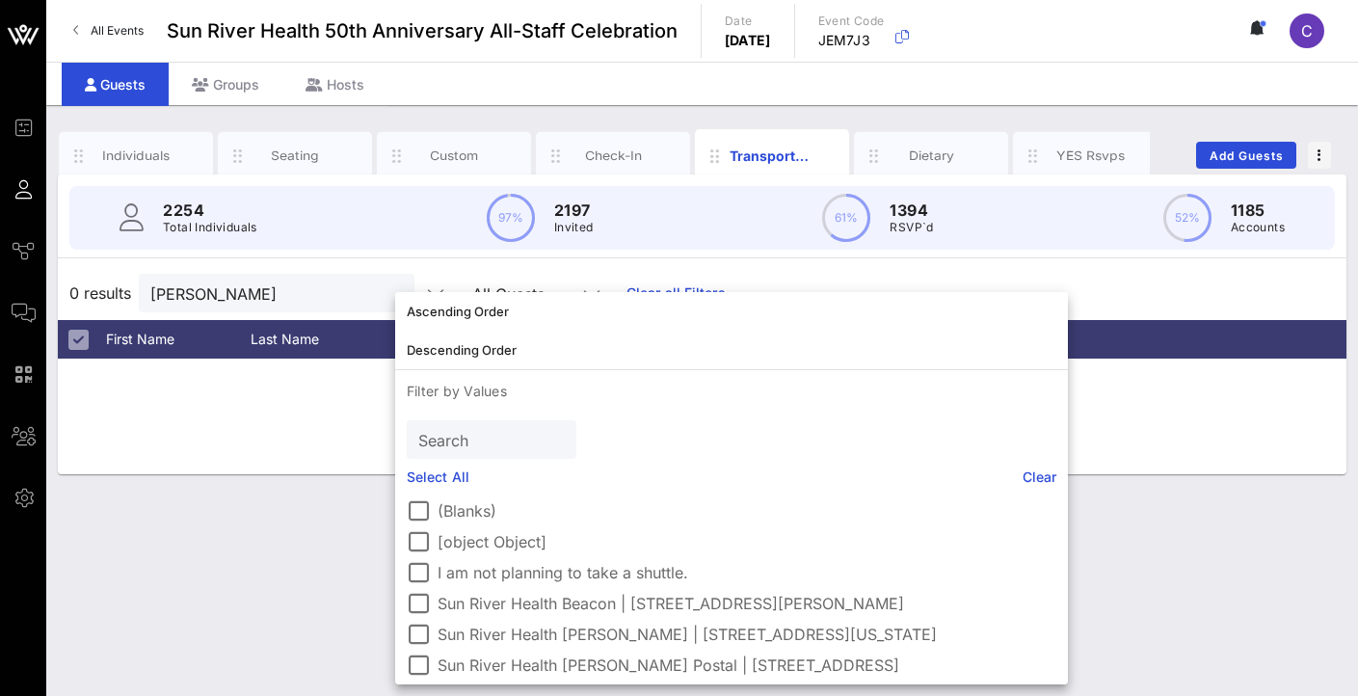
click at [269, 435] on div "No guests found matching search criteria" at bounding box center [702, 416] width 1288 height 116
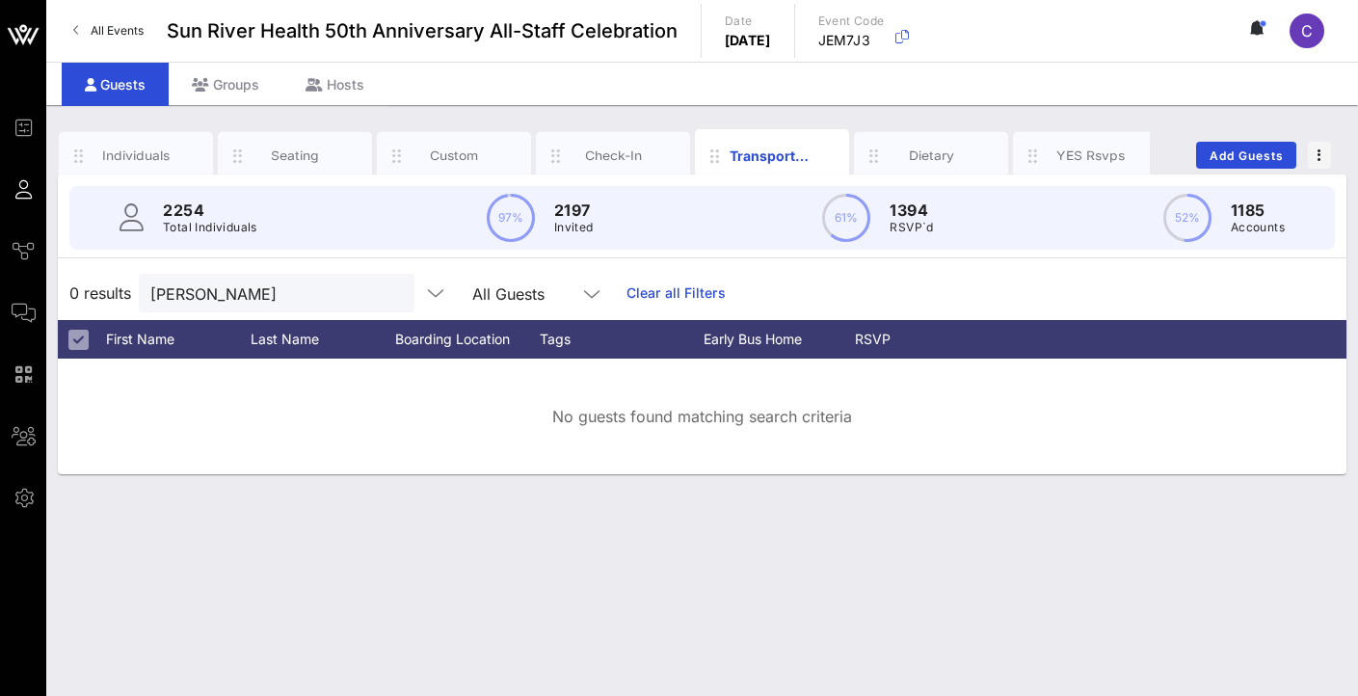
click at [81, 340] on div at bounding box center [77, 339] width 23 height 23
click at [361, 549] on div "Individuals Seating Custom Check-In Transportation Dietary YES Rsvps Add Guests…" at bounding box center [701, 400] width 1311 height 591
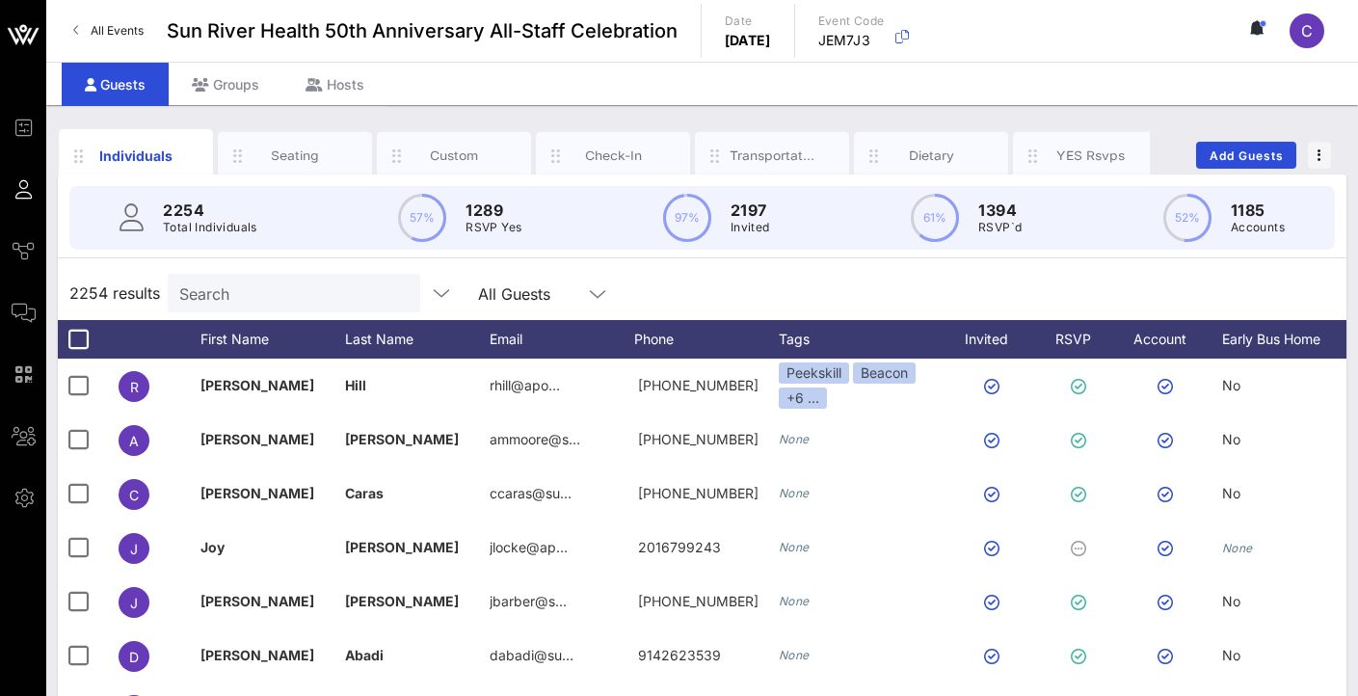
click at [236, 293] on input "Search" at bounding box center [291, 292] width 225 height 25
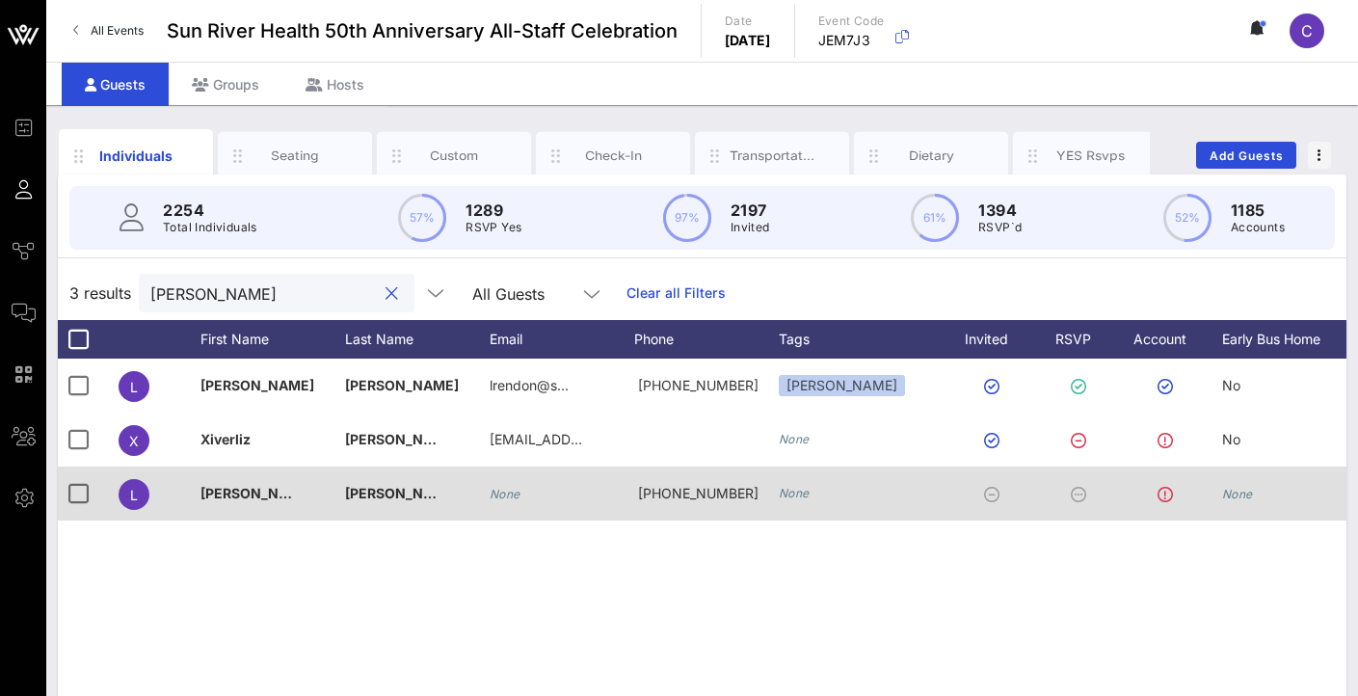
type input "[PERSON_NAME]"
click at [804, 495] on icon "None" at bounding box center [794, 493] width 31 height 14
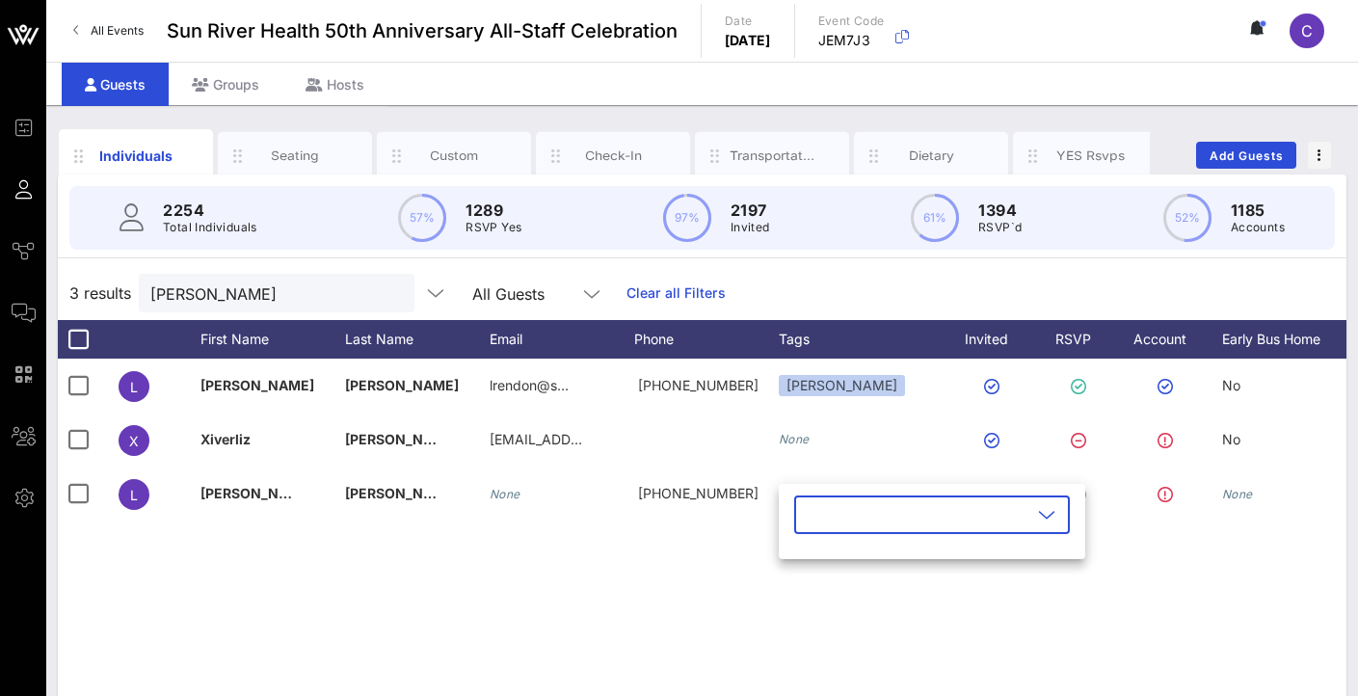
click at [835, 508] on input "text" at bounding box center [918, 514] width 225 height 31
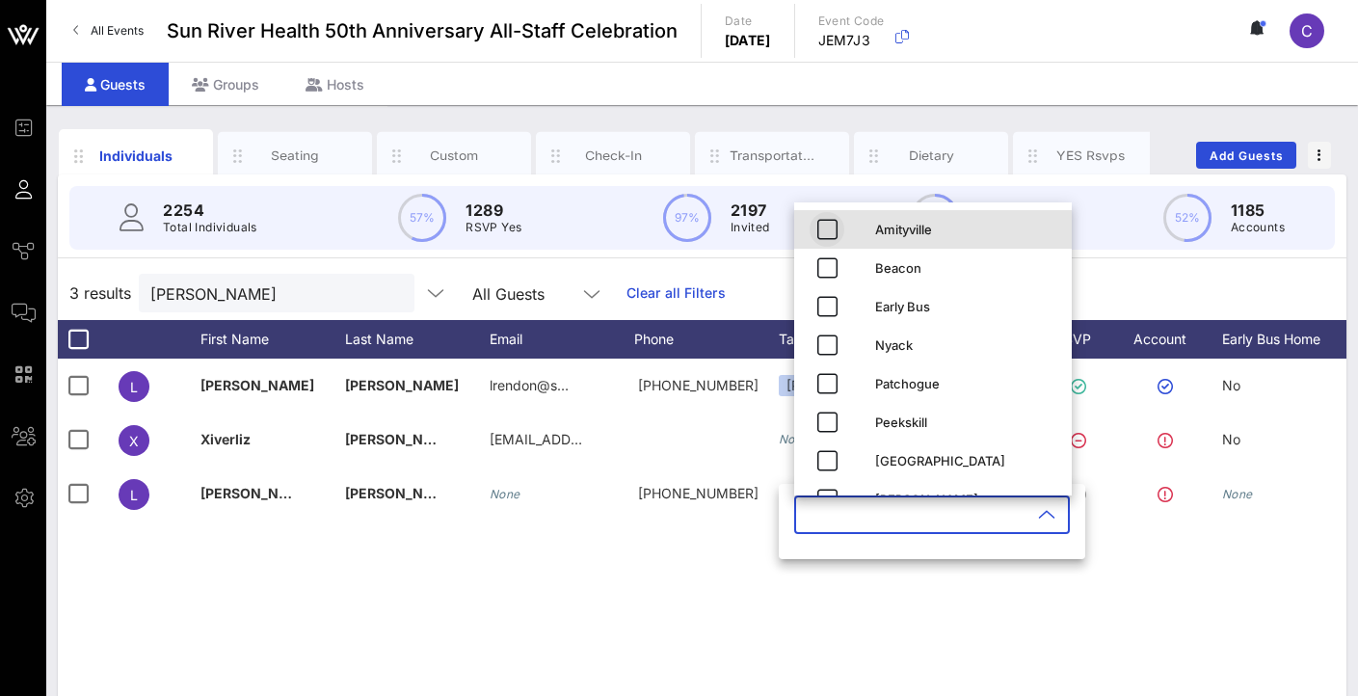
click at [817, 232] on icon "button" at bounding box center [826, 229] width 23 height 23
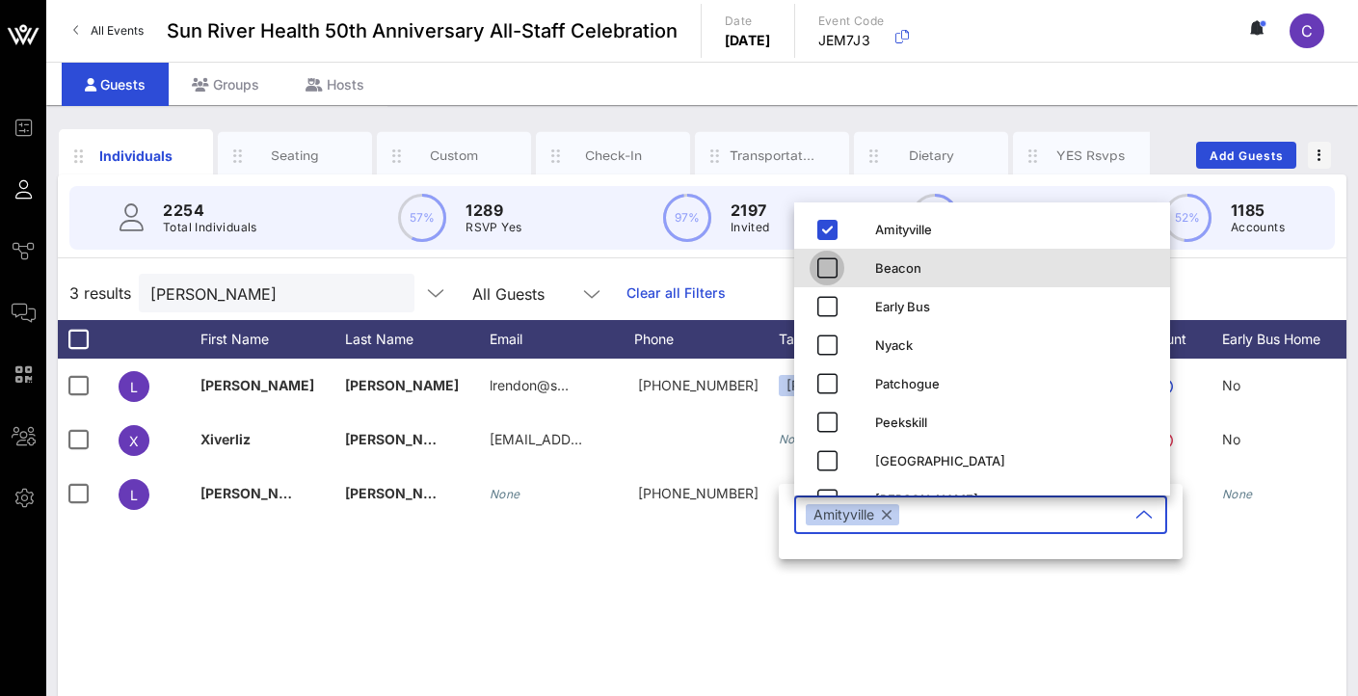
drag, startPoint x: 825, startPoint y: 262, endPoint x: 825, endPoint y: 282, distance: 20.2
click at [825, 262] on icon "button" at bounding box center [826, 267] width 23 height 23
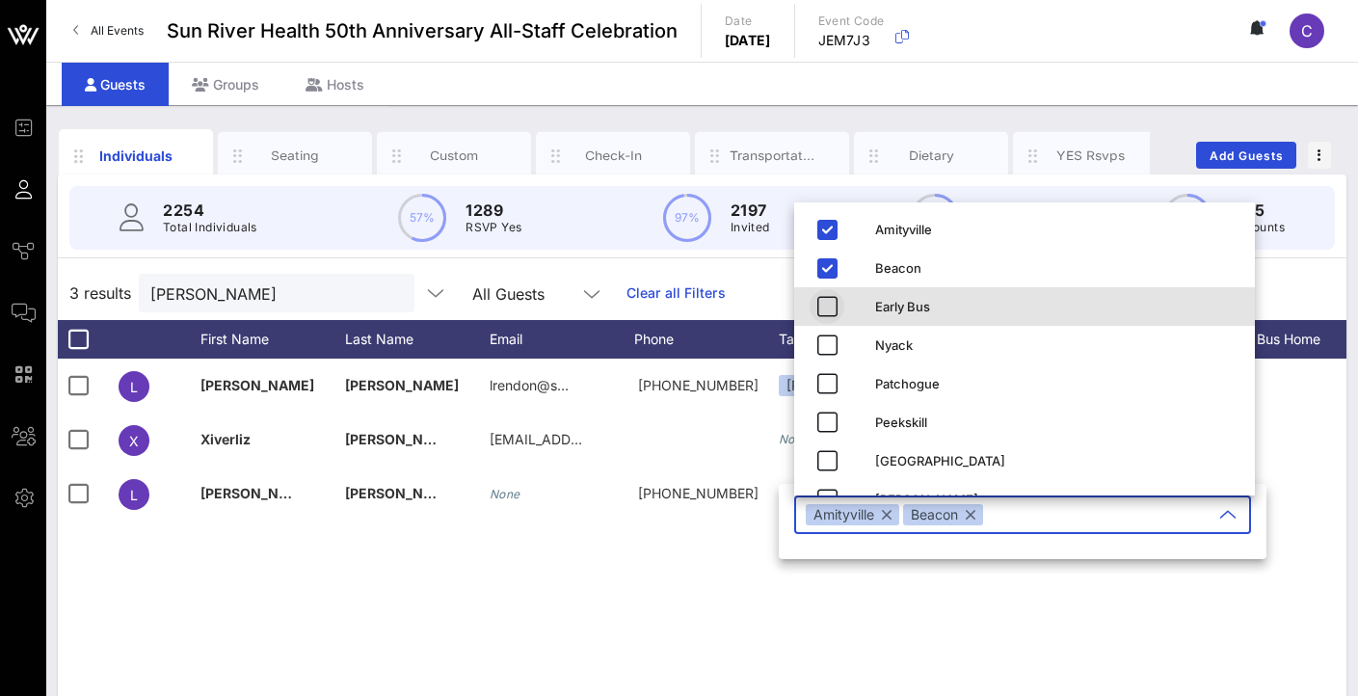
click at [825, 305] on icon "button" at bounding box center [826, 306] width 23 height 23
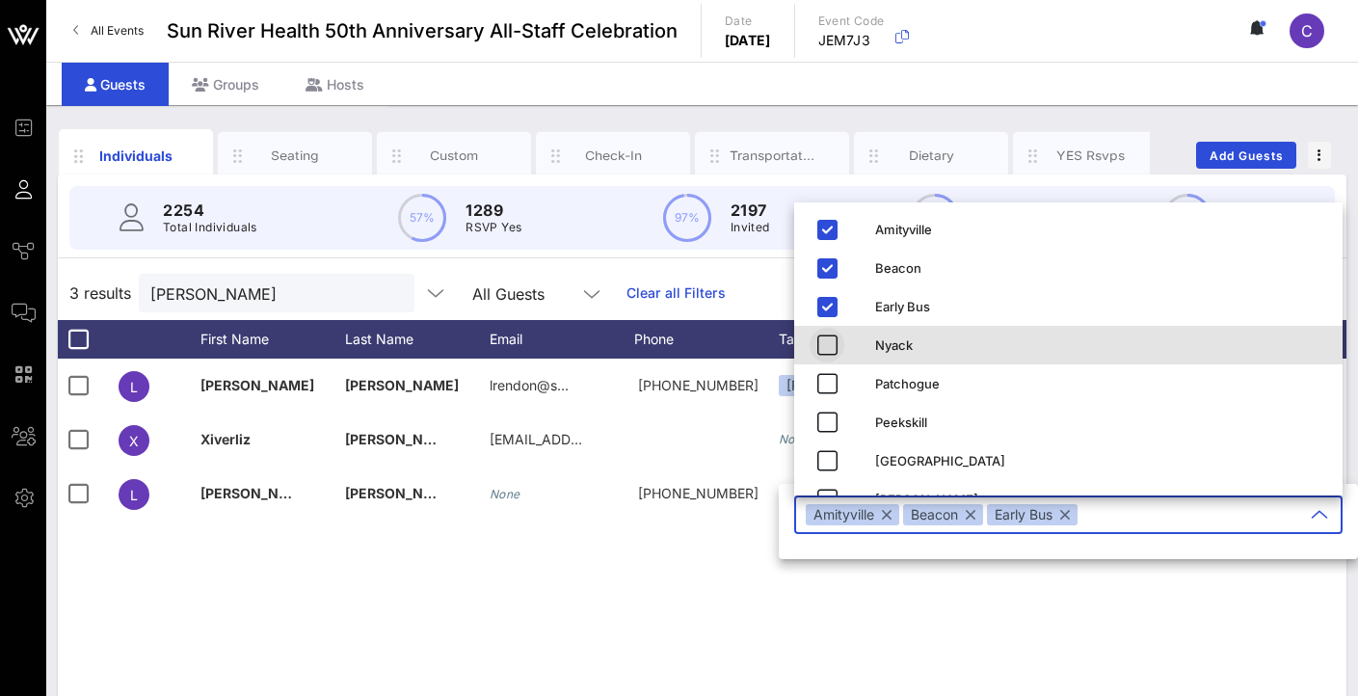
click at [825, 343] on icon "button" at bounding box center [826, 344] width 23 height 23
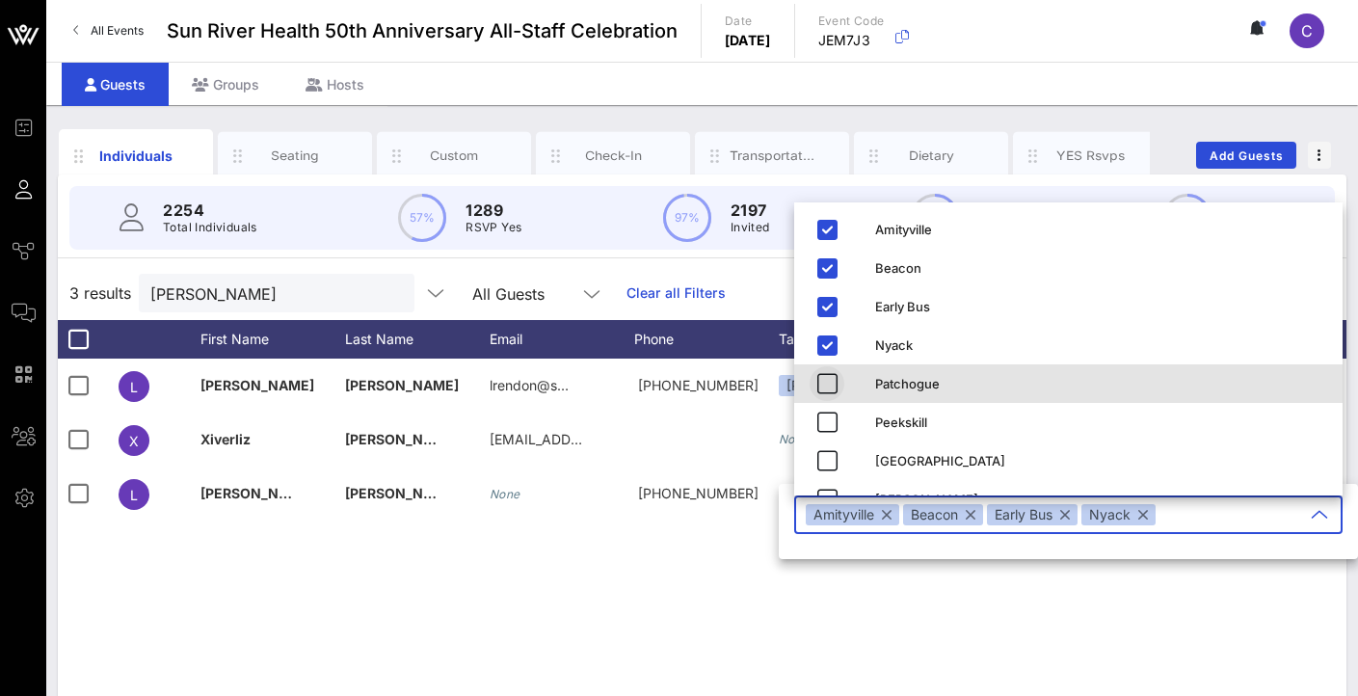
click at [831, 378] on icon "button" at bounding box center [826, 383] width 23 height 23
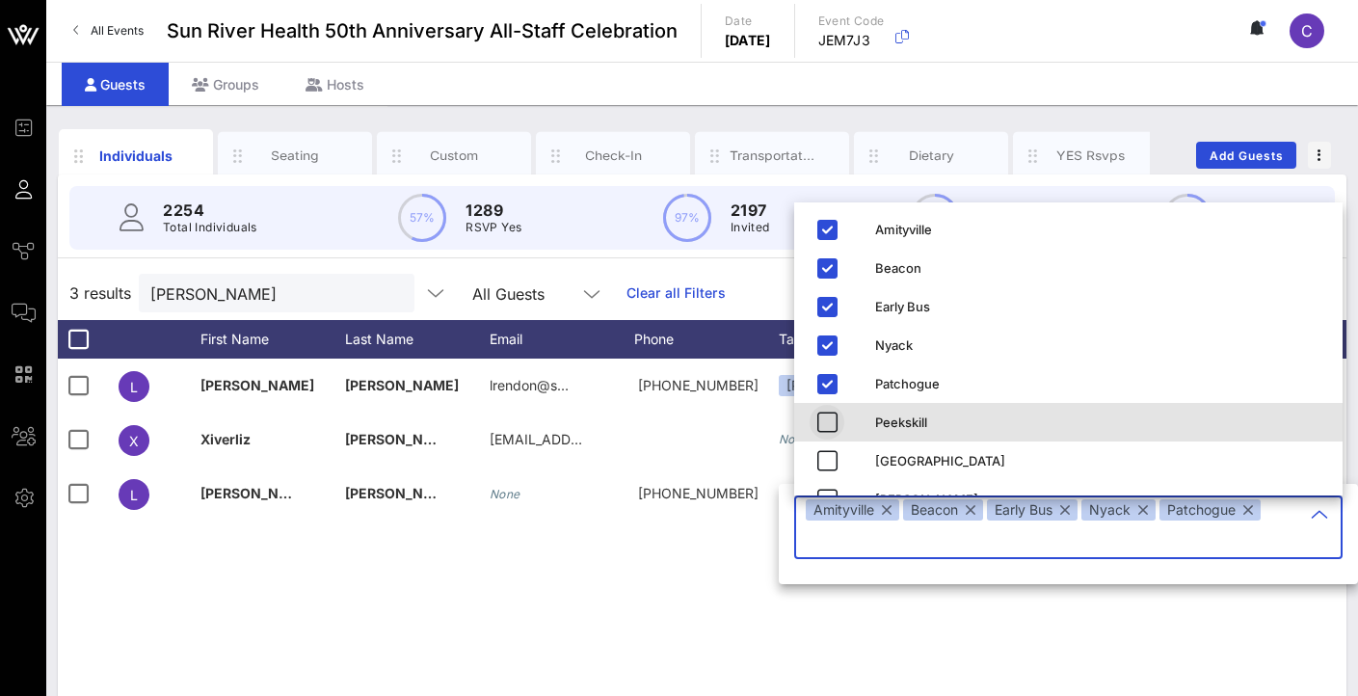
click at [833, 411] on icon "button" at bounding box center [826, 422] width 23 height 23
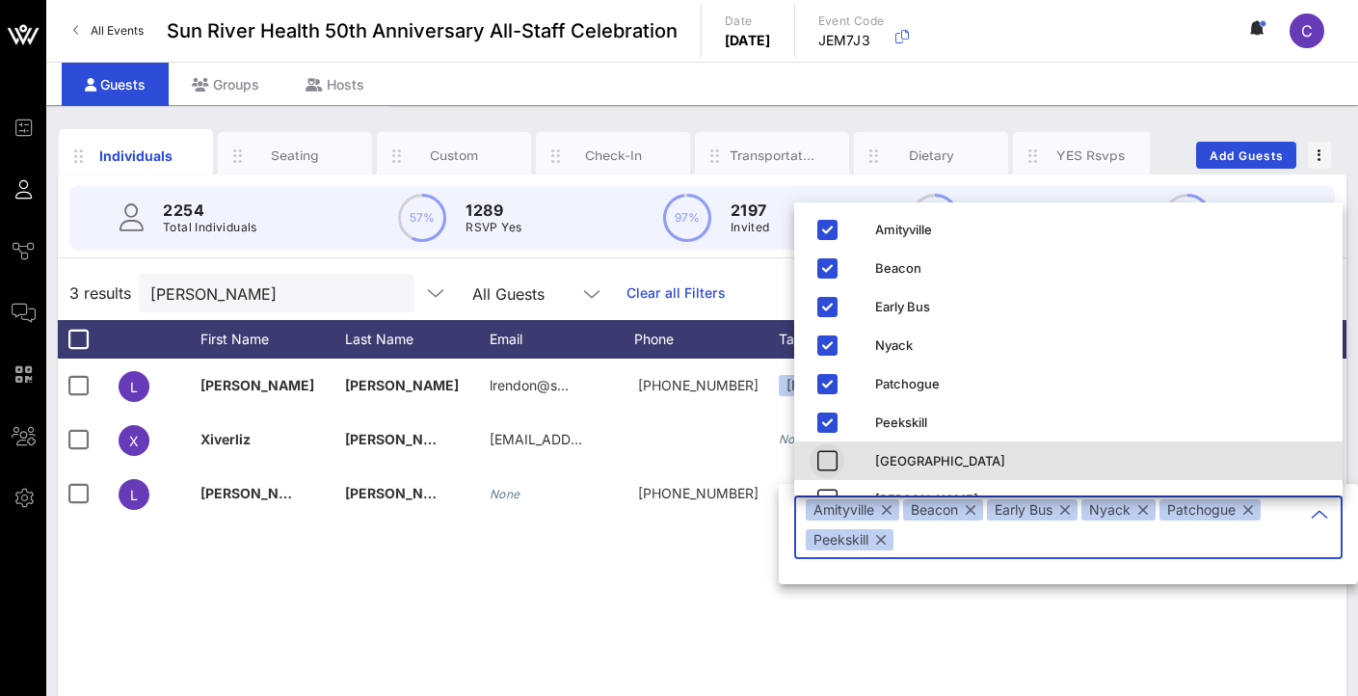
click at [843, 463] on span "button" at bounding box center [826, 460] width 35 height 23
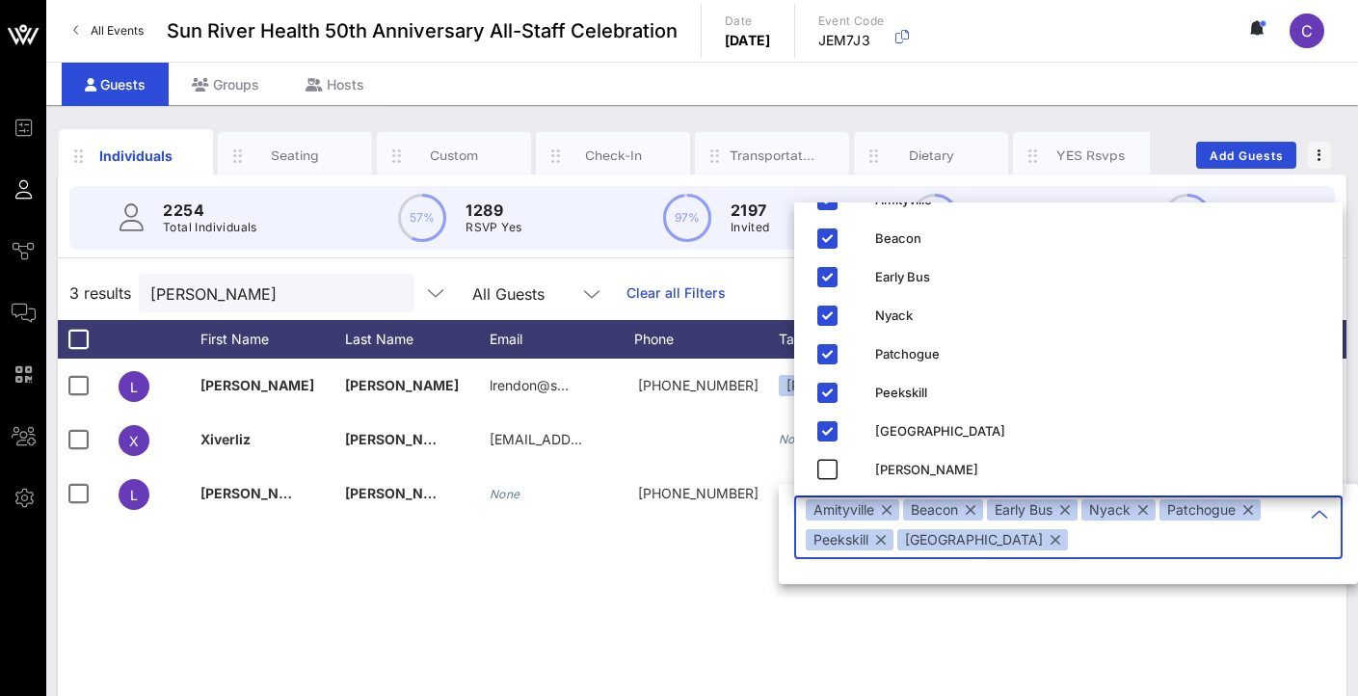
scroll to position [31, 0]
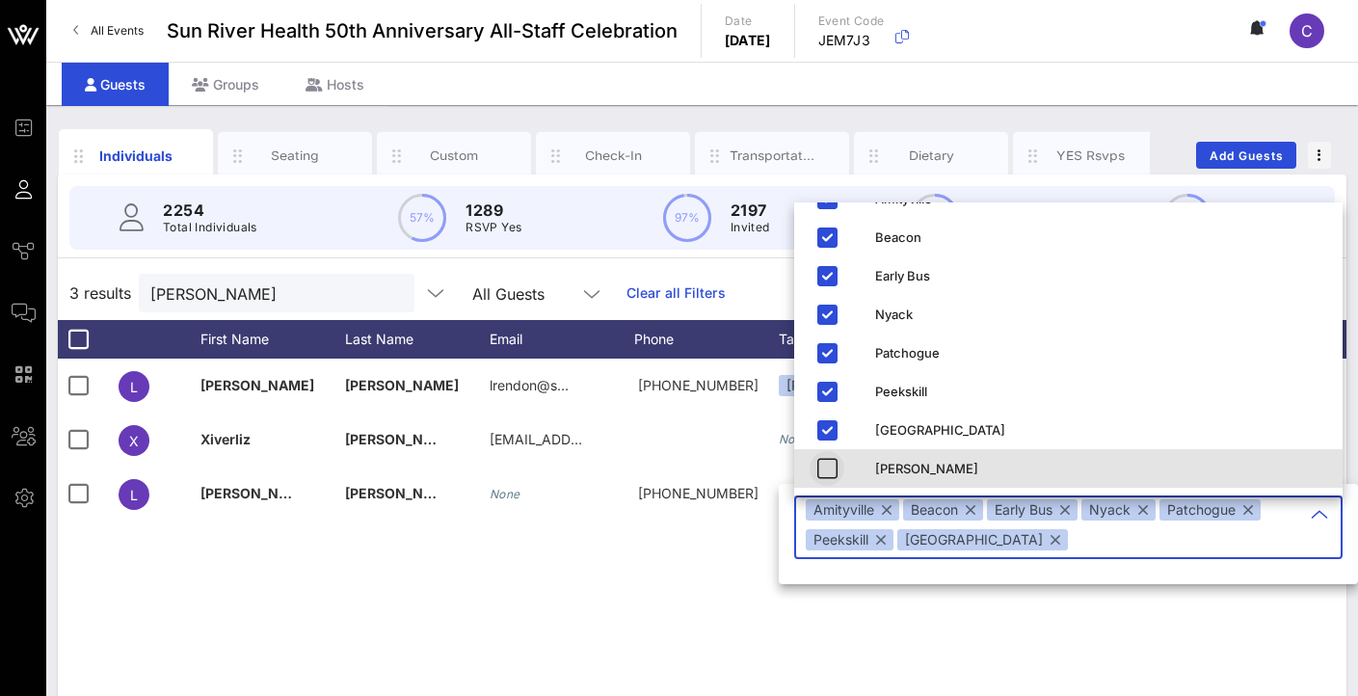
click at [820, 468] on icon "button" at bounding box center [826, 468] width 23 height 23
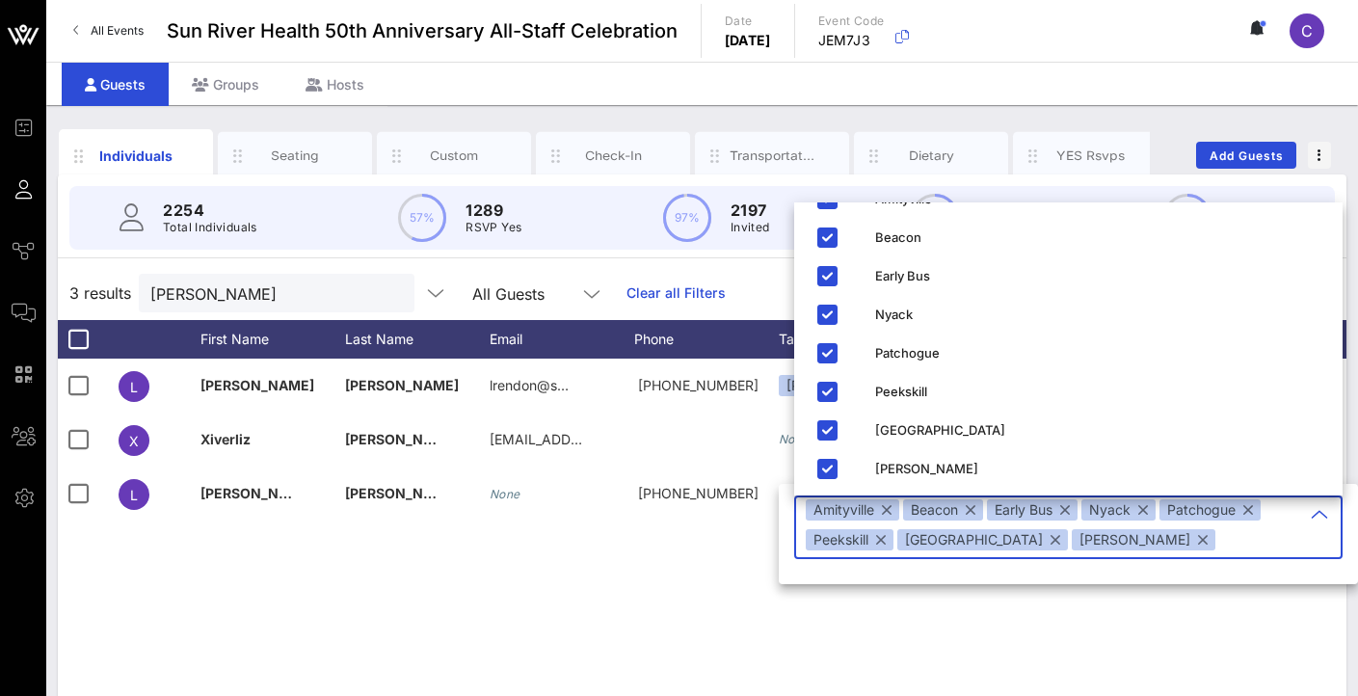
click at [1315, 519] on icon at bounding box center [1319, 514] width 17 height 23
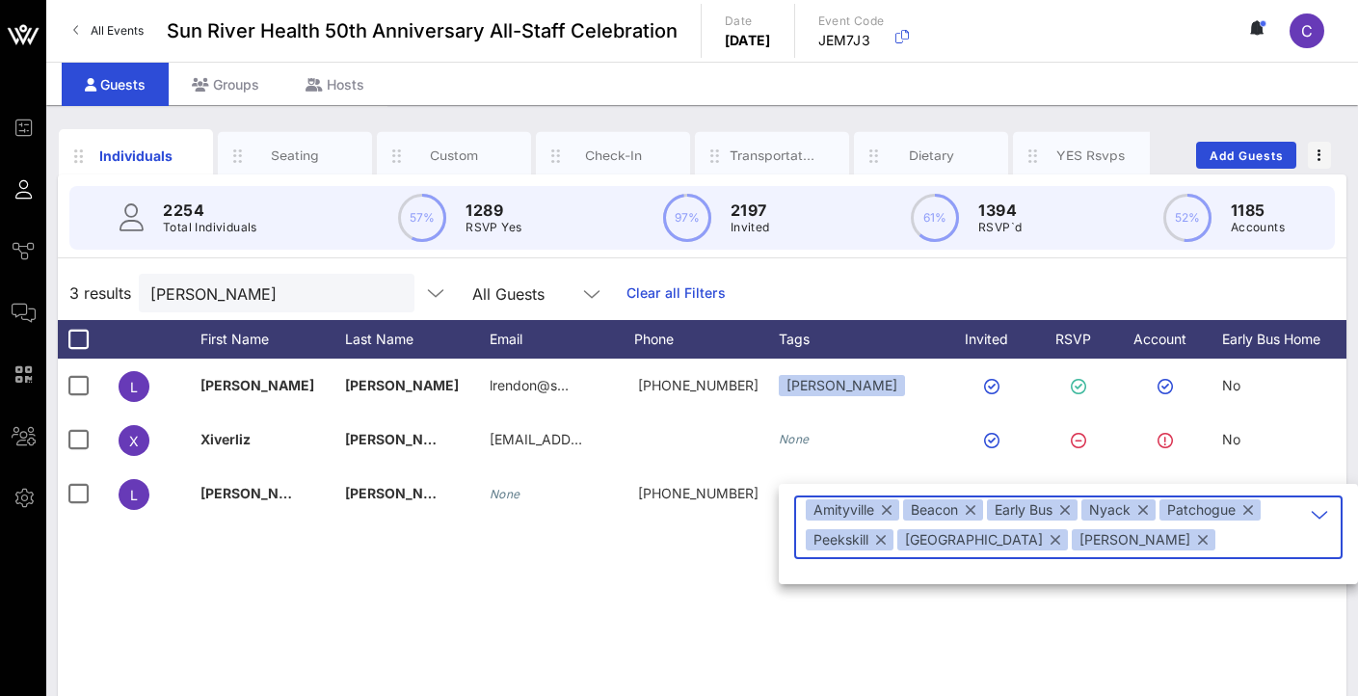
click at [1101, 642] on div "[PERSON_NAME][GEOGRAPHIC_DATA] lrendon@s… [PHONE_NUMBER] [PERSON_NAME] No Yes X…" at bounding box center [702, 647] width 1288 height 578
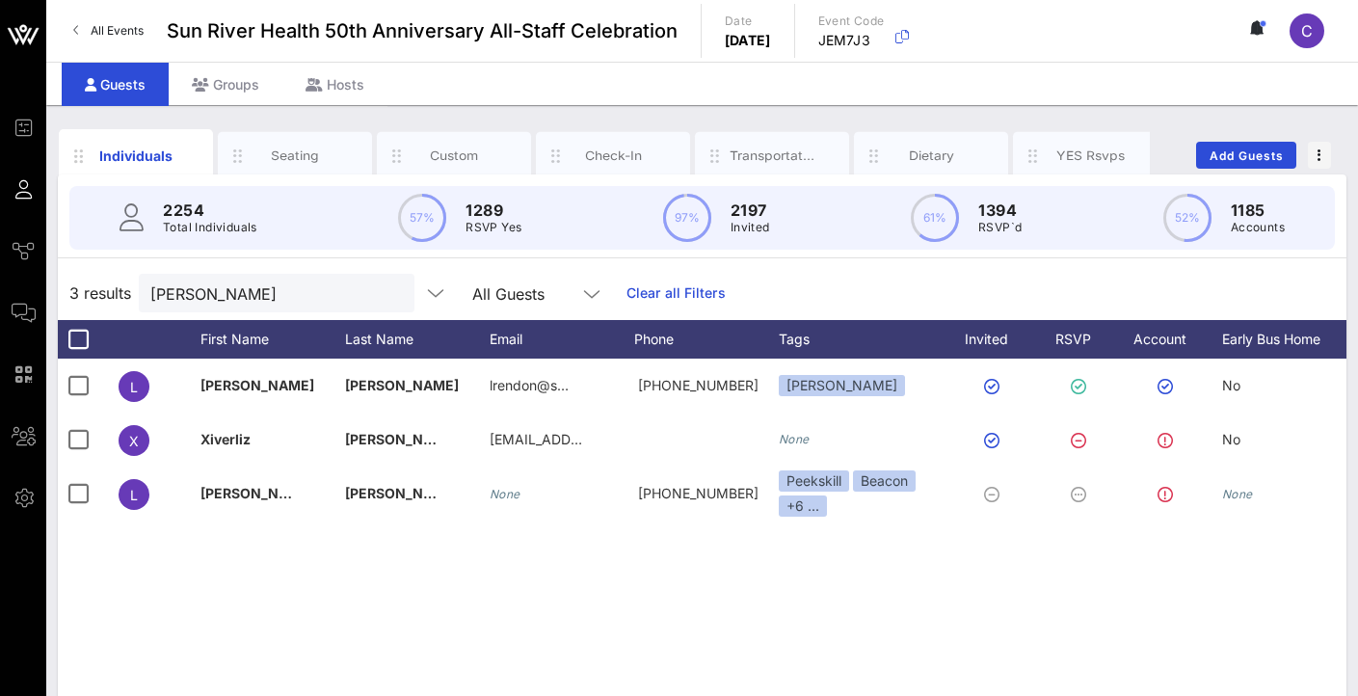
click at [699, 3] on div "All Events Sun River Health 50th Anniversary All-Staff Celebration Date [DATE] …" at bounding box center [701, 31] width 1311 height 62
